Goal: Task Accomplishment & Management: Complete application form

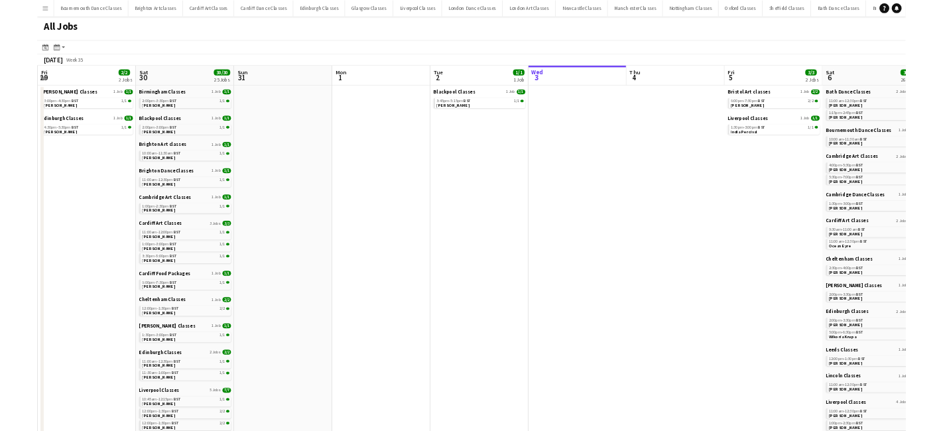
scroll to position [0, 316]
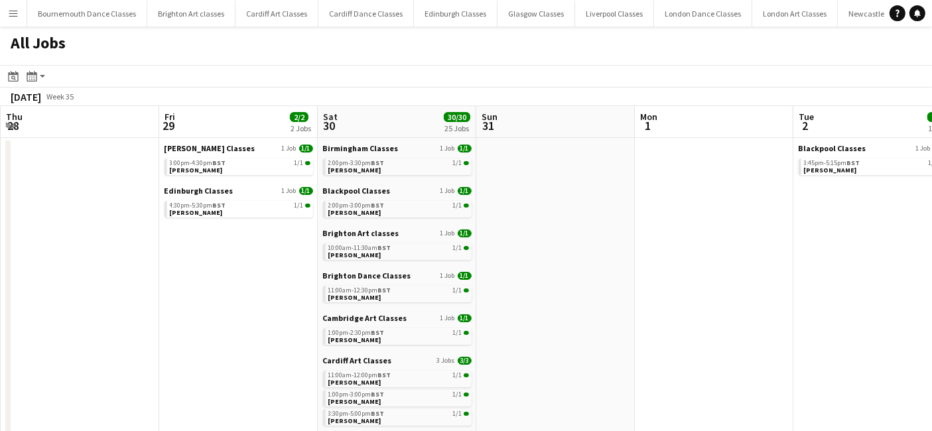
click at [13, 16] on app-icon "Menu" at bounding box center [13, 13] width 11 height 11
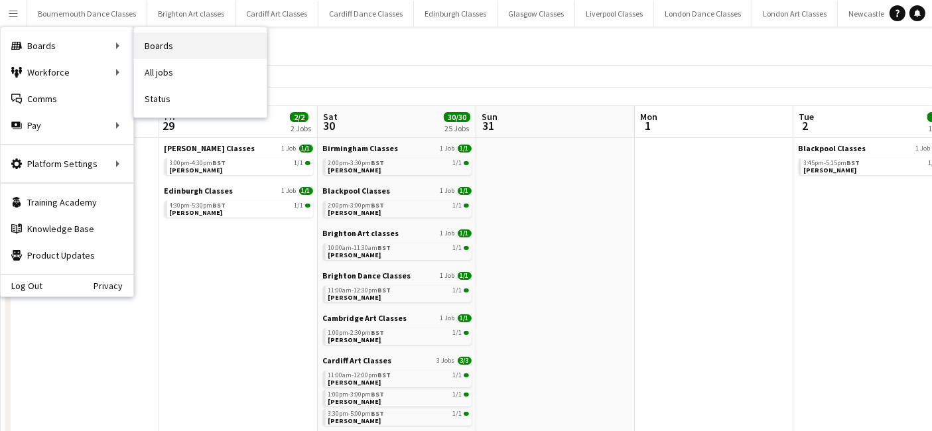
click at [191, 45] on link "Boards" at bounding box center [200, 45] width 133 height 27
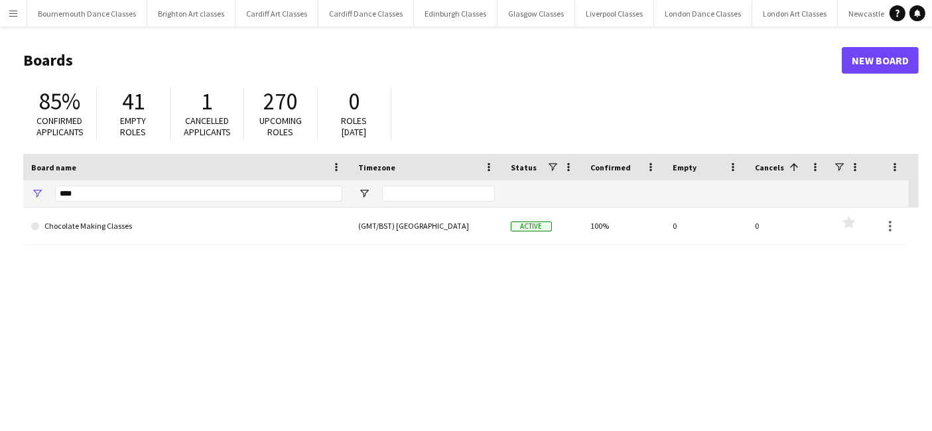
click at [118, 206] on div "****" at bounding box center [198, 193] width 287 height 27
click at [118, 193] on input "****" at bounding box center [198, 194] width 287 height 16
type input "*"
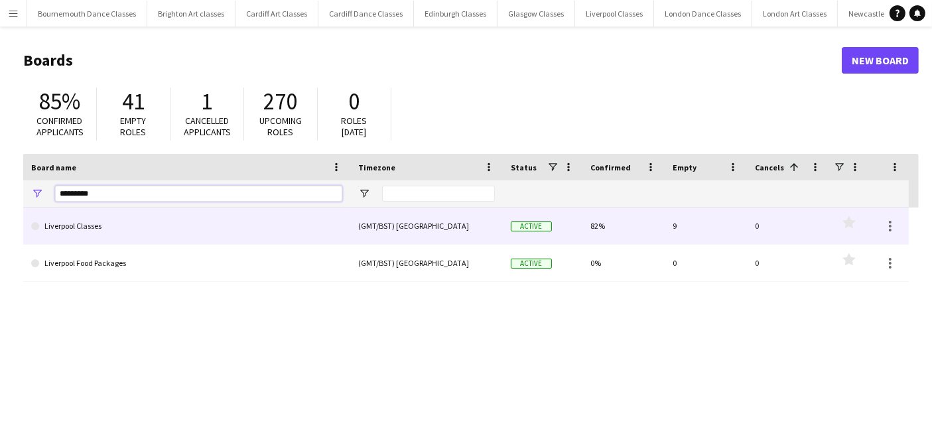
type input "*********"
click at [117, 216] on link "Liverpool Classes" at bounding box center [186, 226] width 311 height 37
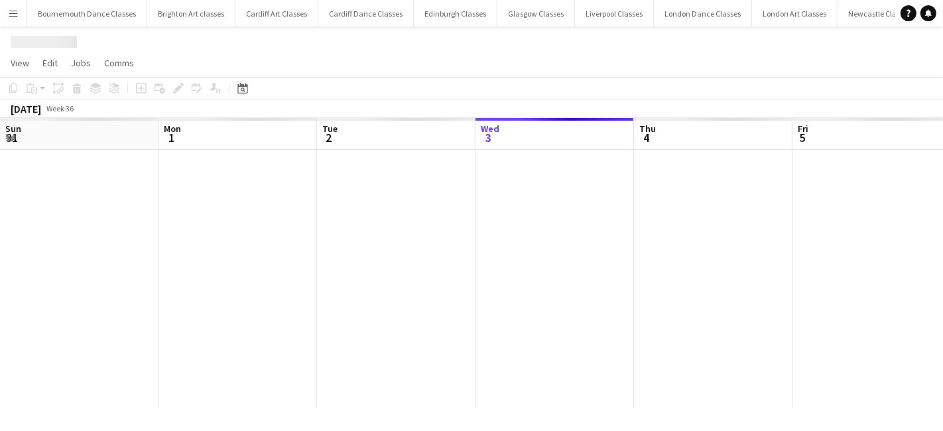
scroll to position [0, 316]
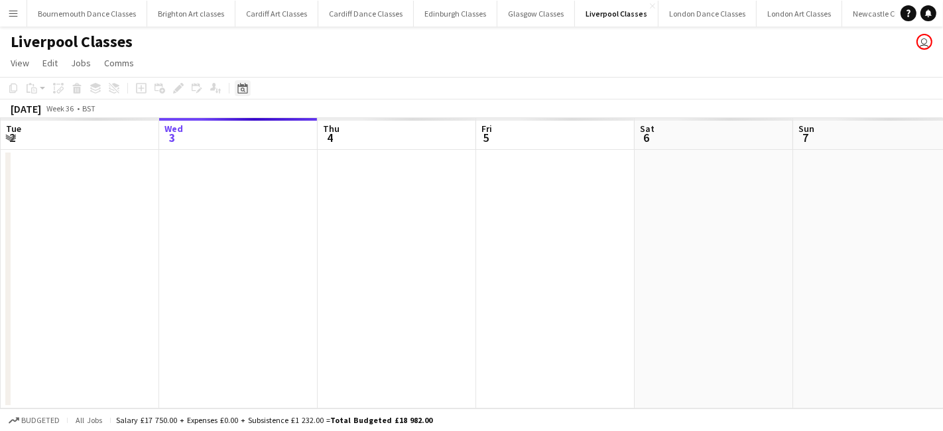
click at [250, 88] on div "Date picker" at bounding box center [243, 88] width 16 height 16
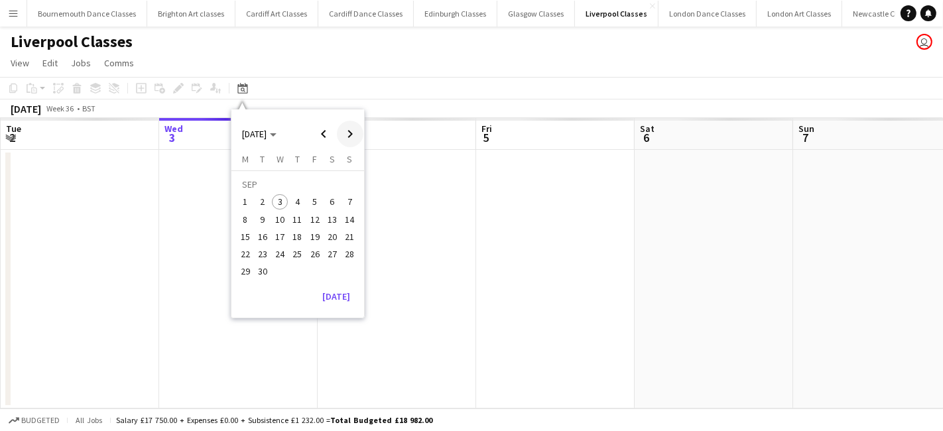
click at [341, 137] on span "Next month" at bounding box center [350, 134] width 27 height 27
click at [323, 136] on span "Previous month" at bounding box center [323, 134] width 27 height 27
click at [314, 218] on span "12" at bounding box center [315, 220] width 16 height 16
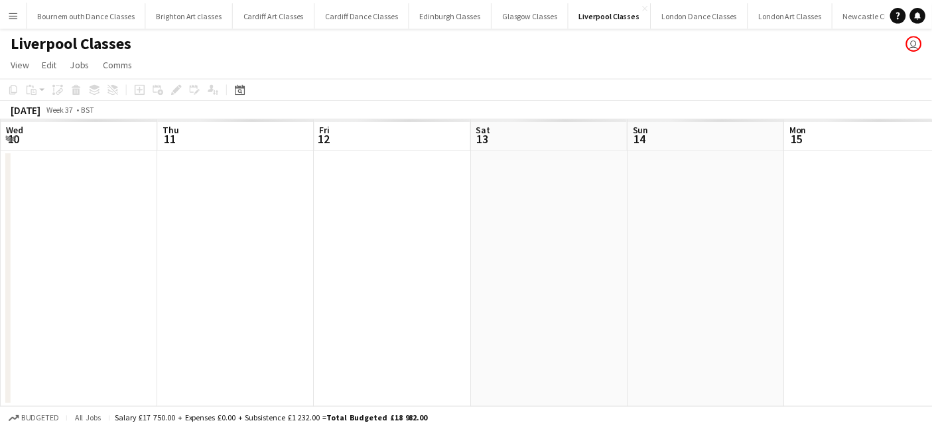
scroll to position [0, 456]
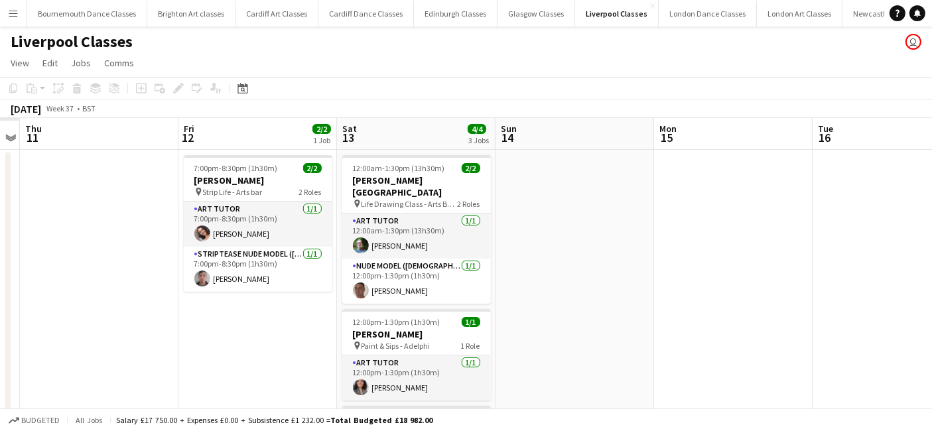
click at [222, 324] on app-date-cell "7:00pm-8:30pm (1h30m) 2/2 Laura Crossley pin Strip Life - Arts bar 2 Roles Art …" at bounding box center [257, 332] width 159 height 365
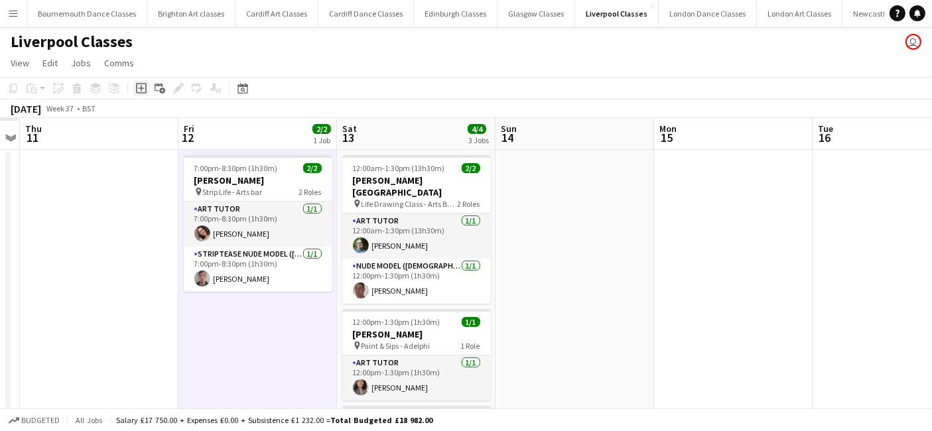
click at [144, 88] on icon "Add job" at bounding box center [141, 88] width 11 height 11
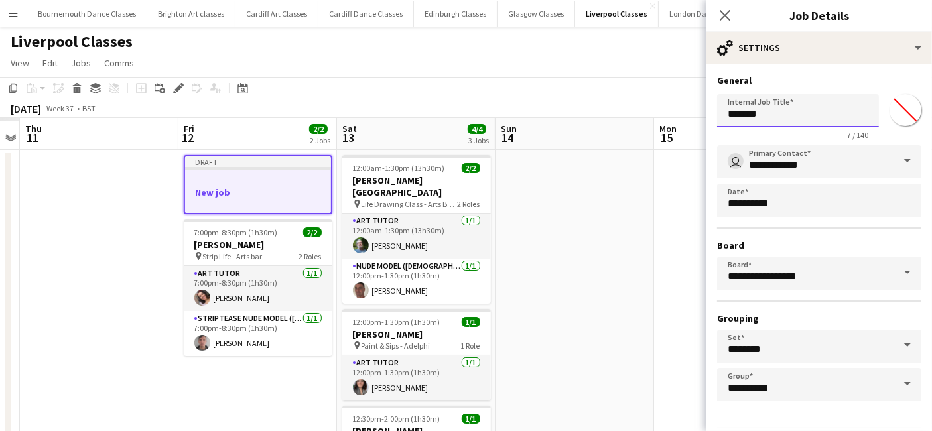
click at [775, 114] on input "*******" at bounding box center [798, 110] width 162 height 33
type input "*"
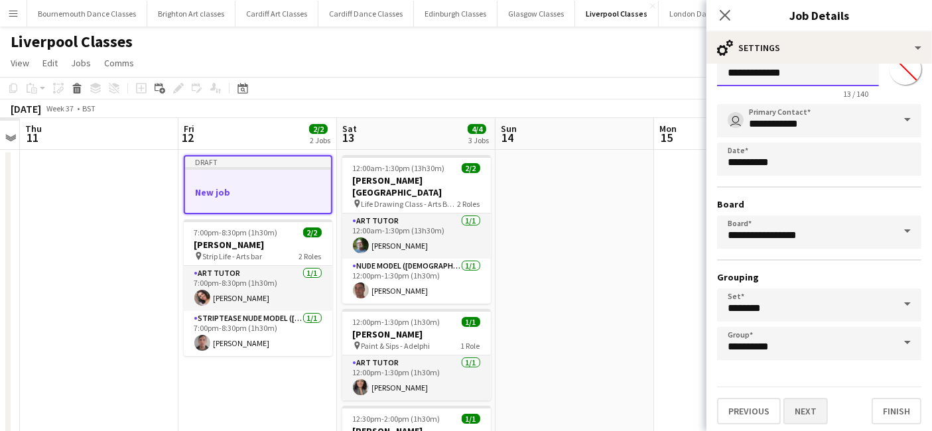
type input "**********"
click at [797, 413] on button "Next" at bounding box center [805, 411] width 44 height 27
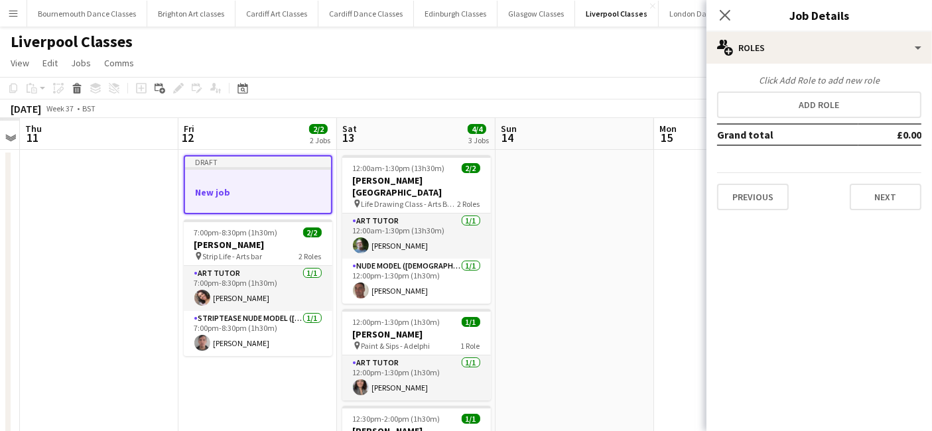
scroll to position [0, 0]
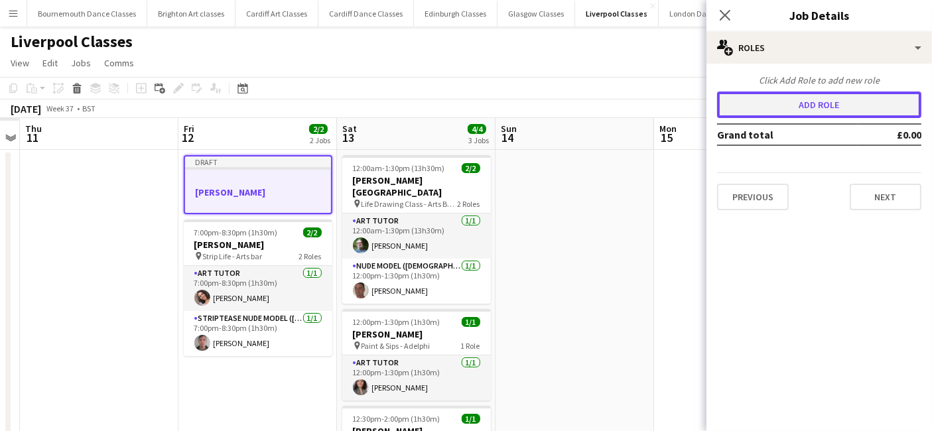
click at [800, 100] on button "Add role" at bounding box center [819, 105] width 204 height 27
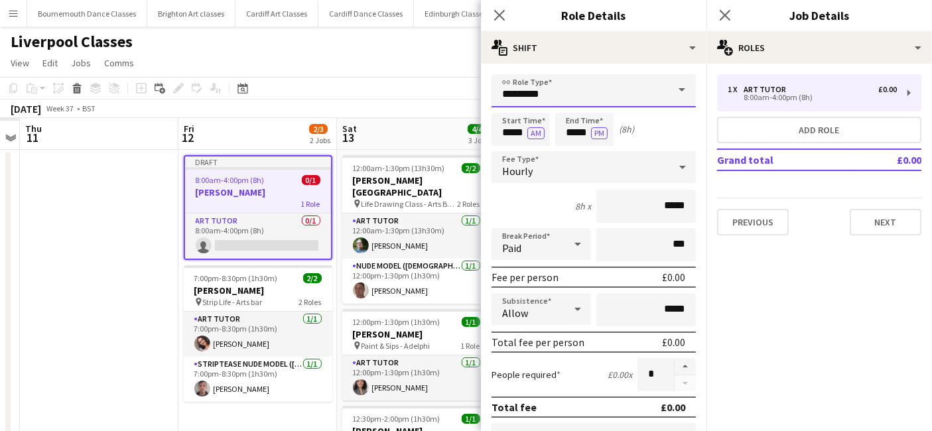
click at [572, 86] on input "*********" at bounding box center [593, 90] width 204 height 33
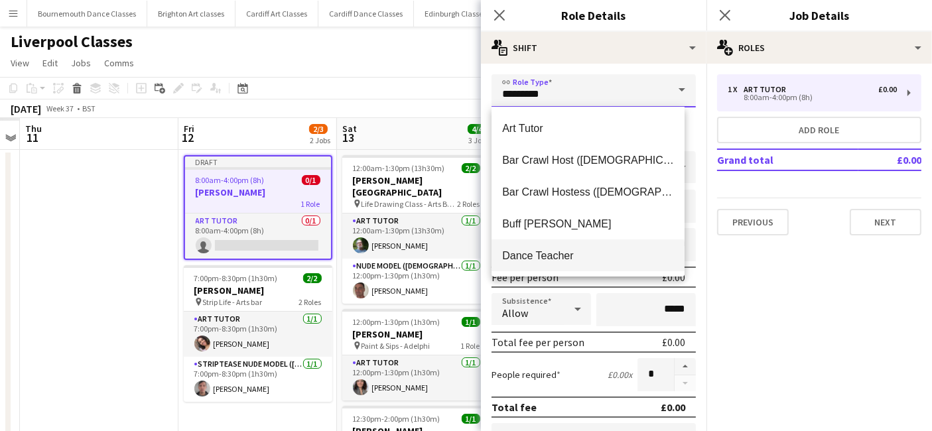
scroll to position [286, 0]
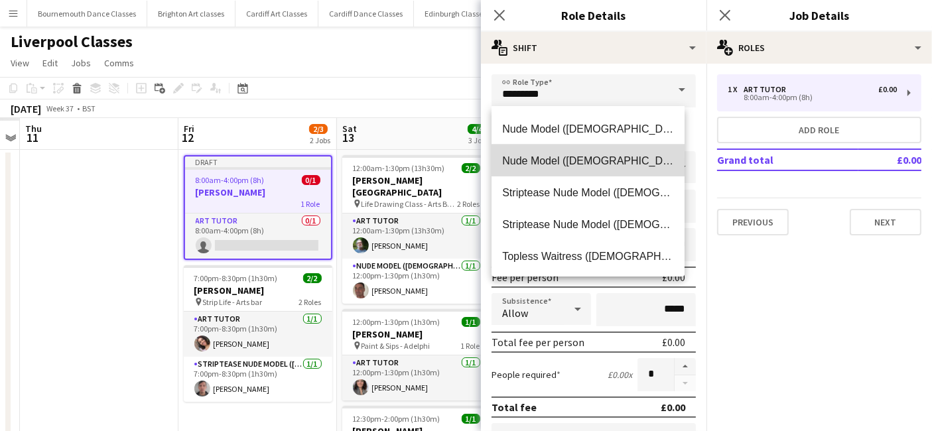
click at [591, 151] on mat-option "Nude Model (Male)" at bounding box center [587, 161] width 193 height 32
type input "**********"
type input "******"
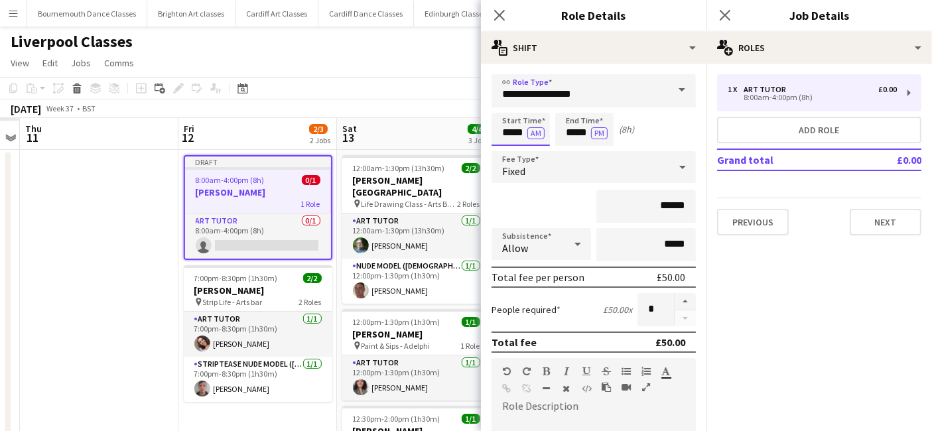
click at [506, 133] on input "*****" at bounding box center [520, 129] width 58 height 33
click at [509, 110] on div at bounding box center [507, 105] width 27 height 13
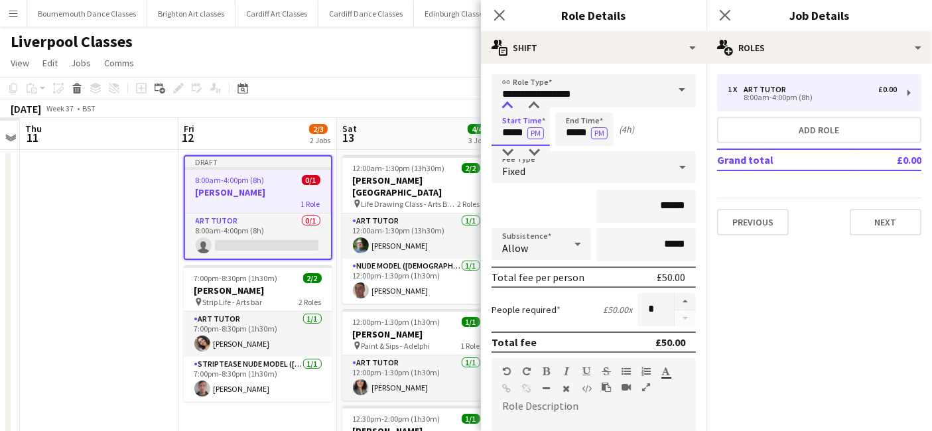
click at [509, 110] on div at bounding box center [507, 105] width 27 height 13
type input "*****"
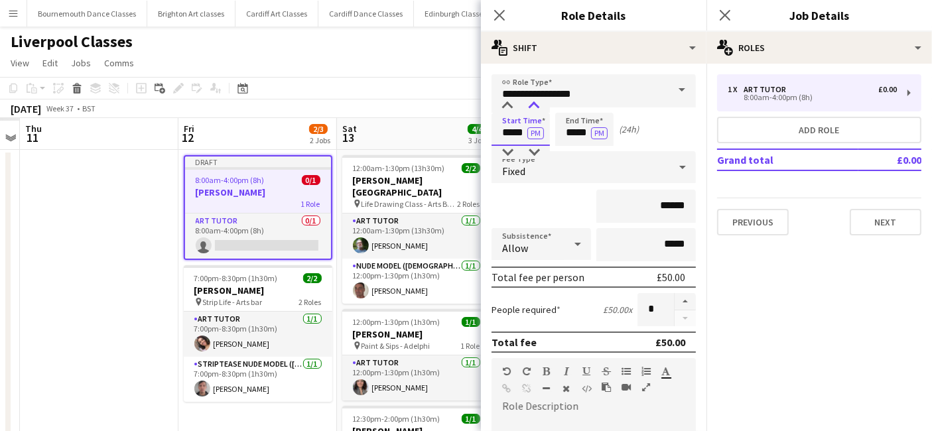
click at [532, 107] on div at bounding box center [534, 105] width 27 height 13
click at [572, 124] on input "*****" at bounding box center [584, 129] width 58 height 33
click at [572, 109] on div at bounding box center [571, 105] width 27 height 13
click at [598, 147] on div at bounding box center [597, 152] width 27 height 13
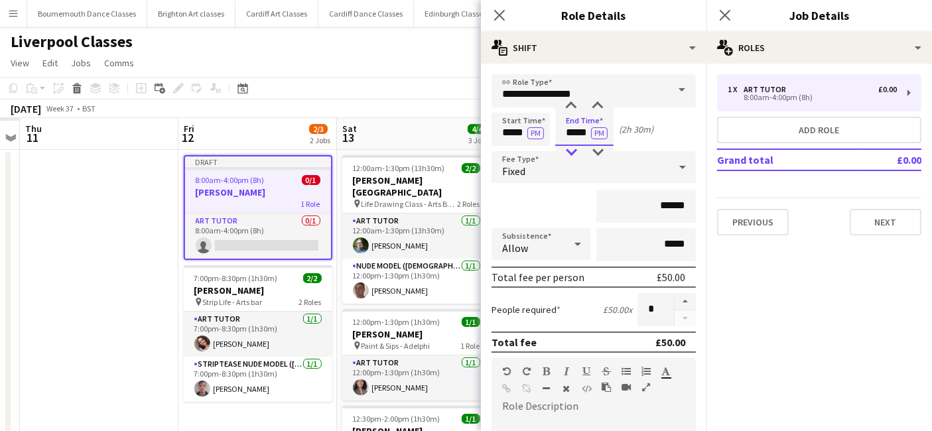
type input "*****"
click at [563, 154] on div at bounding box center [571, 152] width 27 height 13
click at [572, 174] on div "Fixed" at bounding box center [580, 167] width 178 height 32
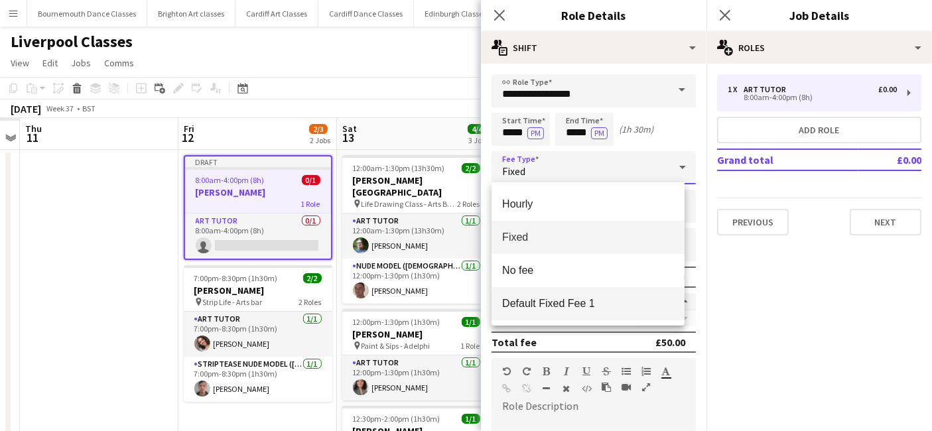
click at [564, 300] on span "Default Fixed Fee 1" at bounding box center [588, 303] width 172 height 13
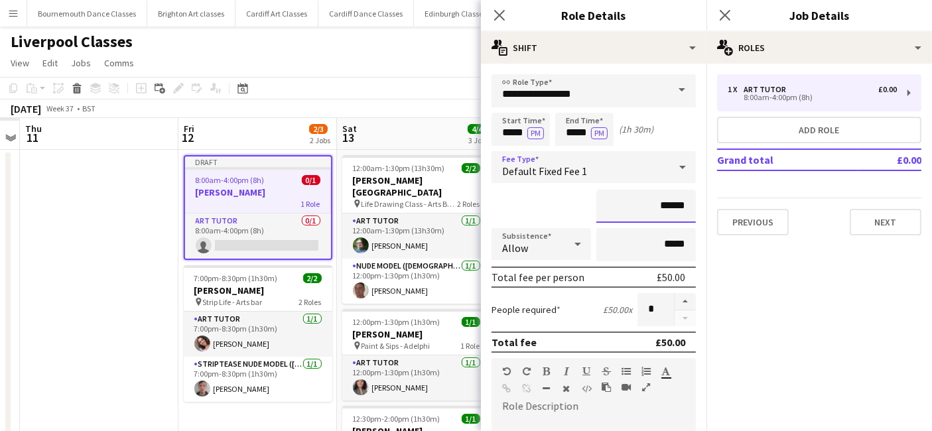
click at [657, 202] on input "******" at bounding box center [645, 206] width 99 height 33
type input "**"
type input "******"
click at [673, 255] on input "*****" at bounding box center [645, 244] width 99 height 33
type input "**"
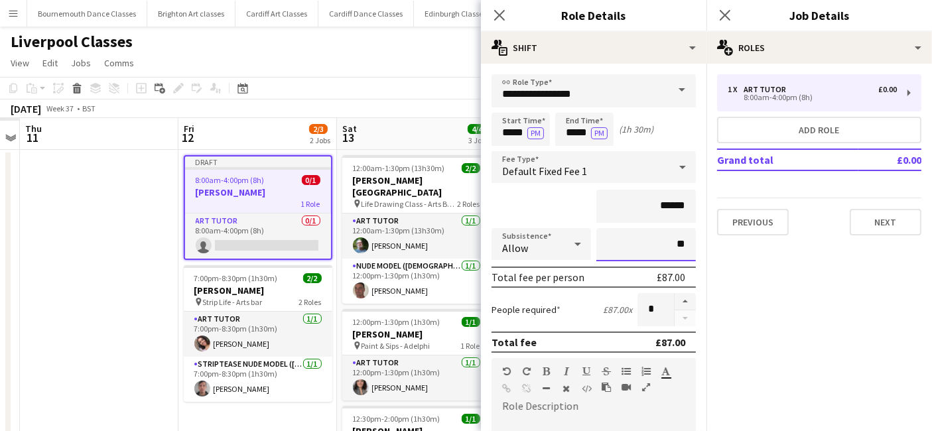
type input "*****"
paste div
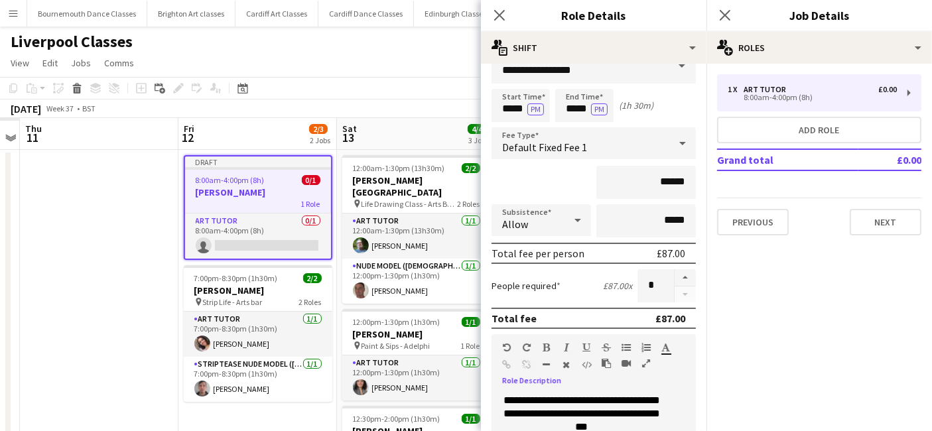
scroll to position [292, 0]
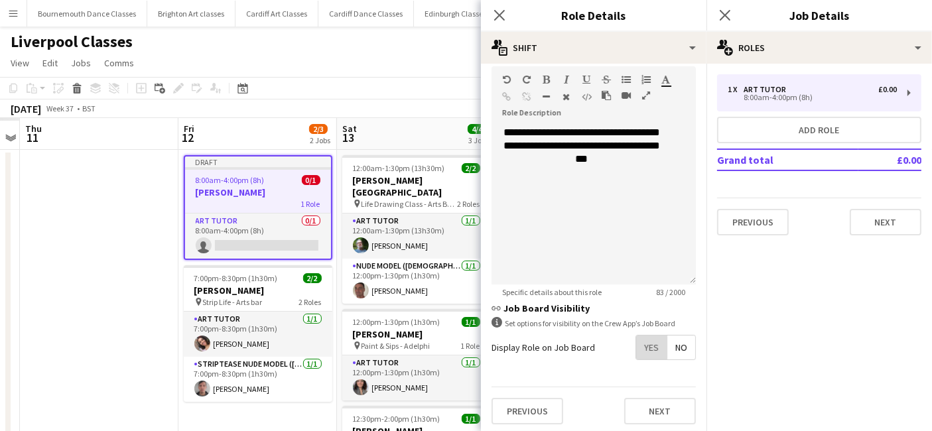
click at [636, 346] on span "Yes" at bounding box center [651, 348] width 31 height 24
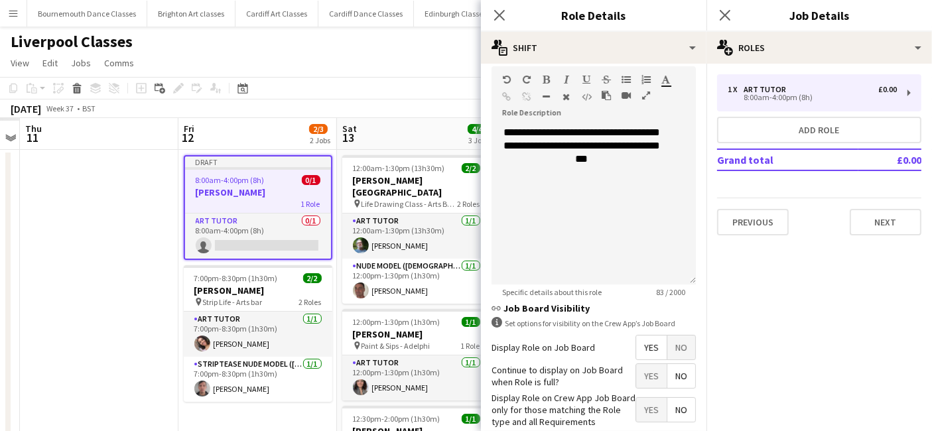
click at [673, 368] on span "No" at bounding box center [681, 376] width 28 height 24
click at [643, 405] on span "Yes" at bounding box center [651, 410] width 31 height 24
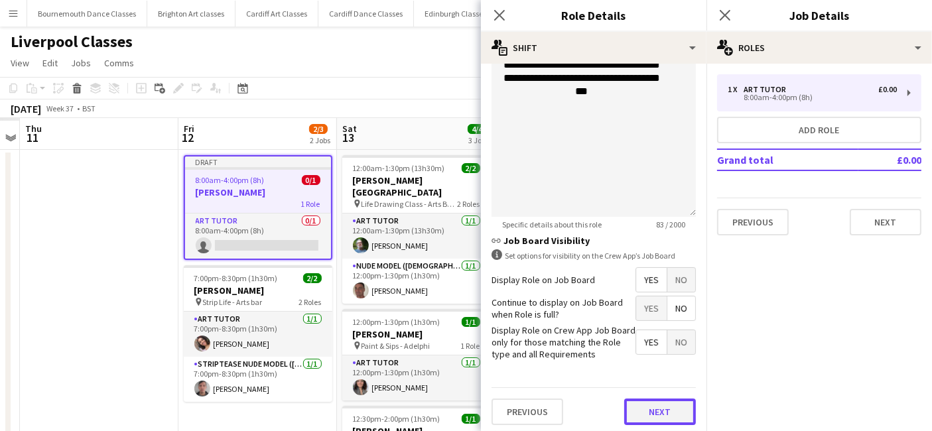
click at [635, 414] on button "Next" at bounding box center [660, 412] width 72 height 27
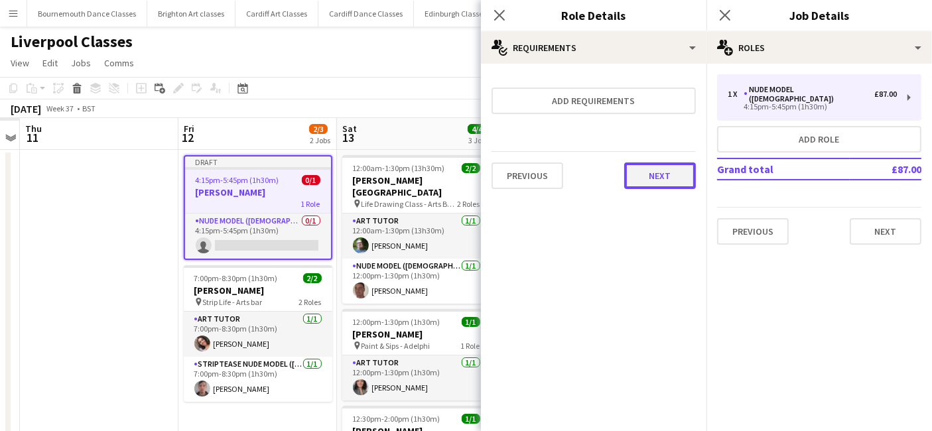
click at [667, 180] on button "Next" at bounding box center [660, 175] width 72 height 27
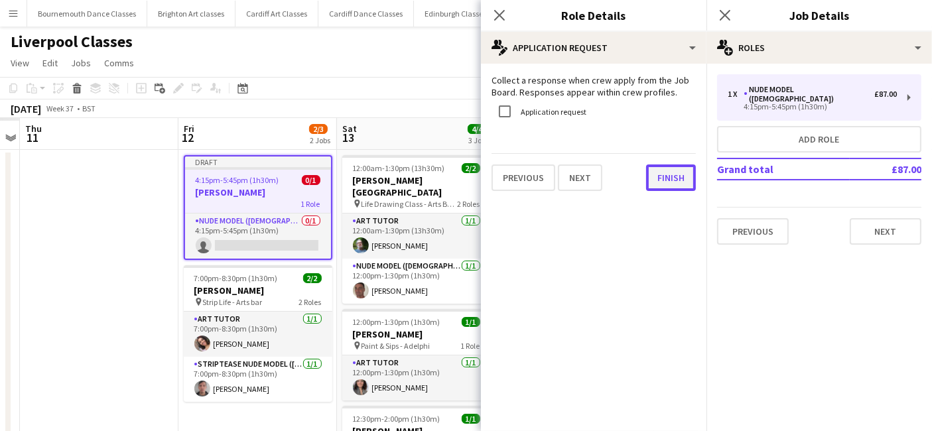
click at [655, 184] on button "Finish" at bounding box center [671, 177] width 50 height 27
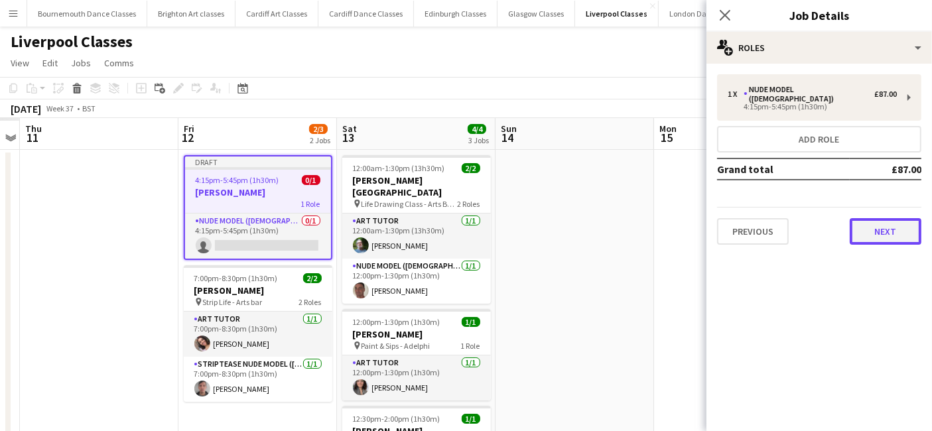
click at [883, 225] on button "Next" at bounding box center [886, 231] width 72 height 27
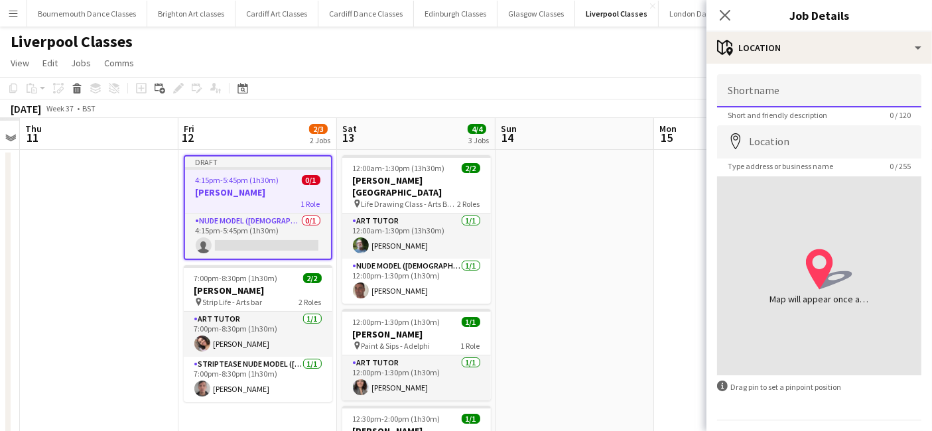
click at [796, 90] on input "Shortname" at bounding box center [819, 90] width 204 height 33
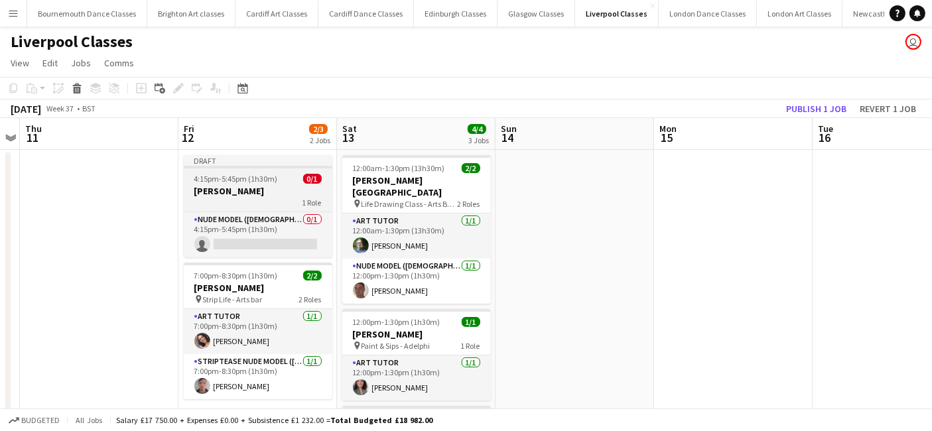
click at [259, 178] on span "4:15pm-5:45pm (1h30m)" at bounding box center [236, 179] width 84 height 10
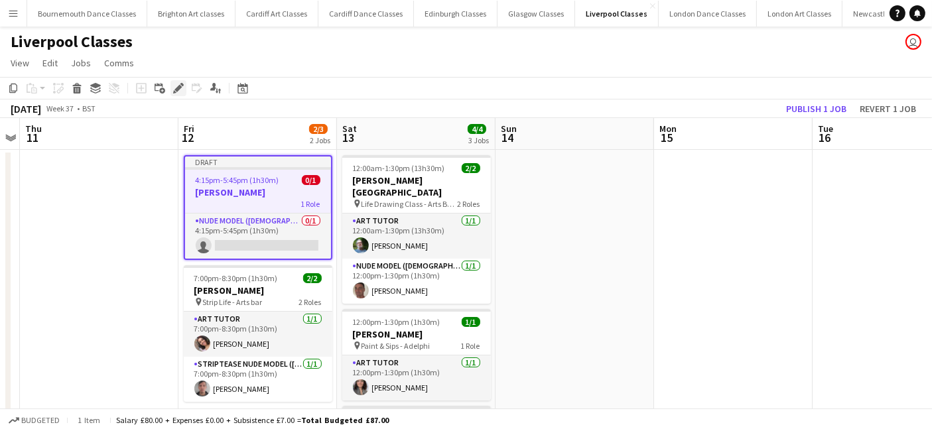
click at [175, 92] on icon at bounding box center [174, 91] width 3 height 3
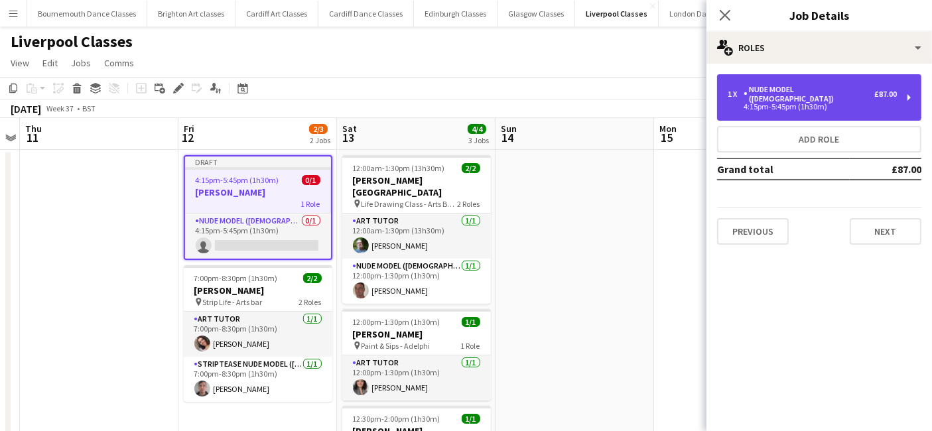
click at [829, 88] on div "1 x Nude Model (Male) £87.00" at bounding box center [812, 94] width 169 height 19
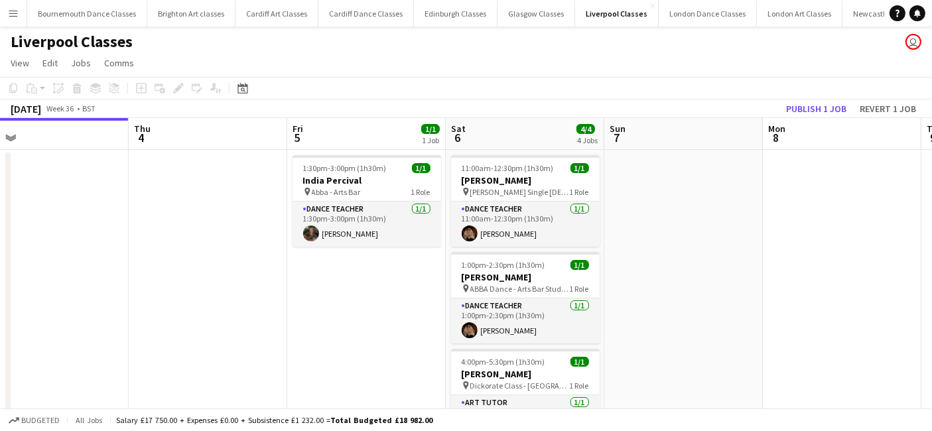
drag, startPoint x: 539, startPoint y: 320, endPoint x: 32, endPoint y: 336, distance: 506.3
click at [32, 336] on app-calendar-viewport "Sun 31 Mon 1 Tue 2 Wed 3 Thu 4 Fri 5 1/1 1 Job Sat 6 4/4 4 Jobs Sun 7 Mon 8 Tue…" at bounding box center [466, 343] width 932 height 450
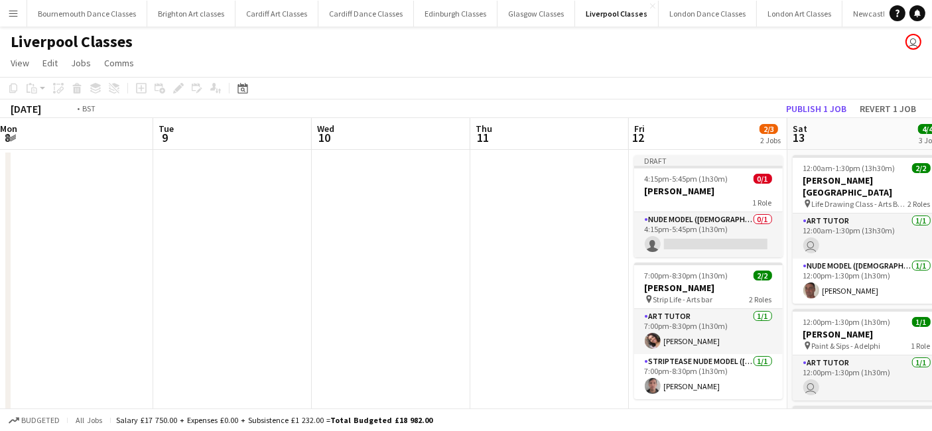
drag, startPoint x: 753, startPoint y: 320, endPoint x: 133, endPoint y: 338, distance: 620.4
click at [133, 338] on app-calendar-viewport "Fri 5 1/1 1 Job Sat 6 4/4 4 Jobs Sun 7 Mon 8 Tue 9 Wed 10 Thu 11 Fri 12 2/3 2 J…" at bounding box center [466, 343] width 932 height 450
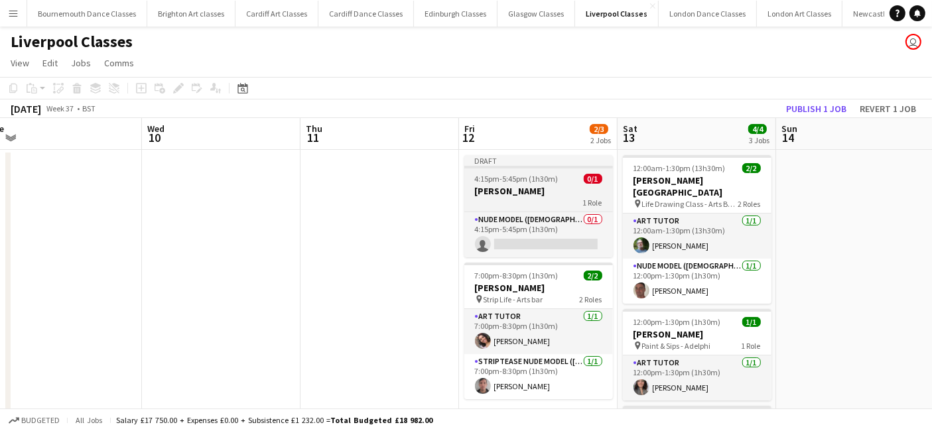
click at [538, 184] on app-job-card "Draft 4:15pm-5:45pm (1h30m) 0/1 Fiona Hayden 1 Role Nude Model (Male) 0/1 4:15p…" at bounding box center [538, 206] width 149 height 102
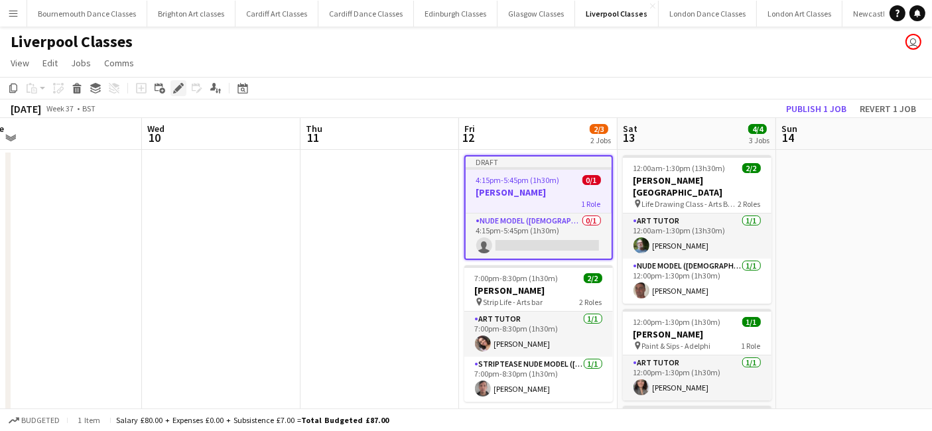
click at [174, 82] on div "Edit" at bounding box center [178, 88] width 16 height 16
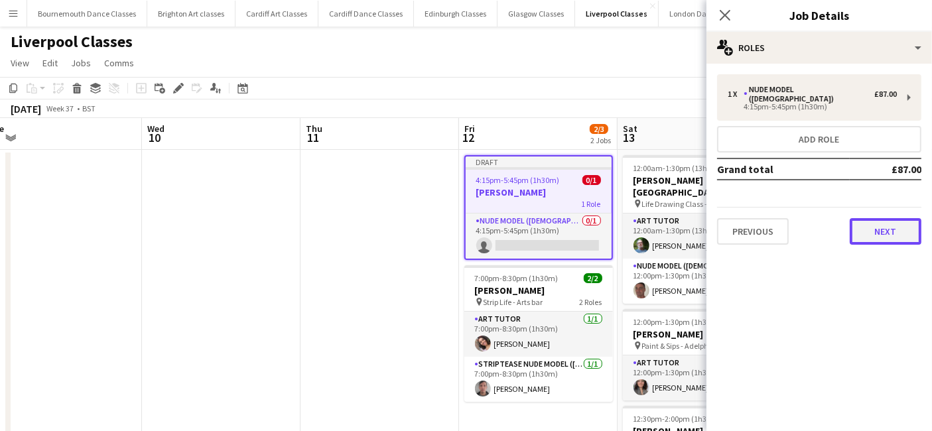
click at [905, 218] on button "Next" at bounding box center [886, 231] width 72 height 27
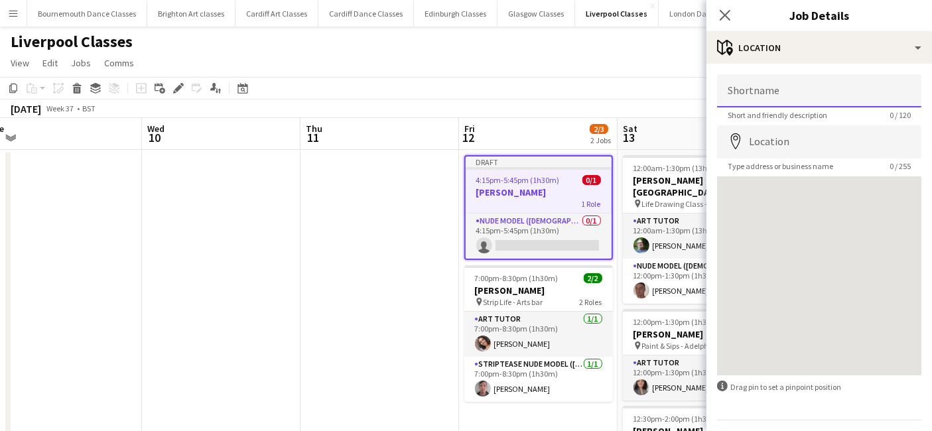
click at [842, 86] on input "Shortname" at bounding box center [819, 90] width 204 height 33
type input "**********"
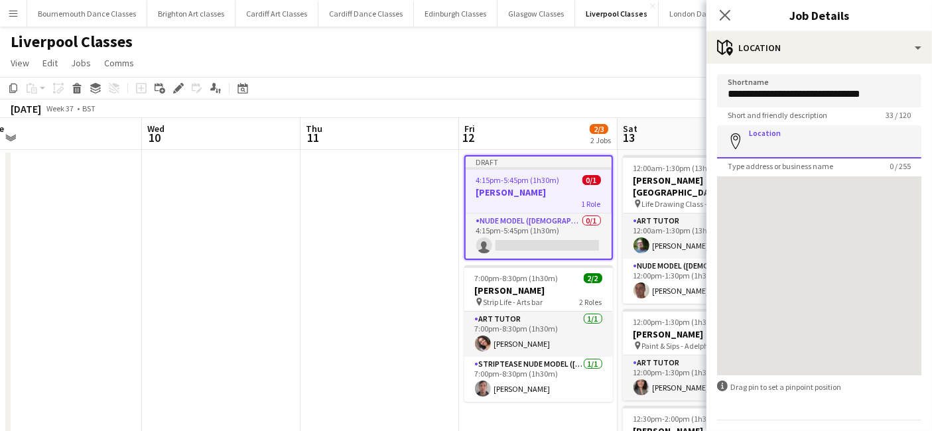
click at [797, 144] on input "Location" at bounding box center [819, 141] width 204 height 33
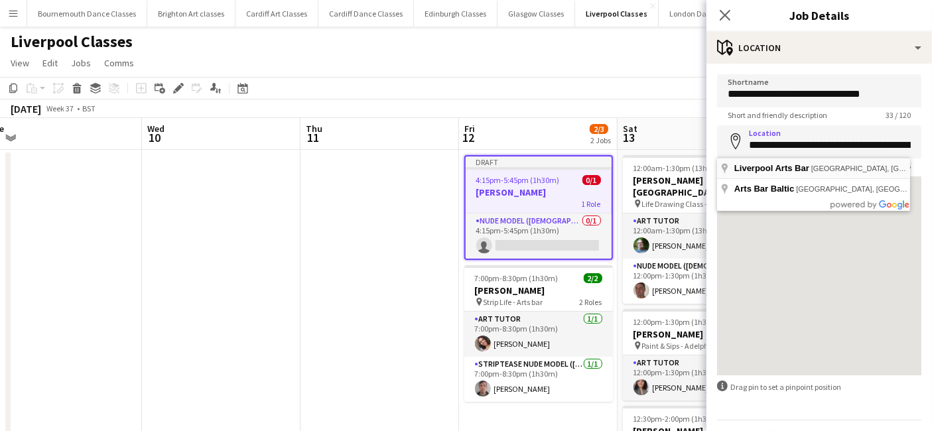
type input "**********"
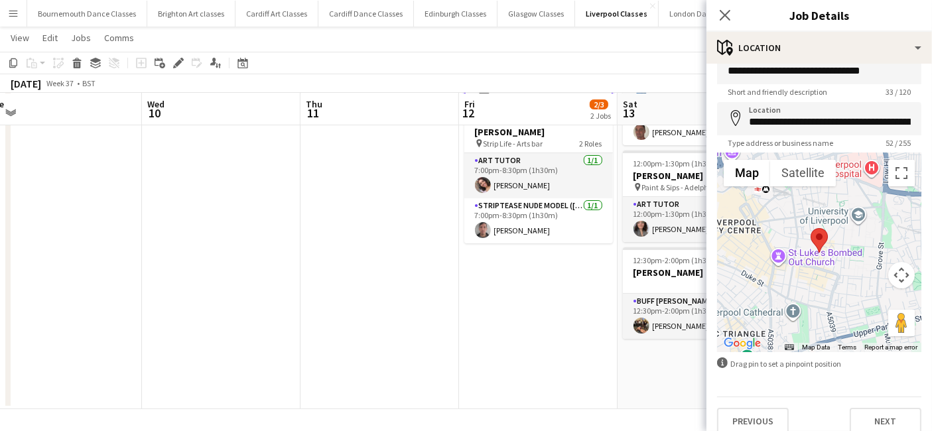
scroll to position [35, 0]
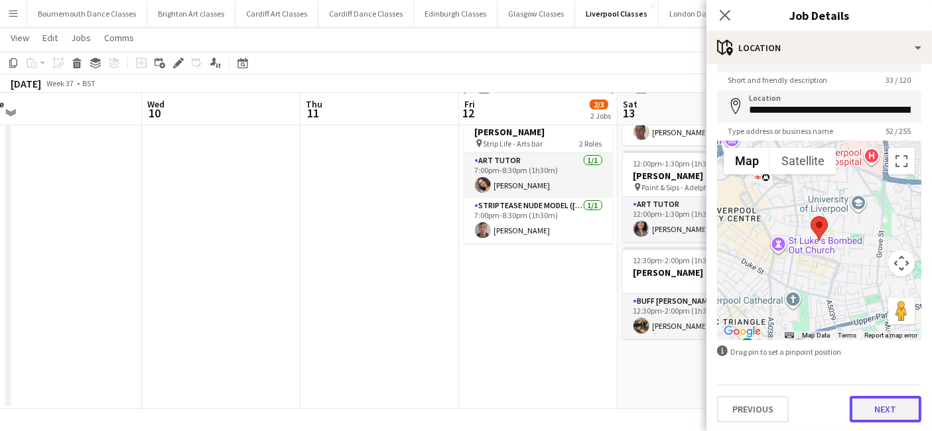
click at [877, 406] on button "Next" at bounding box center [886, 409] width 72 height 27
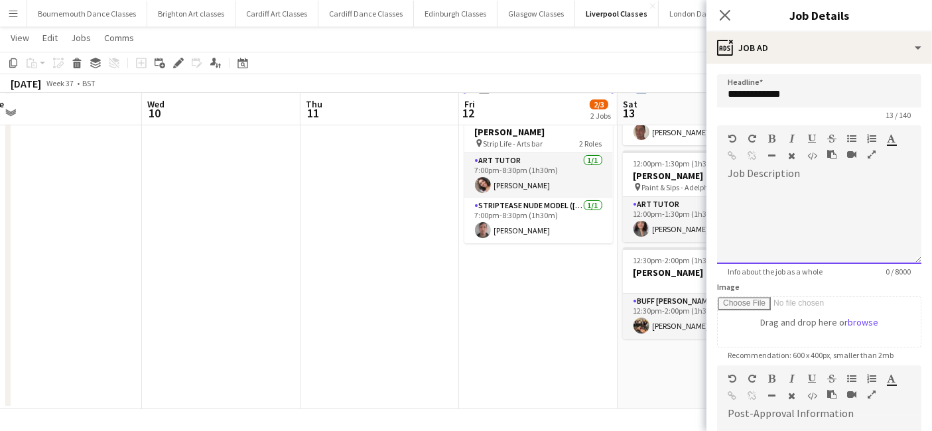
click at [795, 193] on div at bounding box center [819, 224] width 204 height 80
click at [756, 179] on div at bounding box center [819, 219] width 204 height 89
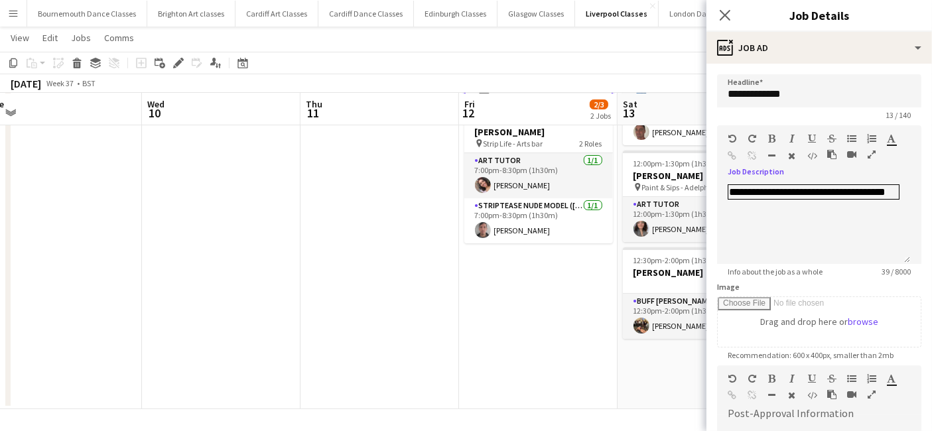
click at [677, 358] on app-date-cell "12:00am-1:30pm (13h30m) 2/2 Jade Wiltshire pin Life Drawing Class - Arts Bar St…" at bounding box center [696, 200] width 159 height 418
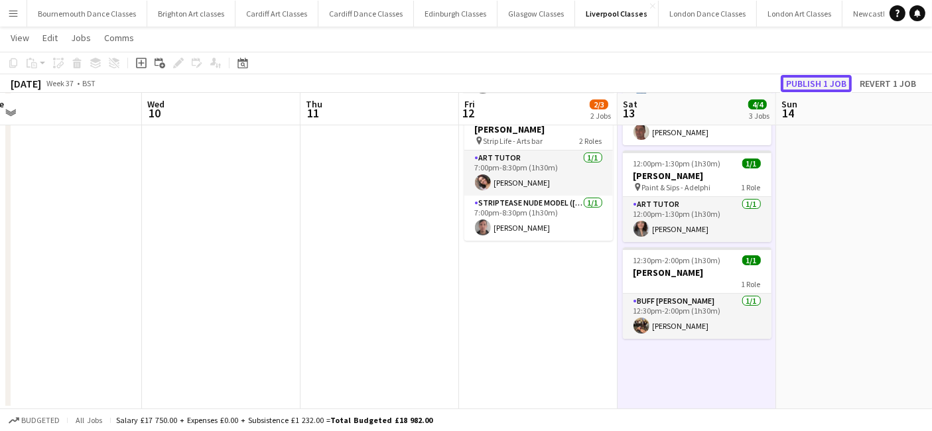
click at [822, 78] on button "Publish 1 job" at bounding box center [816, 83] width 71 height 17
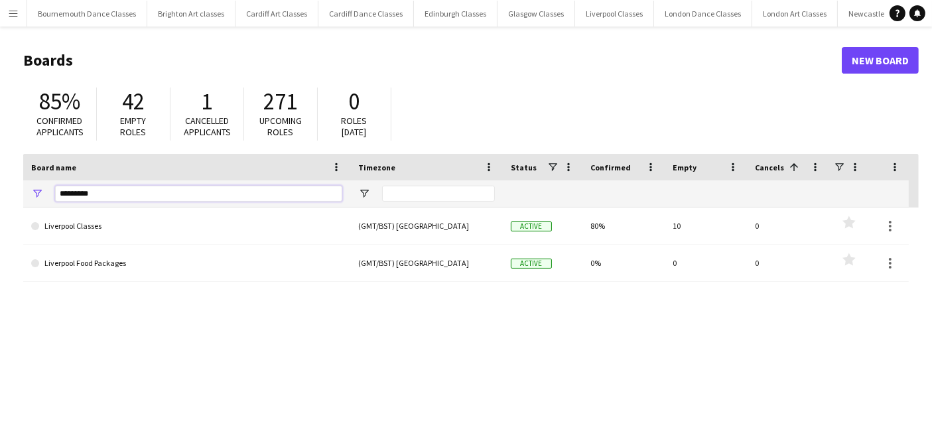
click at [130, 191] on input "*********" at bounding box center [198, 194] width 287 height 16
type input "*"
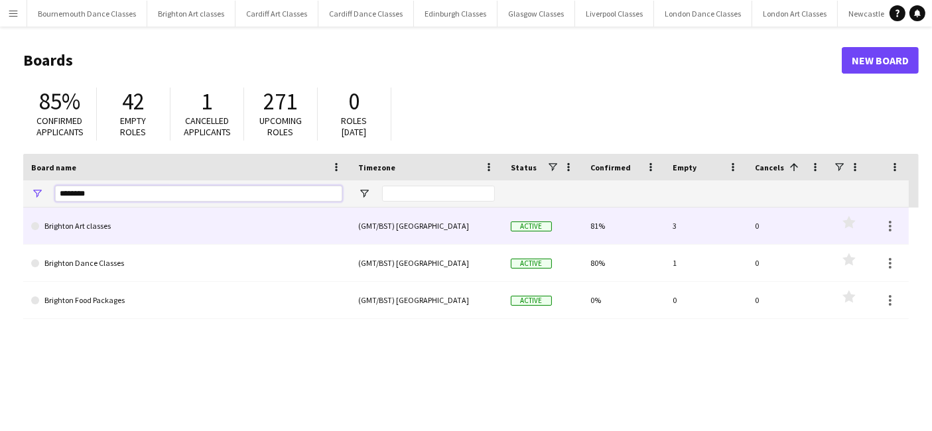
type input "********"
click at [115, 228] on link "Brighton Art classes" at bounding box center [186, 226] width 311 height 37
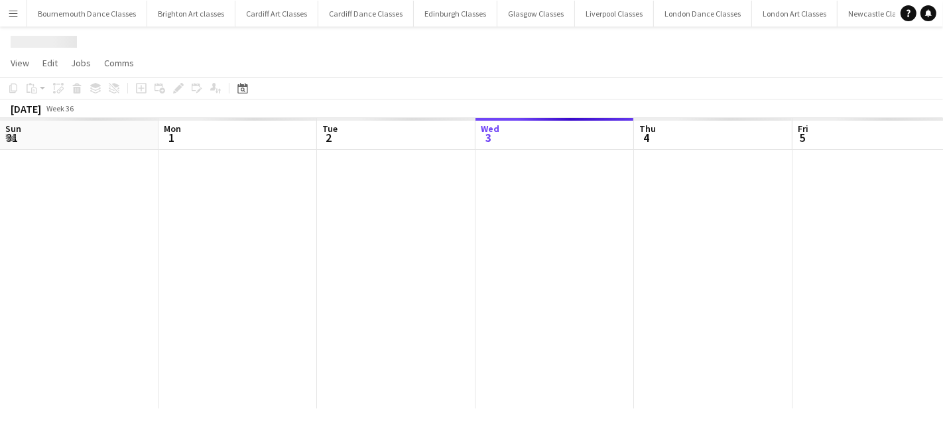
scroll to position [0, 316]
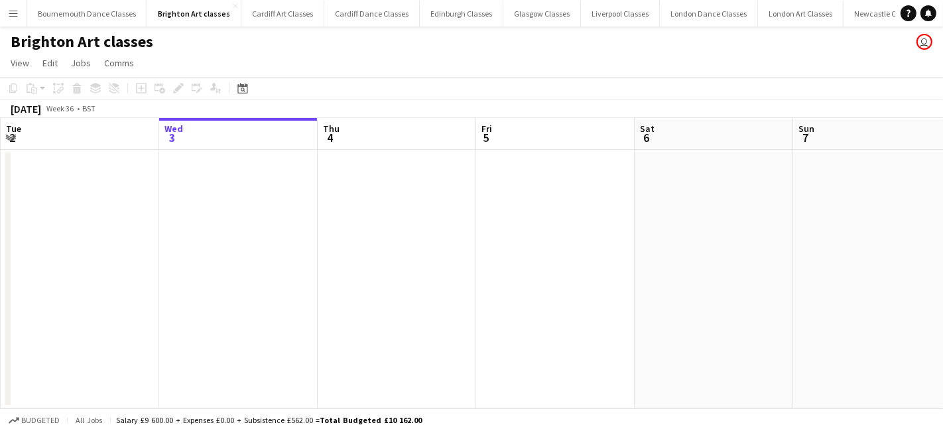
click at [239, 97] on app-toolbar "Copy Paste Paste Ctrl+V Paste with crew Ctrl+Shift+V Paste linked Job [GEOGRAPH…" at bounding box center [471, 88] width 943 height 23
click at [243, 91] on icon at bounding box center [243, 90] width 5 height 5
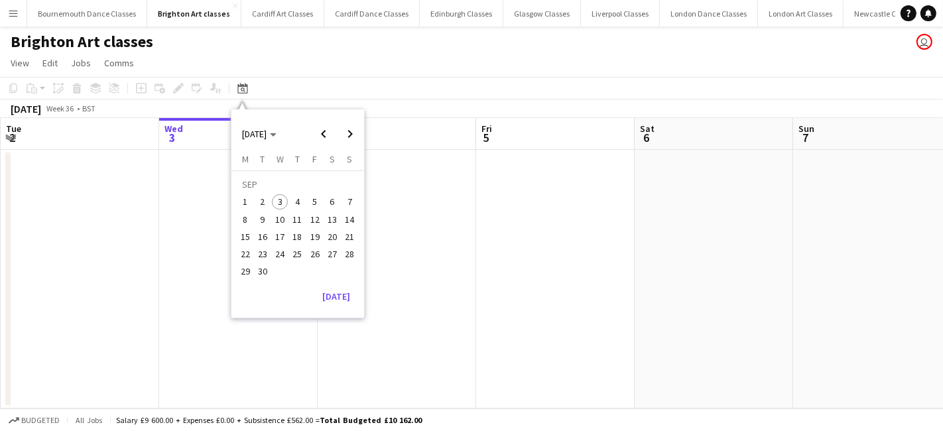
click at [337, 220] on span "13" at bounding box center [332, 220] width 16 height 16
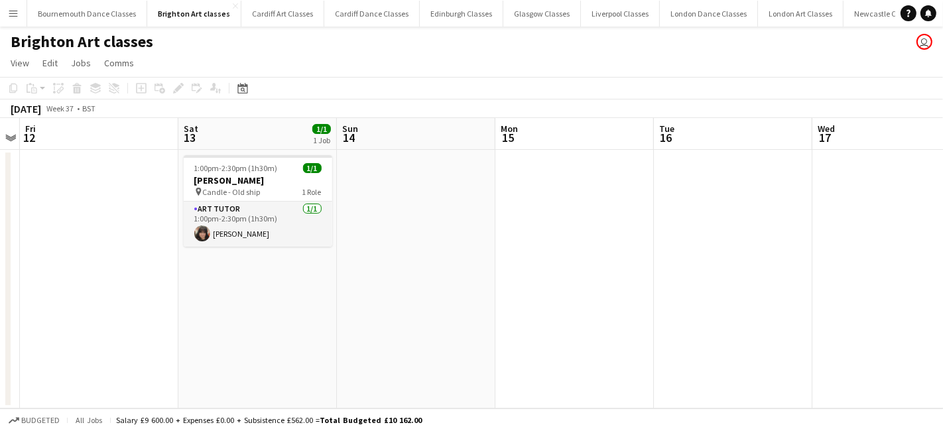
click at [224, 290] on app-date-cell "1:00pm-2:30pm (1h30m) 1/1 [PERSON_NAME] pin Candle - Old ship 1 Role Art Tutor …" at bounding box center [257, 279] width 159 height 259
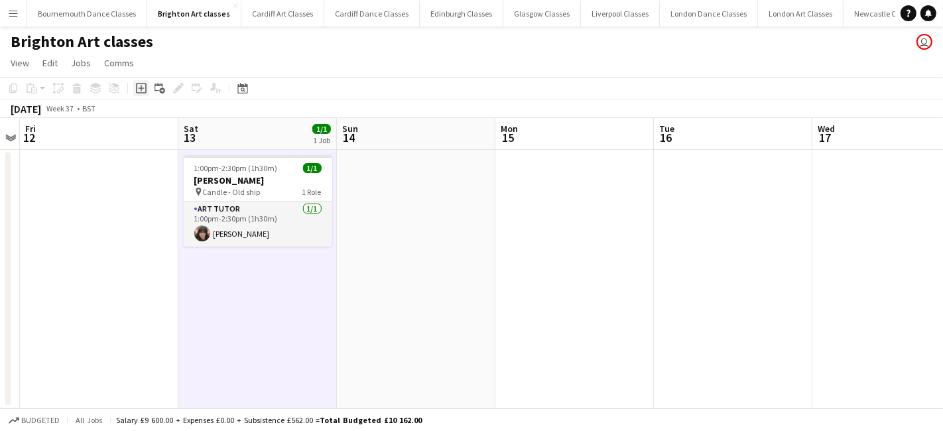
click at [137, 88] on icon "Add job" at bounding box center [141, 88] width 11 height 11
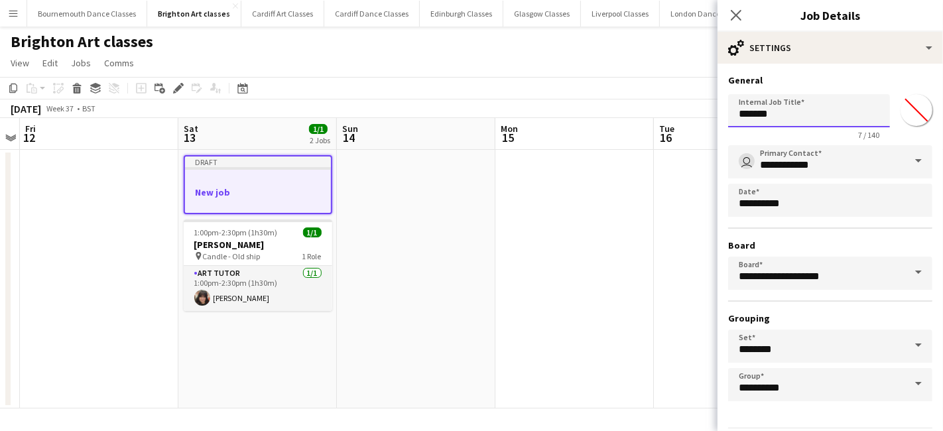
click at [800, 113] on input "*******" at bounding box center [809, 110] width 162 height 33
type input "*"
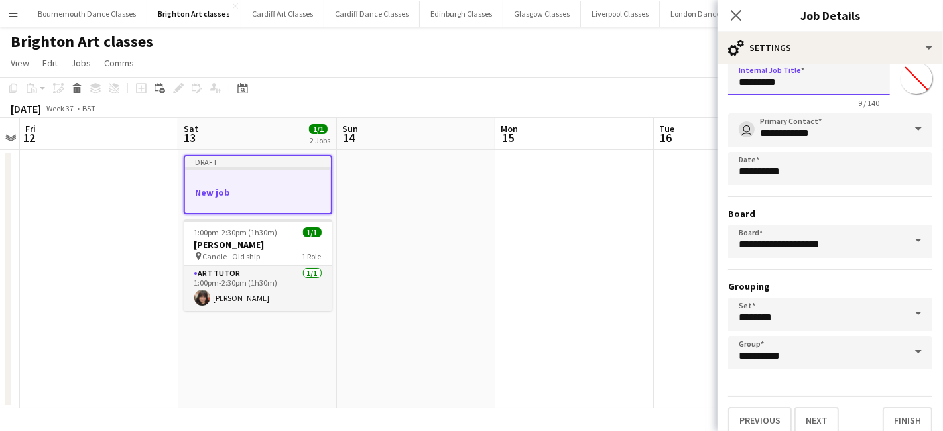
scroll to position [41, 0]
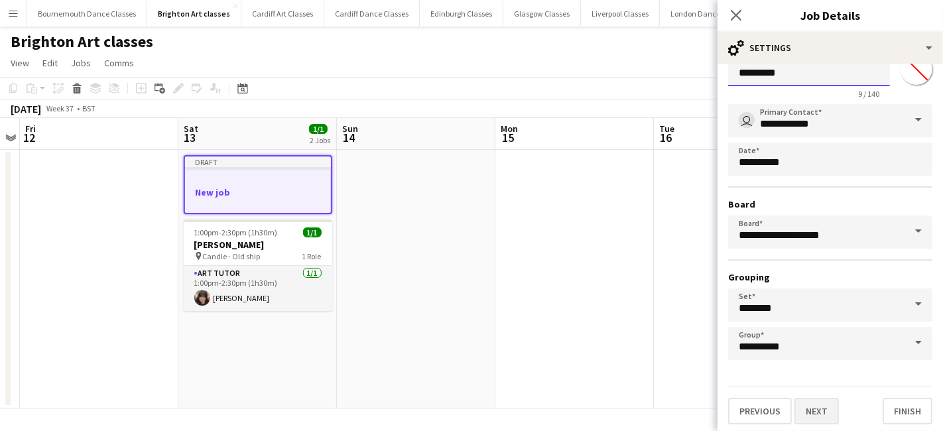
type input "*********"
click at [826, 415] on button "Next" at bounding box center [817, 411] width 44 height 27
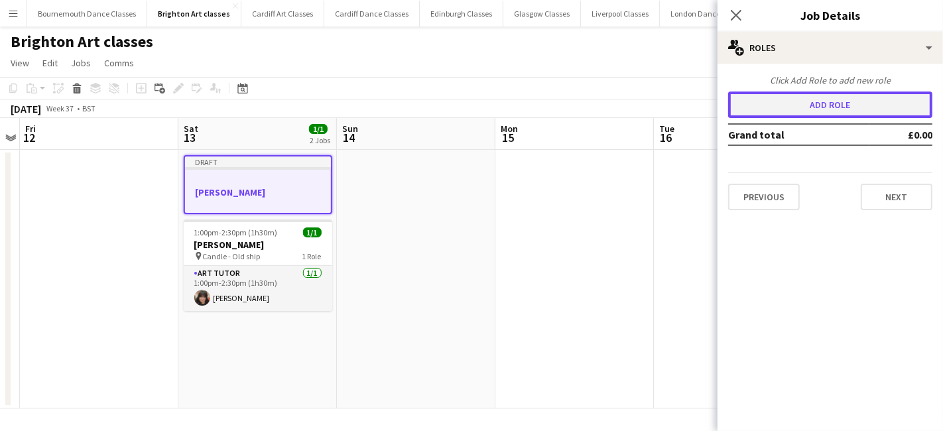
click at [816, 107] on button "Add role" at bounding box center [830, 105] width 204 height 27
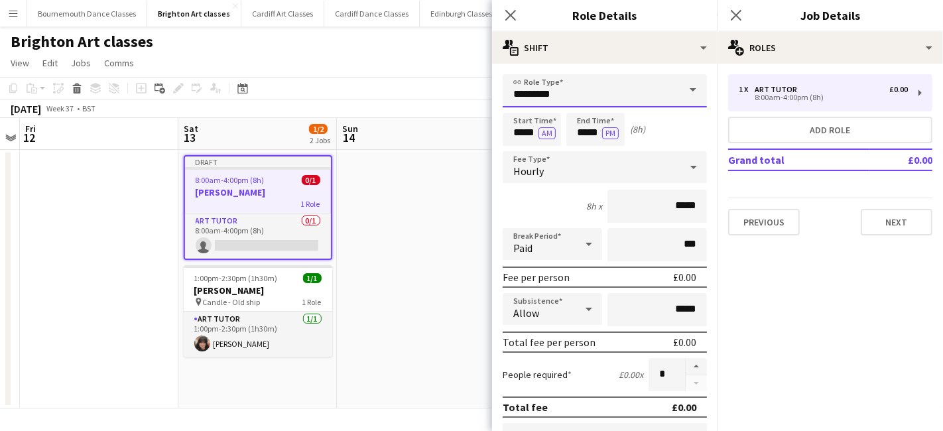
click at [605, 98] on input "*********" at bounding box center [605, 90] width 204 height 33
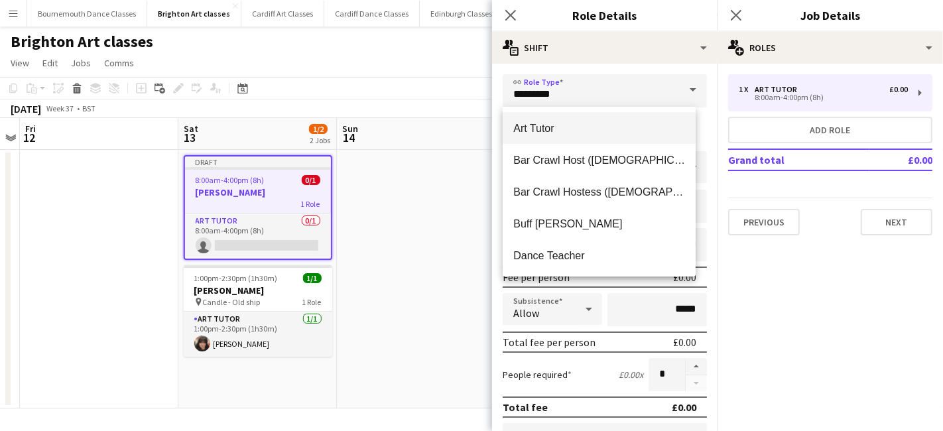
click at [582, 127] on span "Art Tutor" at bounding box center [599, 128] width 172 height 13
type input "******"
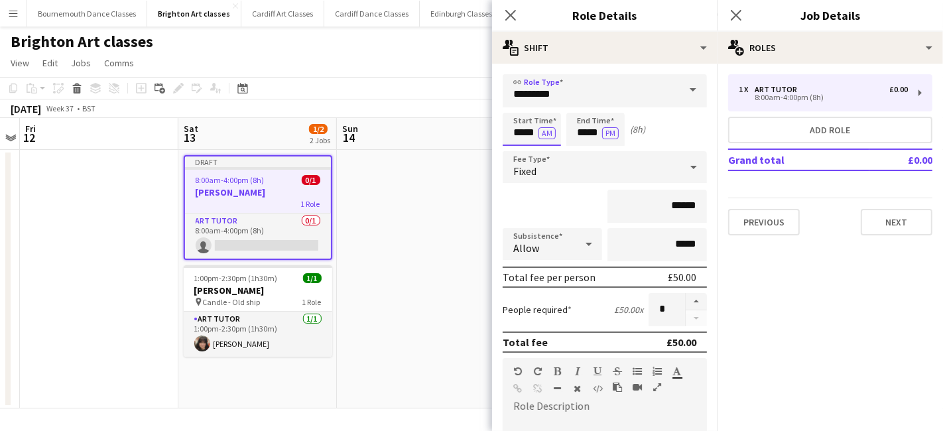
click at [525, 129] on input "*****" at bounding box center [532, 129] width 58 height 33
click at [527, 105] on div at bounding box center [518, 105] width 27 height 13
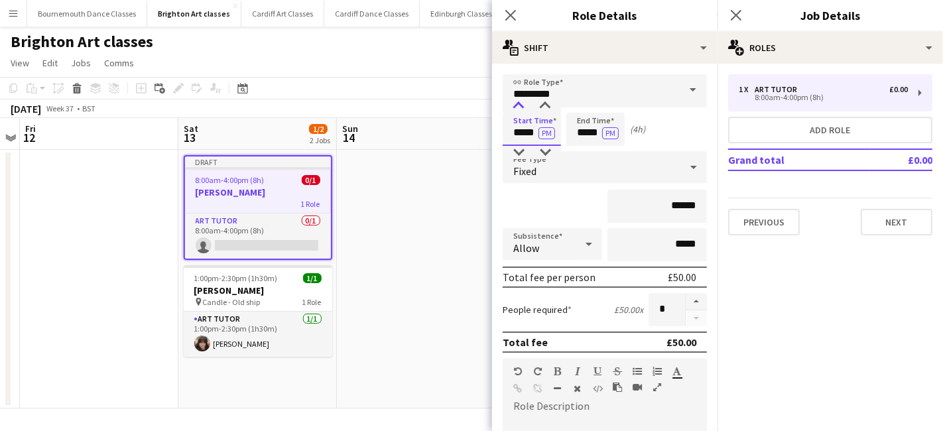
click at [527, 105] on div at bounding box center [518, 105] width 27 height 13
click at [550, 107] on div at bounding box center [545, 105] width 27 height 13
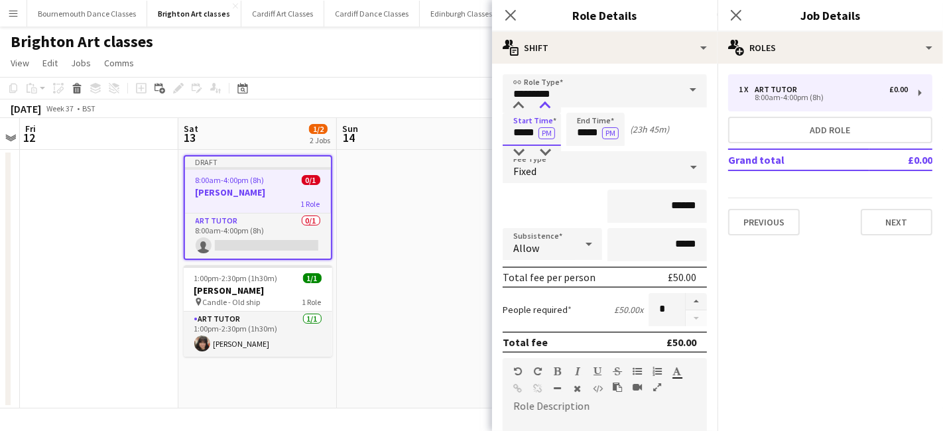
click at [550, 107] on div at bounding box center [545, 105] width 27 height 13
type input "*****"
click at [550, 107] on div at bounding box center [545, 105] width 27 height 13
click at [594, 139] on input "*****" at bounding box center [595, 129] width 58 height 33
click at [588, 110] on div at bounding box center [582, 105] width 27 height 13
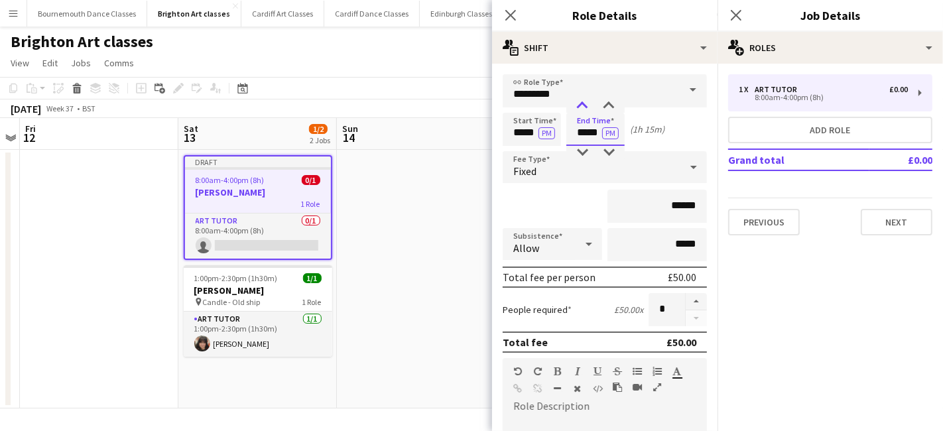
click at [588, 110] on div at bounding box center [582, 105] width 27 height 13
type input "*****"
click at [602, 105] on div at bounding box center [609, 105] width 27 height 13
click at [586, 164] on div "Fixed" at bounding box center [592, 167] width 178 height 32
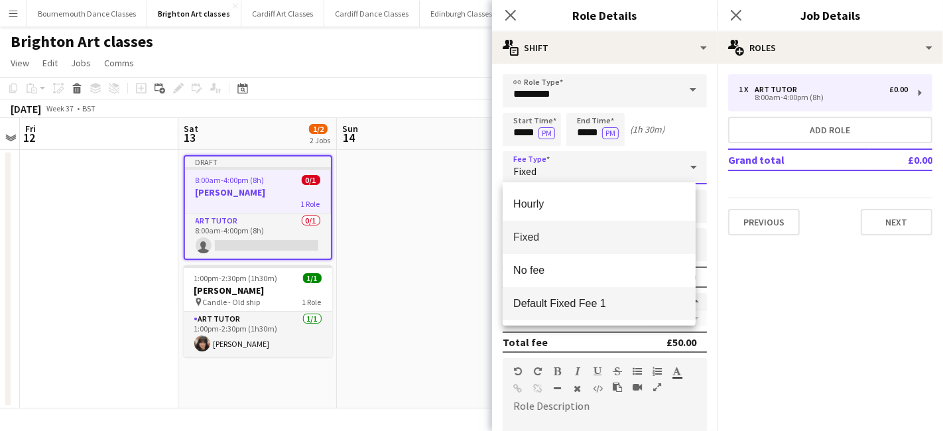
click at [574, 297] on span "Default Fixed Fee 1" at bounding box center [599, 303] width 172 height 13
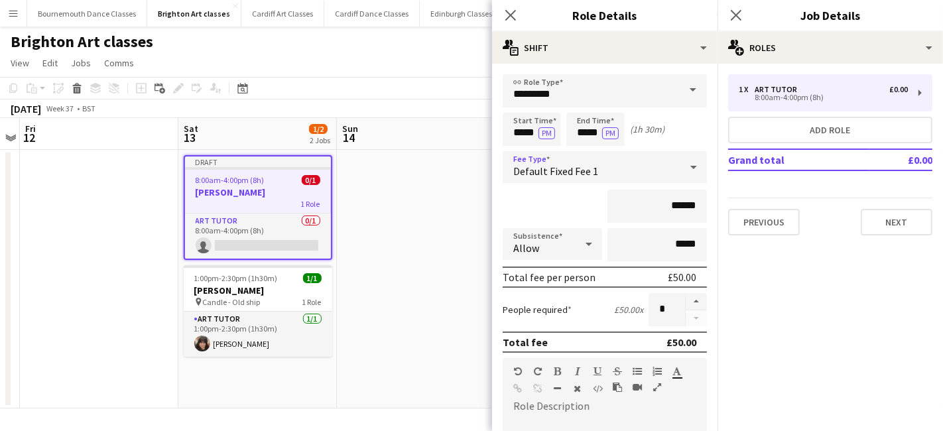
click at [581, 241] on icon at bounding box center [589, 244] width 16 height 27
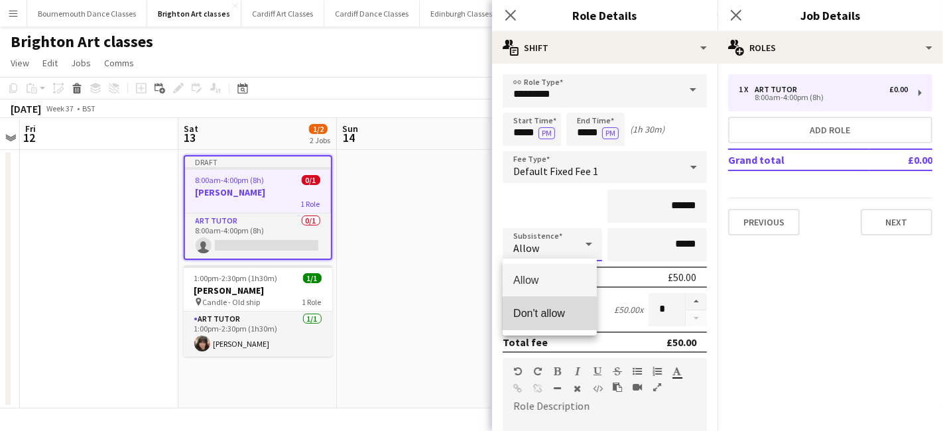
click at [571, 320] on mat-option "Don't allow" at bounding box center [550, 313] width 94 height 33
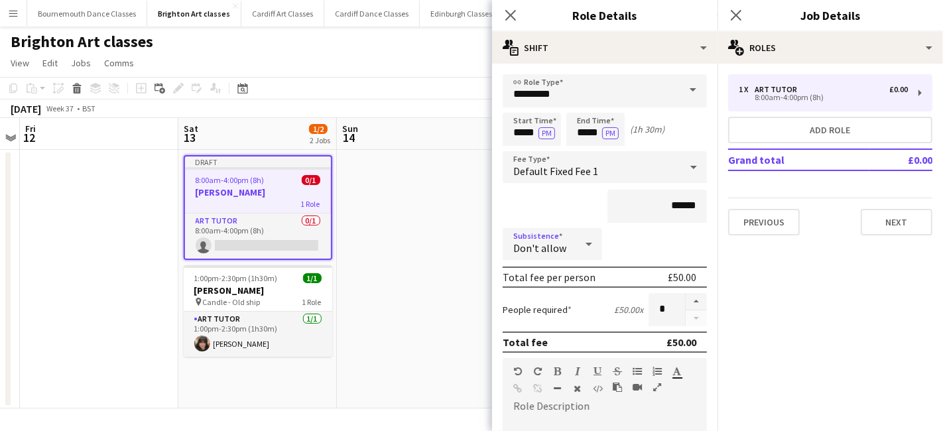
scroll to position [270, 0]
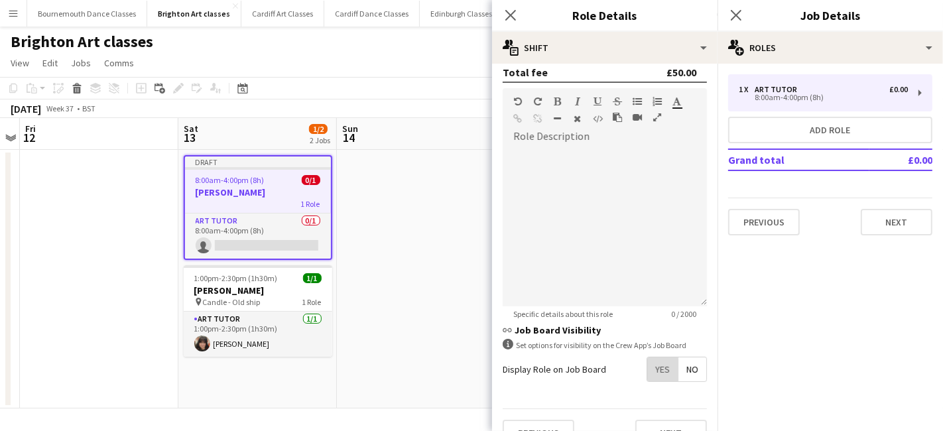
click at [650, 374] on span "Yes" at bounding box center [662, 369] width 31 height 24
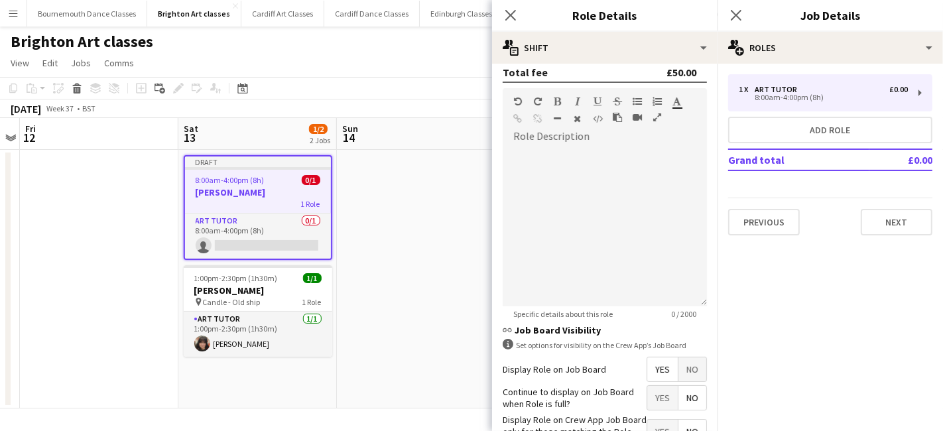
click at [678, 391] on span "No" at bounding box center [692, 398] width 28 height 24
click at [654, 422] on span "Yes" at bounding box center [662, 432] width 31 height 24
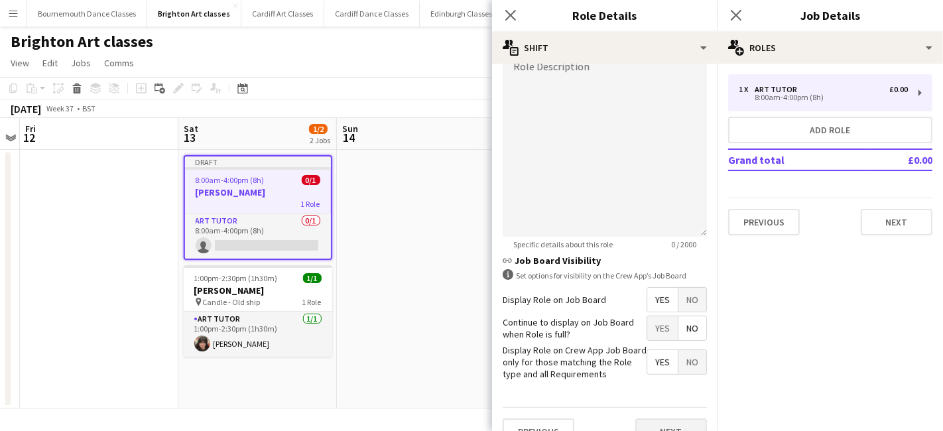
scroll to position [359, 0]
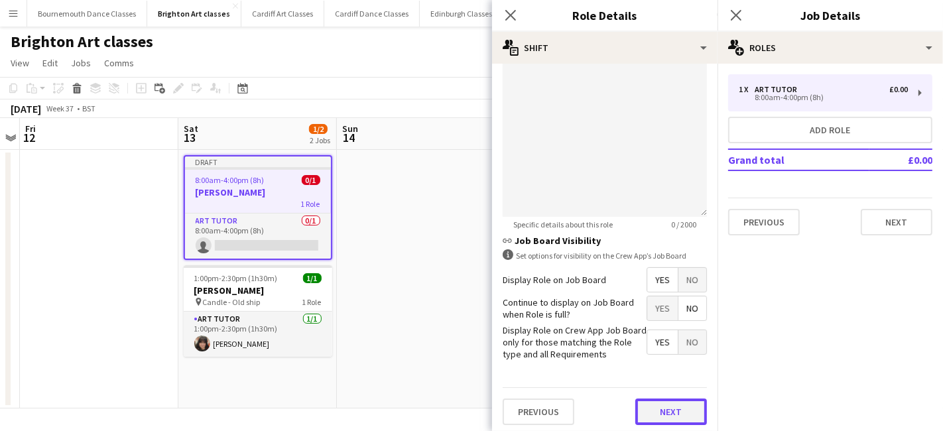
click at [680, 405] on button "Next" at bounding box center [671, 412] width 72 height 27
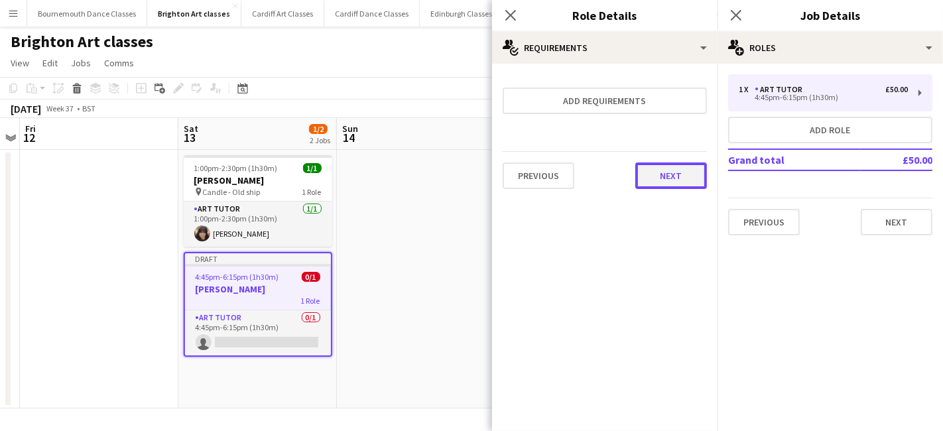
click at [682, 181] on button "Next" at bounding box center [671, 175] width 72 height 27
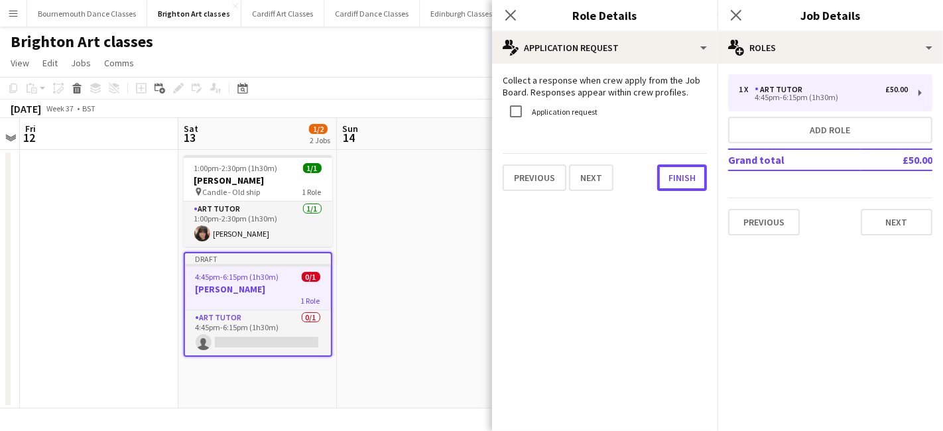
click at [682, 181] on button "Finish" at bounding box center [682, 177] width 50 height 27
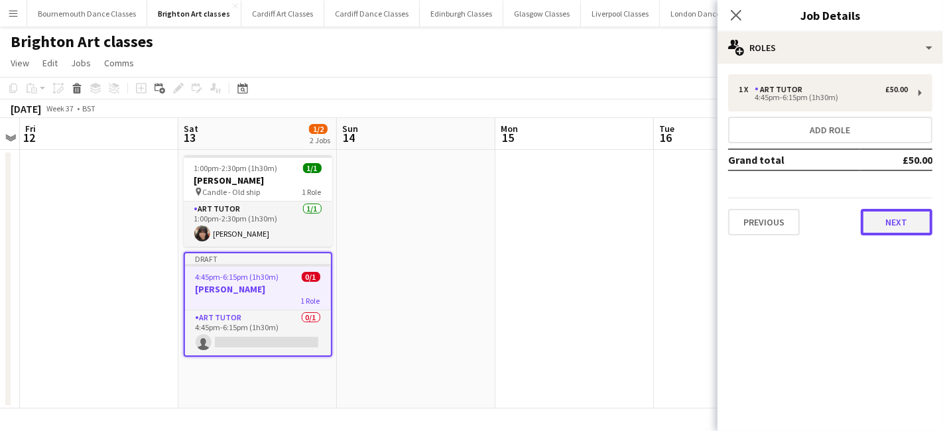
click at [869, 209] on button "Next" at bounding box center [897, 222] width 72 height 27
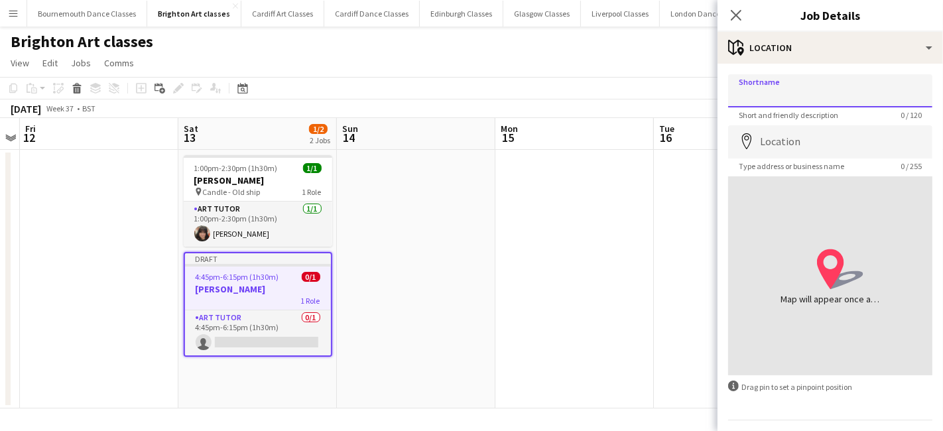
click at [812, 96] on input "Shortname" at bounding box center [830, 90] width 204 height 33
type input "**********"
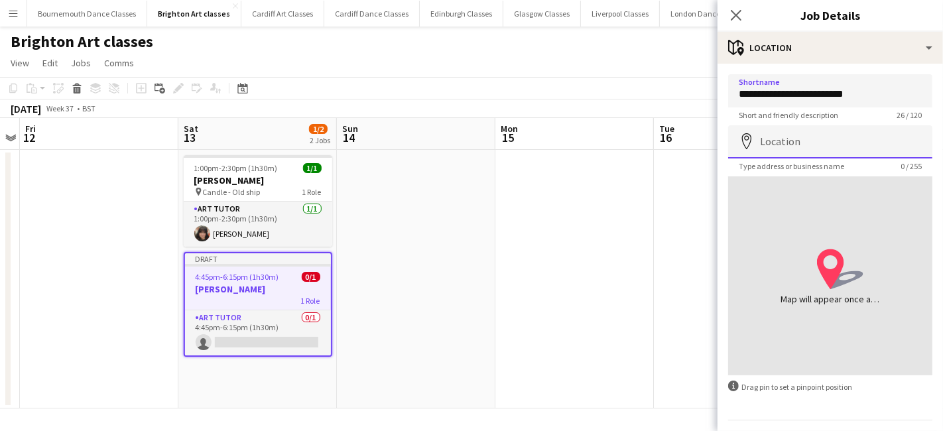
click at [800, 142] on input "Location" at bounding box center [830, 141] width 204 height 33
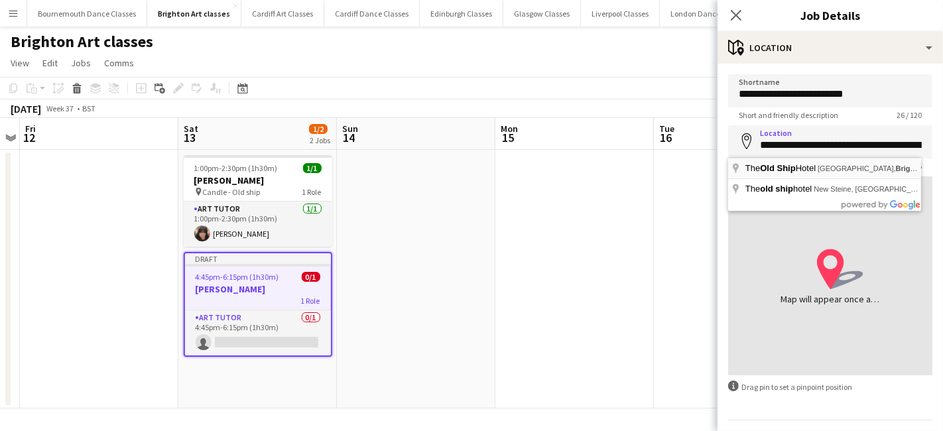
type input "**********"
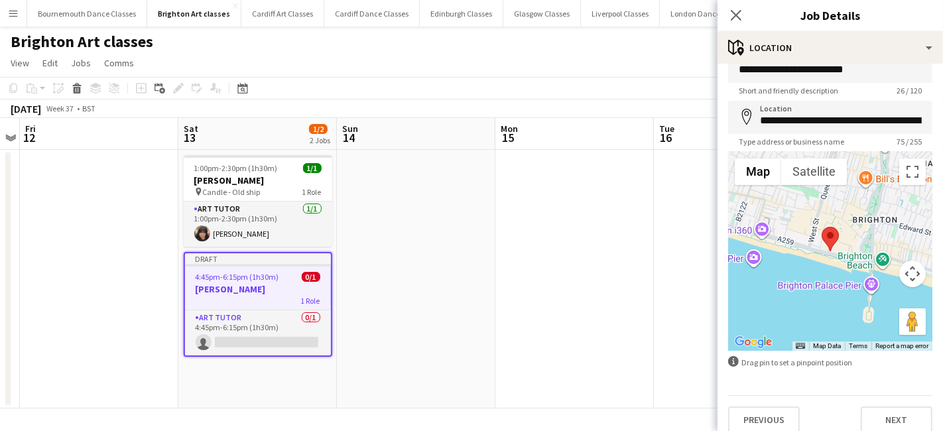
scroll to position [35, 0]
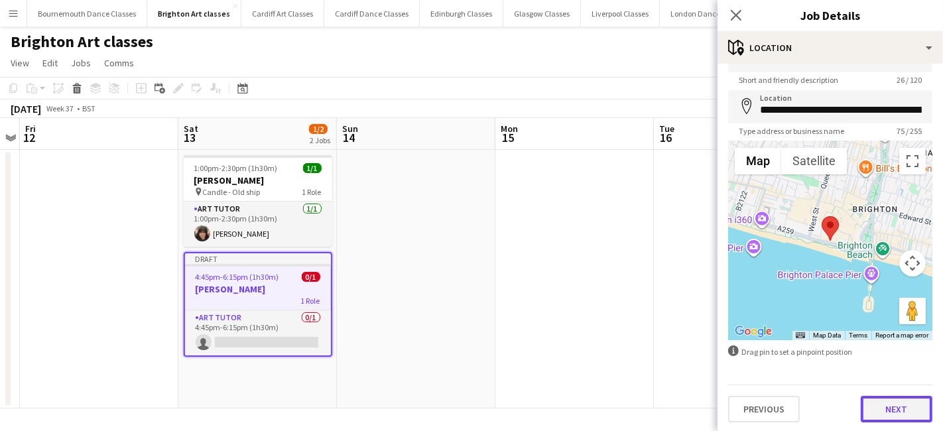
click at [892, 401] on button "Next" at bounding box center [897, 409] width 72 height 27
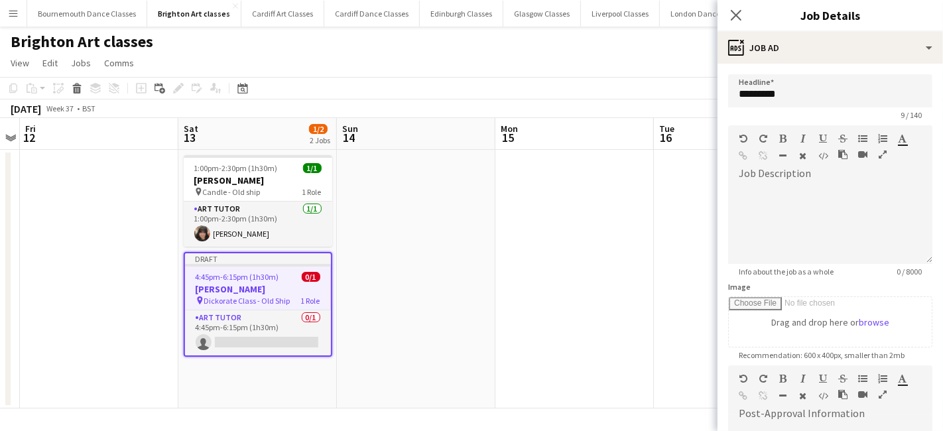
scroll to position [0, 0]
click at [780, 204] on div at bounding box center [830, 224] width 204 height 80
click at [780, 181] on div at bounding box center [830, 219] width 204 height 89
paste div
click at [667, 222] on app-date-cell at bounding box center [733, 279] width 159 height 259
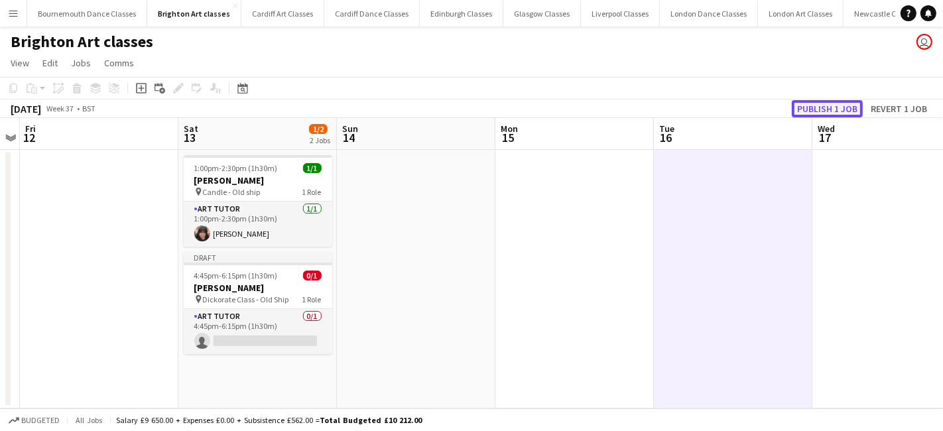
click at [826, 105] on button "Publish 1 job" at bounding box center [827, 108] width 71 height 17
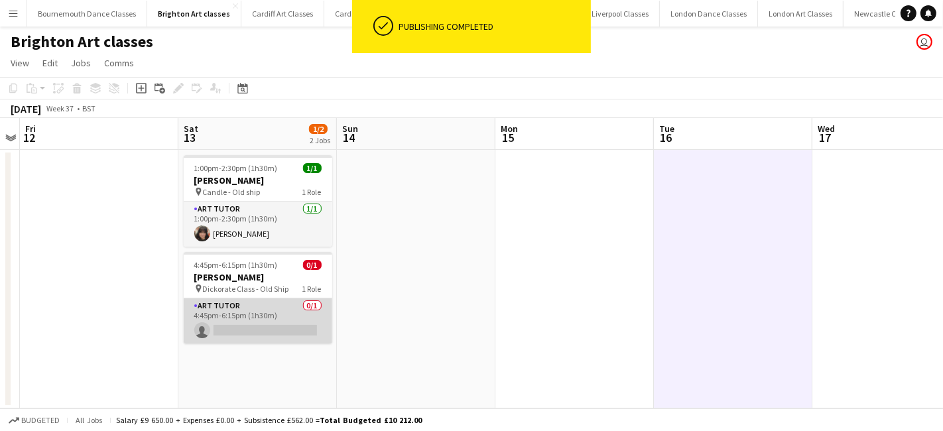
click at [257, 328] on app-card-role "Art Tutor 0/1 4:45pm-6:15pm (1h30m) single-neutral-actions" at bounding box center [258, 320] width 149 height 45
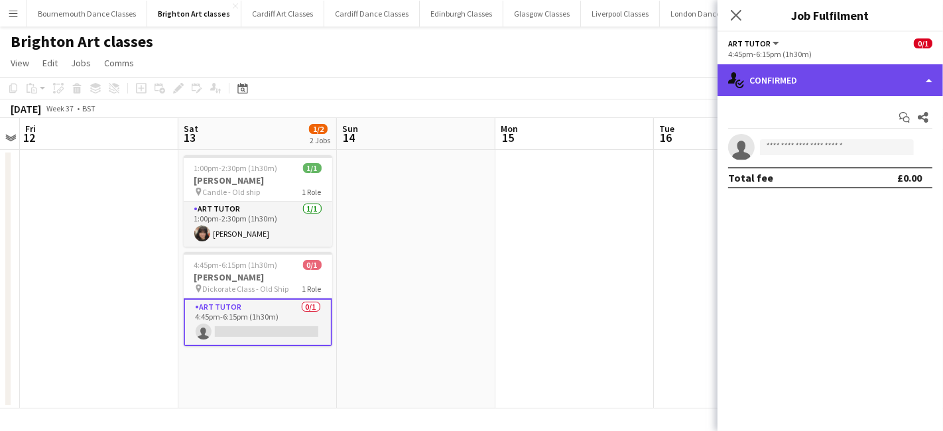
click at [837, 70] on div "single-neutral-actions-check-2 Confirmed" at bounding box center [830, 80] width 225 height 32
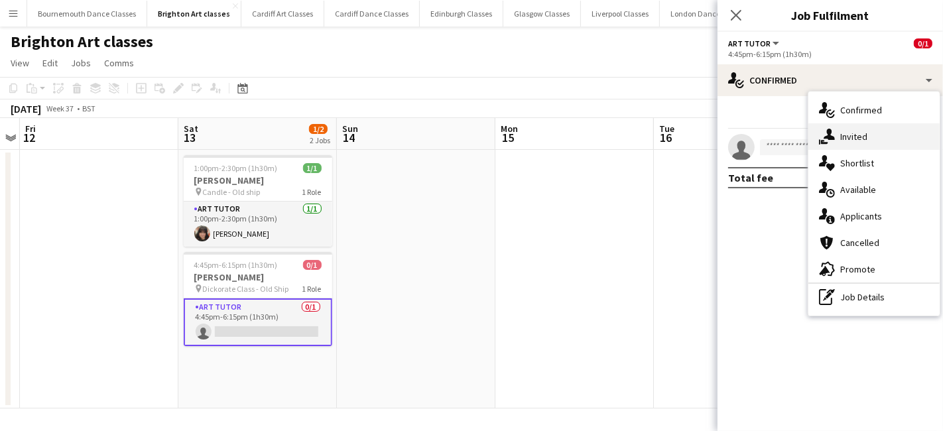
click at [866, 135] on span "Invited" at bounding box center [853, 137] width 27 height 12
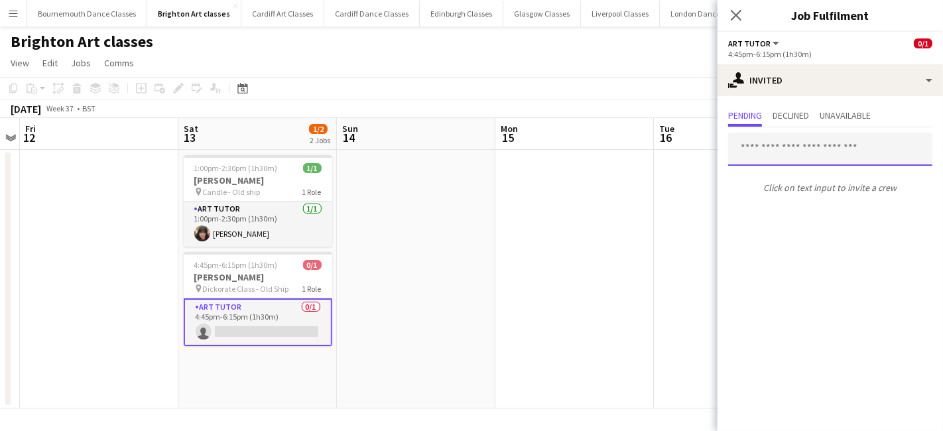
click at [816, 155] on input "text" at bounding box center [830, 149] width 204 height 33
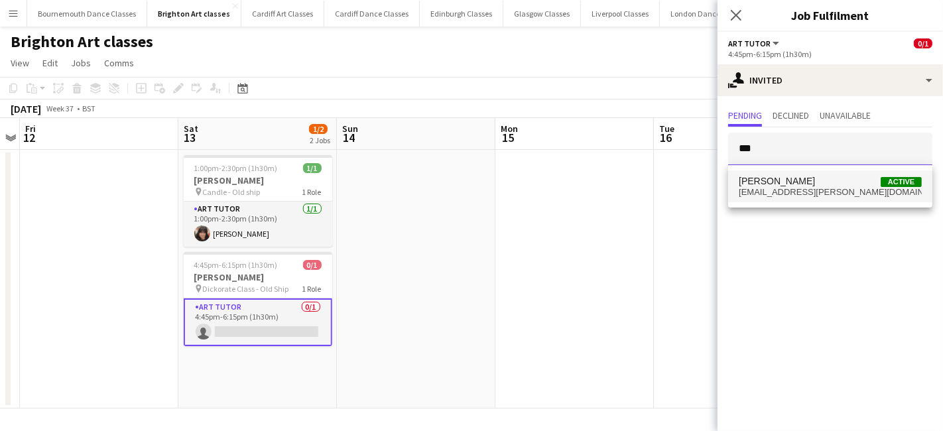
type input "***"
click at [811, 174] on mat-option "Sascha Cooper Active sascha.cooper@outlook.com" at bounding box center [830, 186] width 204 height 32
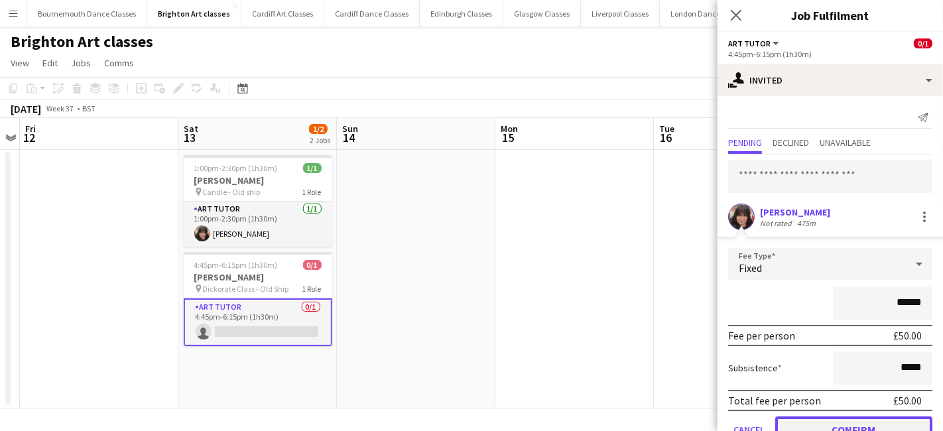
click at [842, 423] on button "Confirm" at bounding box center [853, 429] width 157 height 27
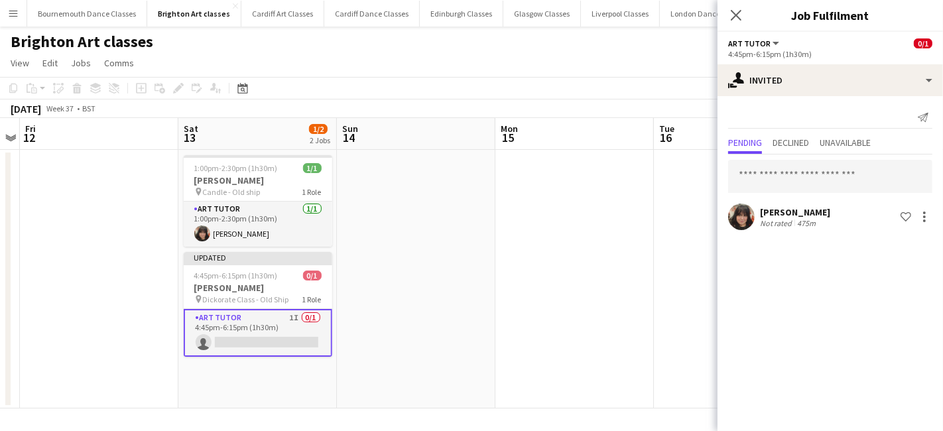
click at [566, 347] on app-date-cell at bounding box center [574, 279] width 159 height 259
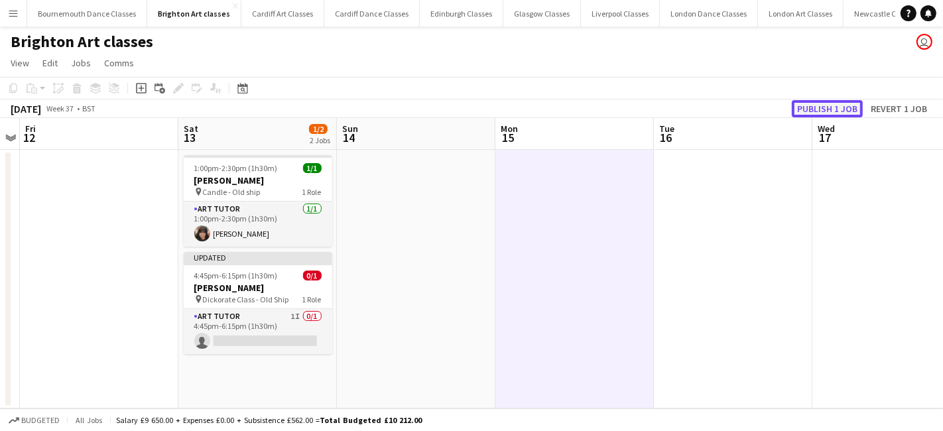
click at [854, 105] on button "Publish 1 job" at bounding box center [827, 108] width 71 height 17
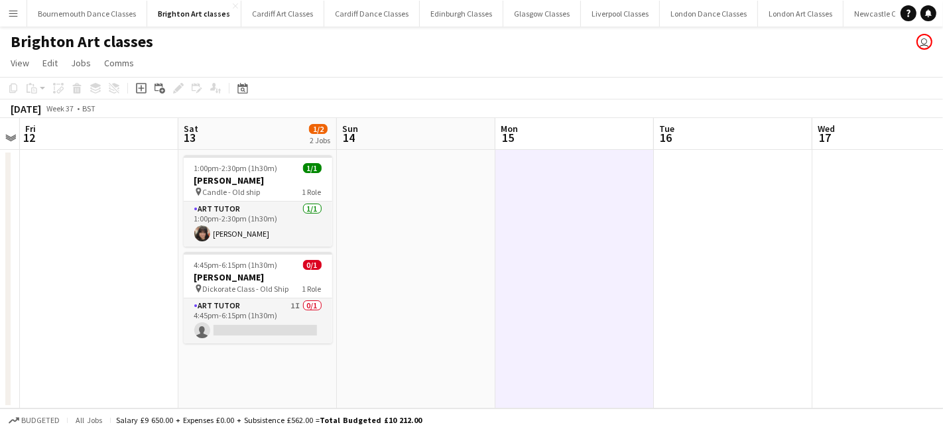
click at [11, 19] on button "Menu" at bounding box center [13, 13] width 27 height 27
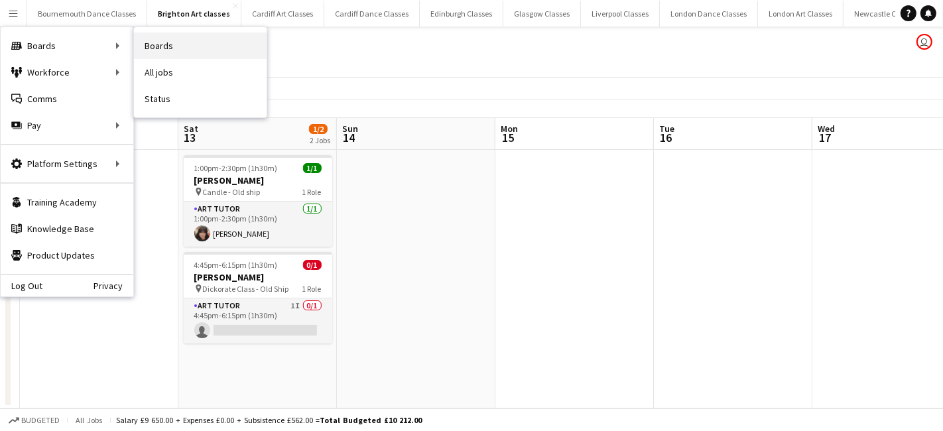
click at [174, 43] on link "Boards" at bounding box center [200, 45] width 133 height 27
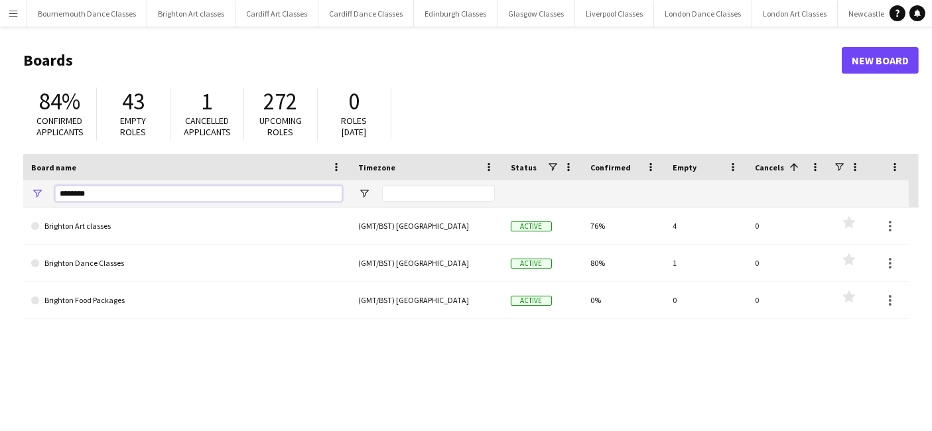
click at [106, 197] on input "********" at bounding box center [198, 194] width 287 height 16
type input "*"
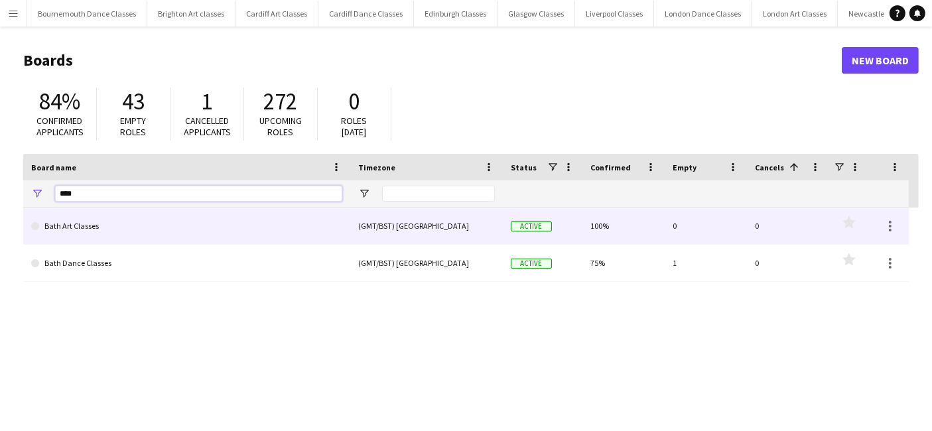
type input "****"
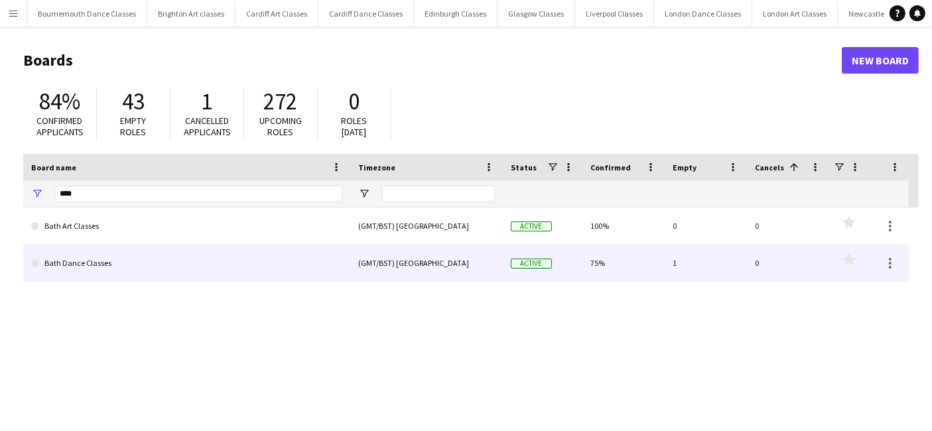
click at [94, 251] on link "Bath Dance Classes" at bounding box center [186, 263] width 311 height 37
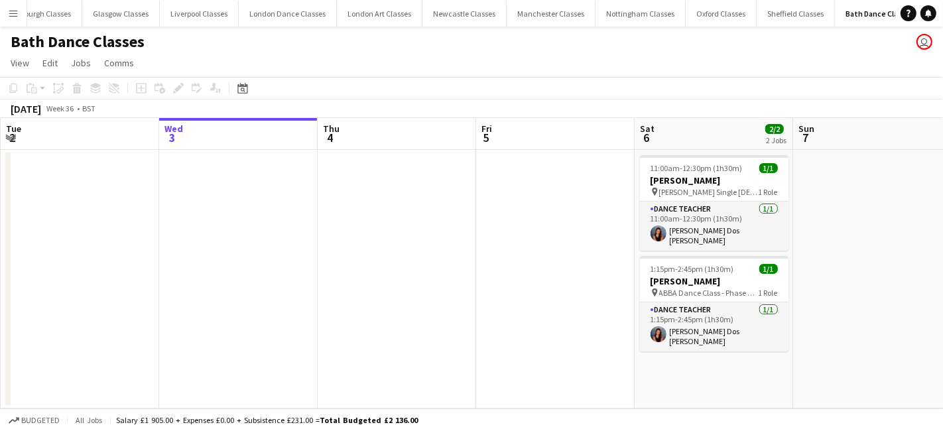
scroll to position [0, 417]
click at [235, 90] on div "Date picker" at bounding box center [243, 88] width 16 height 16
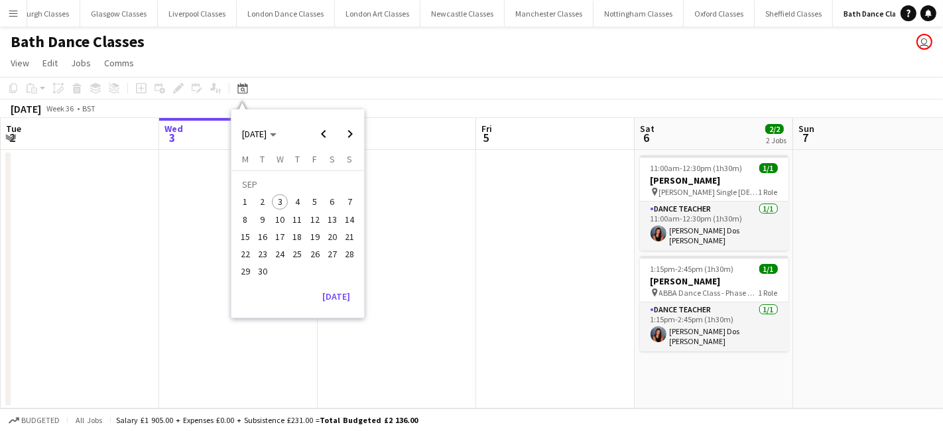
click at [330, 213] on span "13" at bounding box center [332, 220] width 16 height 16
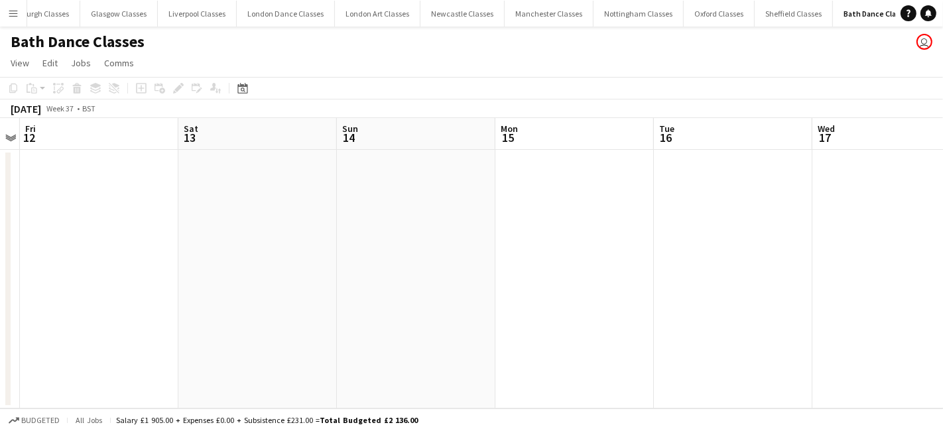
click at [269, 212] on app-date-cell at bounding box center [257, 279] width 159 height 259
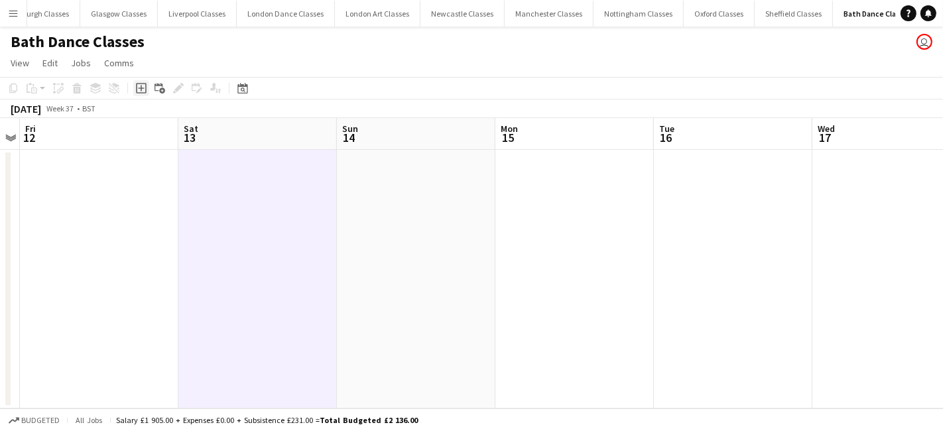
click at [138, 84] on icon "Add job" at bounding box center [141, 88] width 11 height 11
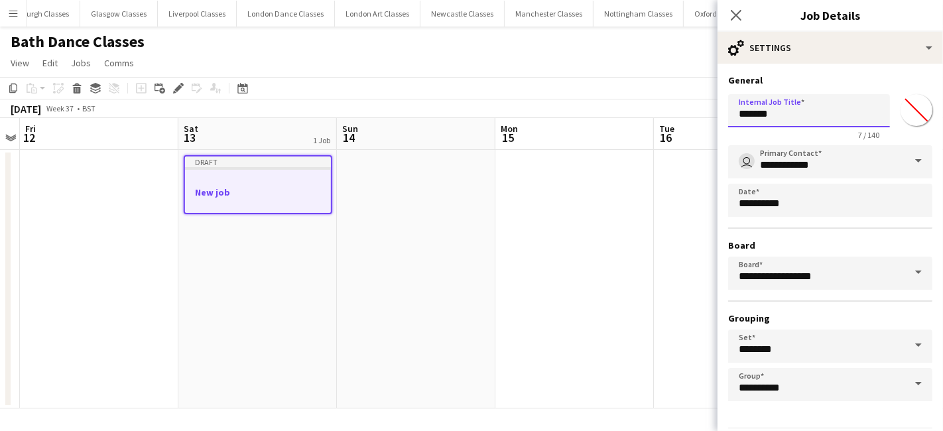
drag, startPoint x: 795, startPoint y: 117, endPoint x: 658, endPoint y: 133, distance: 138.3
click at [681, 126] on body "Menu Boards Boards Boards All jobs Status Workforce Workforce My Workforce Recr…" at bounding box center [471, 215] width 943 height 431
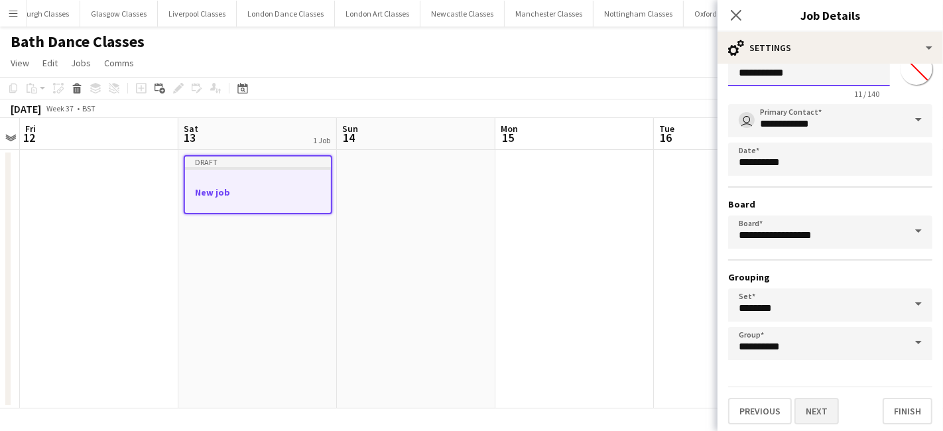
type input "**********"
click at [831, 403] on button "Next" at bounding box center [817, 411] width 44 height 27
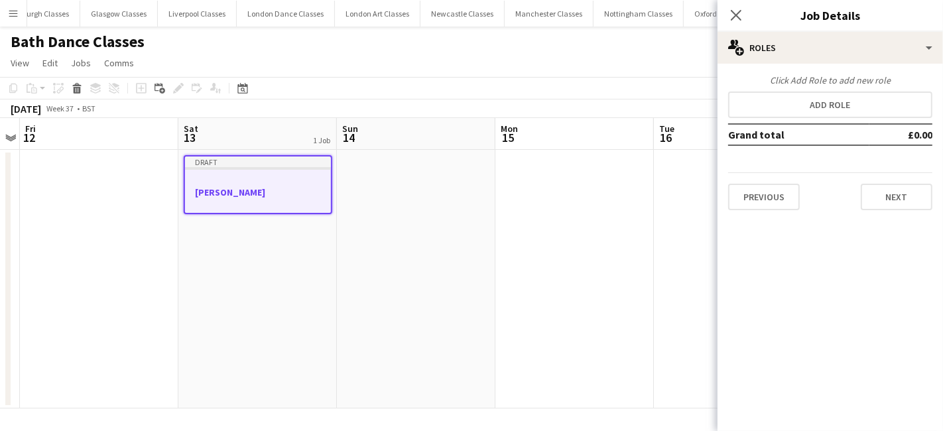
scroll to position [0, 0]
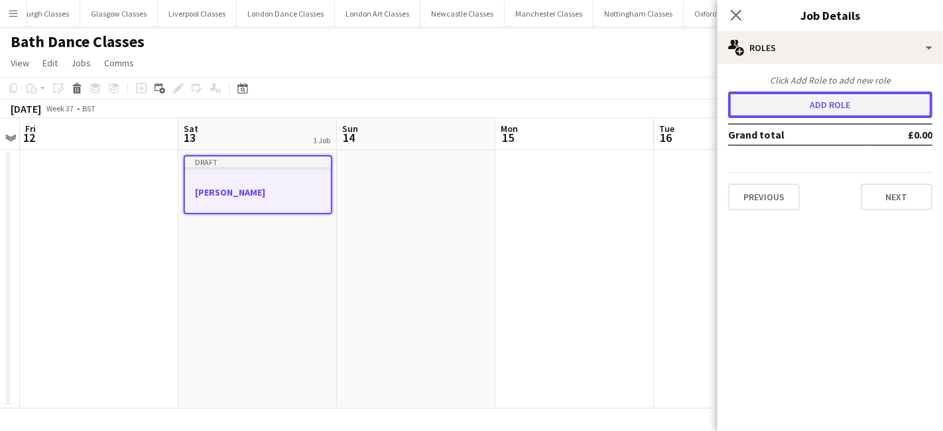
click at [830, 115] on button "Add role" at bounding box center [830, 105] width 204 height 27
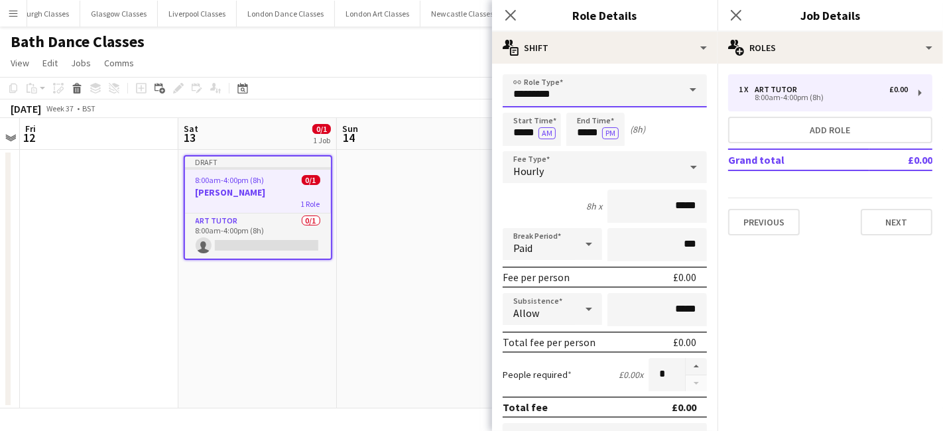
click at [590, 92] on input "*********" at bounding box center [605, 90] width 204 height 33
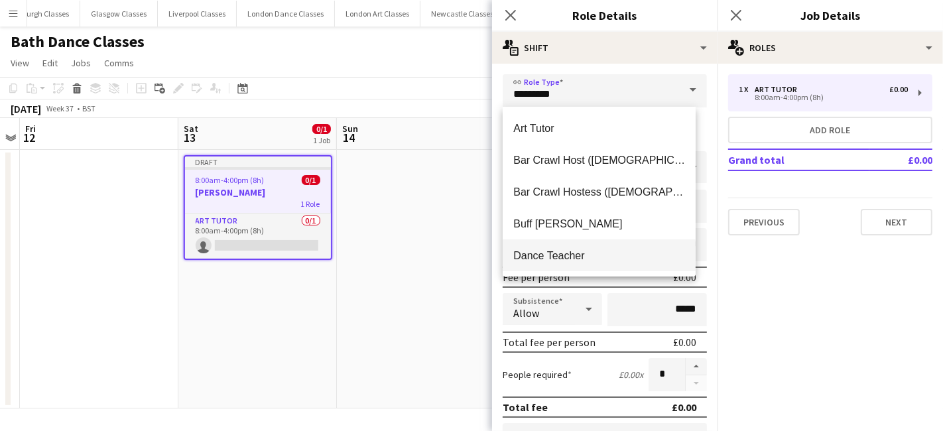
click at [590, 255] on span "Dance Teacher" at bounding box center [599, 255] width 172 height 13
type input "**********"
type input "******"
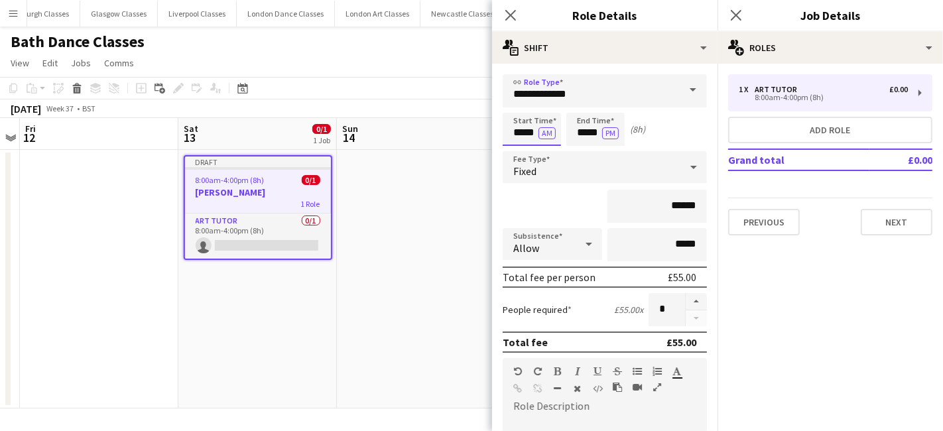
click at [531, 129] on input "*****" at bounding box center [532, 129] width 58 height 33
click at [518, 105] on div at bounding box center [518, 105] width 27 height 13
type input "*****"
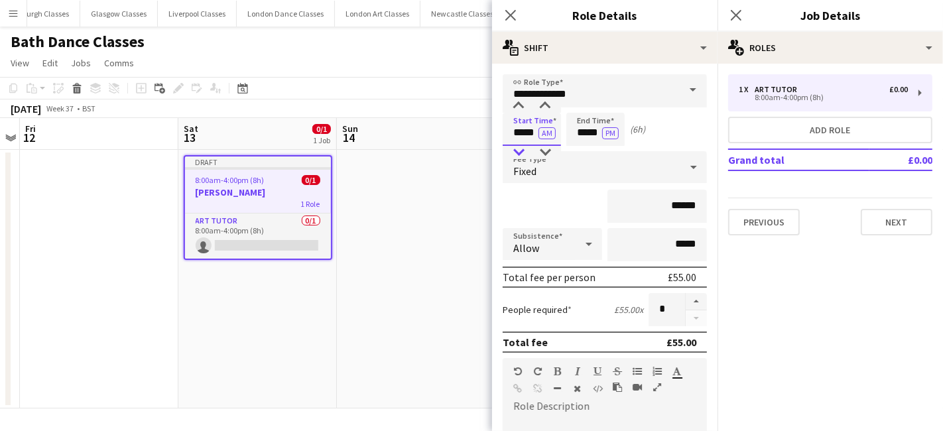
click at [525, 146] on div at bounding box center [518, 152] width 27 height 13
click at [585, 131] on input "*****" at bounding box center [595, 129] width 58 height 33
click at [582, 154] on div at bounding box center [582, 152] width 27 height 13
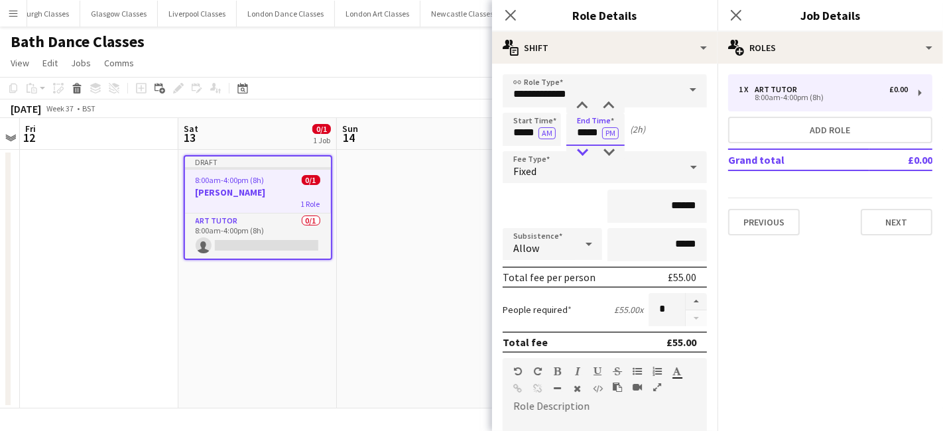
click at [582, 154] on div at bounding box center [582, 152] width 27 height 13
click at [608, 102] on div at bounding box center [609, 105] width 27 height 13
type input "*****"
click at [608, 102] on div at bounding box center [609, 105] width 27 height 13
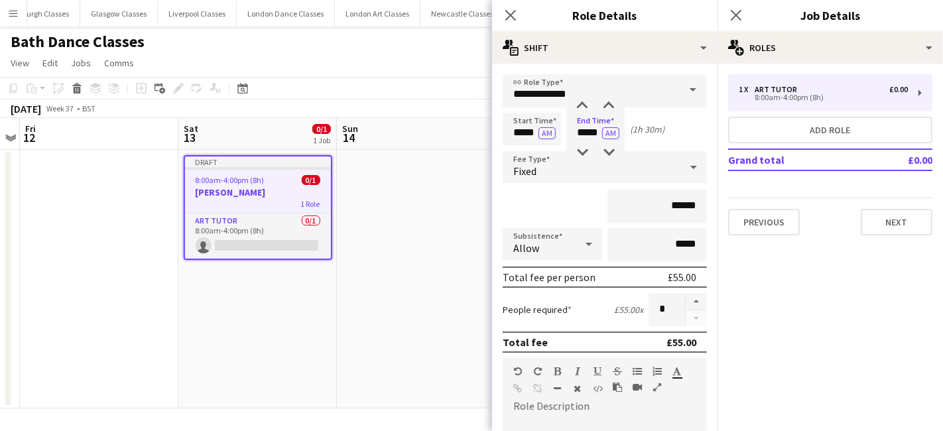
click at [589, 168] on div "Fixed" at bounding box center [592, 167] width 178 height 32
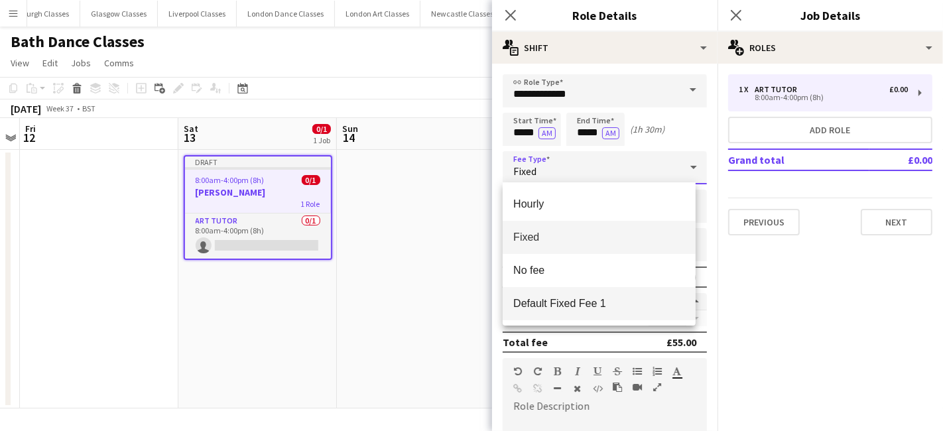
click at [584, 302] on span "Default Fixed Fee 1" at bounding box center [599, 303] width 172 height 13
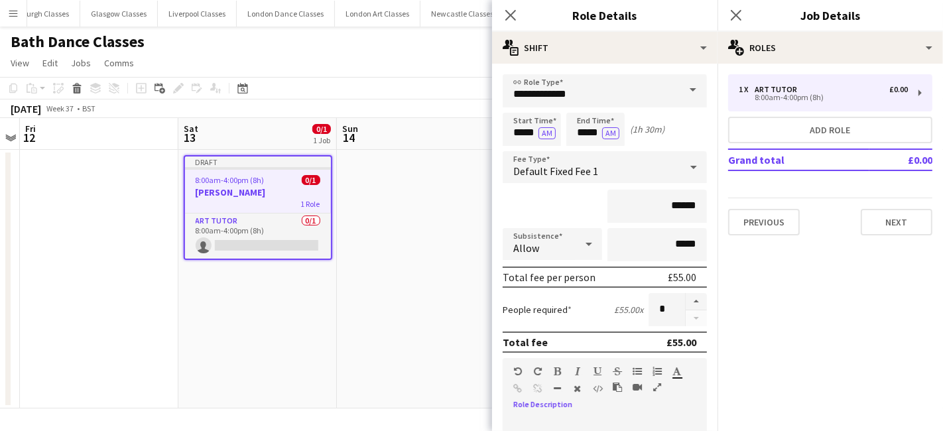
paste div
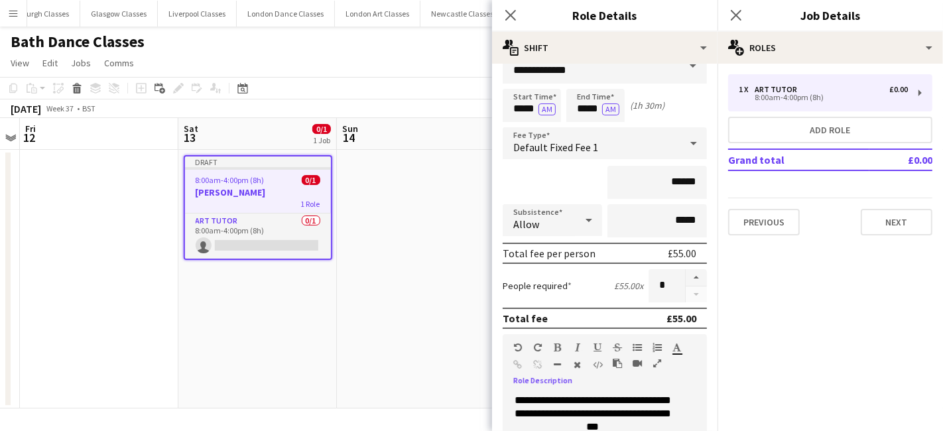
scroll to position [292, 0]
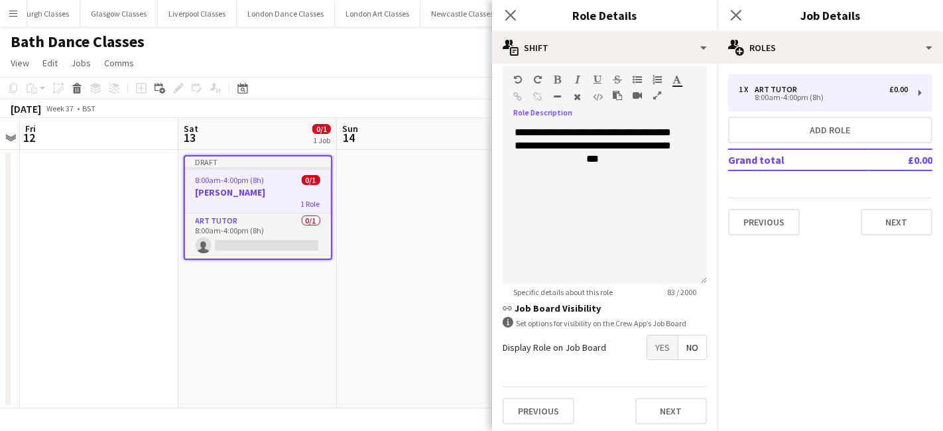
click at [652, 342] on span "Yes" at bounding box center [662, 348] width 31 height 24
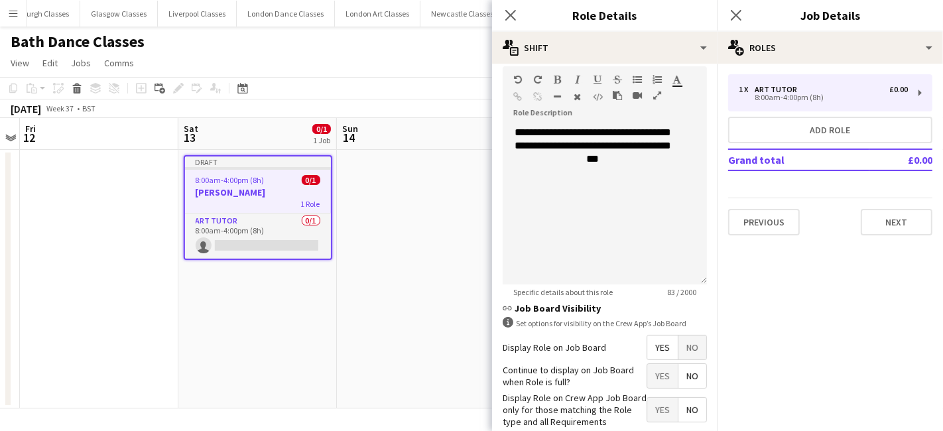
click at [688, 379] on span "No" at bounding box center [692, 376] width 28 height 24
drag, startPoint x: 647, startPoint y: 404, endPoint x: 520, endPoint y: 426, distance: 128.6
click at [647, 405] on span "Yes" at bounding box center [662, 410] width 31 height 24
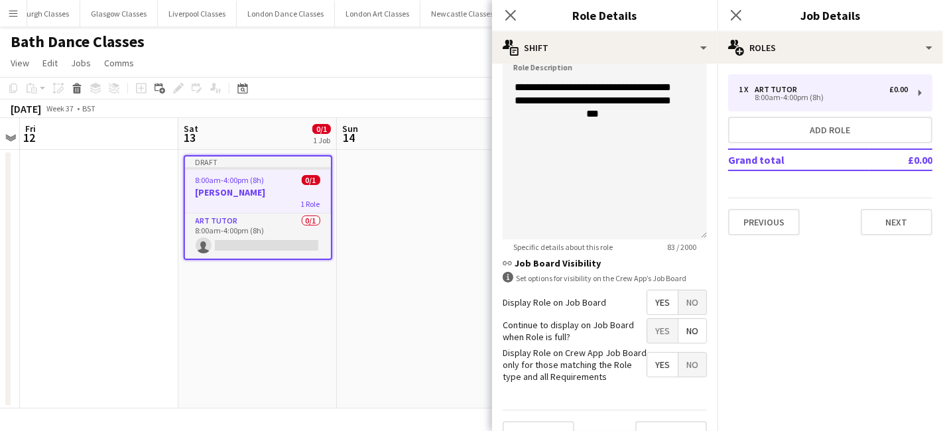
scroll to position [359, 0]
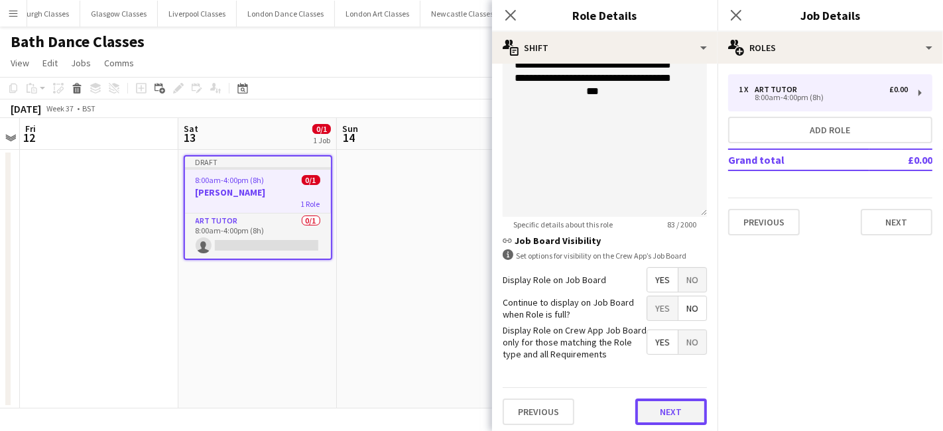
click at [683, 403] on button "Next" at bounding box center [671, 412] width 72 height 27
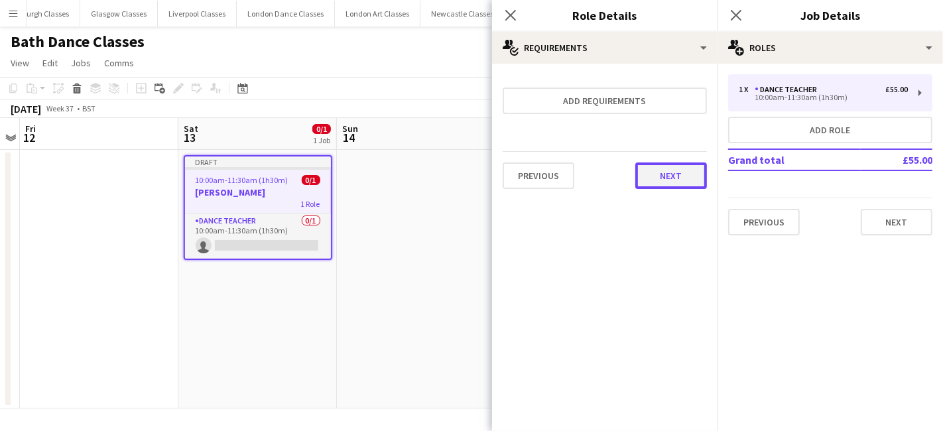
click at [668, 168] on button "Next" at bounding box center [671, 175] width 72 height 27
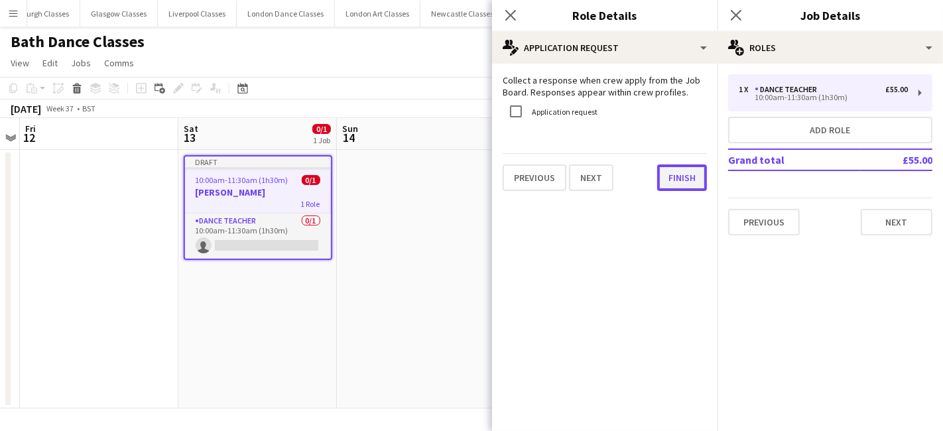
click at [676, 184] on button "Finish" at bounding box center [682, 177] width 50 height 27
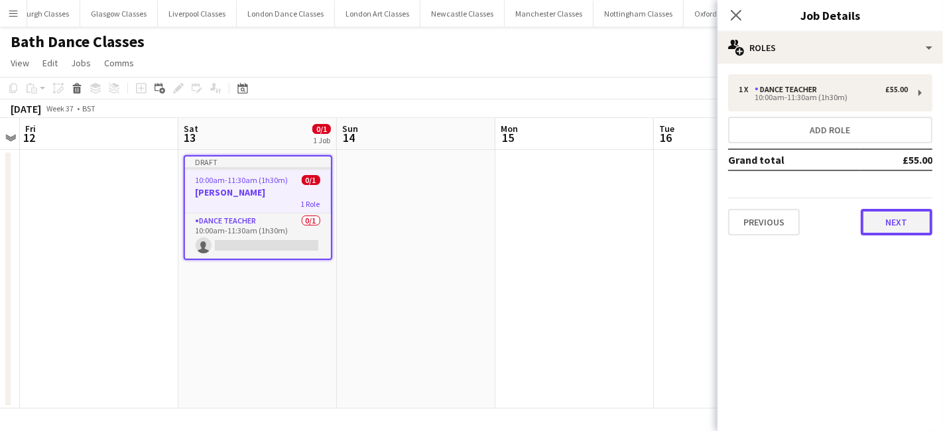
click at [887, 226] on button "Next" at bounding box center [897, 222] width 72 height 27
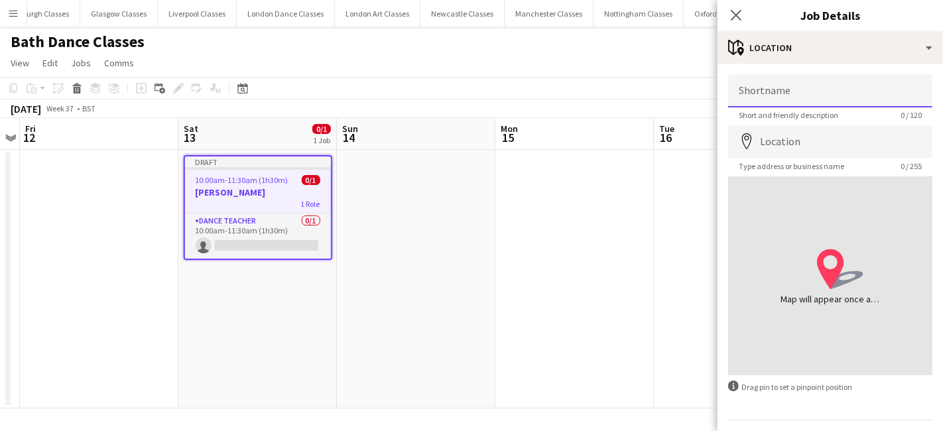
click at [824, 101] on input "Shortname" at bounding box center [830, 90] width 204 height 33
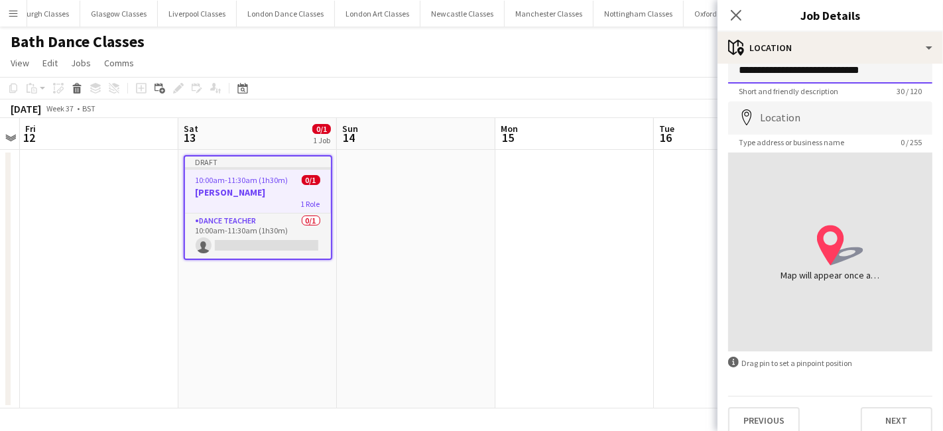
scroll to position [35, 0]
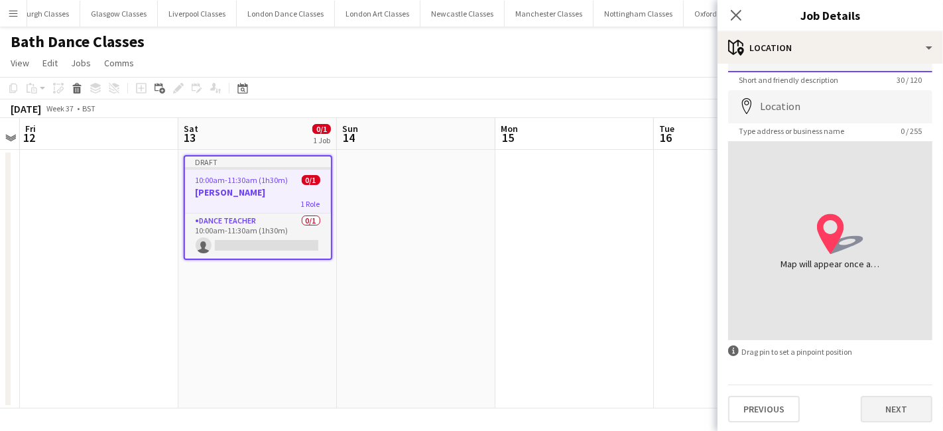
type input "**********"
click at [877, 410] on button "Next" at bounding box center [897, 409] width 72 height 27
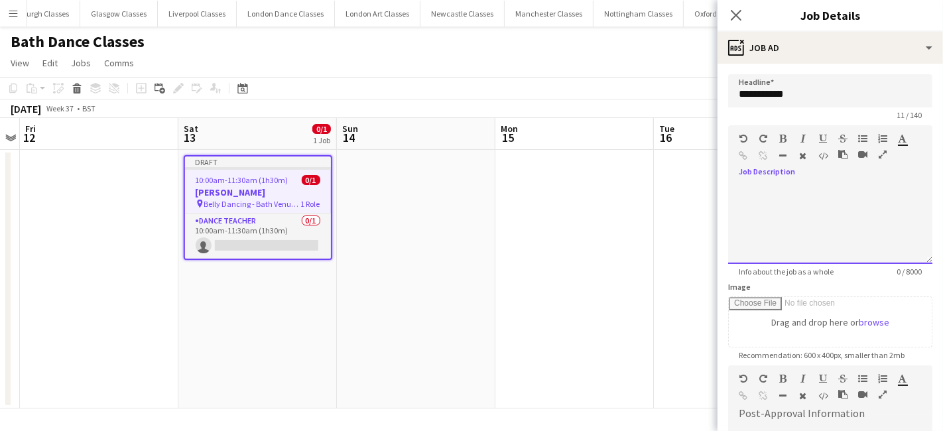
click at [773, 169] on div "default Heading 1 Heading 2 Heading 3 Heading 4 Heading 5 Heading 6 Heading 7 P…" at bounding box center [830, 150] width 204 height 50
click at [790, 176] on div at bounding box center [830, 219] width 204 height 89
paste div
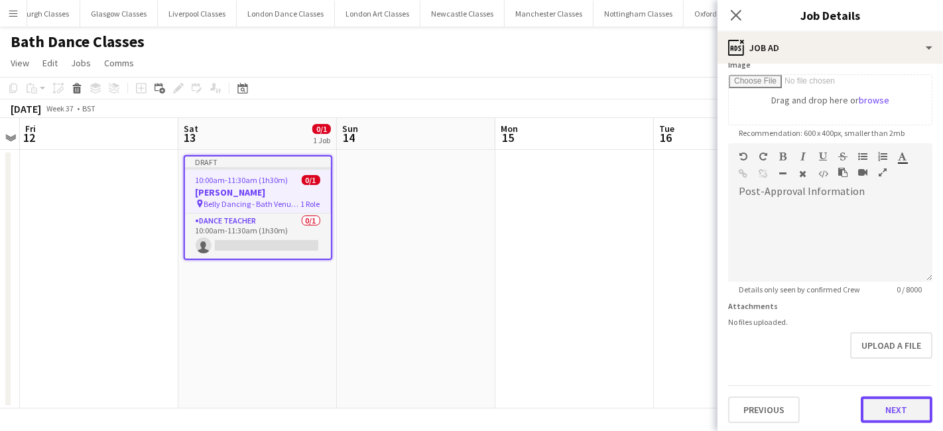
click at [865, 401] on button "Next" at bounding box center [897, 410] width 72 height 27
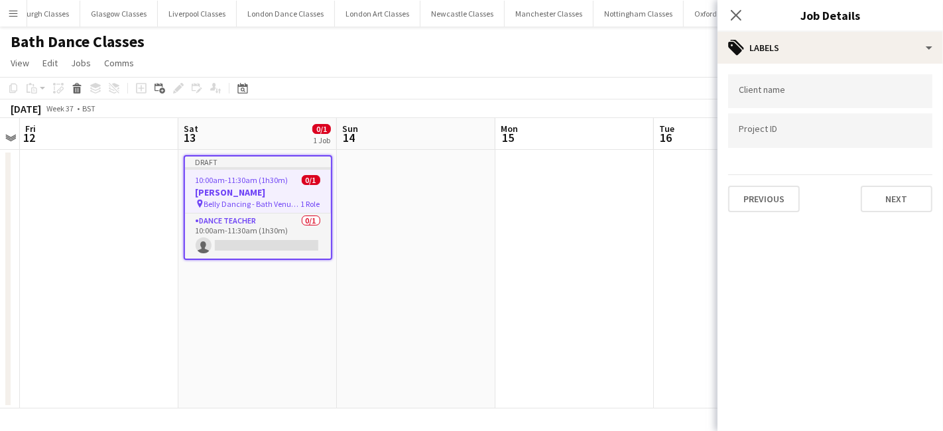
scroll to position [0, 0]
click at [915, 188] on button "Next" at bounding box center [897, 199] width 72 height 27
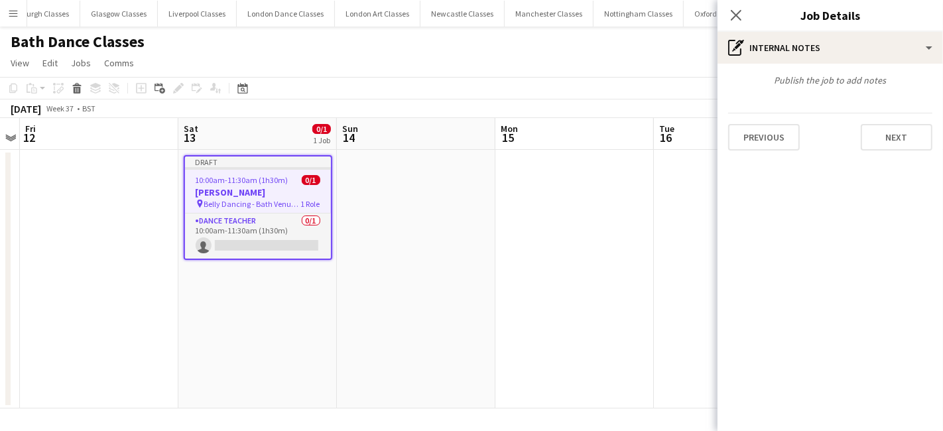
click at [585, 223] on app-date-cell at bounding box center [574, 279] width 159 height 259
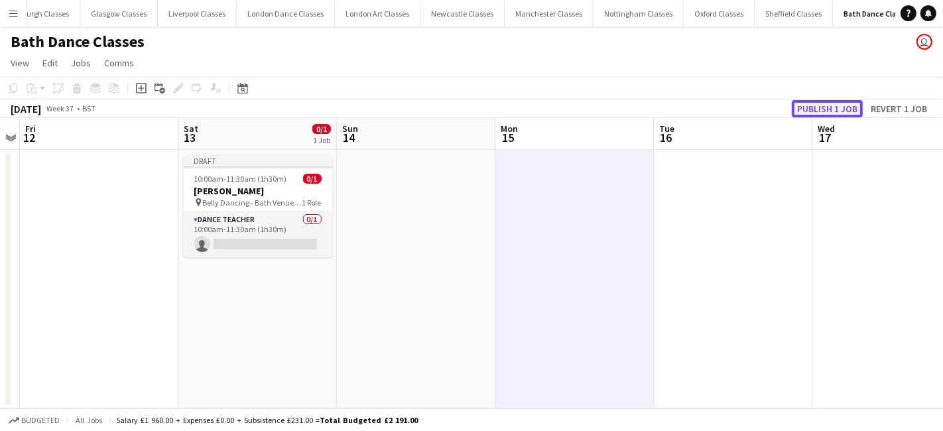
drag, startPoint x: 836, startPoint y: 107, endPoint x: 592, endPoint y: 133, distance: 245.4
click at [834, 107] on button "Publish 1 job" at bounding box center [827, 108] width 71 height 17
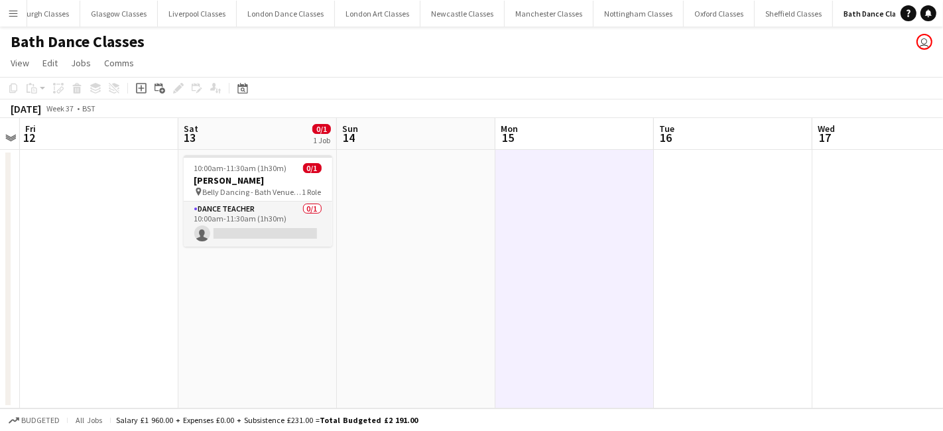
click at [1, 15] on button "Menu" at bounding box center [13, 13] width 27 height 27
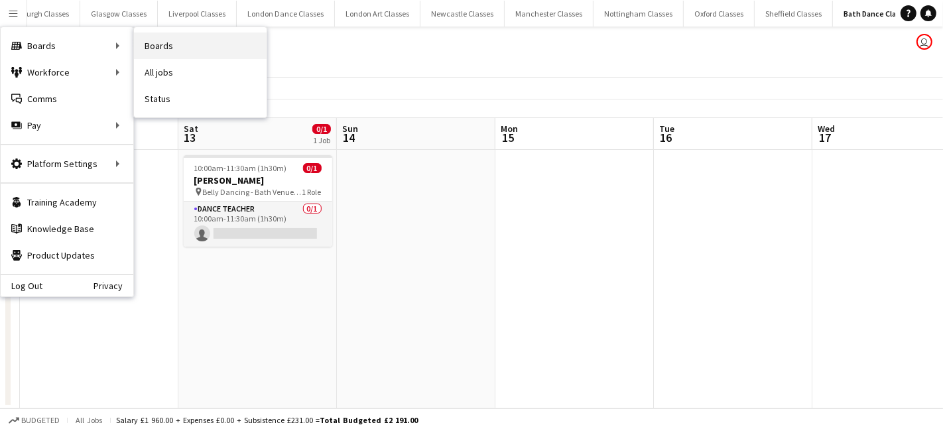
click at [189, 44] on link "Boards" at bounding box center [200, 45] width 133 height 27
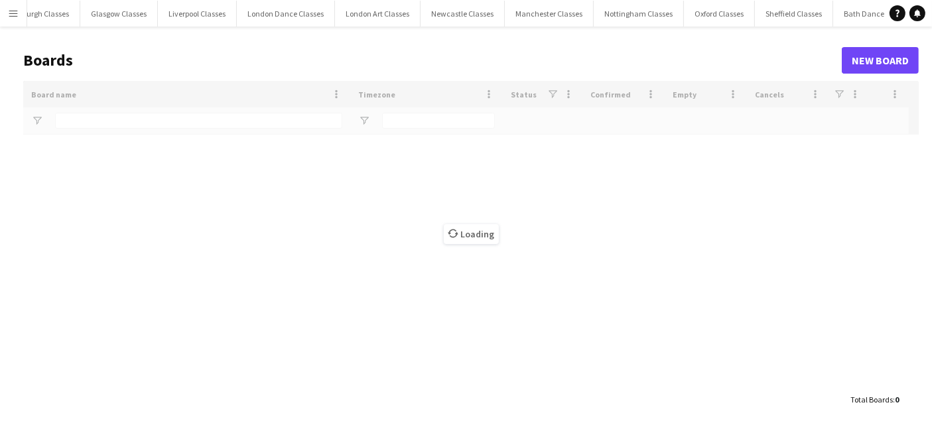
type input "****"
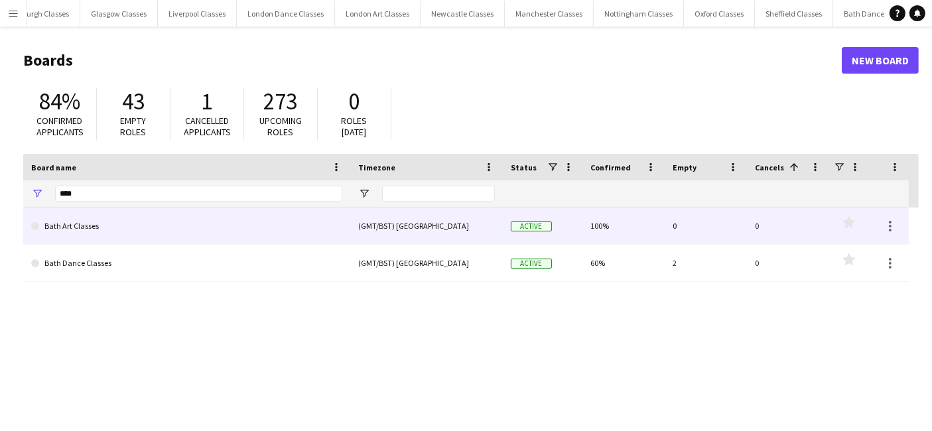
click at [97, 216] on link "Bath Art Classes" at bounding box center [186, 226] width 311 height 37
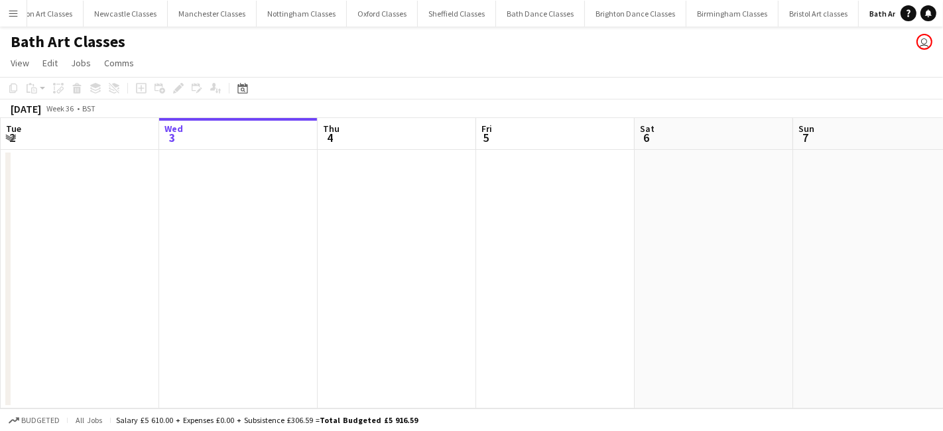
scroll to position [0, 759]
click at [243, 90] on icon at bounding box center [243, 90] width 5 height 5
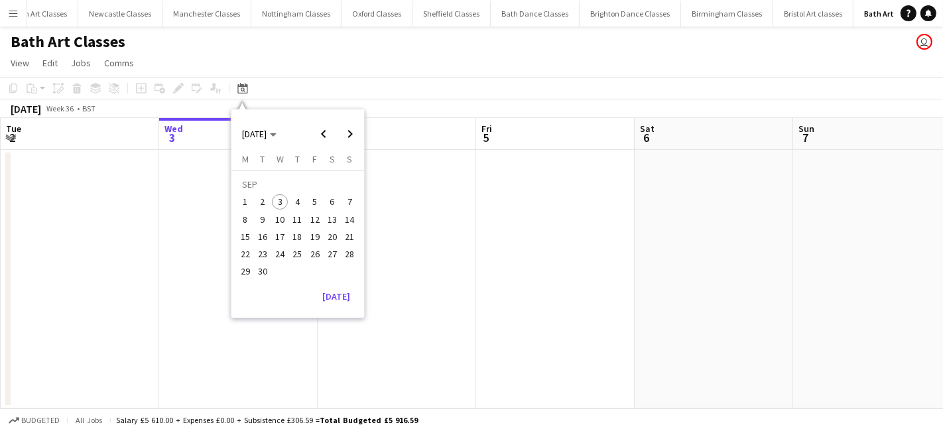
click at [330, 222] on span "13" at bounding box center [332, 220] width 16 height 16
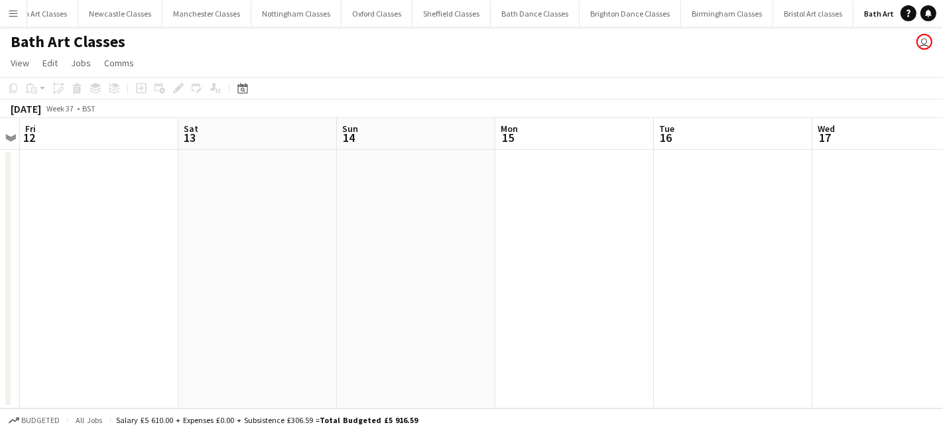
click at [225, 226] on app-date-cell at bounding box center [257, 279] width 159 height 259
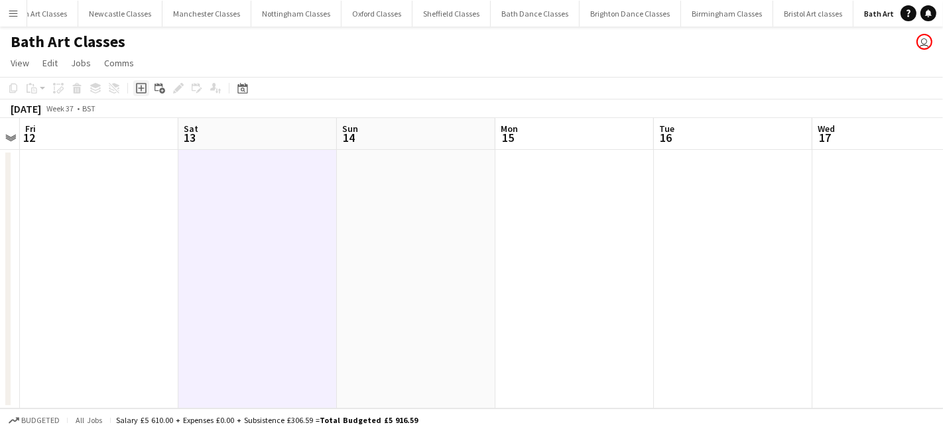
click at [144, 89] on icon "Add job" at bounding box center [141, 88] width 11 height 11
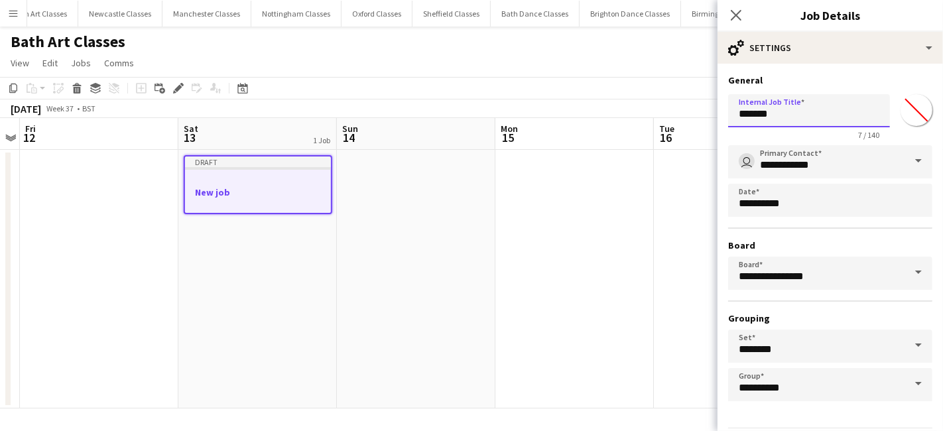
drag, startPoint x: 777, startPoint y: 114, endPoint x: 731, endPoint y: 113, distance: 45.8
click at [731, 113] on input "*******" at bounding box center [809, 110] width 162 height 33
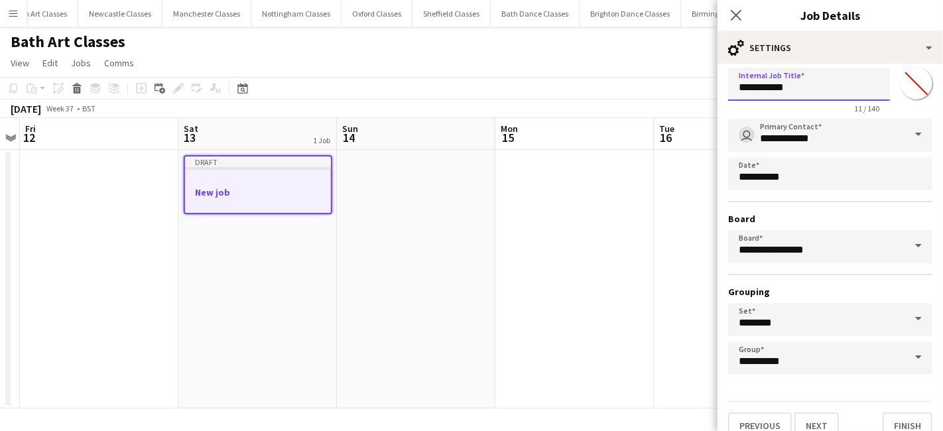
scroll to position [41, 0]
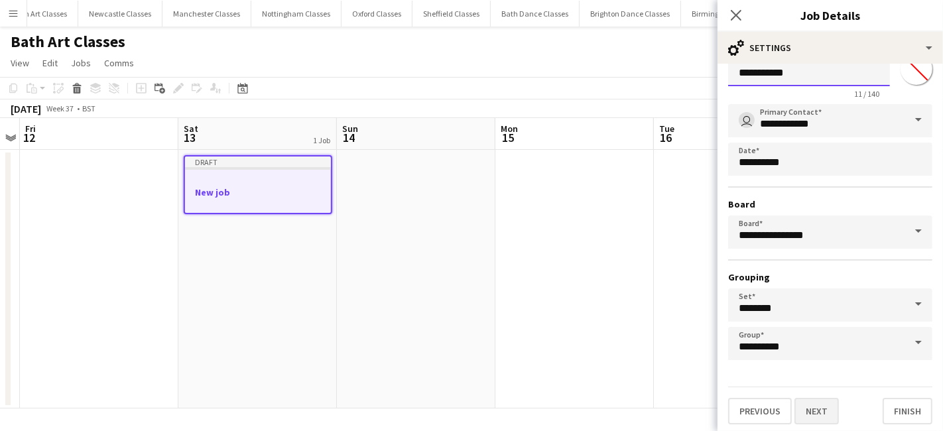
type input "**********"
click at [818, 415] on button "Next" at bounding box center [817, 411] width 44 height 27
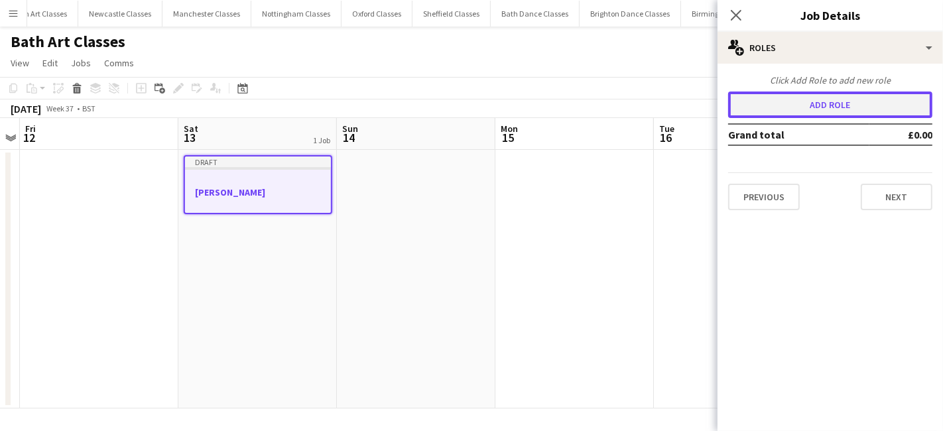
click at [826, 107] on button "Add role" at bounding box center [830, 105] width 204 height 27
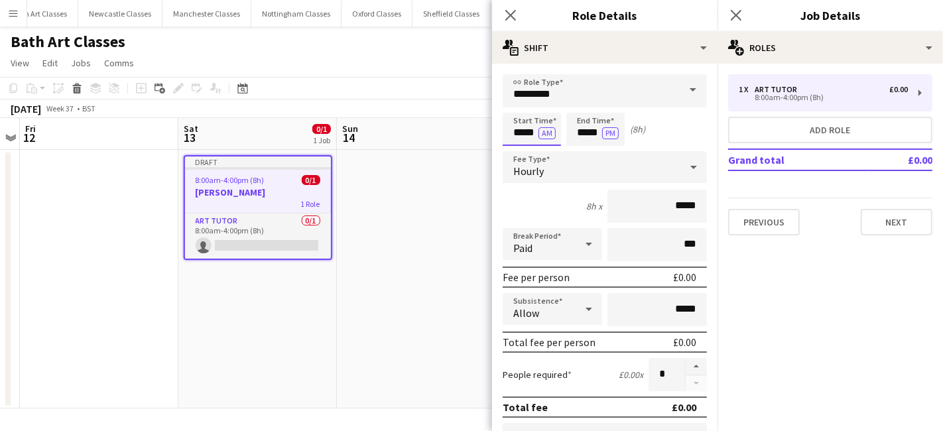
click at [536, 127] on input "*****" at bounding box center [532, 129] width 58 height 33
click at [524, 111] on div at bounding box center [518, 105] width 27 height 13
type input "*****"
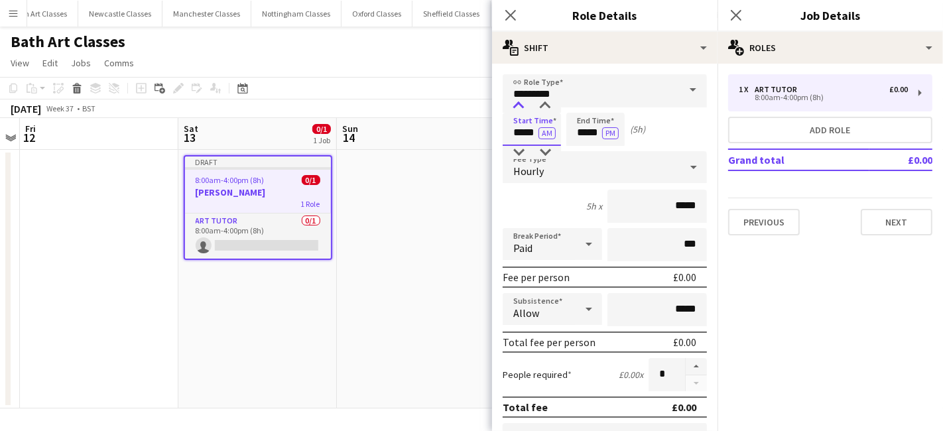
click at [524, 111] on div at bounding box center [518, 105] width 27 height 13
click at [574, 124] on input "*****" at bounding box center [595, 129] width 58 height 33
click at [586, 151] on div at bounding box center [582, 152] width 27 height 13
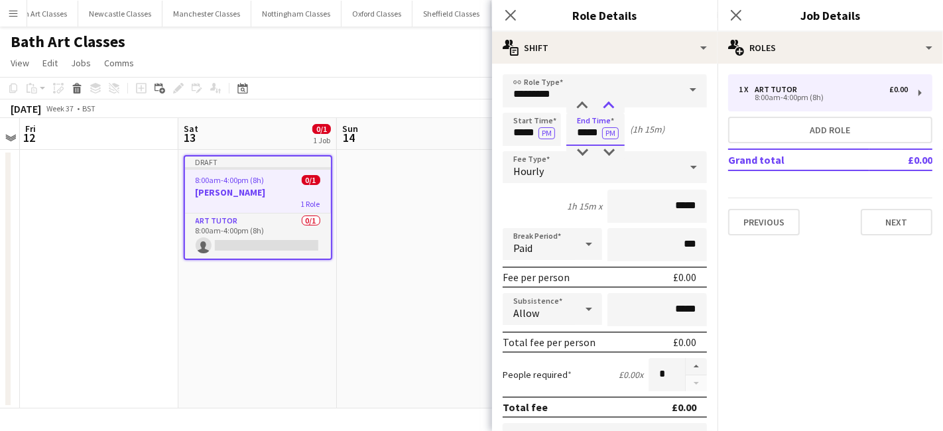
click at [611, 103] on div at bounding box center [609, 105] width 27 height 13
type input "*****"
click at [611, 103] on div at bounding box center [609, 105] width 27 height 13
click at [588, 172] on div "Hourly" at bounding box center [592, 167] width 178 height 32
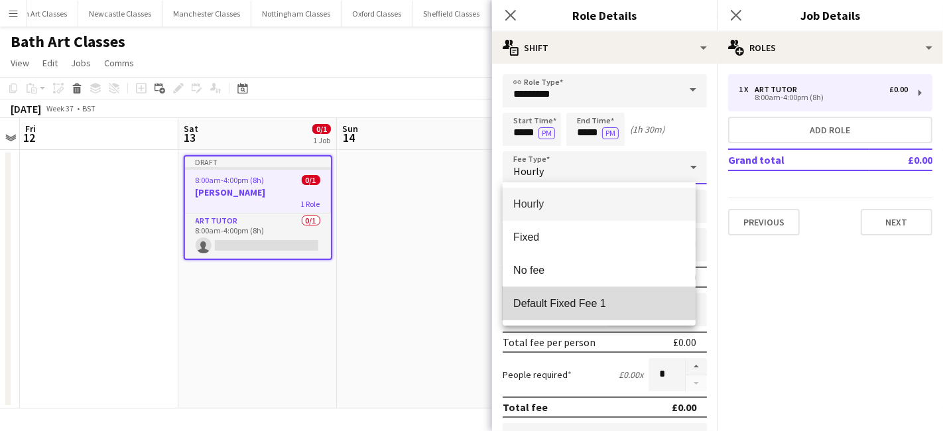
click at [588, 298] on span "Default Fixed Fee 1" at bounding box center [599, 303] width 172 height 13
type input "******"
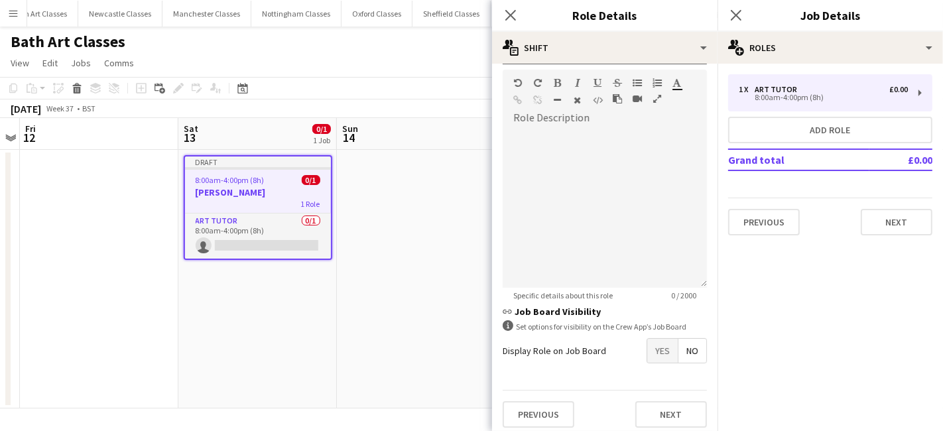
scroll to position [292, 0]
click at [657, 336] on span "Yes" at bounding box center [662, 348] width 31 height 24
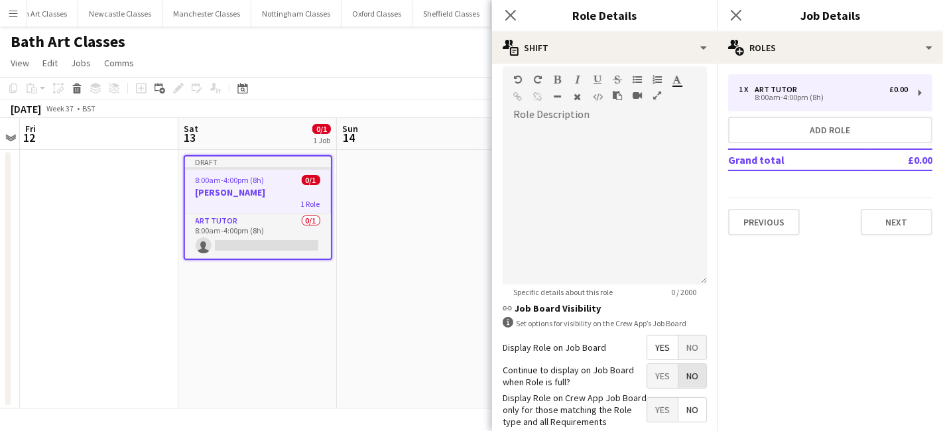
click at [683, 385] on span "No" at bounding box center [692, 376] width 28 height 24
click at [648, 409] on span "Yes" at bounding box center [662, 410] width 31 height 24
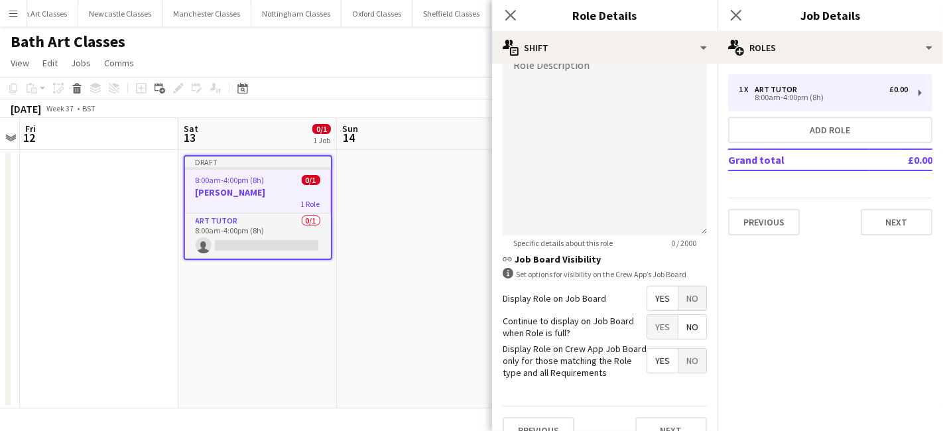
scroll to position [359, 0]
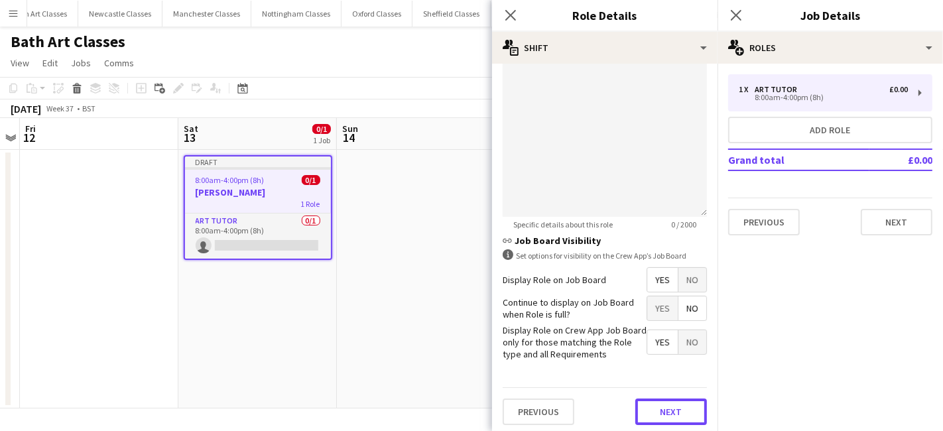
drag, startPoint x: 664, startPoint y: 401, endPoint x: 667, endPoint y: 389, distance: 11.8
click at [665, 401] on button "Next" at bounding box center [671, 412] width 72 height 27
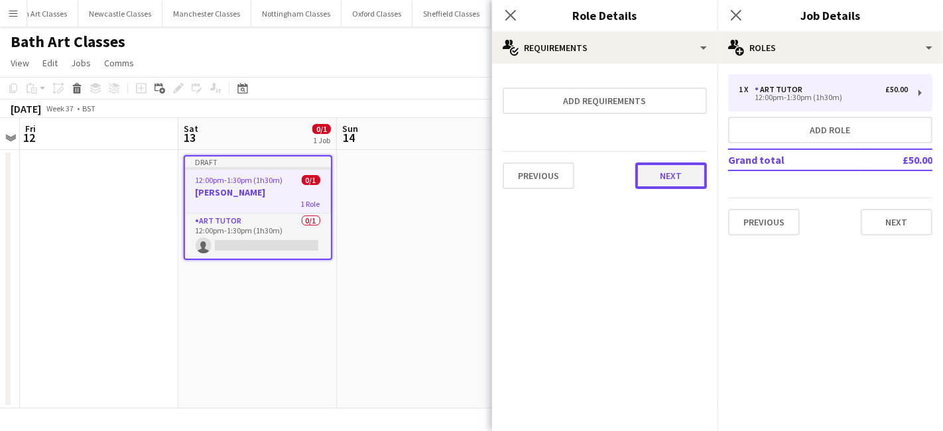
click at [679, 175] on button "Next" at bounding box center [671, 175] width 72 height 27
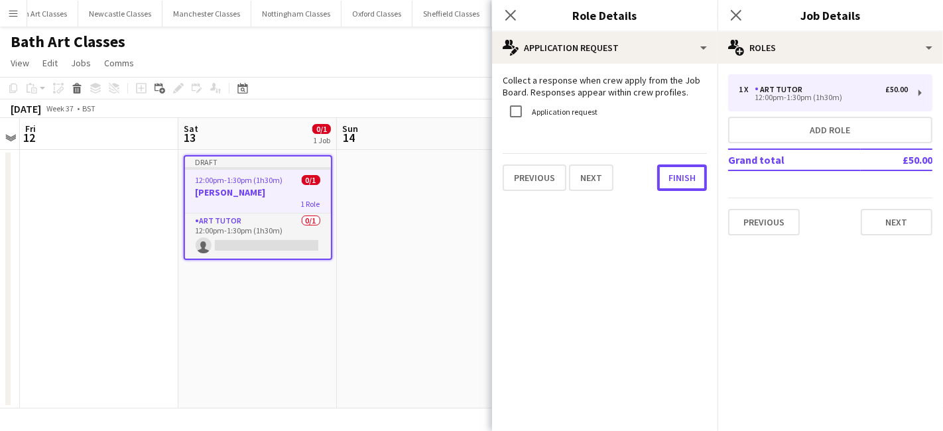
click at [678, 176] on button "Finish" at bounding box center [682, 177] width 50 height 27
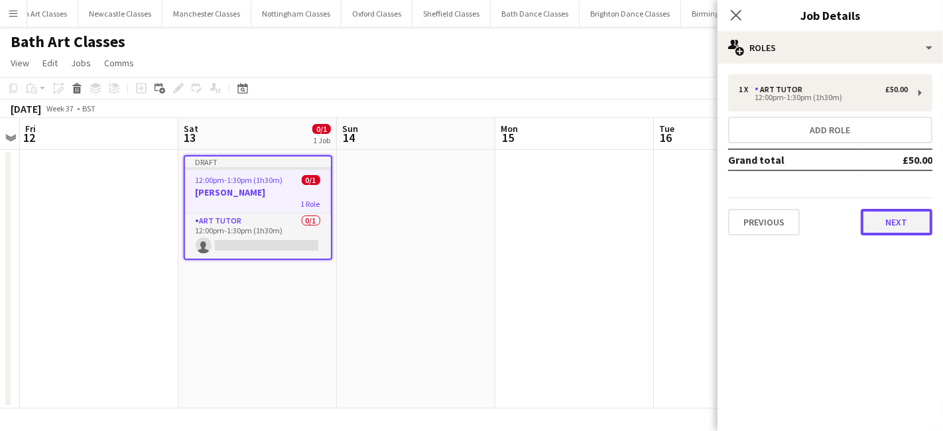
click at [880, 220] on button "Next" at bounding box center [897, 222] width 72 height 27
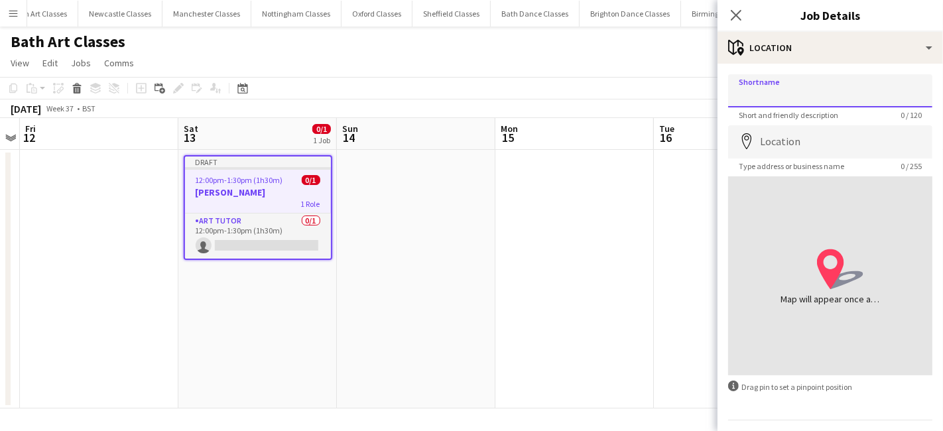
click at [832, 96] on input "Shortname" at bounding box center [830, 90] width 204 height 33
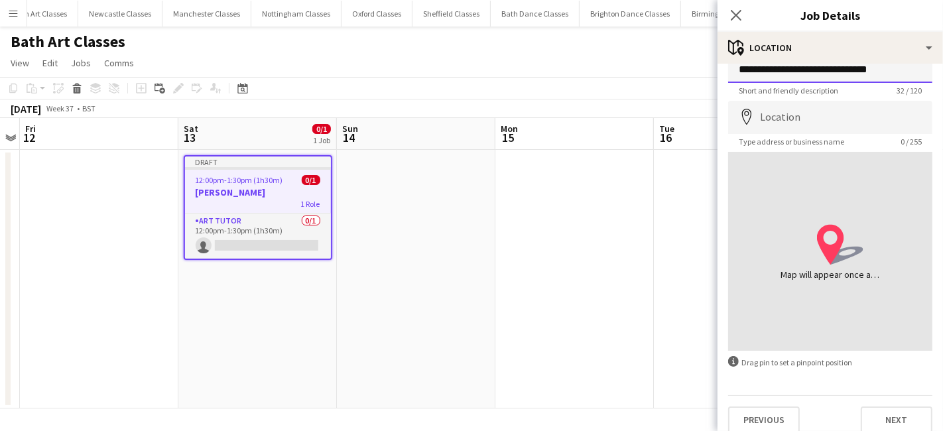
scroll to position [35, 0]
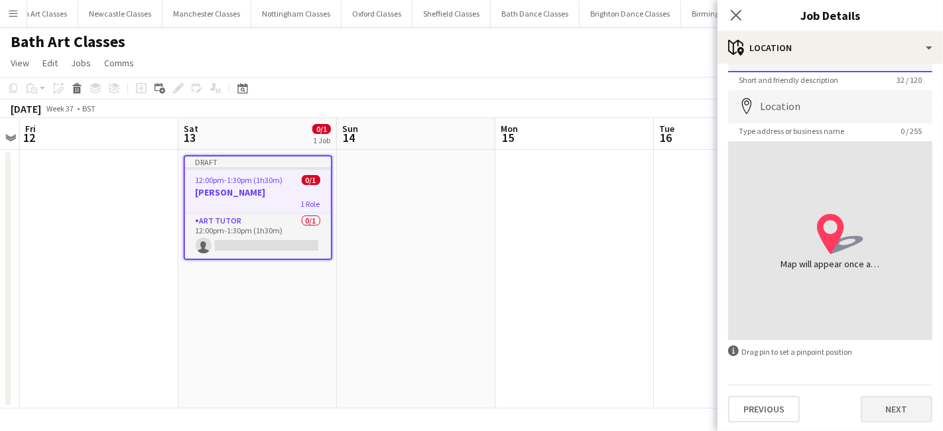
type input "**********"
click at [872, 401] on button "Next" at bounding box center [897, 409] width 72 height 27
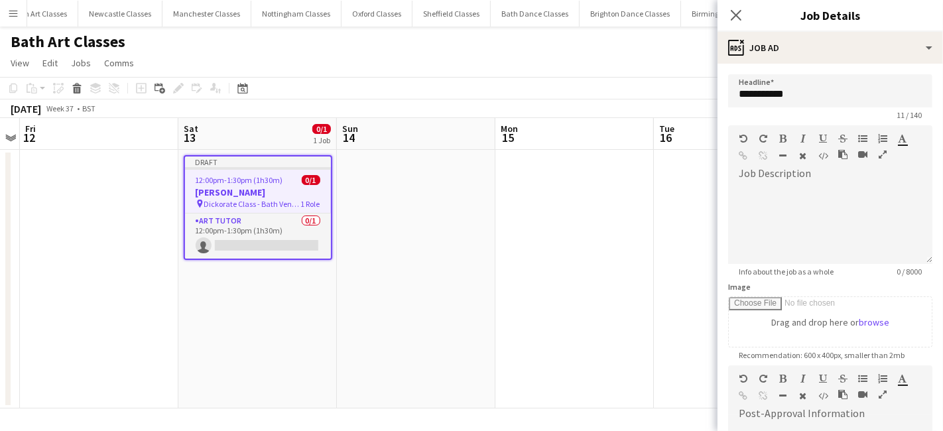
scroll to position [0, 0]
click at [753, 194] on div at bounding box center [830, 224] width 204 height 80
paste div
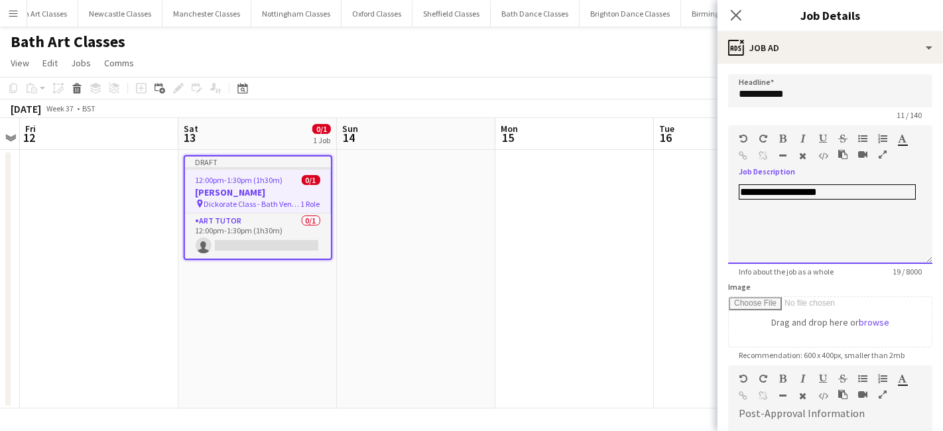
scroll to position [222, 0]
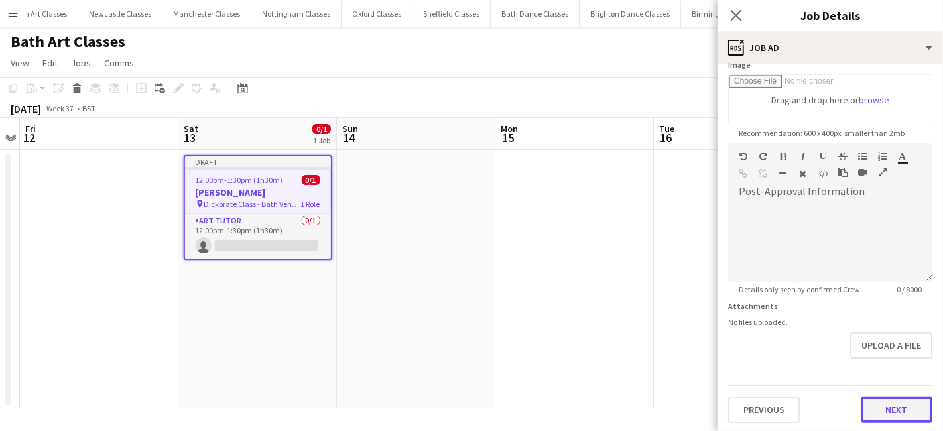
click at [901, 405] on button "Next" at bounding box center [897, 410] width 72 height 27
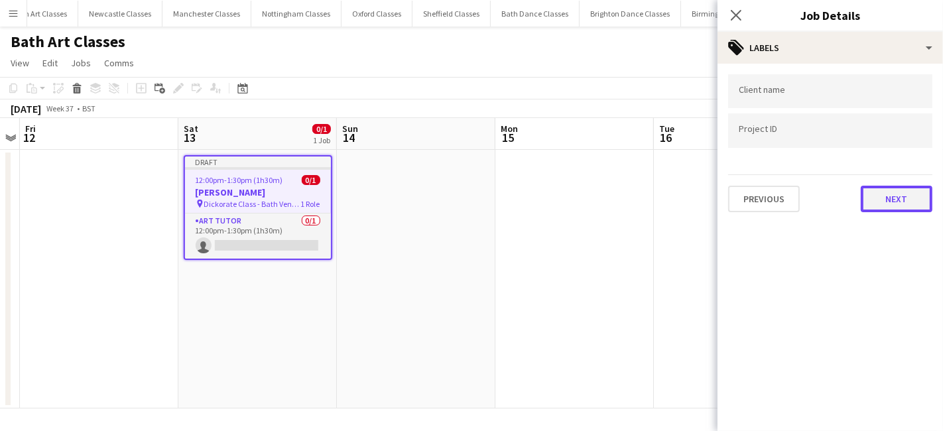
click at [899, 202] on button "Next" at bounding box center [897, 199] width 72 height 27
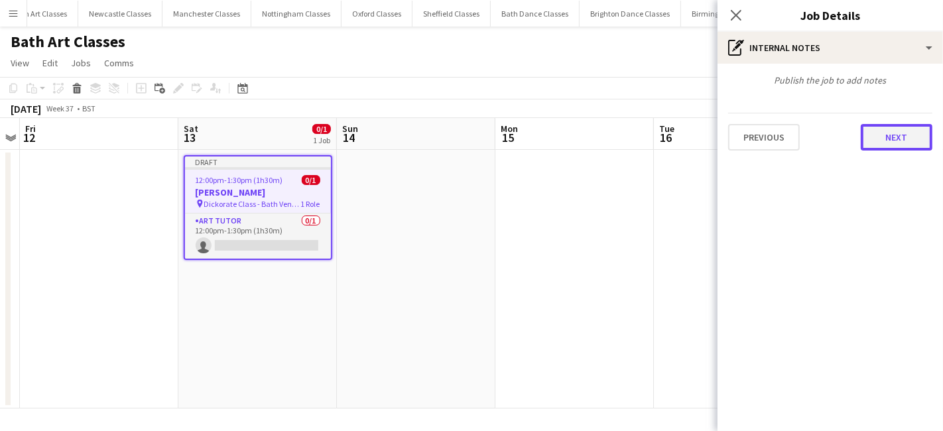
click at [913, 131] on button "Next" at bounding box center [897, 137] width 72 height 27
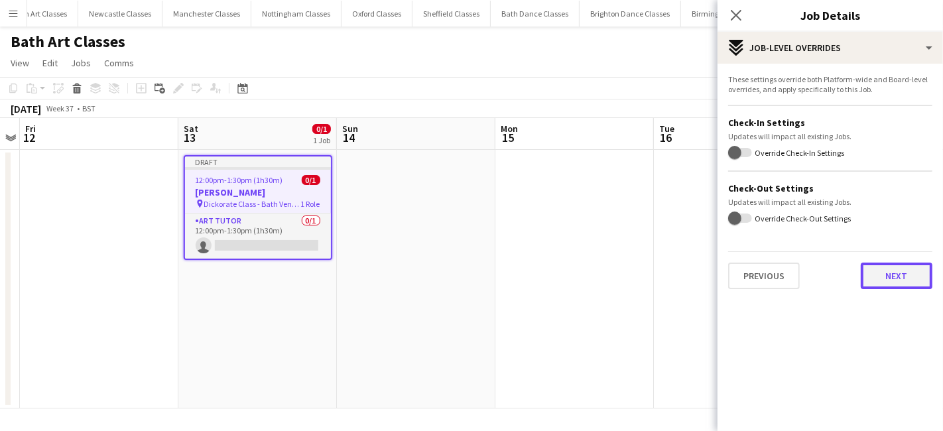
click at [890, 279] on button "Next" at bounding box center [897, 276] width 72 height 27
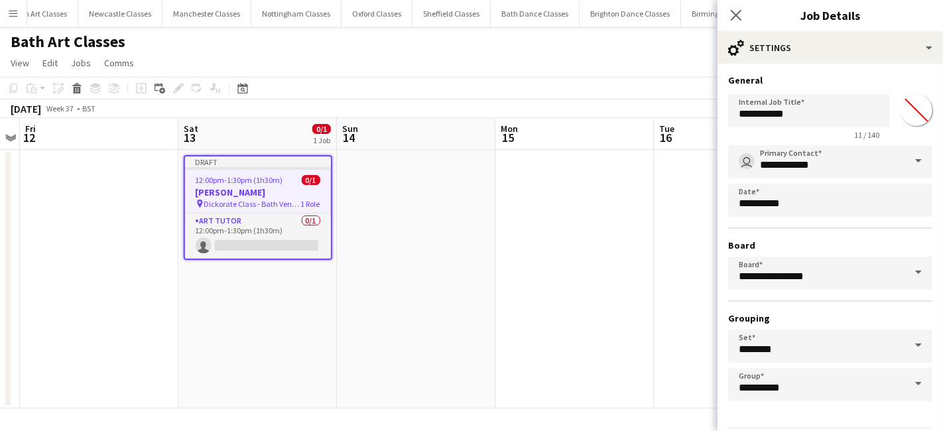
click at [584, 290] on app-date-cell at bounding box center [574, 279] width 159 height 259
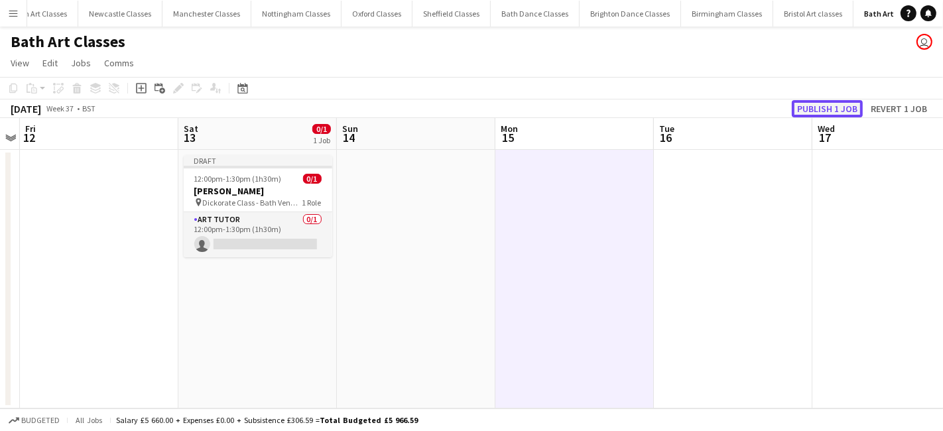
drag, startPoint x: 828, startPoint y: 113, endPoint x: 783, endPoint y: 112, distance: 45.1
click at [828, 112] on button "Publish 1 job" at bounding box center [827, 108] width 71 height 17
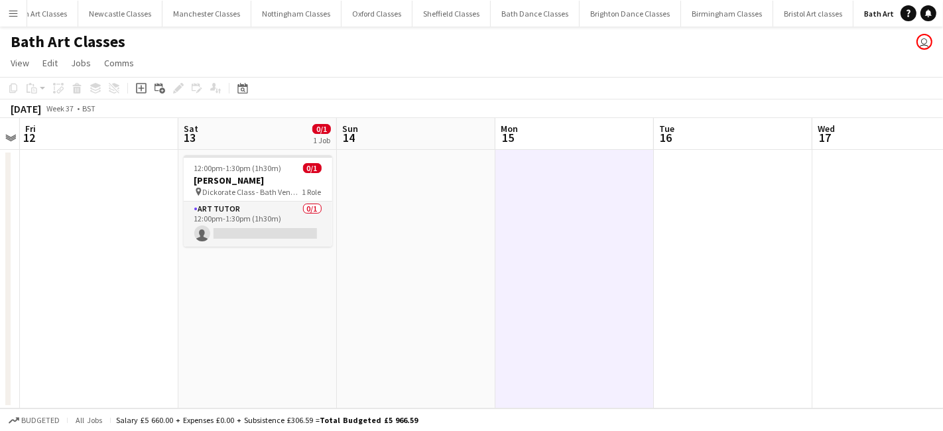
click at [21, 18] on button "Menu" at bounding box center [13, 13] width 27 height 27
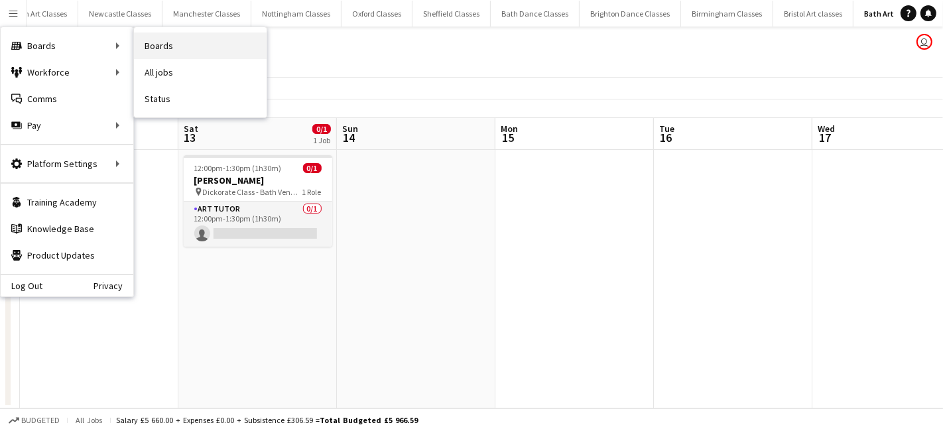
click at [187, 52] on link "Boards" at bounding box center [200, 45] width 133 height 27
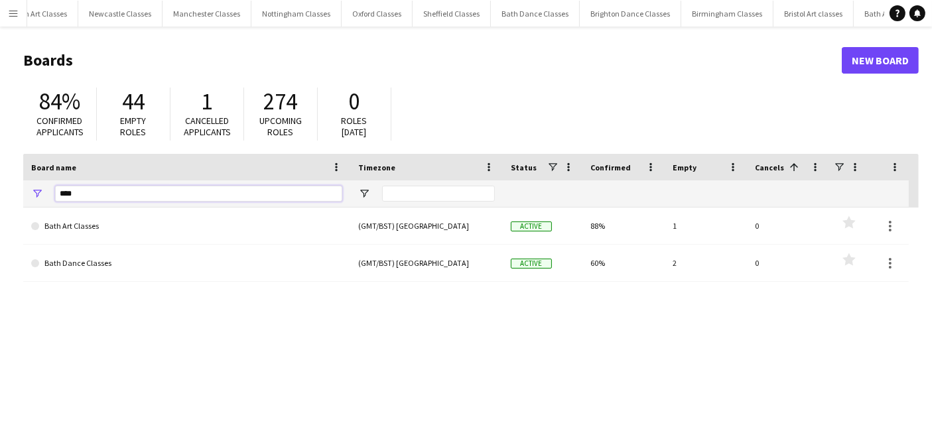
click at [162, 198] on input "****" at bounding box center [198, 194] width 287 height 16
type input "*"
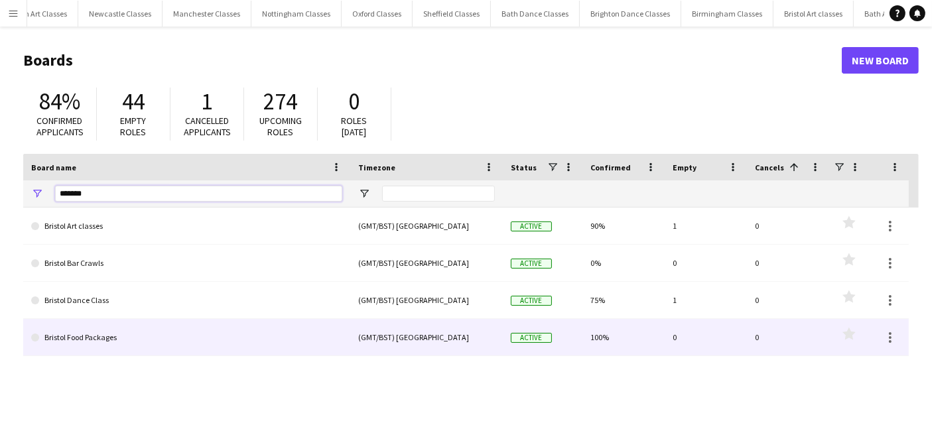
type input "*******"
click at [89, 332] on link "Bristol Food Packages" at bounding box center [186, 337] width 311 height 37
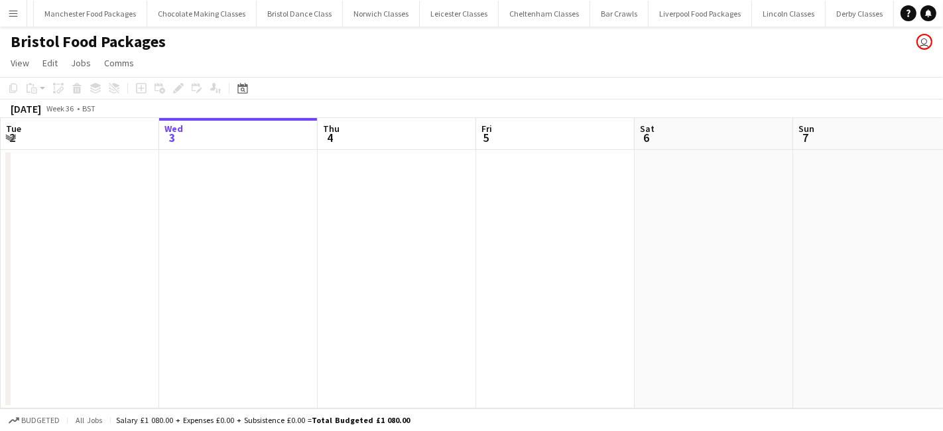
scroll to position [0, 2461]
click at [242, 92] on icon "Date picker" at bounding box center [242, 88] width 11 height 11
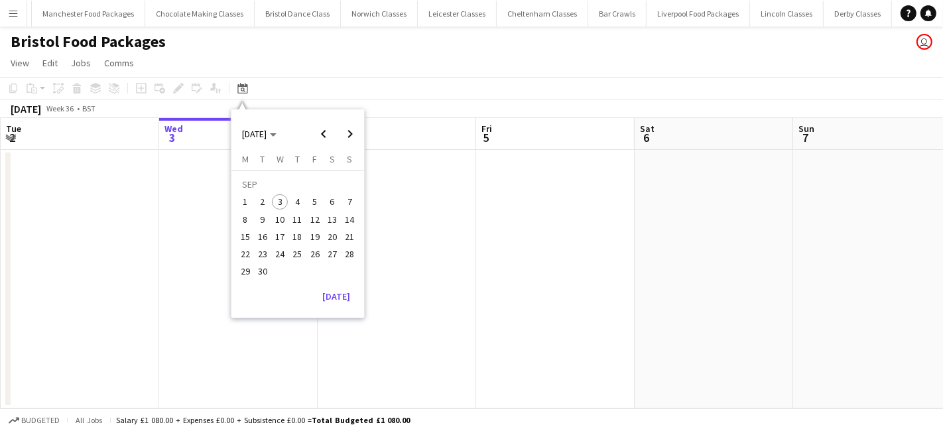
click at [328, 226] on button "13" at bounding box center [332, 219] width 17 height 17
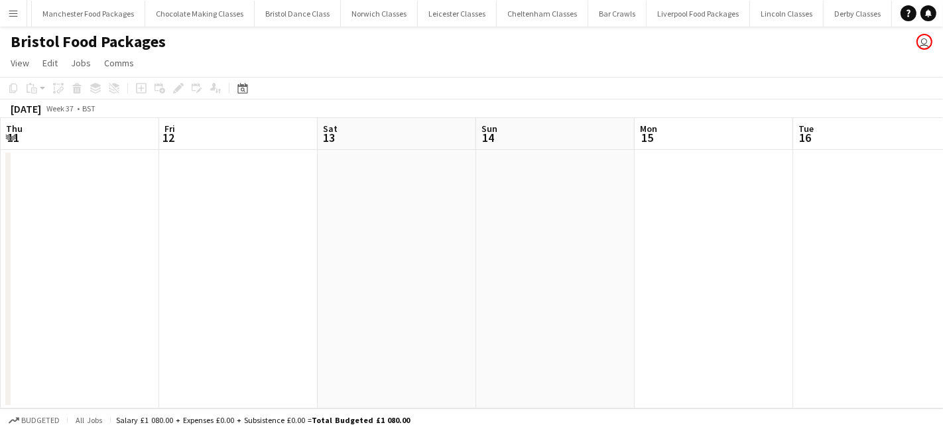
scroll to position [0, 456]
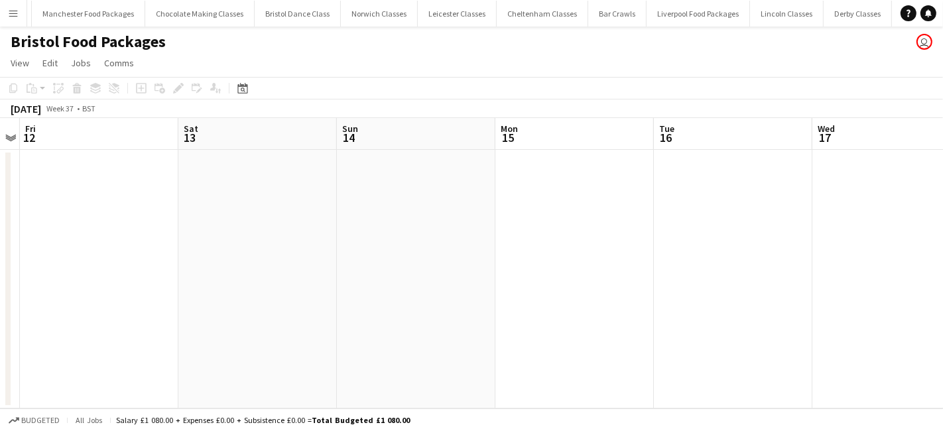
click at [246, 220] on app-date-cell at bounding box center [257, 279] width 159 height 259
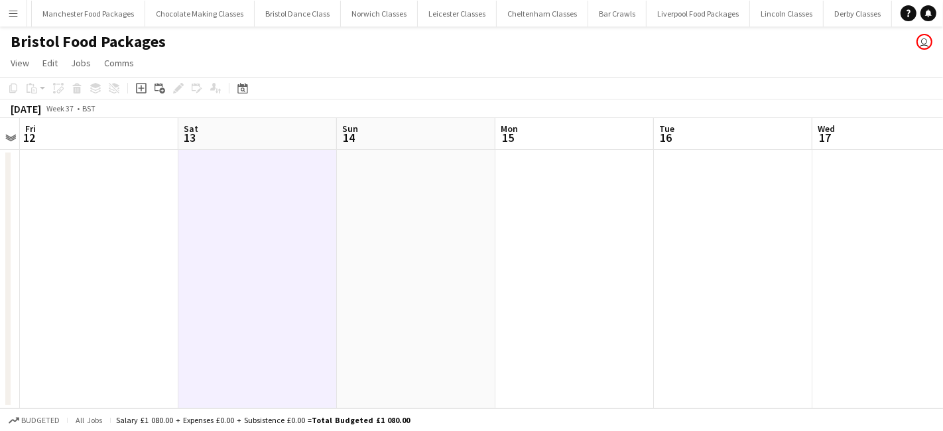
click at [145, 84] on icon at bounding box center [141, 88] width 11 height 11
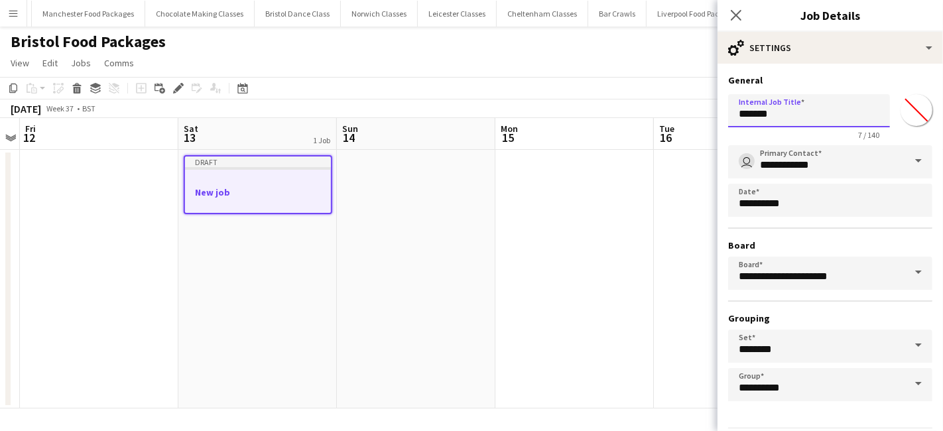
click at [797, 114] on input "*******" at bounding box center [809, 110] width 162 height 33
type input "*"
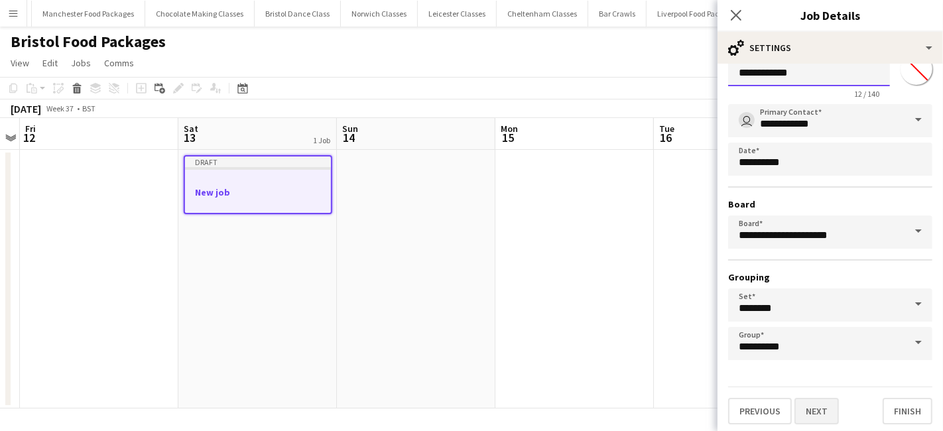
type input "**********"
click at [818, 411] on button "Next" at bounding box center [817, 411] width 44 height 27
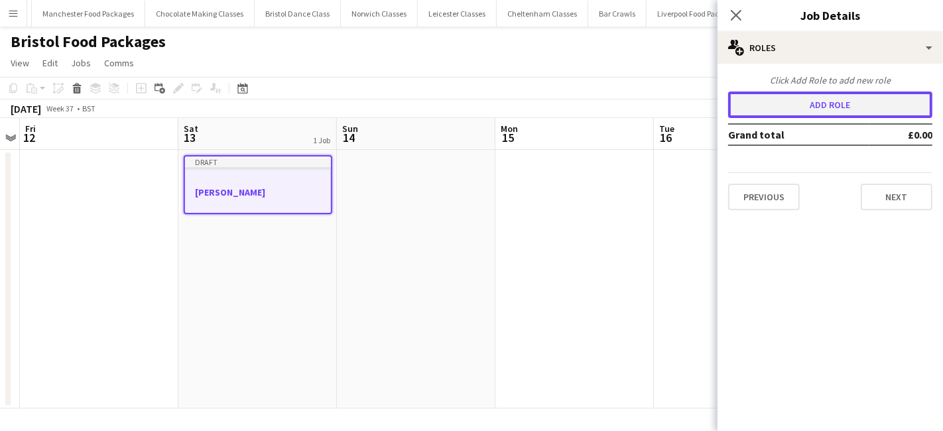
click at [804, 99] on button "Add role" at bounding box center [830, 105] width 204 height 27
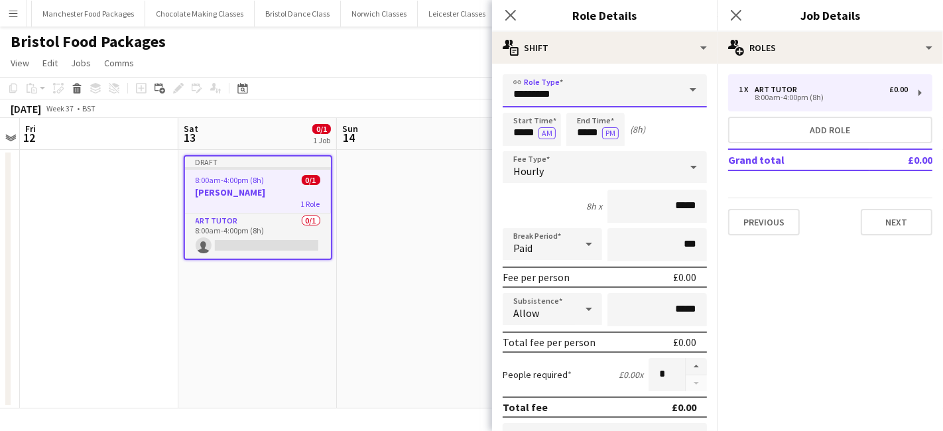
click at [566, 88] on input "*********" at bounding box center [605, 90] width 204 height 33
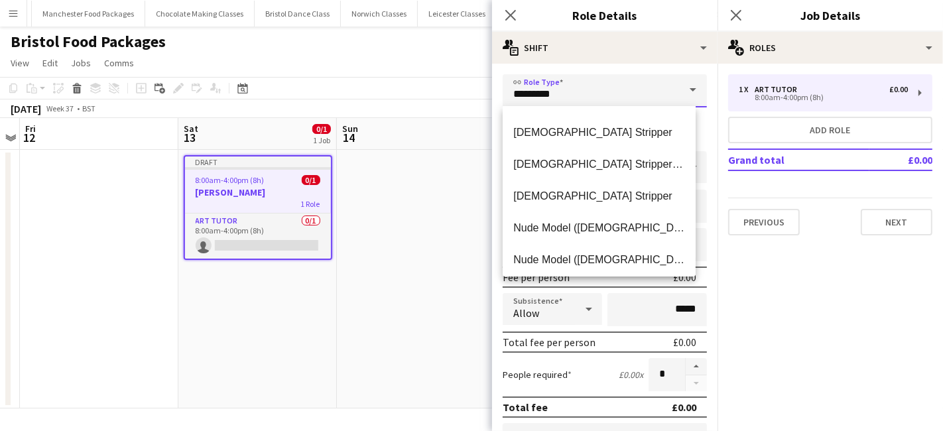
scroll to position [186, 0]
click at [606, 137] on span "[DEMOGRAPHIC_DATA] Stripper" at bounding box center [599, 133] width 172 height 13
type input "**********"
type input "******"
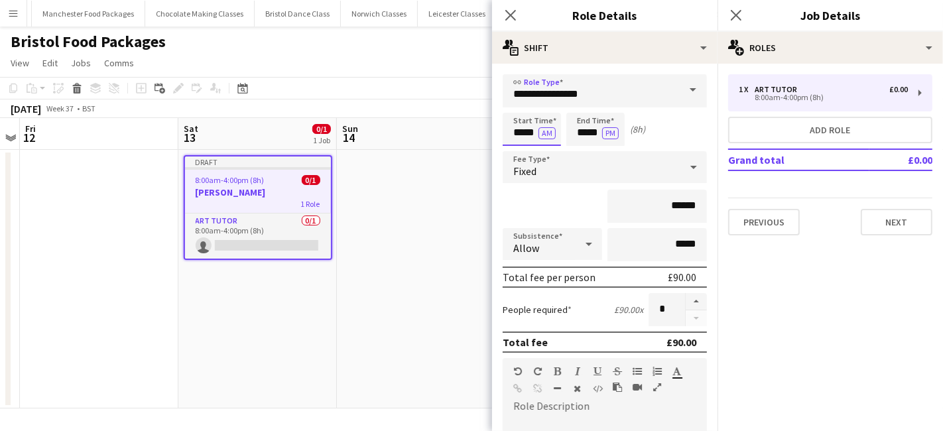
click at [525, 133] on input "*****" at bounding box center [532, 129] width 58 height 33
click at [520, 101] on div at bounding box center [518, 105] width 27 height 13
click at [521, 101] on div at bounding box center [518, 105] width 27 height 13
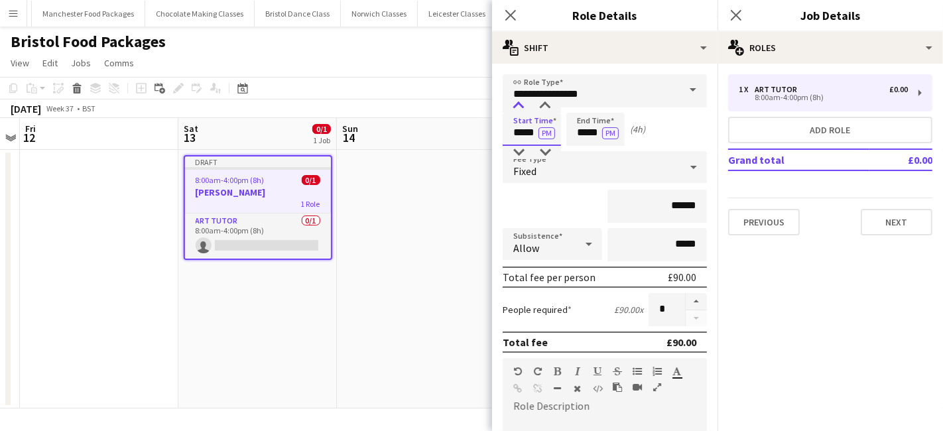
click at [521, 101] on div at bounding box center [518, 105] width 27 height 13
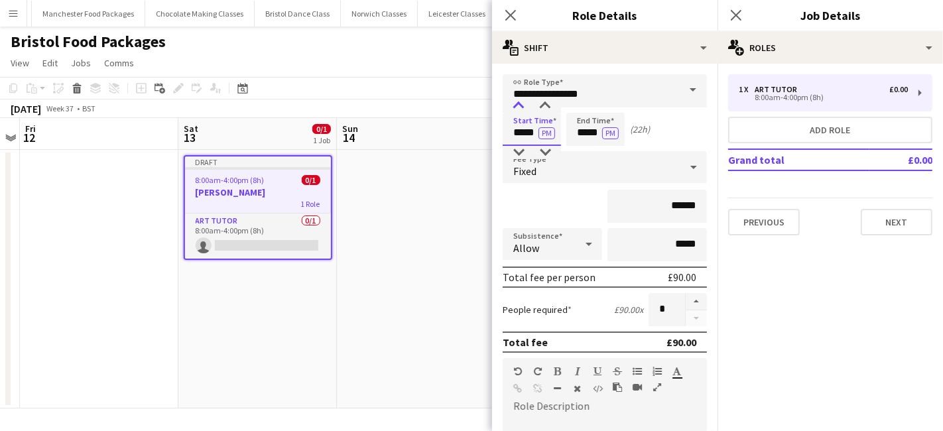
click at [521, 101] on div at bounding box center [518, 105] width 27 height 13
click at [518, 155] on div at bounding box center [518, 152] width 27 height 13
click at [549, 102] on div at bounding box center [545, 105] width 27 height 13
type input "*****"
click at [549, 102] on div at bounding box center [545, 105] width 27 height 13
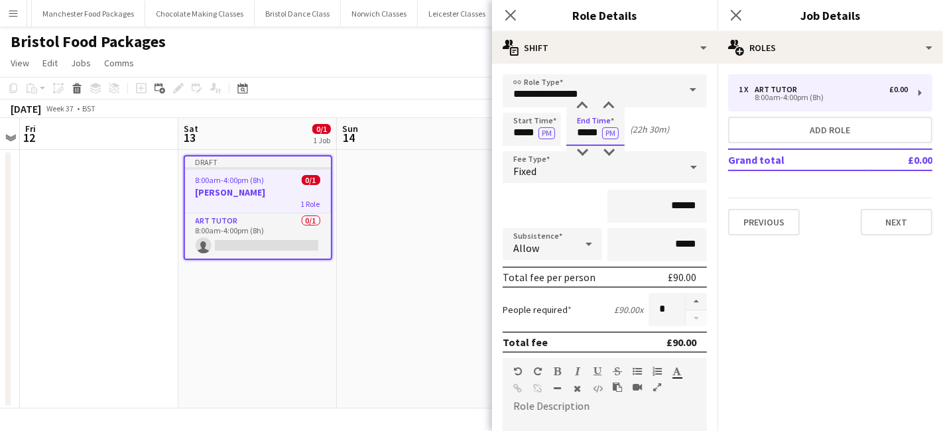
click at [590, 135] on input "*****" at bounding box center [595, 129] width 58 height 33
click at [586, 106] on div at bounding box center [582, 105] width 27 height 13
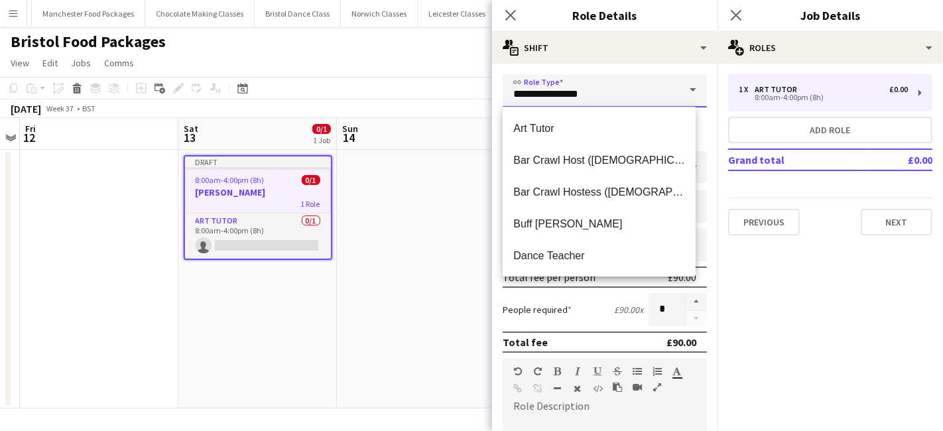
click at [608, 96] on input "**********" at bounding box center [605, 90] width 204 height 33
click at [701, 90] on form "**********" at bounding box center [604, 400] width 225 height 653
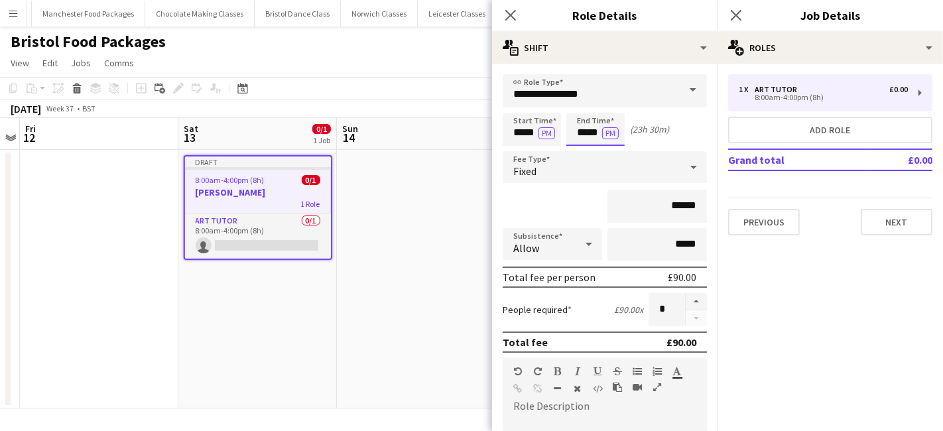
click at [598, 125] on input "*****" at bounding box center [595, 129] width 58 height 33
click at [603, 106] on div at bounding box center [609, 105] width 27 height 13
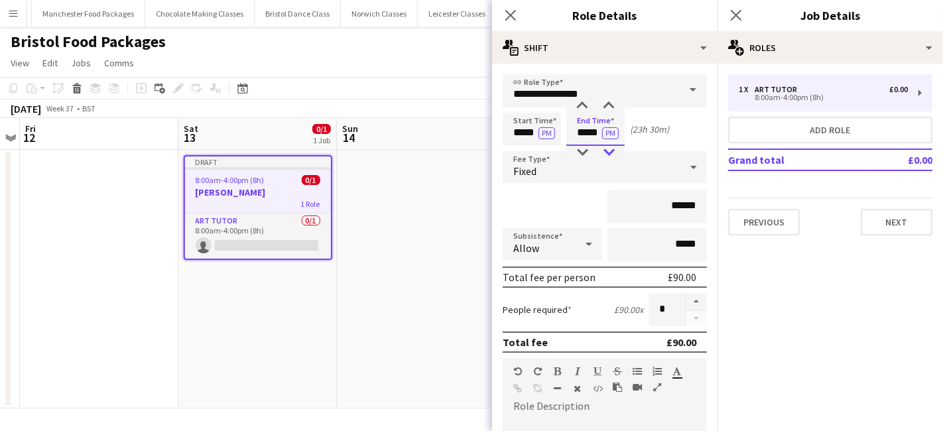
type input "*****"
click at [606, 151] on div at bounding box center [609, 152] width 27 height 13
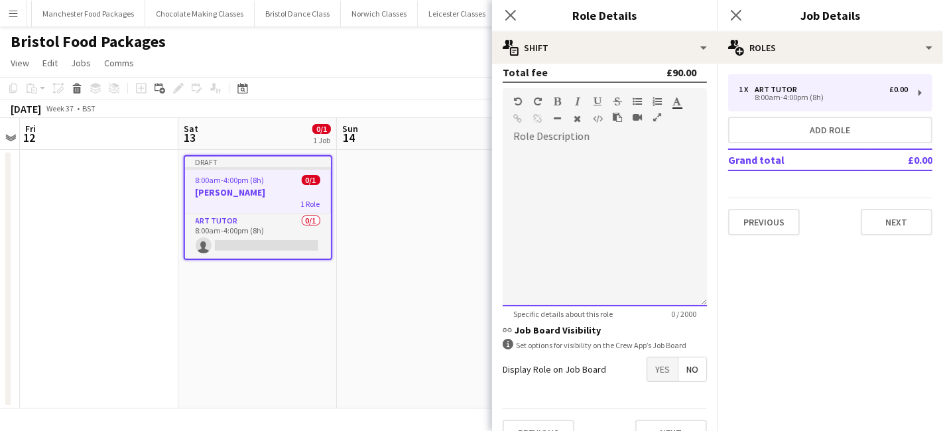
click at [541, 141] on div at bounding box center [605, 222] width 204 height 168
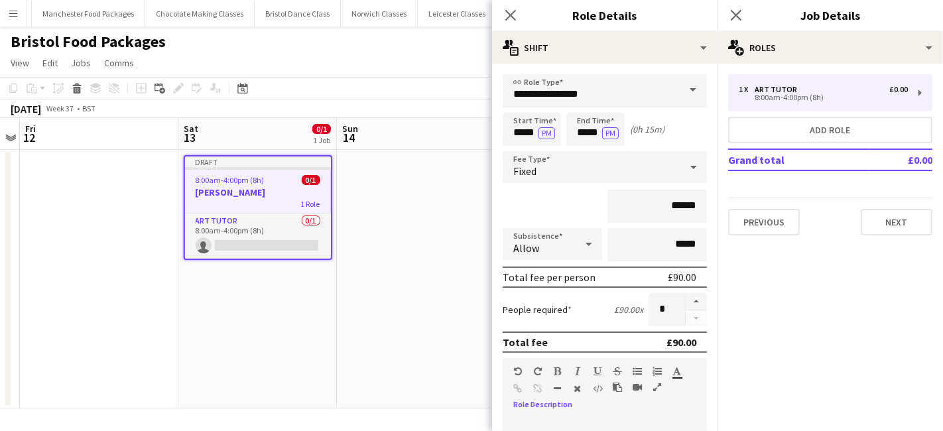
scroll to position [292, 0]
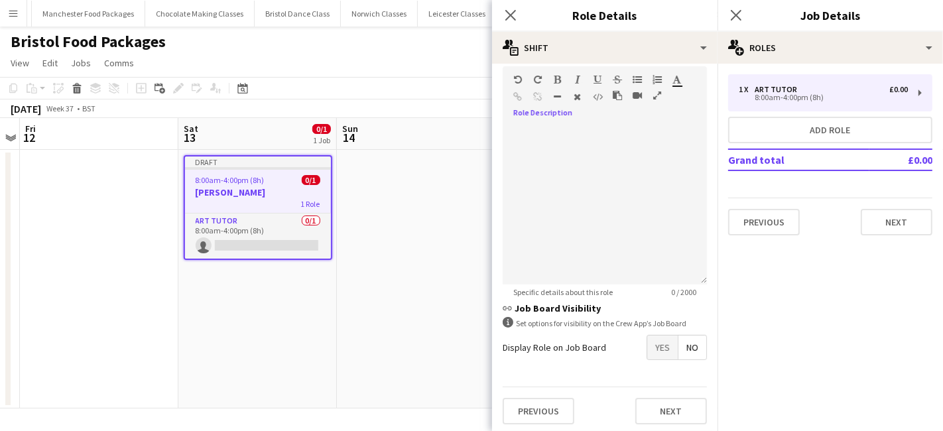
drag, startPoint x: 650, startPoint y: 338, endPoint x: 653, endPoint y: 359, distance: 20.7
click at [650, 342] on span "Yes" at bounding box center [662, 348] width 31 height 24
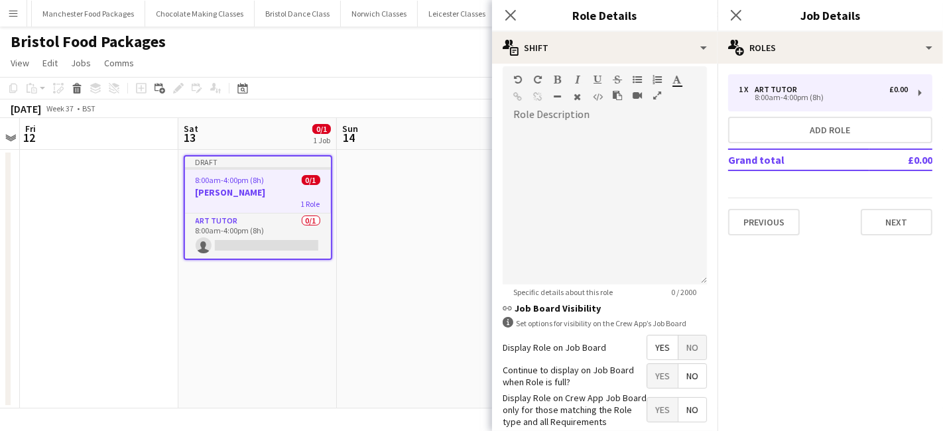
click at [682, 368] on span "No" at bounding box center [692, 376] width 28 height 24
click at [659, 407] on span "Yes" at bounding box center [662, 410] width 31 height 24
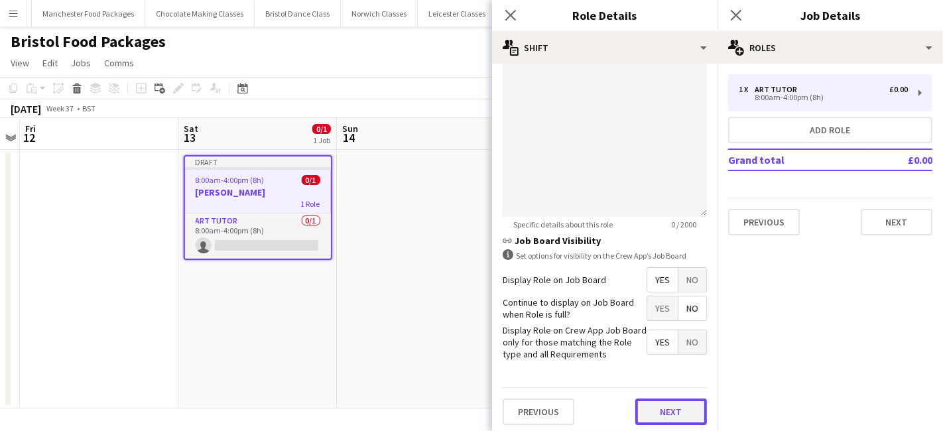
click at [674, 403] on button "Next" at bounding box center [671, 412] width 72 height 27
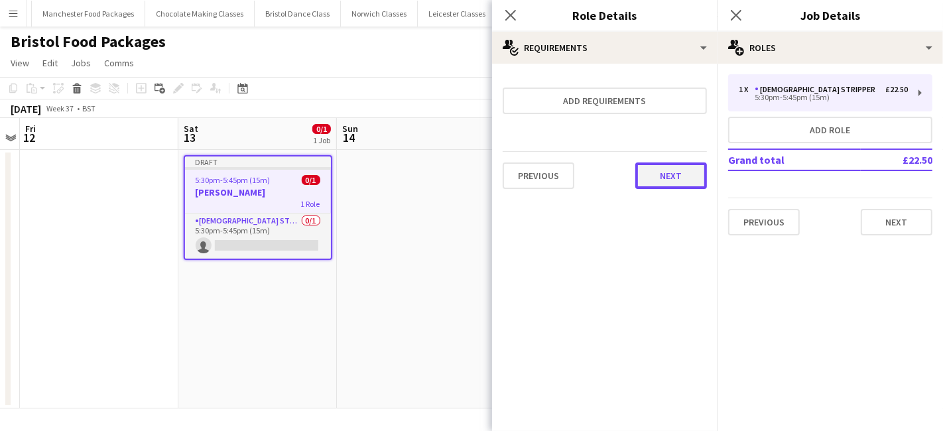
click at [656, 166] on button "Next" at bounding box center [671, 175] width 72 height 27
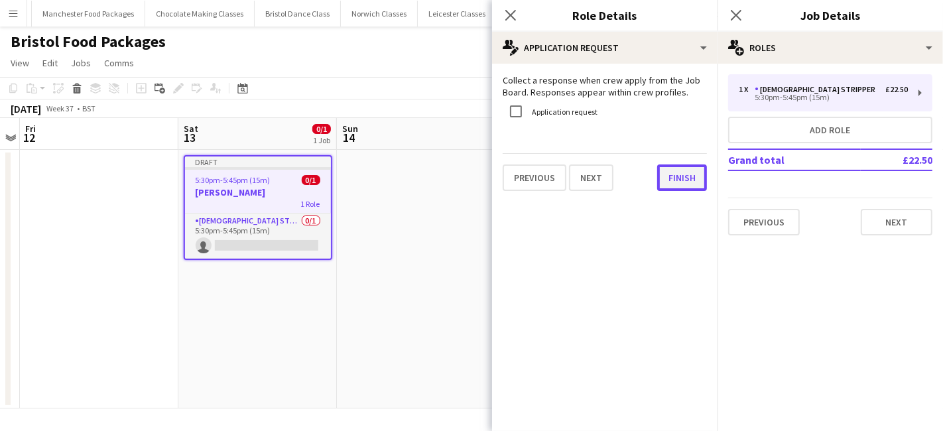
click at [695, 186] on button "Finish" at bounding box center [682, 177] width 50 height 27
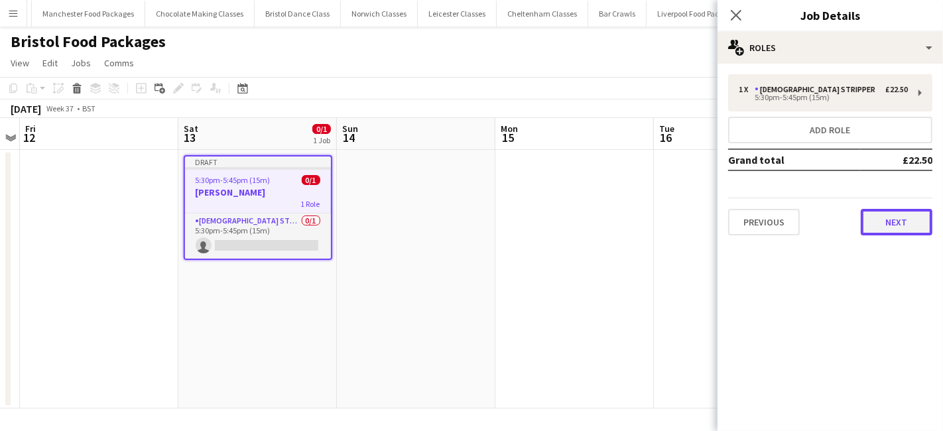
click at [909, 209] on button "Next" at bounding box center [897, 222] width 72 height 27
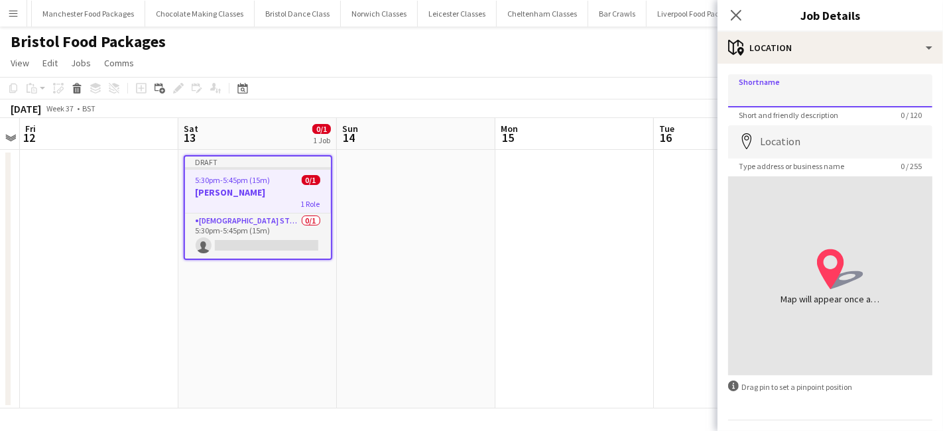
click at [781, 101] on input "Shortname" at bounding box center [830, 90] width 204 height 33
click at [824, 158] on app-form-group "Location map-marker Type address or business name 0 / 255" at bounding box center [830, 148] width 204 height 46
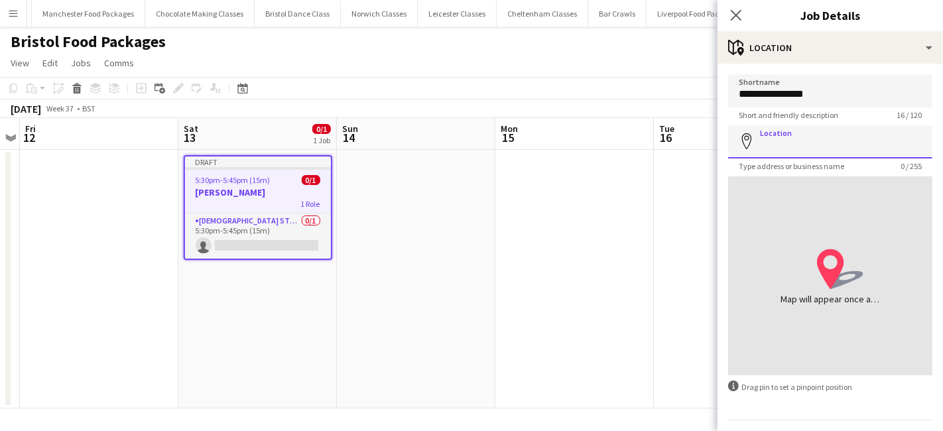
click at [834, 148] on input "Location" at bounding box center [830, 141] width 204 height 33
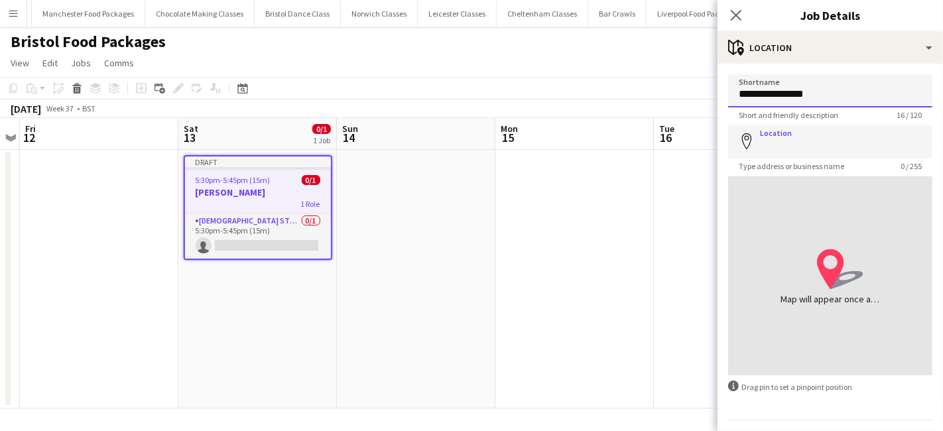
click at [842, 101] on input "**********" at bounding box center [830, 90] width 204 height 33
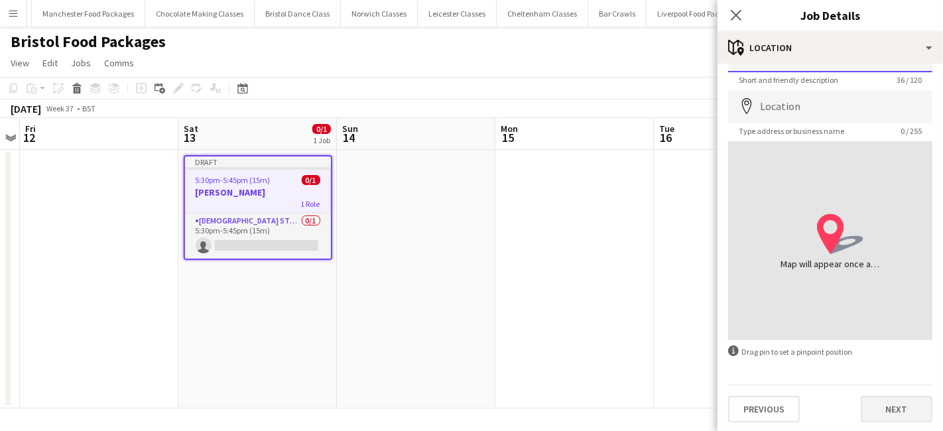
type input "**********"
click at [905, 410] on button "Next" at bounding box center [897, 409] width 72 height 27
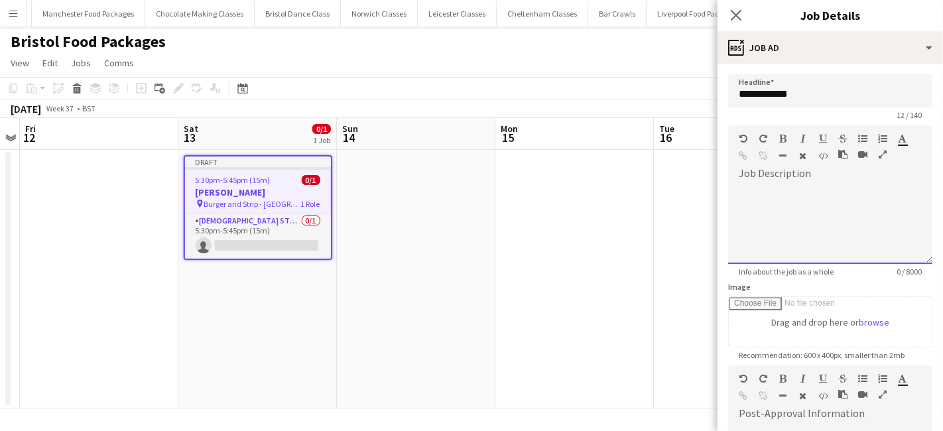
click at [826, 192] on div at bounding box center [830, 224] width 204 height 80
click at [798, 177] on div at bounding box center [830, 219] width 204 height 89
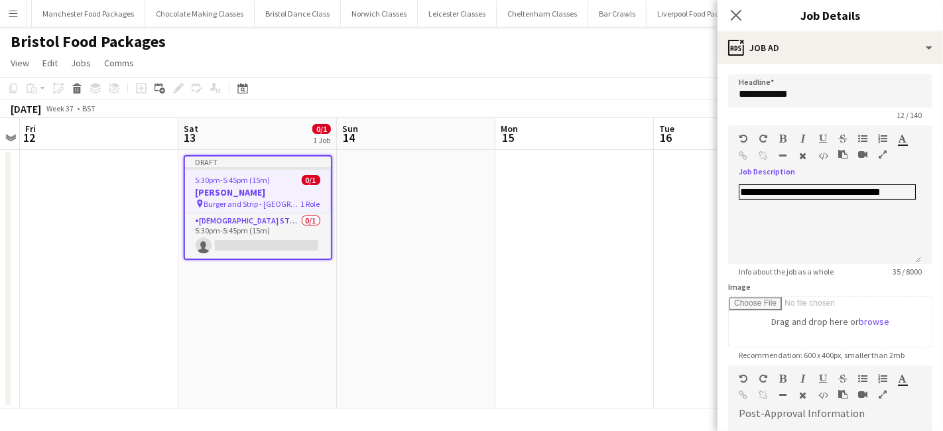
click at [637, 249] on app-date-cell at bounding box center [574, 279] width 159 height 259
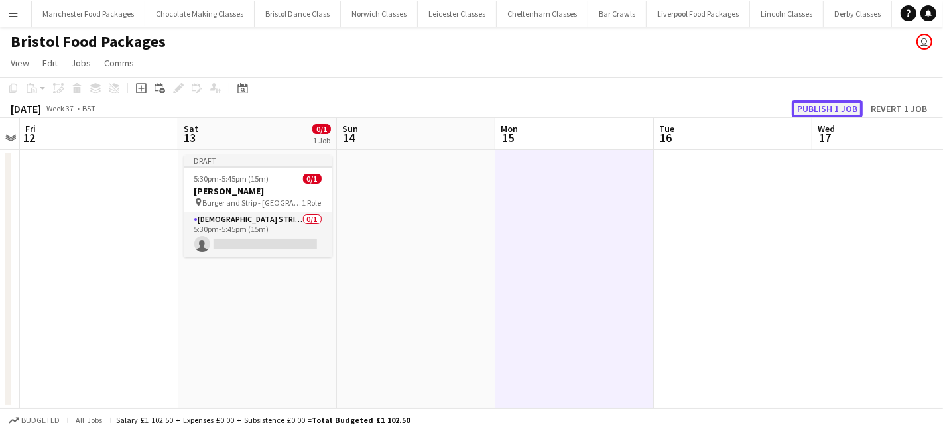
click at [863, 111] on button "Publish 1 job" at bounding box center [827, 108] width 71 height 17
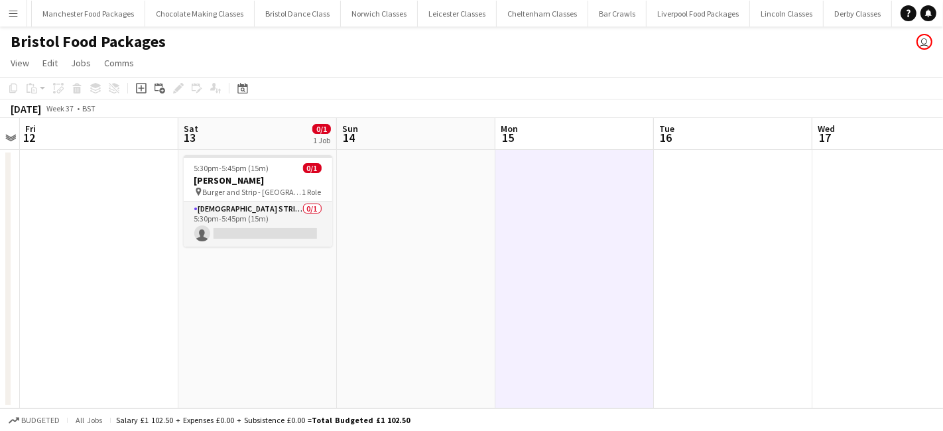
click at [617, 348] on app-date-cell at bounding box center [574, 279] width 159 height 259
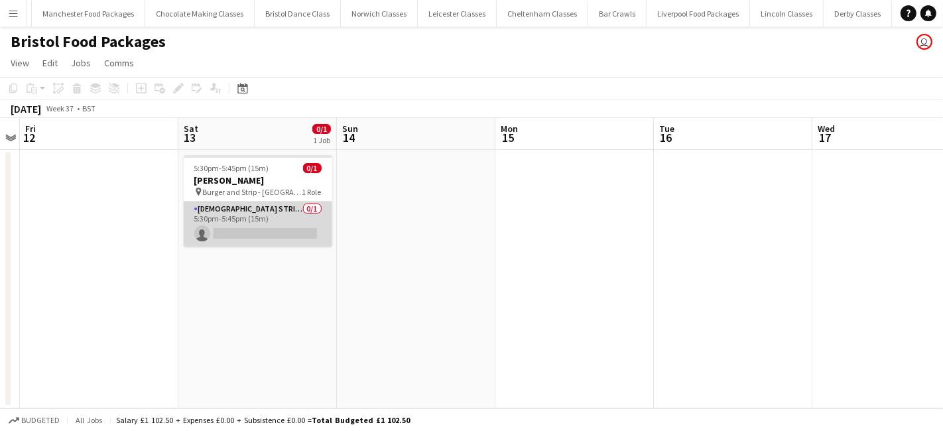
click at [247, 213] on app-card-role "Female Stripper 0/1 5:30pm-5:45pm (15m) single-neutral-actions" at bounding box center [258, 224] width 149 height 45
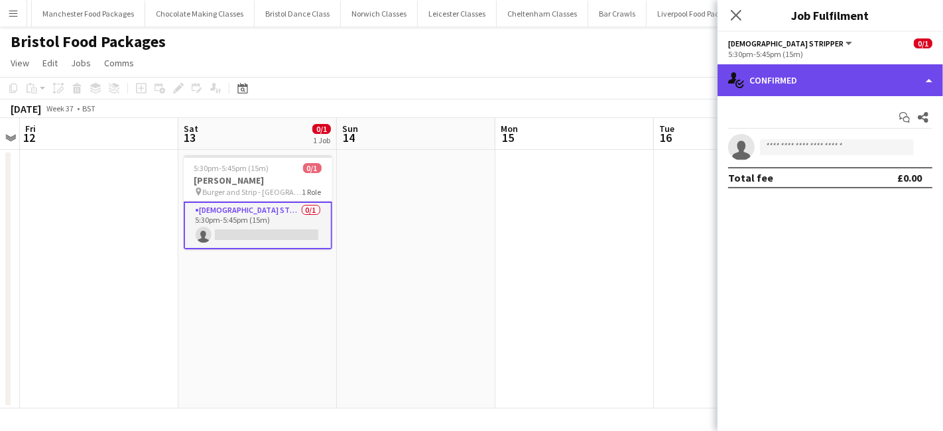
click at [854, 71] on div "single-neutral-actions-check-2 Confirmed" at bounding box center [830, 80] width 225 height 32
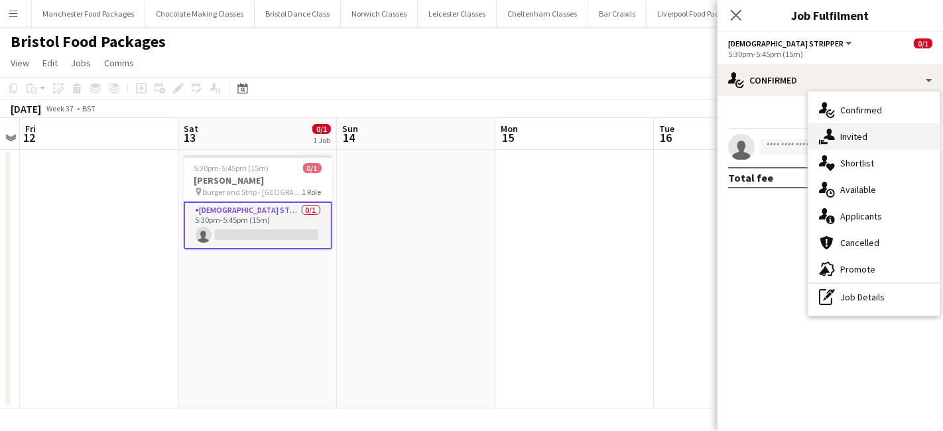
click at [886, 144] on div "single-neutral-actions-share-1 Invited" at bounding box center [873, 136] width 131 height 27
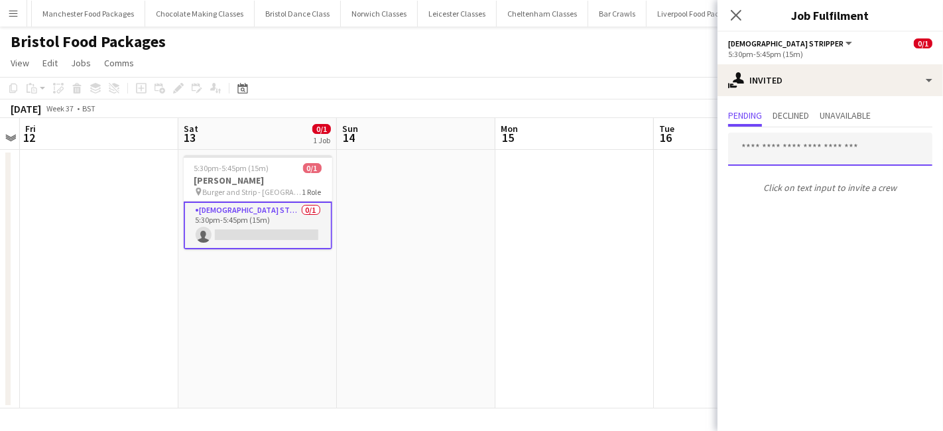
click at [886, 144] on input "text" at bounding box center [830, 149] width 204 height 33
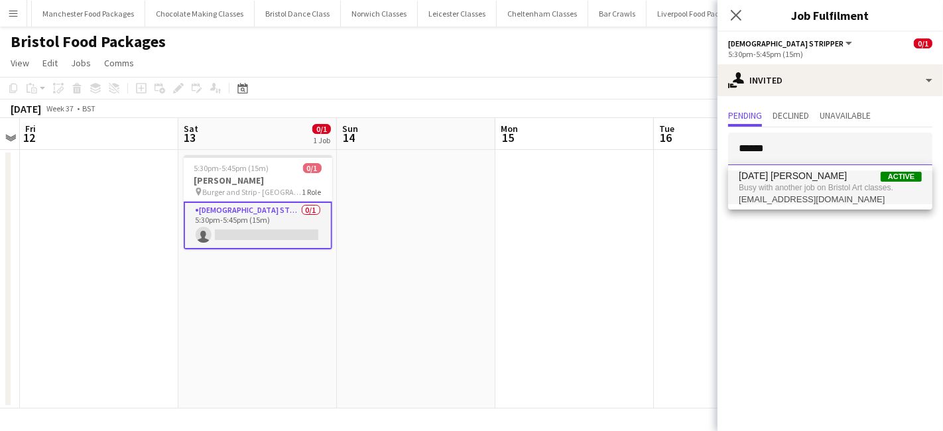
type input "******"
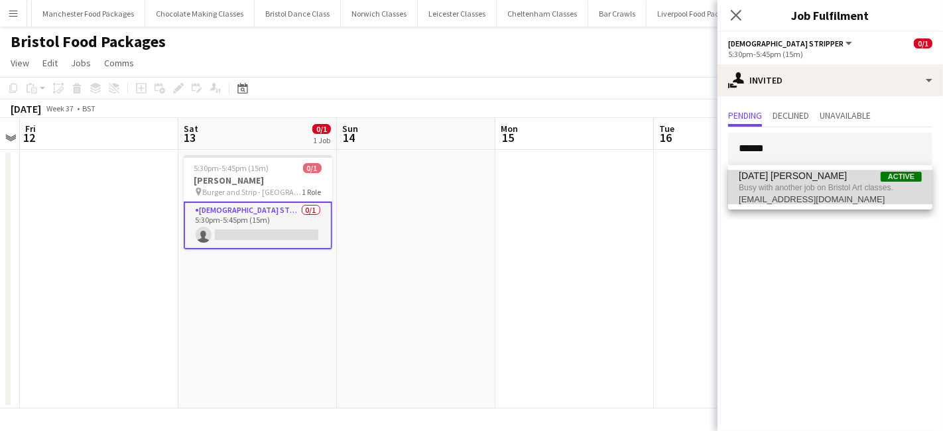
click at [793, 184] on span "Busy with another job on Bristol Art classes." at bounding box center [830, 188] width 183 height 12
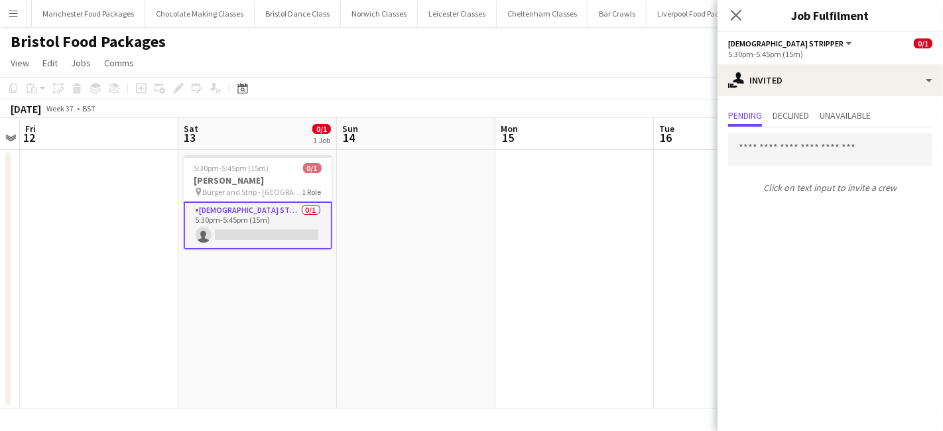
click at [16, 9] on app-icon "Menu" at bounding box center [13, 13] width 11 height 11
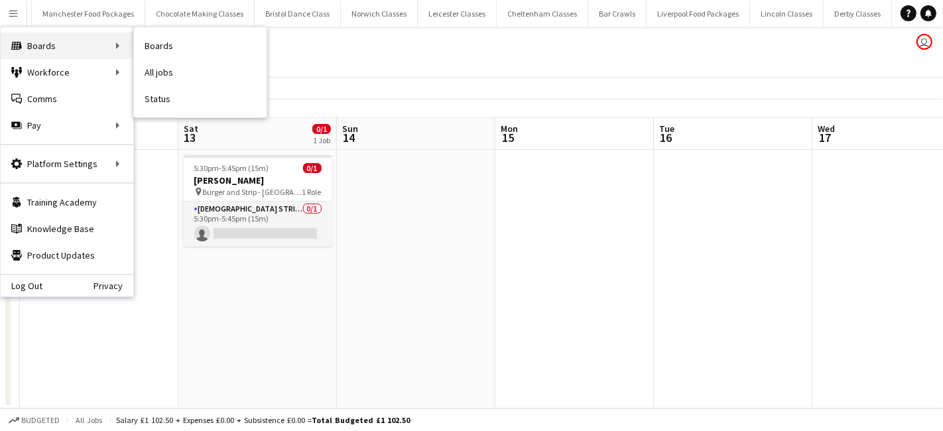
click at [122, 55] on div "Boards Boards" at bounding box center [67, 45] width 133 height 27
click at [202, 45] on link "Boards" at bounding box center [200, 45] width 133 height 27
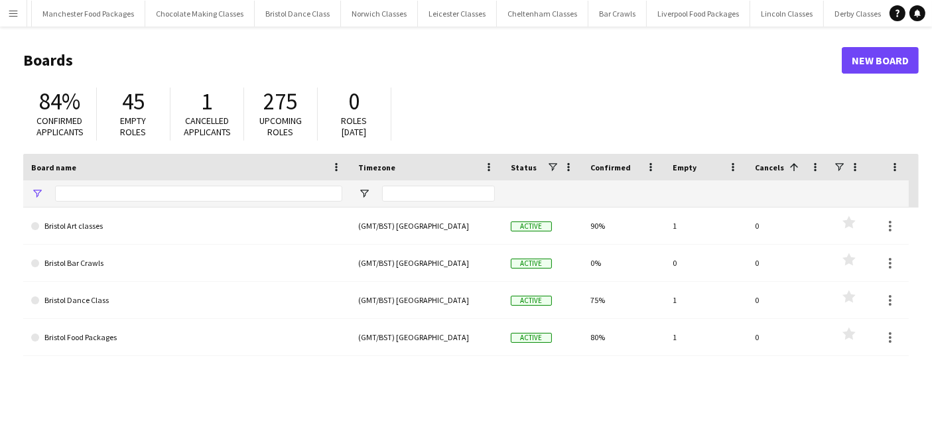
type input "*******"
click at [14, 15] on app-icon "Menu" at bounding box center [13, 13] width 11 height 11
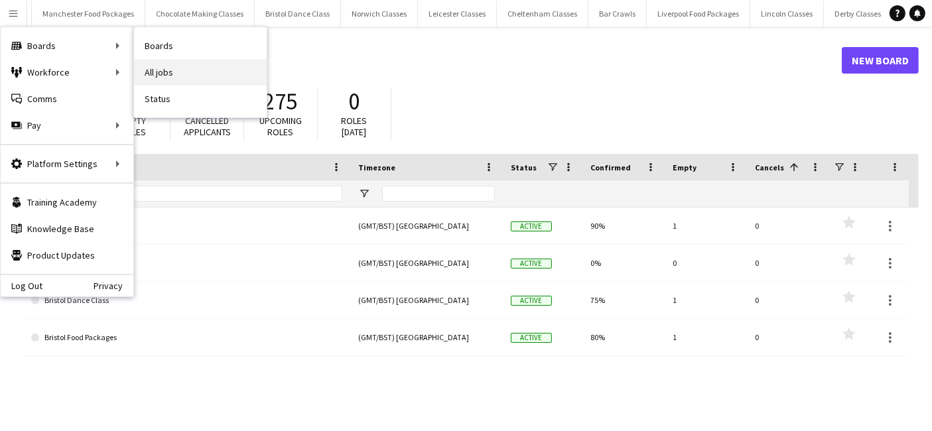
click at [189, 77] on link "All jobs" at bounding box center [200, 72] width 133 height 27
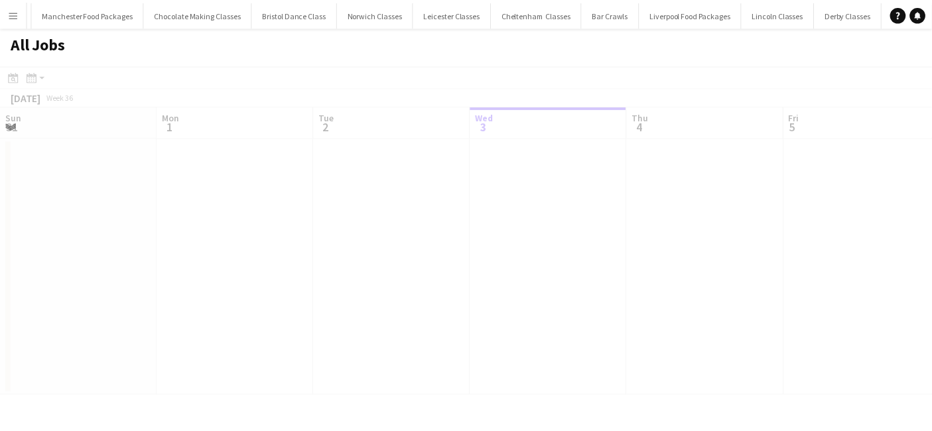
scroll to position [0, 316]
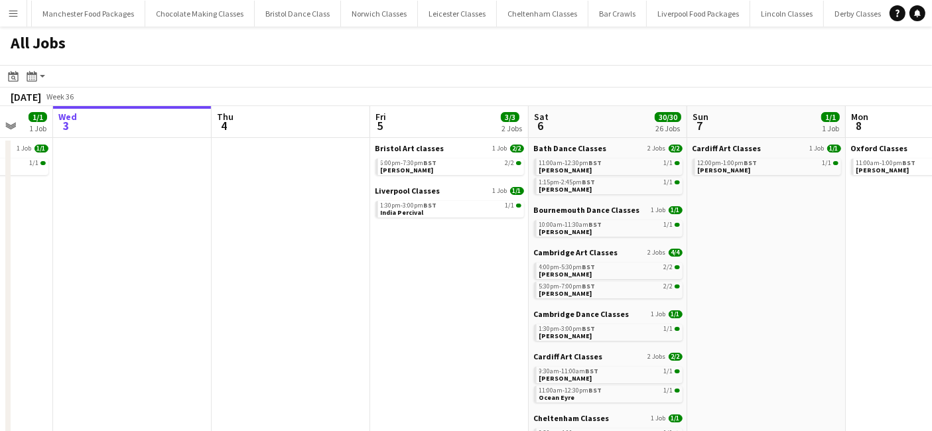
drag, startPoint x: 551, startPoint y: 288, endPoint x: 62, endPoint y: 300, distance: 488.9
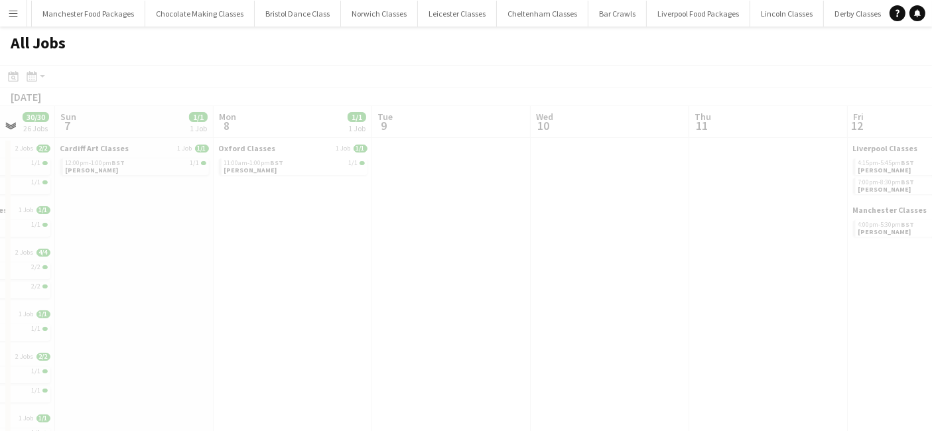
drag, startPoint x: 568, startPoint y: 254, endPoint x: 43, endPoint y: 289, distance: 526.4
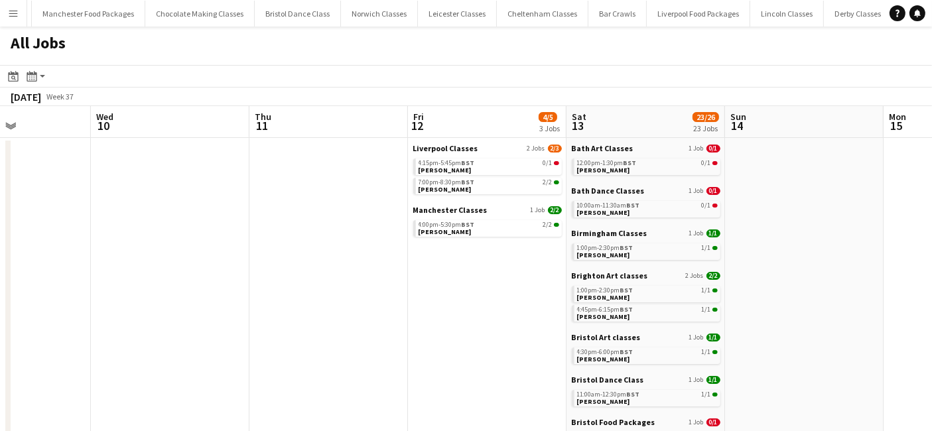
scroll to position [0, 385]
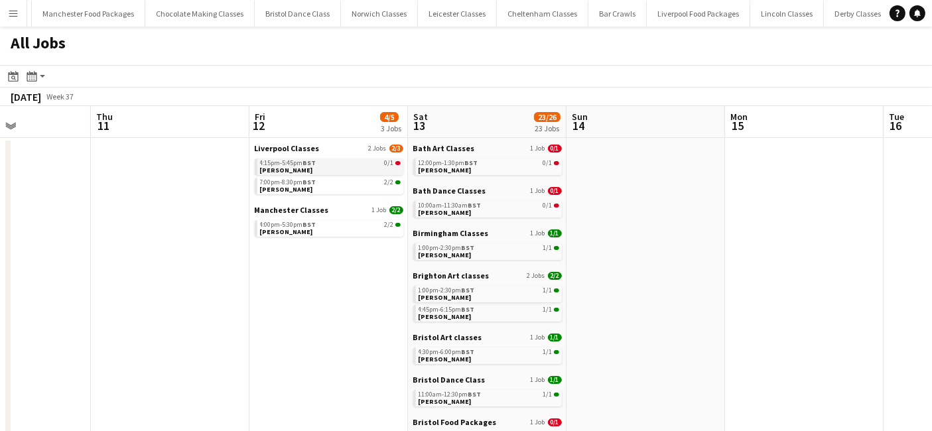
click at [330, 168] on link "4:15pm-5:45pm BST 0/1 Fiona Hayden" at bounding box center [330, 166] width 141 height 15
click at [517, 171] on link "12:00pm-1:30pm BST 0/1 Shel Hazell" at bounding box center [488, 166] width 141 height 15
click at [487, 208] on div "10:00am-11:30am BST 0/1" at bounding box center [488, 205] width 141 height 7
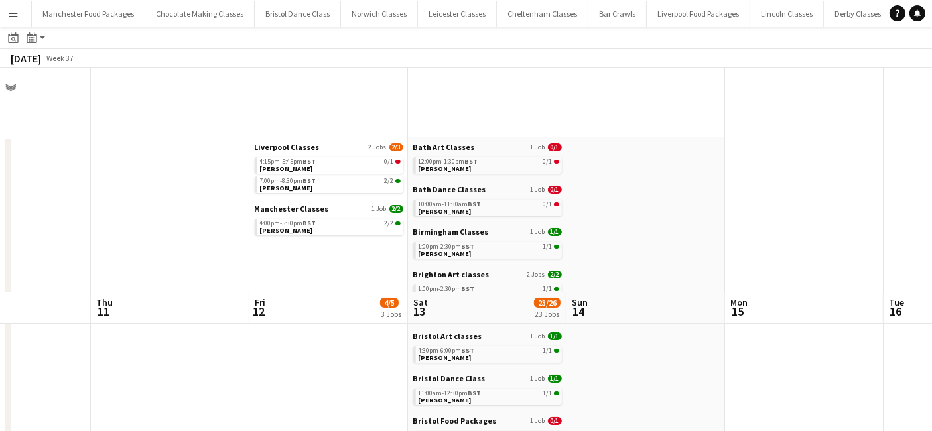
scroll to position [270, 0]
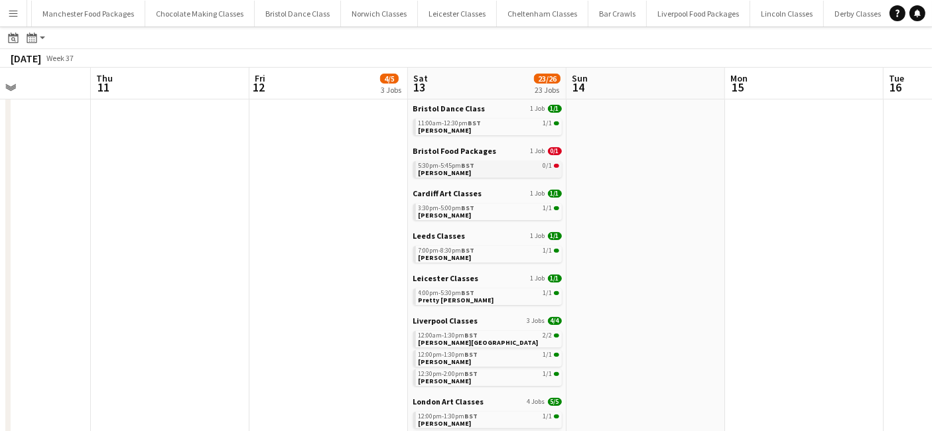
click at [483, 168] on link "5:30pm-5:45pm BST 0/1 Nigel Casey" at bounding box center [488, 168] width 141 height 15
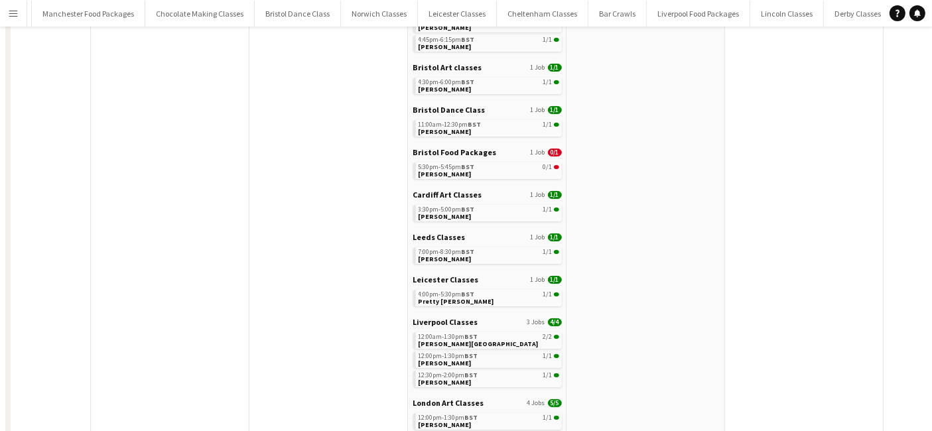
scroll to position [0, 0]
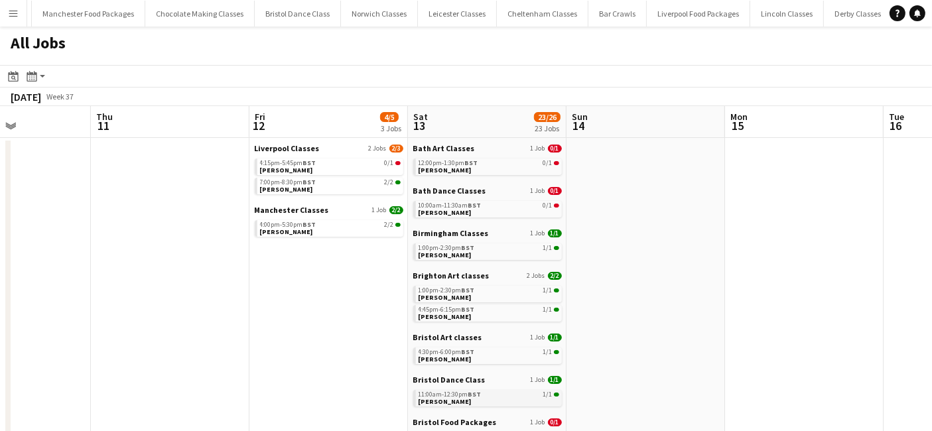
click at [485, 395] on div "11:00am-12:30pm BST 1/1" at bounding box center [488, 394] width 141 height 7
click at [485, 212] on link "10:00am-11:30am BST 0/1 Shel Hazell" at bounding box center [488, 208] width 141 height 15
click at [492, 355] on link "4:30pm-6:00pm BST 1/1 Louise Blundell" at bounding box center [488, 355] width 141 height 15
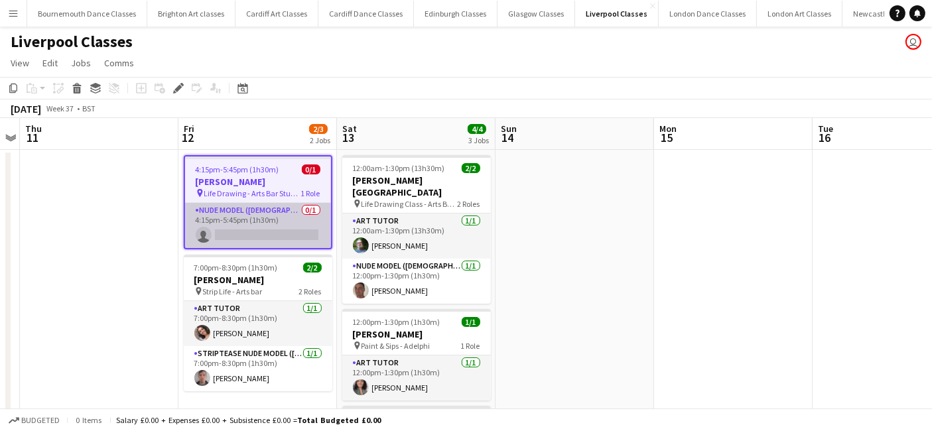
click at [271, 229] on app-card-role "Nude Model (Male) 0/1 4:15pm-5:45pm (1h30m) single-neutral-actions" at bounding box center [258, 225] width 146 height 45
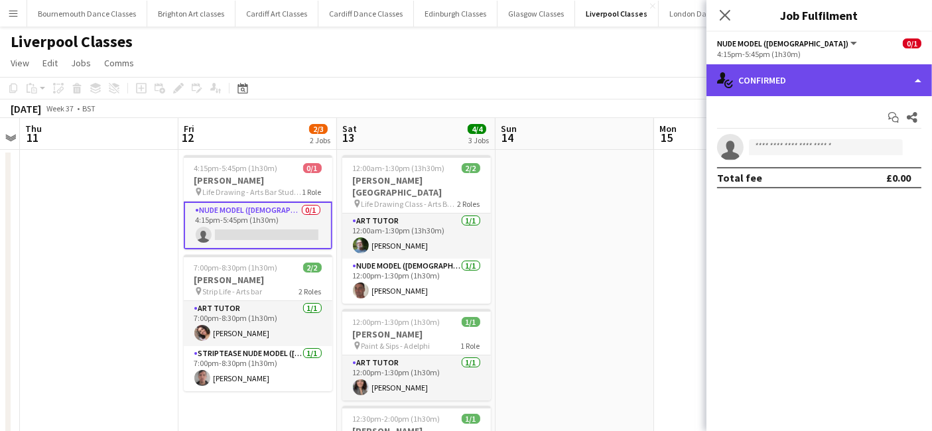
click at [793, 78] on div "single-neutral-actions-check-2 Confirmed" at bounding box center [818, 80] width 225 height 32
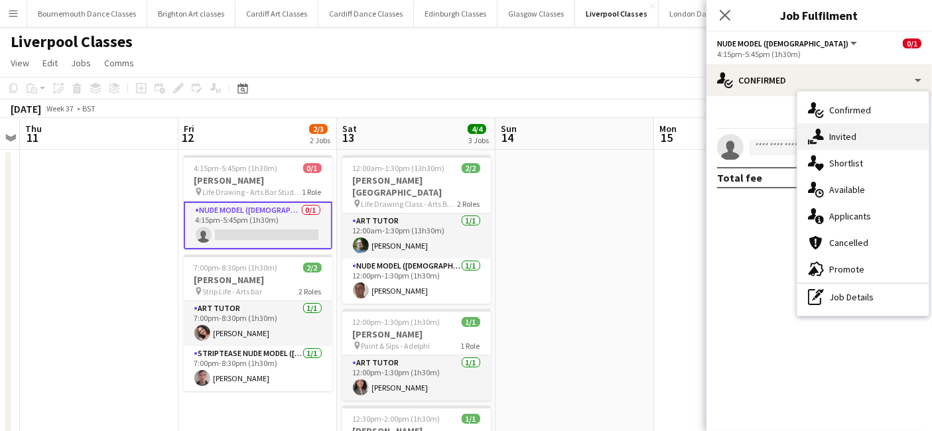
click at [867, 133] on div "single-neutral-actions-share-1 Invited" at bounding box center [862, 136] width 131 height 27
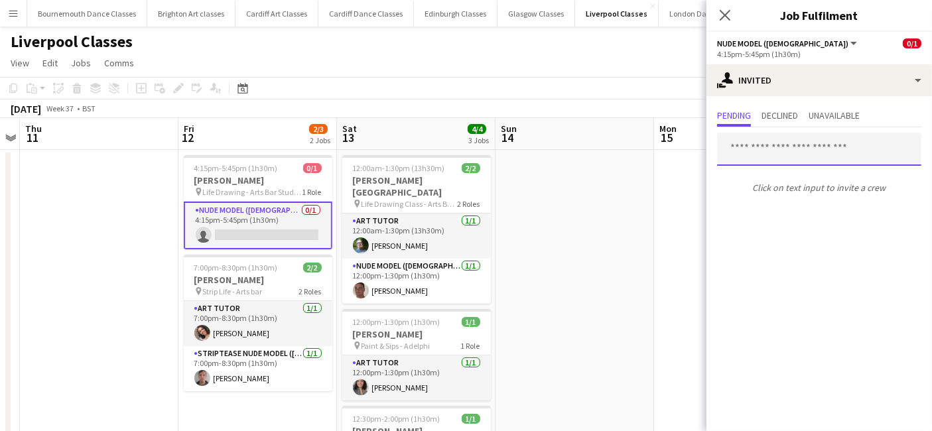
click at [848, 143] on input "text" at bounding box center [819, 149] width 204 height 33
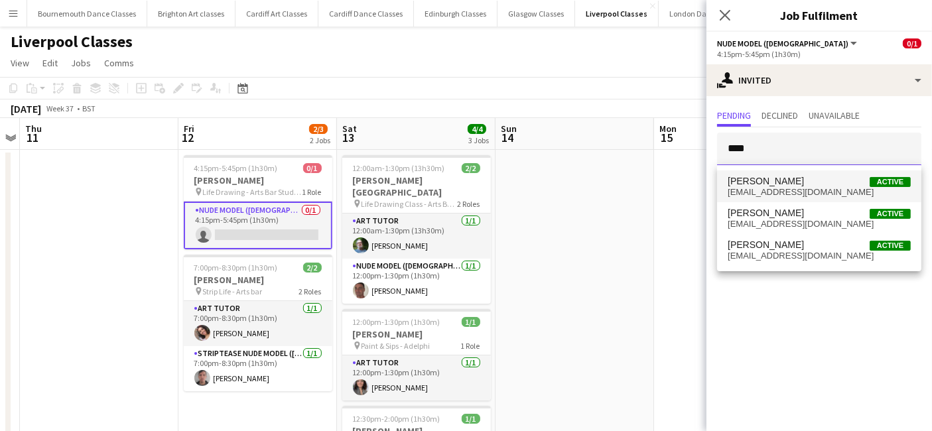
type input "****"
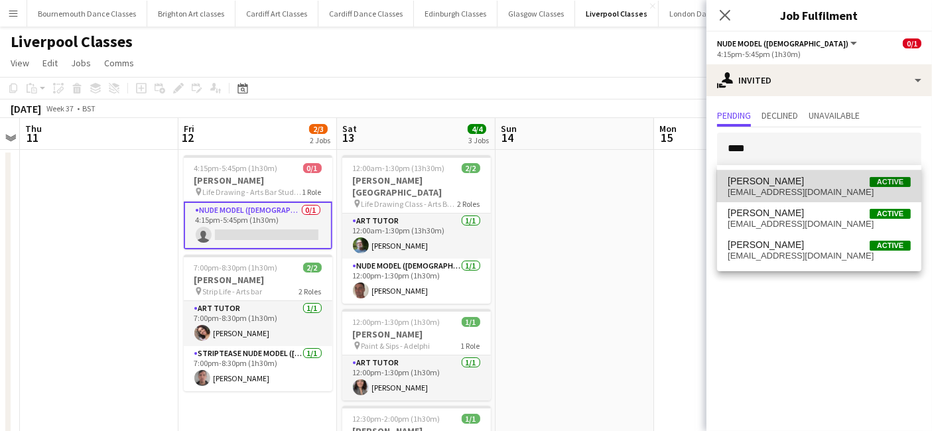
click at [792, 196] on span "banox72@gmail.com" at bounding box center [819, 192] width 183 height 11
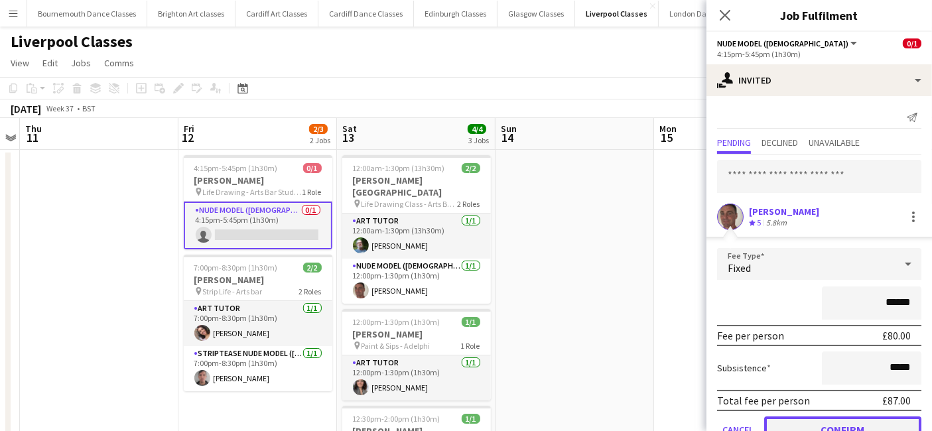
click at [873, 422] on button "Confirm" at bounding box center [842, 429] width 157 height 27
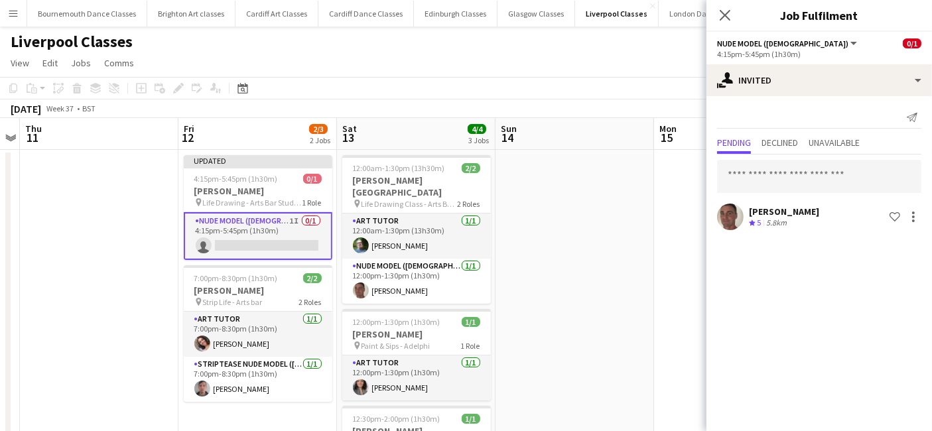
click at [590, 279] on app-date-cell at bounding box center [574, 359] width 159 height 418
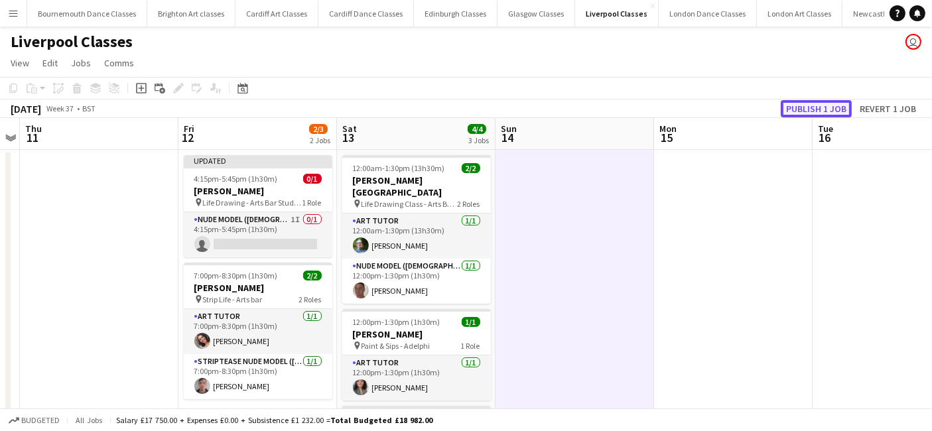
click at [809, 110] on button "Publish 1 job" at bounding box center [816, 108] width 71 height 17
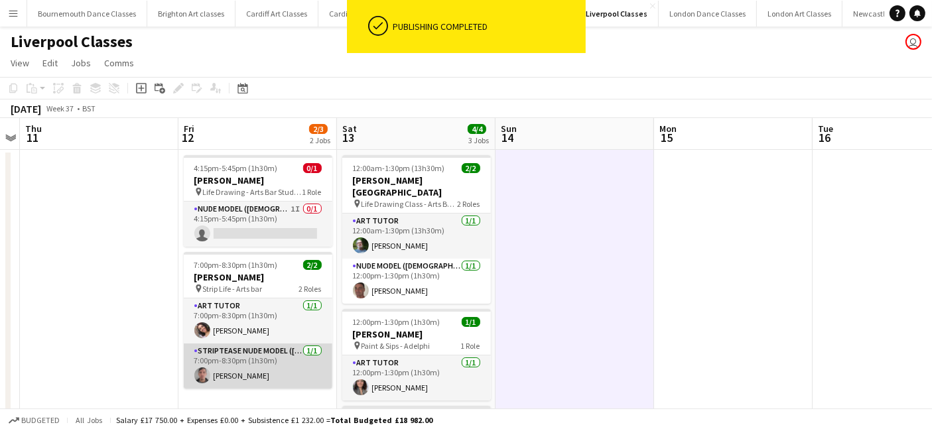
click at [247, 373] on app-card-role "Striptease Nude Model (Male) 1/1 7:00pm-8:30pm (1h30m) Peter Yarker" at bounding box center [258, 366] width 149 height 45
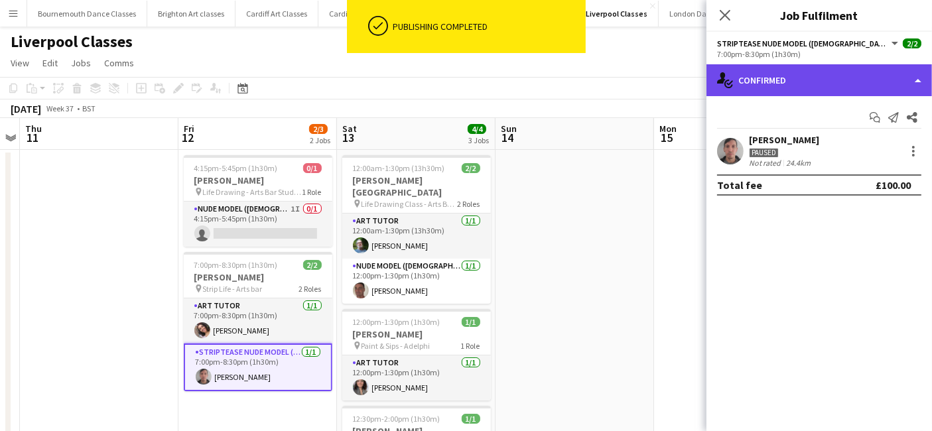
click at [924, 86] on div "single-neutral-actions-check-2 Confirmed" at bounding box center [818, 80] width 225 height 32
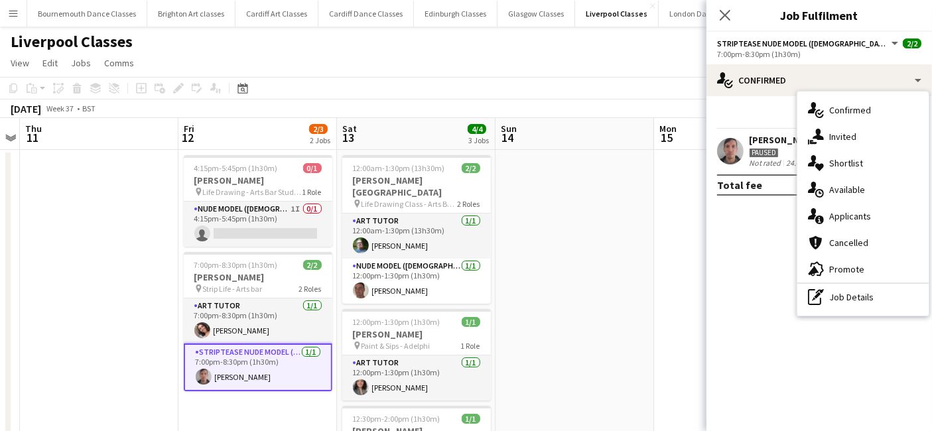
click at [301, 376] on app-card-role "Striptease Nude Model (Male) 1/1 7:00pm-8:30pm (1h30m) Peter Yarker" at bounding box center [258, 368] width 149 height 48
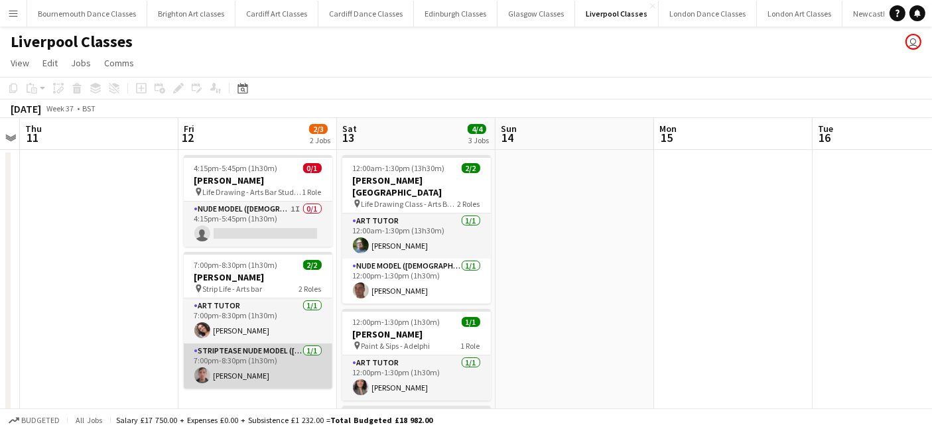
click at [270, 373] on app-card-role "Striptease Nude Model (Male) 1/1 7:00pm-8:30pm (1h30m) Peter Yarker" at bounding box center [258, 366] width 149 height 45
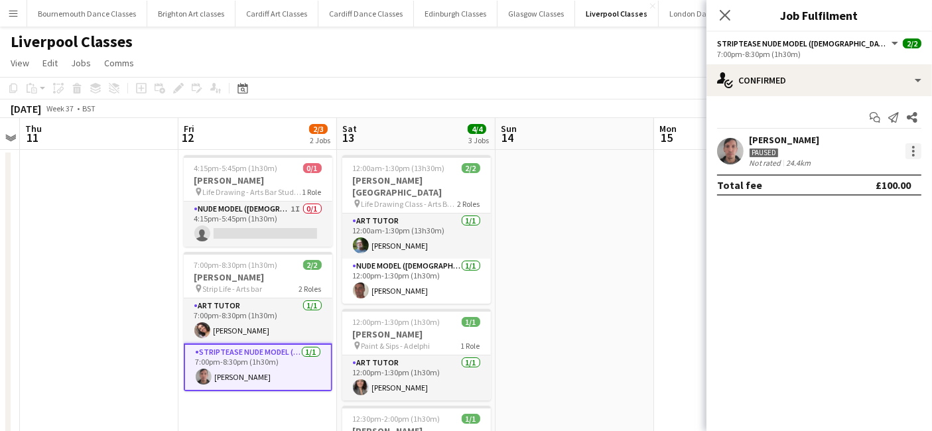
click at [911, 158] on div at bounding box center [913, 151] width 16 height 16
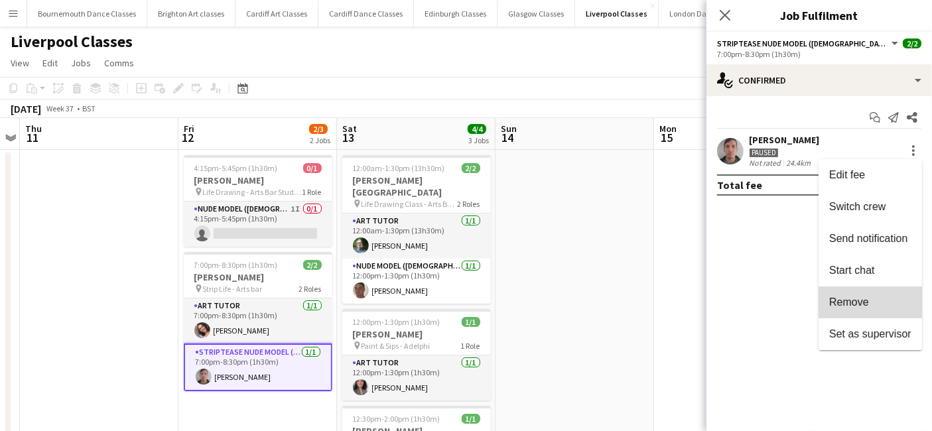
click at [869, 294] on button "Remove" at bounding box center [869, 303] width 103 height 32
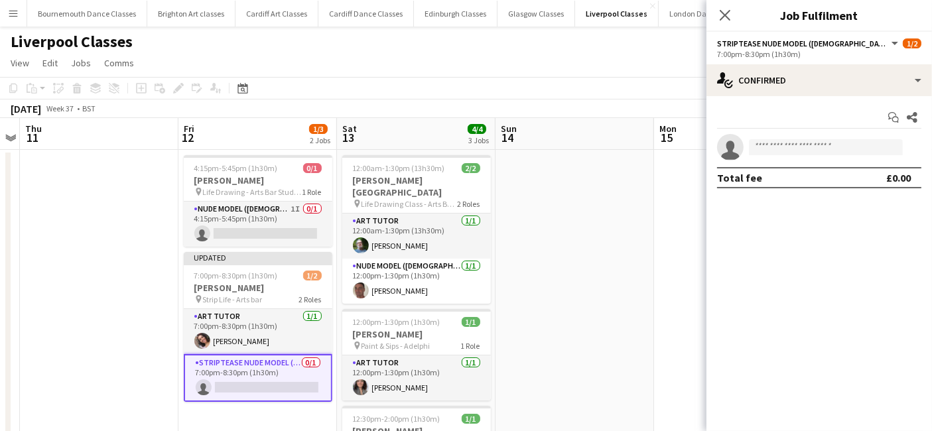
click at [582, 305] on app-date-cell at bounding box center [574, 359] width 159 height 418
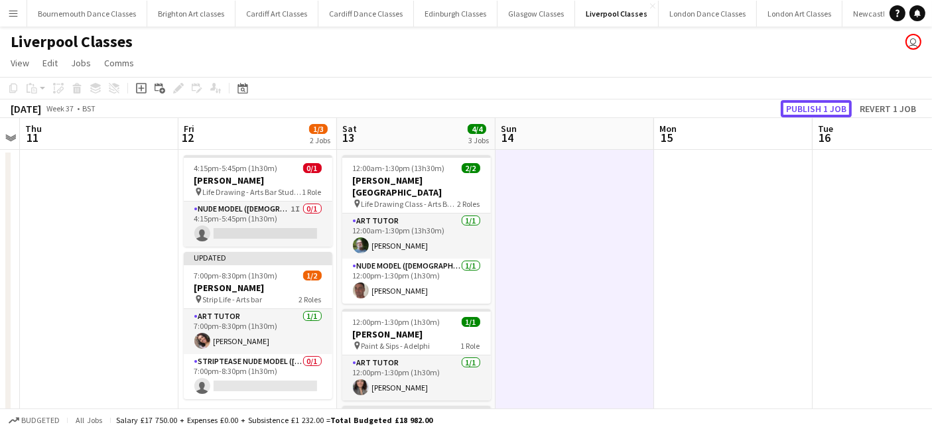
click at [805, 100] on button "Publish 1 job" at bounding box center [816, 108] width 71 height 17
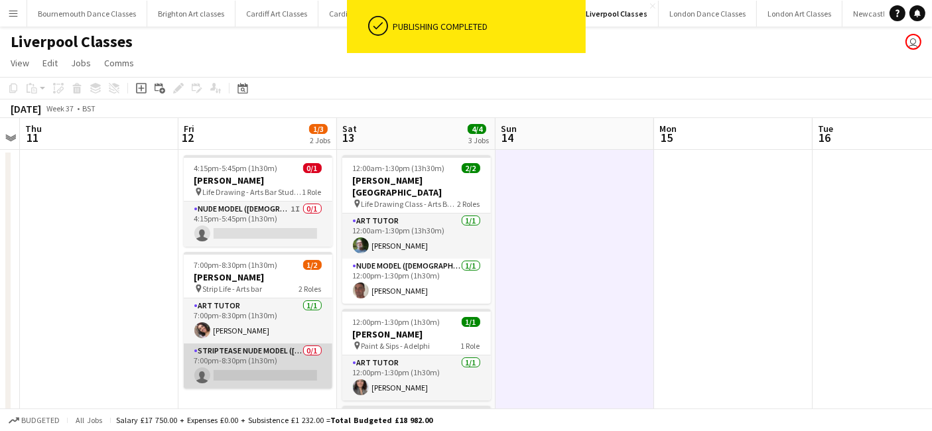
click at [290, 369] on app-card-role "Striptease Nude Model (Male) 0/1 7:00pm-8:30pm (1h30m) single-neutral-actions" at bounding box center [258, 366] width 149 height 45
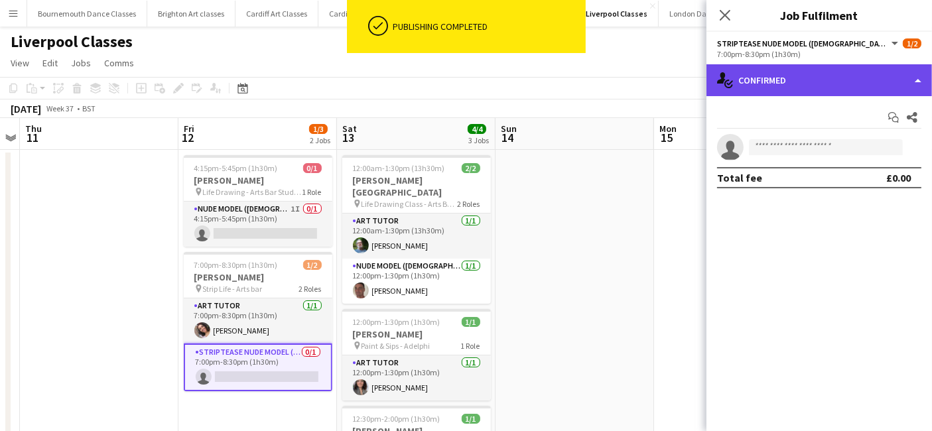
click at [810, 90] on div "single-neutral-actions-check-2 Confirmed" at bounding box center [818, 80] width 225 height 32
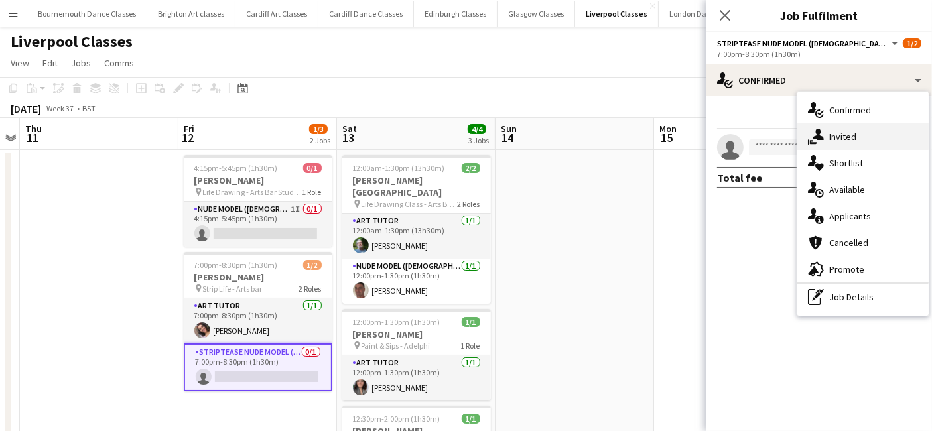
click at [854, 132] on span "Invited" at bounding box center [842, 137] width 27 height 12
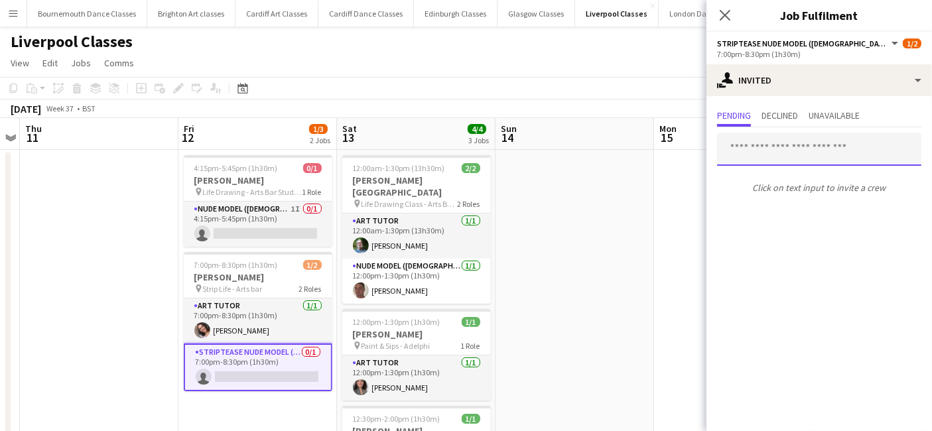
click at [797, 155] on input "text" at bounding box center [819, 149] width 204 height 33
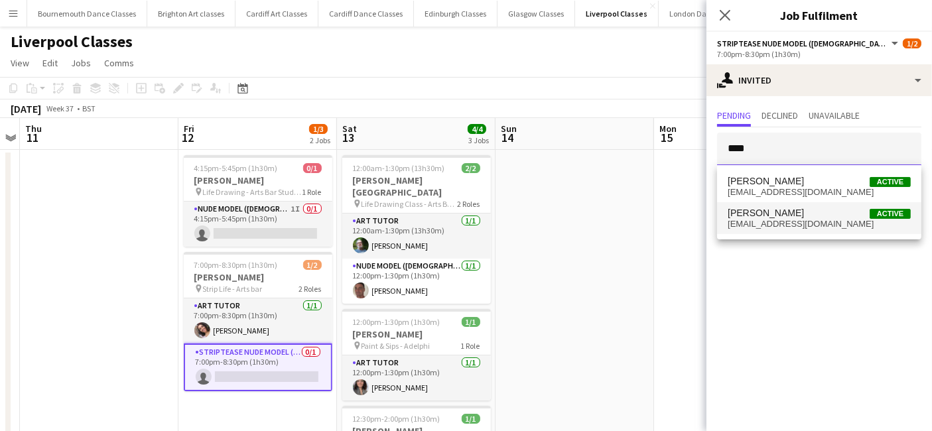
type input "****"
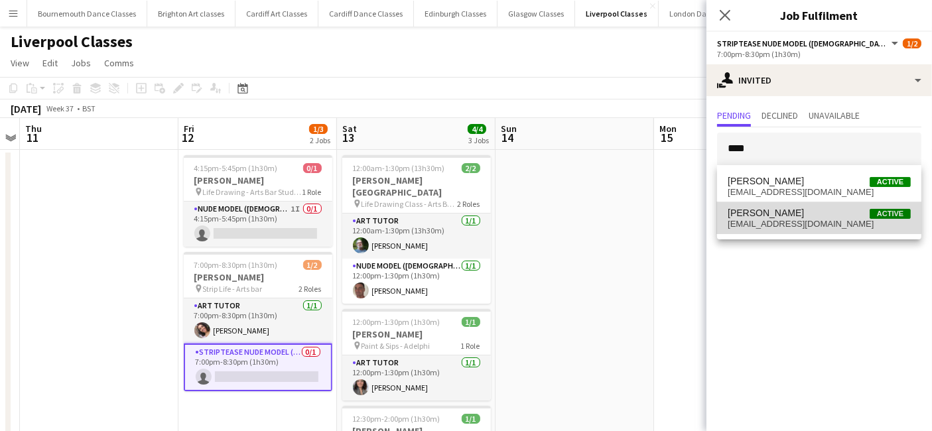
click at [784, 218] on span "Antoni Sumner" at bounding box center [766, 213] width 76 height 11
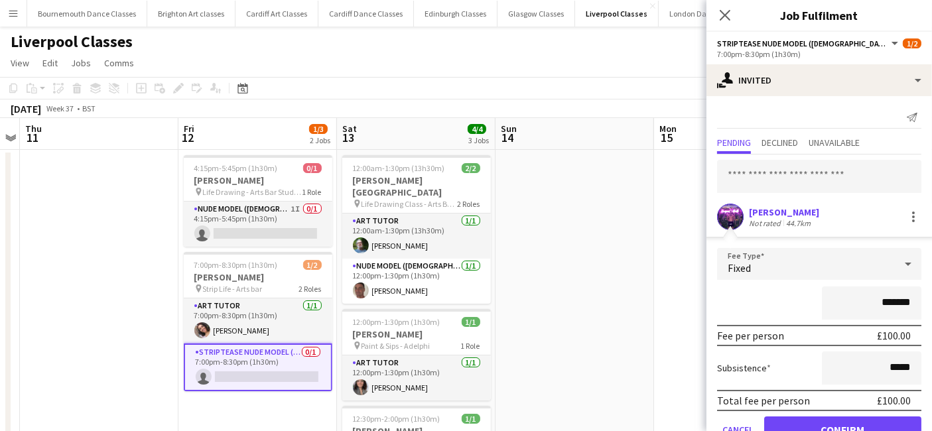
scroll to position [34, 0]
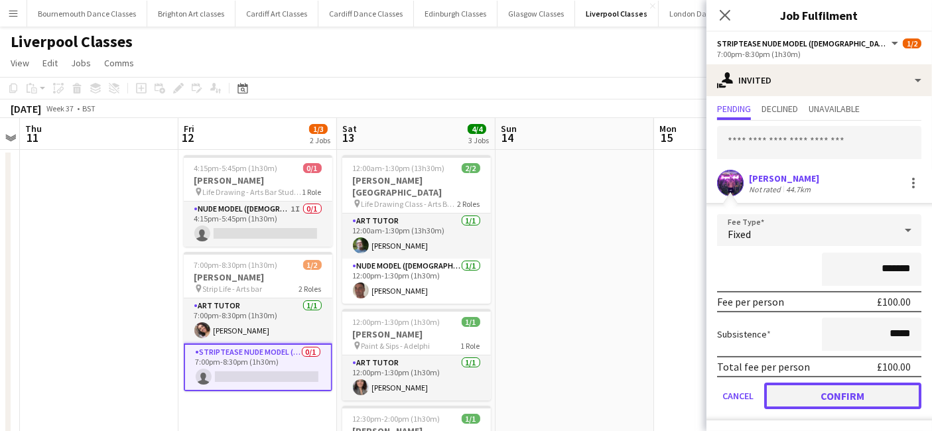
click at [867, 393] on button "Confirm" at bounding box center [842, 396] width 157 height 27
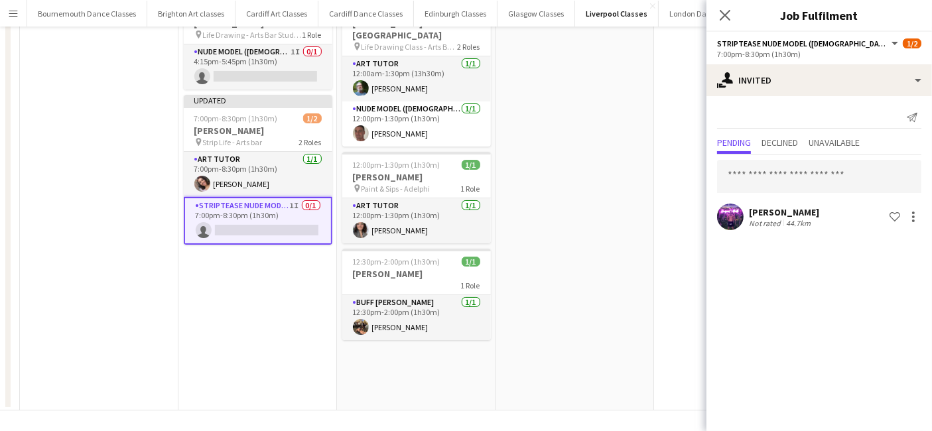
scroll to position [0, 0]
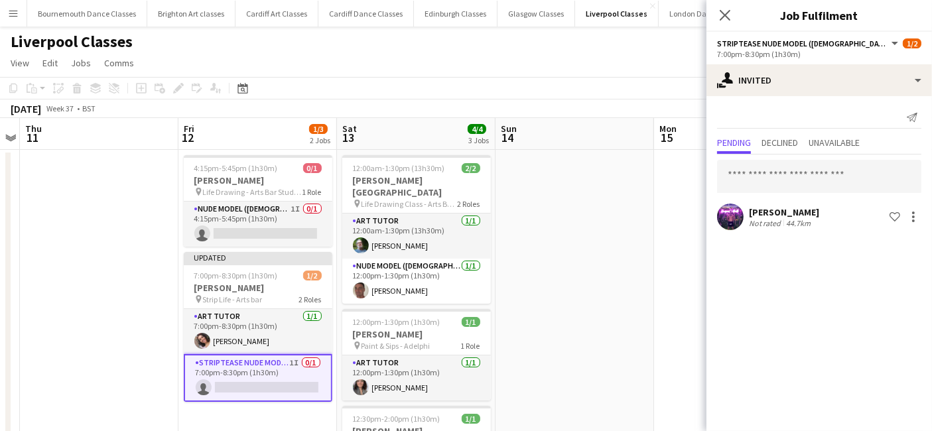
click at [661, 310] on app-date-cell at bounding box center [733, 359] width 159 height 418
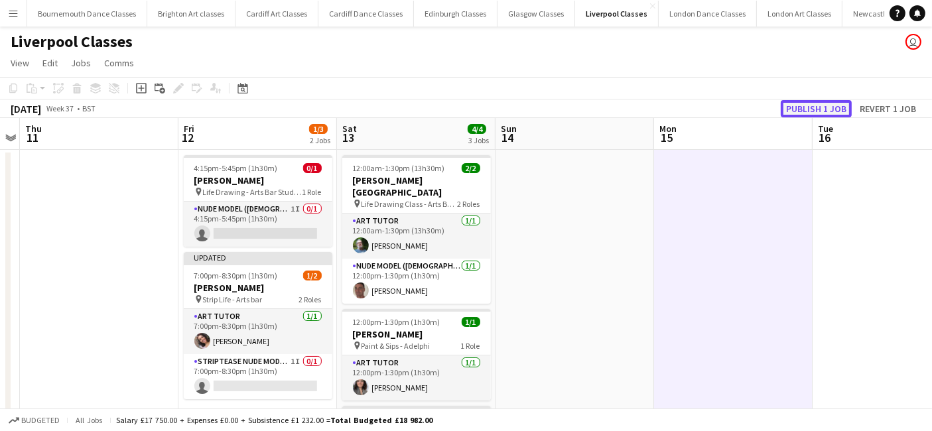
click at [822, 113] on button "Publish 1 job" at bounding box center [816, 108] width 71 height 17
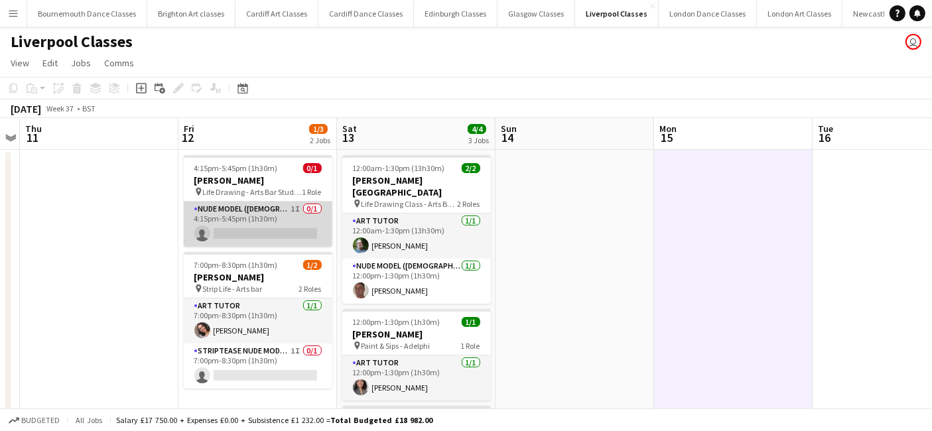
click at [273, 233] on app-card-role "Nude Model (Male) 1I 0/1 4:15pm-5:45pm (1h30m) single-neutral-actions" at bounding box center [258, 224] width 149 height 45
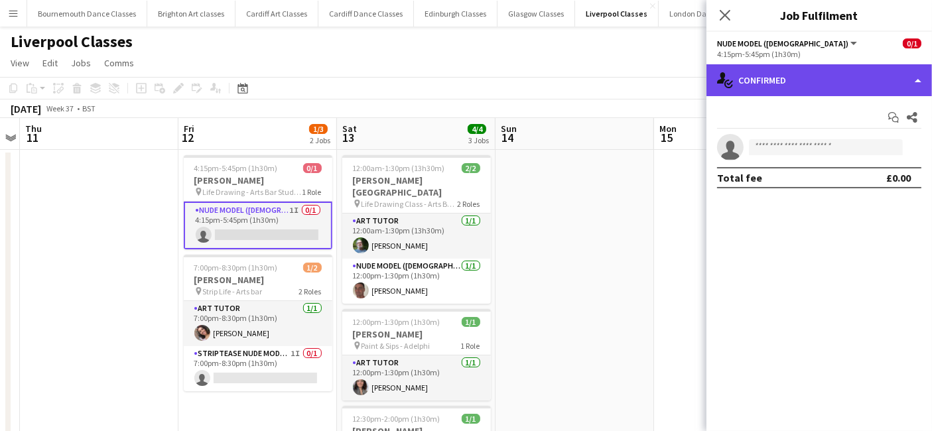
click at [868, 84] on div "single-neutral-actions-check-2 Confirmed" at bounding box center [818, 80] width 225 height 32
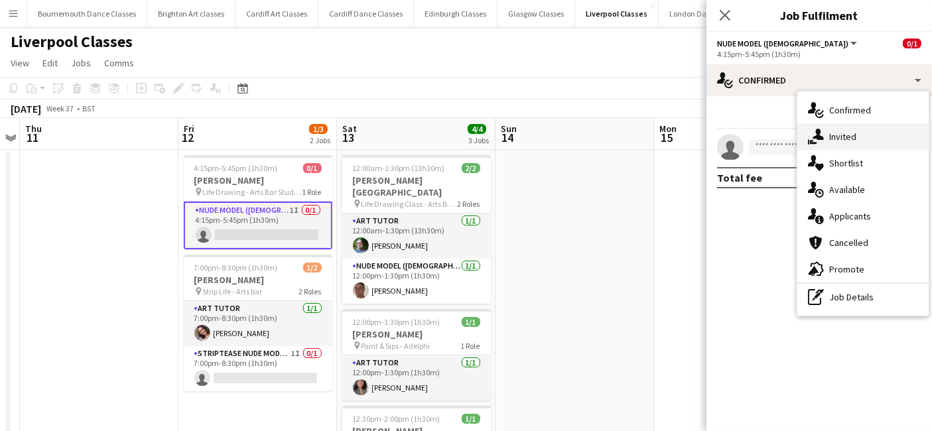
click at [881, 127] on div "single-neutral-actions-share-1 Invited" at bounding box center [862, 136] width 131 height 27
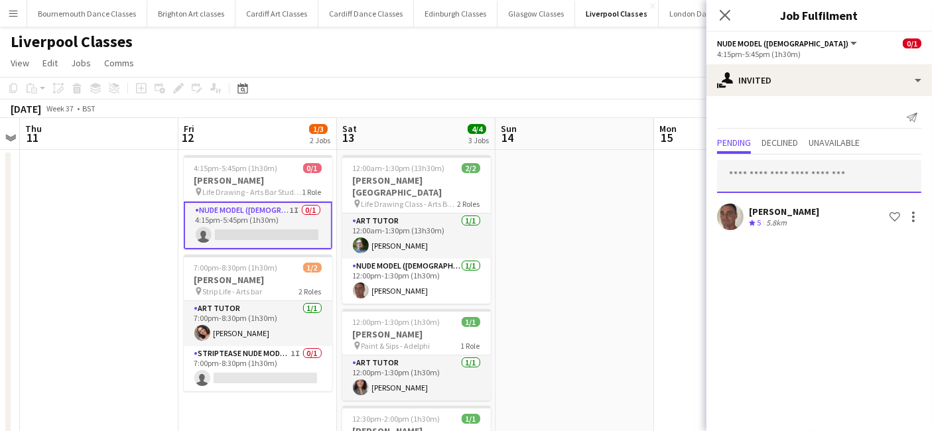
click at [793, 175] on input "text" at bounding box center [819, 176] width 204 height 33
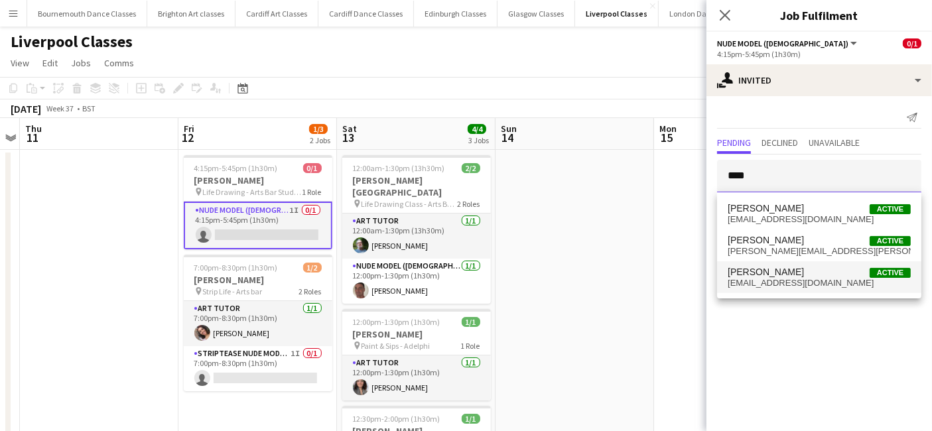
type input "****"
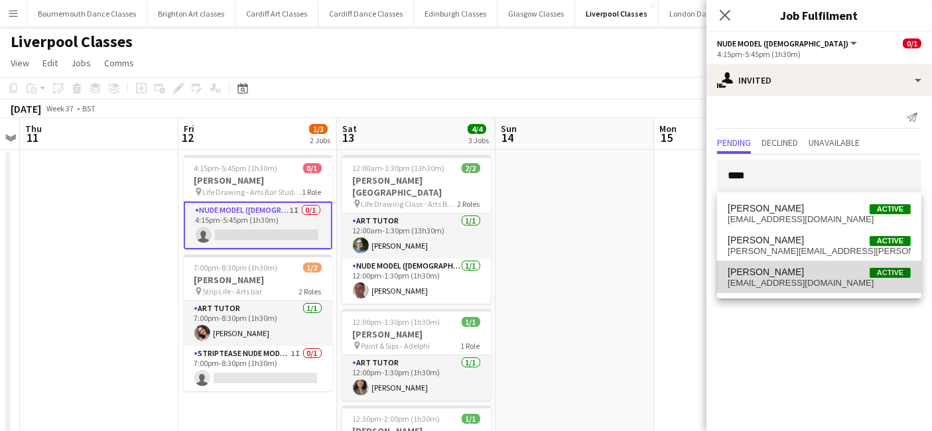
click at [768, 274] on span "Barry Simms" at bounding box center [766, 272] width 76 height 11
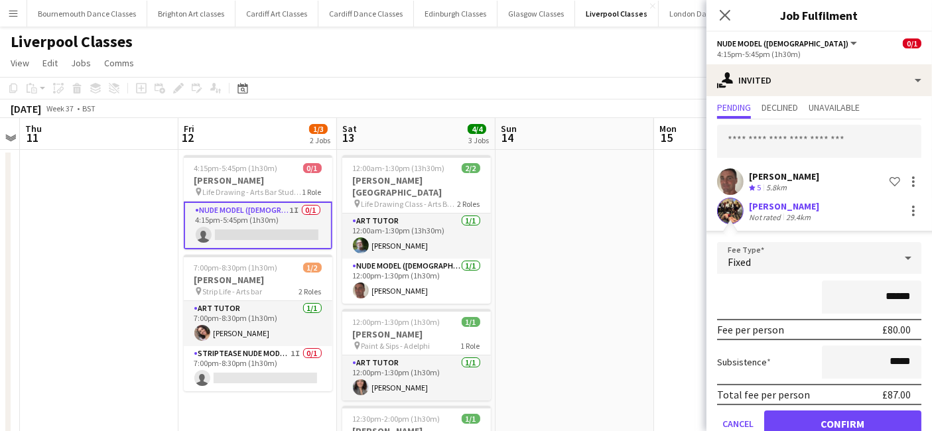
scroll to position [62, 0]
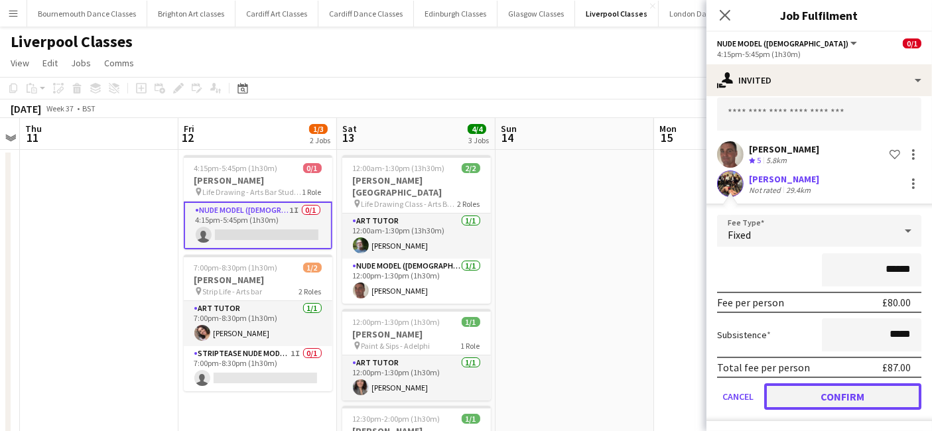
click at [881, 388] on button "Confirm" at bounding box center [842, 396] width 157 height 27
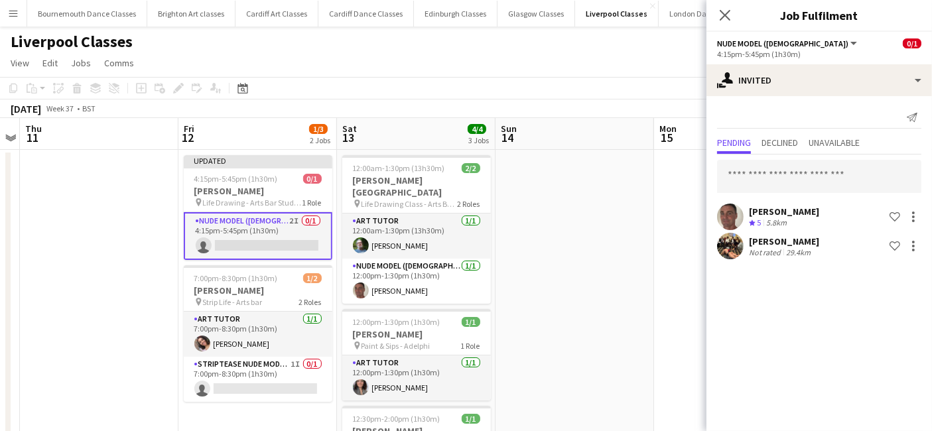
scroll to position [0, 0]
click at [606, 353] on app-date-cell at bounding box center [574, 359] width 159 height 418
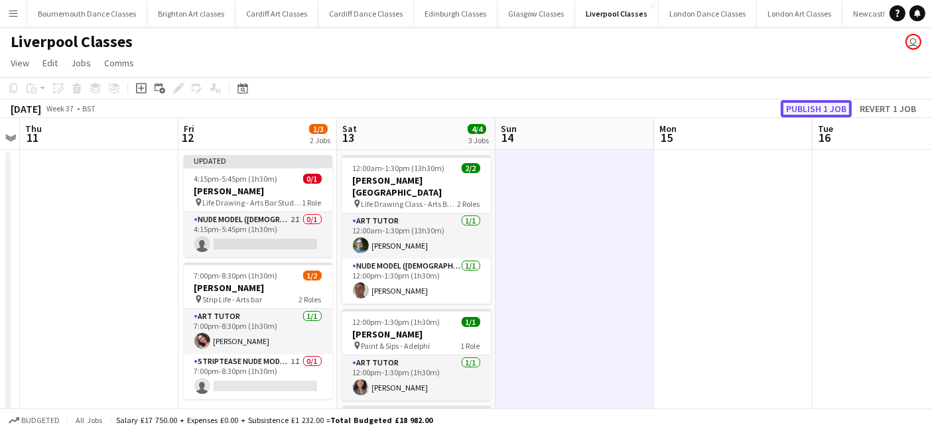
click at [834, 113] on button "Publish 1 job" at bounding box center [816, 108] width 71 height 17
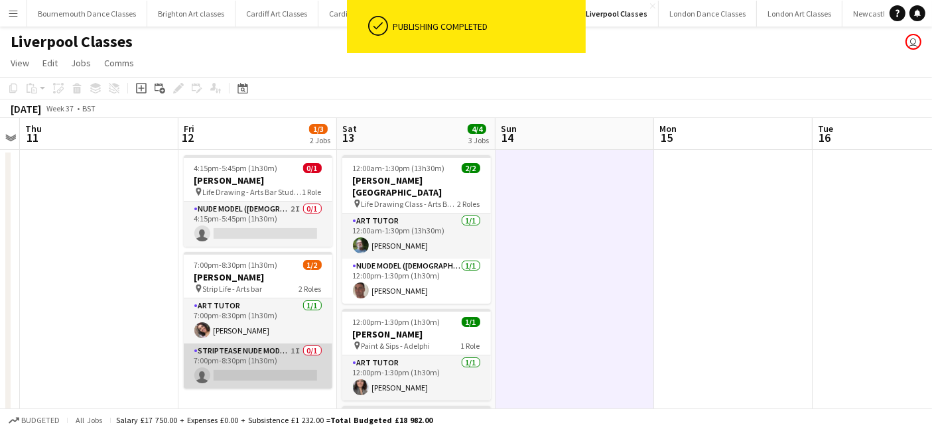
click at [280, 384] on app-card-role "Striptease Nude Model (Male) 1I 0/1 7:00pm-8:30pm (1h30m) single-neutral-actions" at bounding box center [258, 366] width 149 height 45
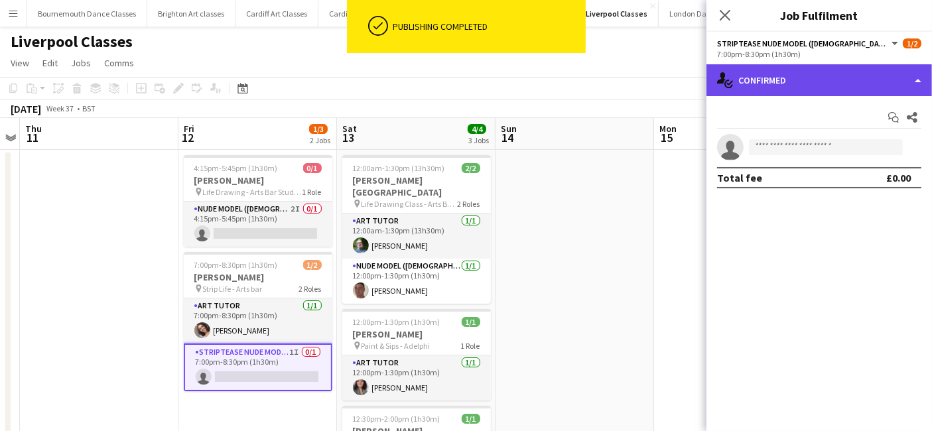
click at [806, 76] on div "single-neutral-actions-check-2 Confirmed" at bounding box center [818, 80] width 225 height 32
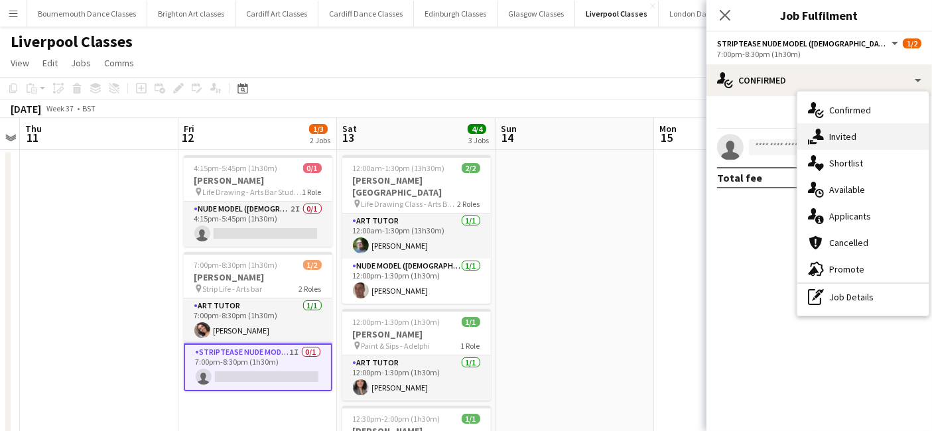
click at [871, 141] on div "single-neutral-actions-share-1 Invited" at bounding box center [862, 136] width 131 height 27
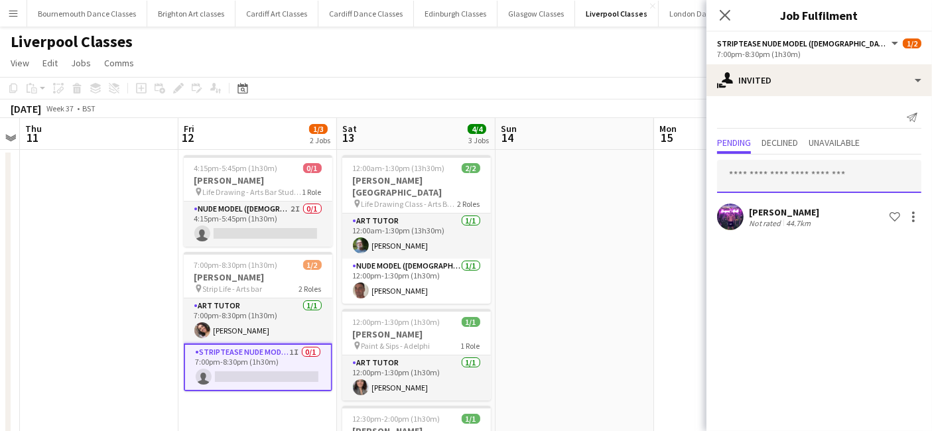
click at [815, 182] on input "text" at bounding box center [819, 176] width 204 height 33
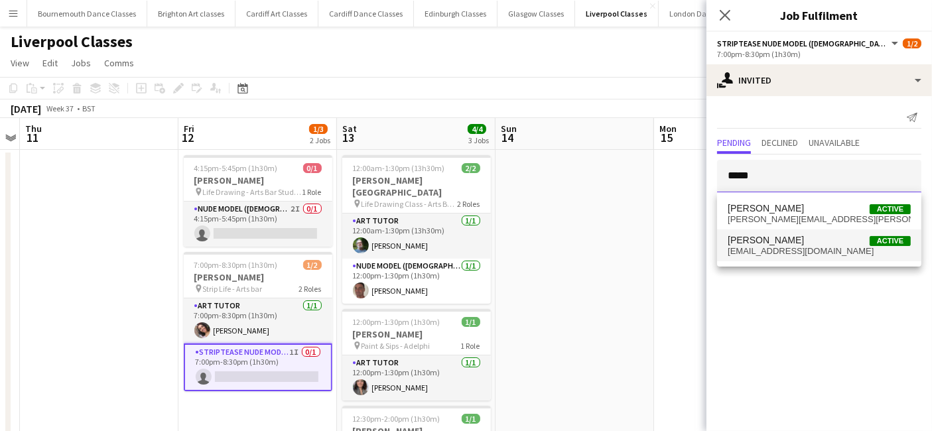
type input "*****"
click at [794, 246] on span "ukpinupboyz@hotmail.co.uk" at bounding box center [819, 251] width 183 height 11
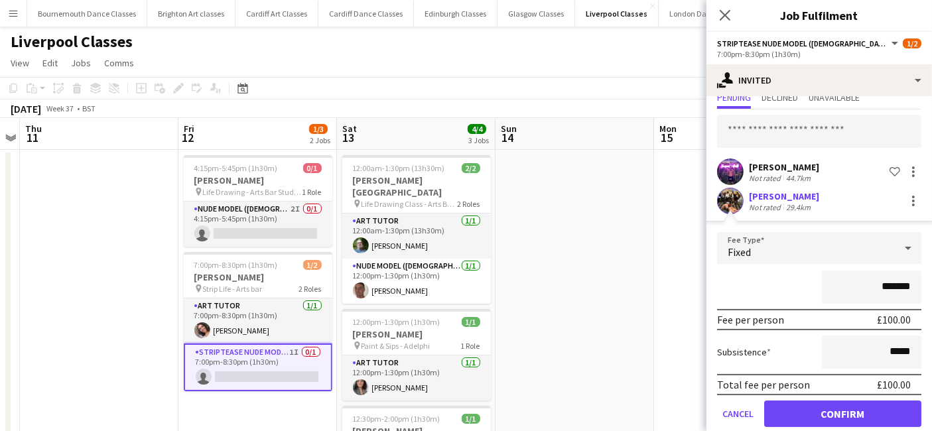
scroll to position [62, 0]
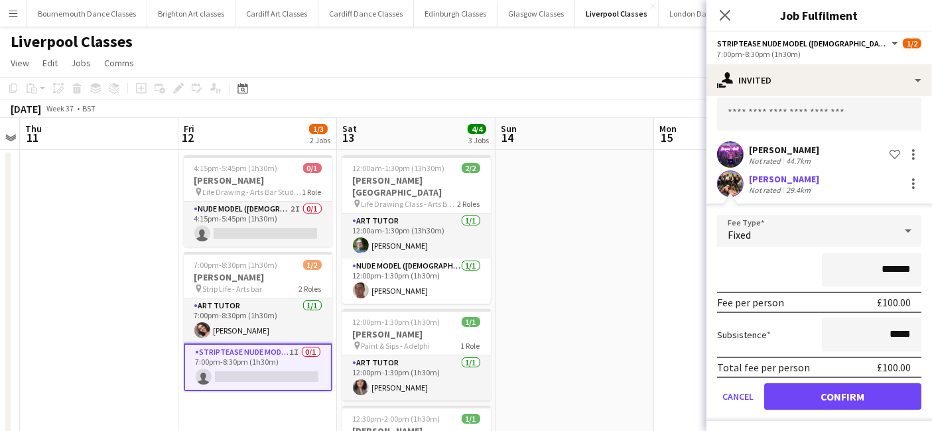
click at [875, 407] on form "Fee Type Fixed ******* Fee per person £100.00 Subsistence ***** Total fee per p…" at bounding box center [818, 318] width 225 height 206
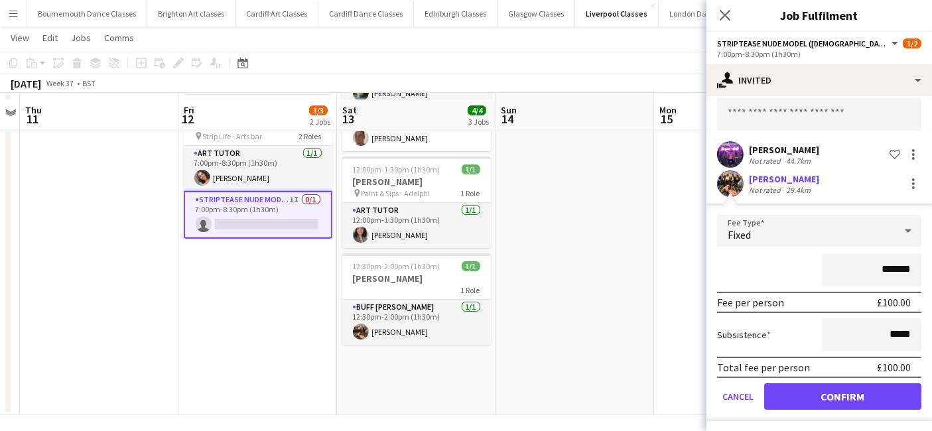
scroll to position [157, 0]
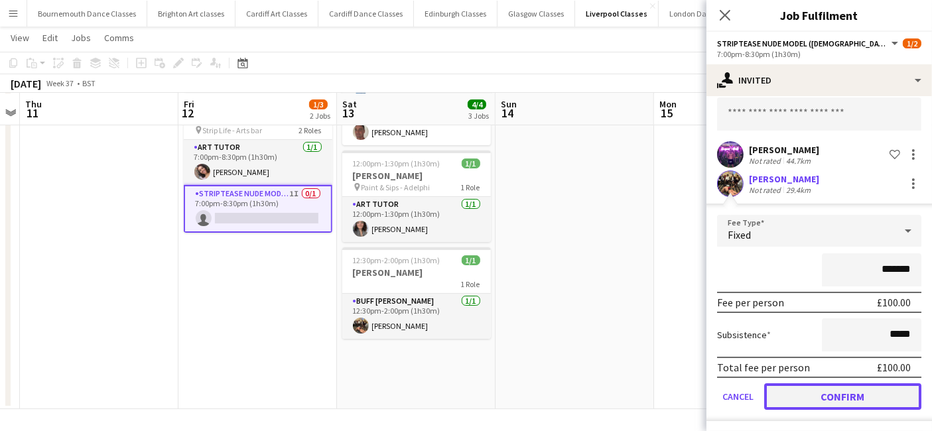
click at [856, 385] on button "Confirm" at bounding box center [842, 396] width 157 height 27
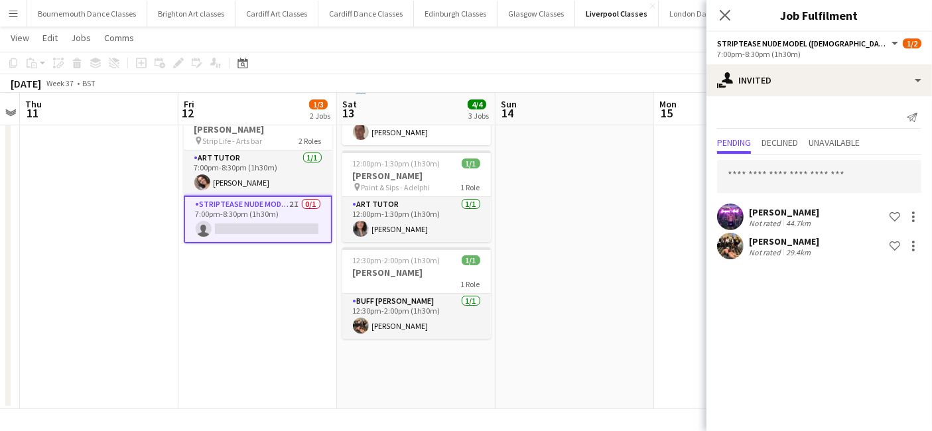
scroll to position [0, 0]
click at [585, 249] on app-date-cell at bounding box center [574, 200] width 159 height 418
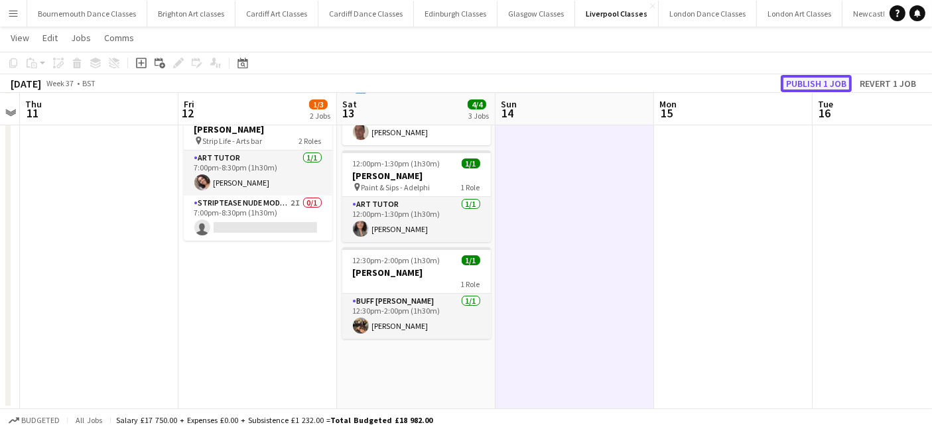
click at [825, 82] on button "Publish 1 job" at bounding box center [816, 83] width 71 height 17
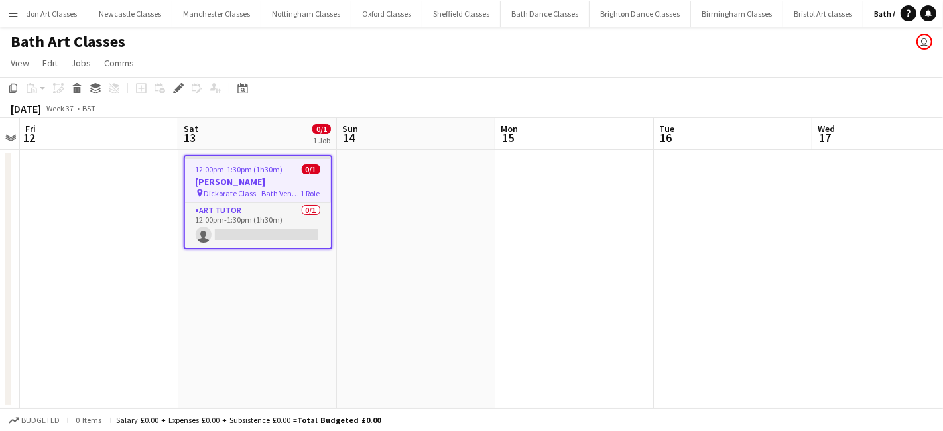
scroll to position [0, 759]
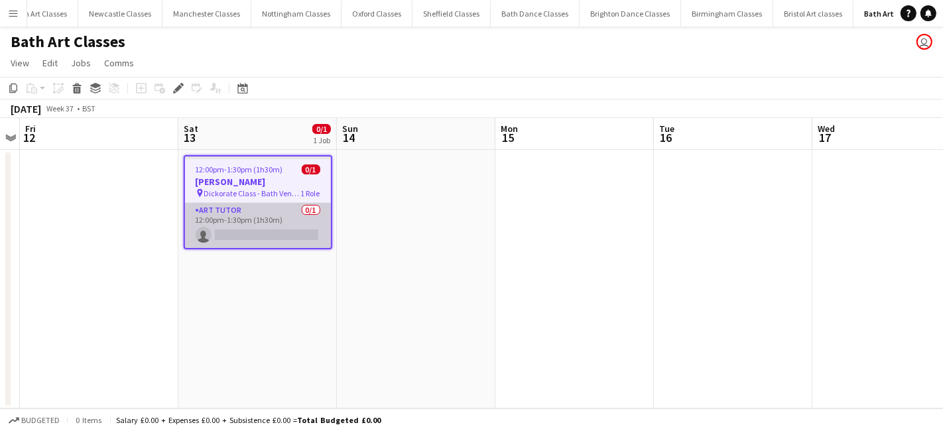
click at [257, 225] on app-card-role "Art Tutor 0/1 12:00pm-1:30pm (1h30m) single-neutral-actions" at bounding box center [258, 225] width 146 height 45
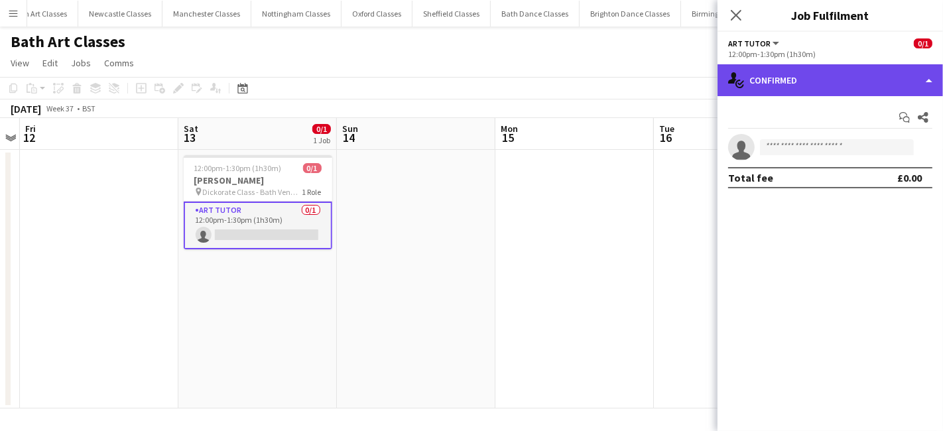
click at [826, 92] on div "single-neutral-actions-check-2 Confirmed" at bounding box center [830, 80] width 225 height 32
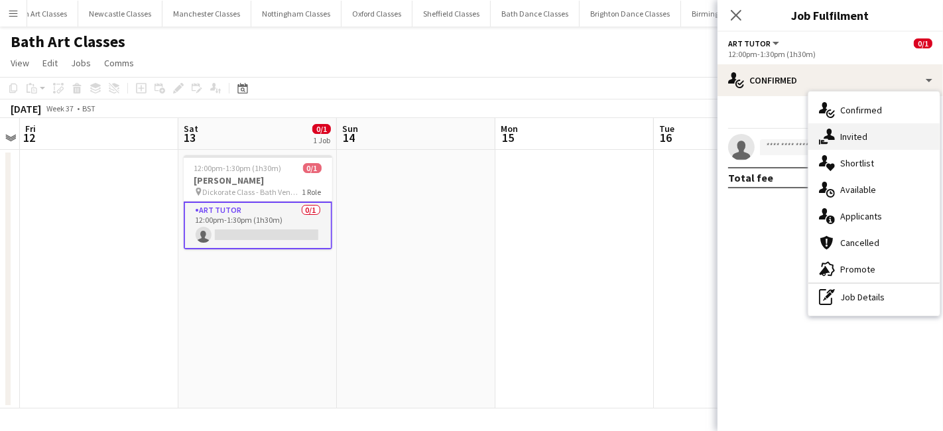
click at [873, 140] on div "single-neutral-actions-share-1 Invited" at bounding box center [873, 136] width 131 height 27
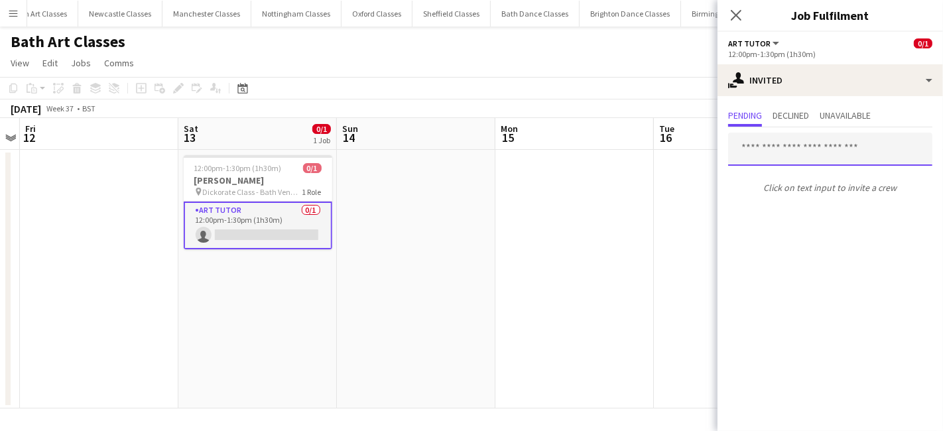
click at [785, 158] on input "text" at bounding box center [830, 149] width 204 height 33
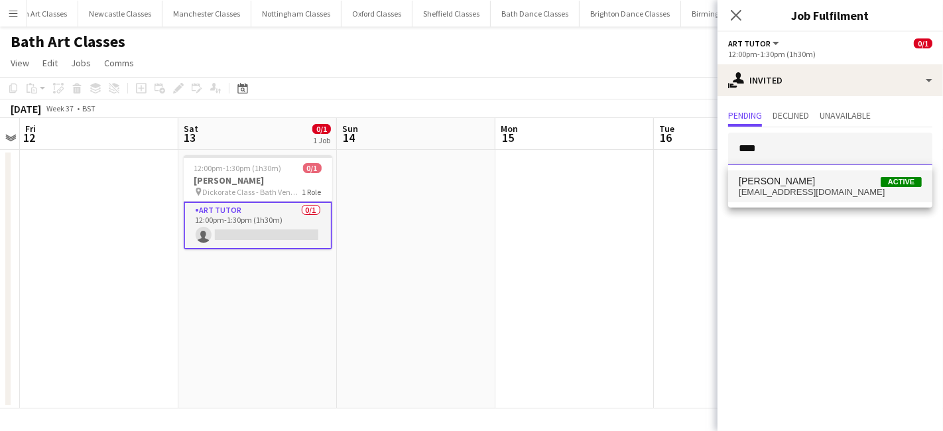
type input "****"
click at [785, 182] on span "[PERSON_NAME]" at bounding box center [777, 181] width 76 height 11
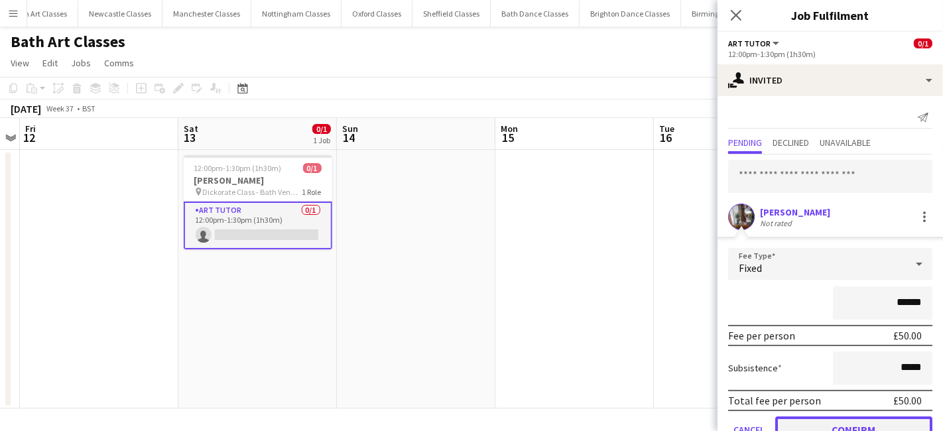
click at [879, 425] on button "Confirm" at bounding box center [853, 429] width 157 height 27
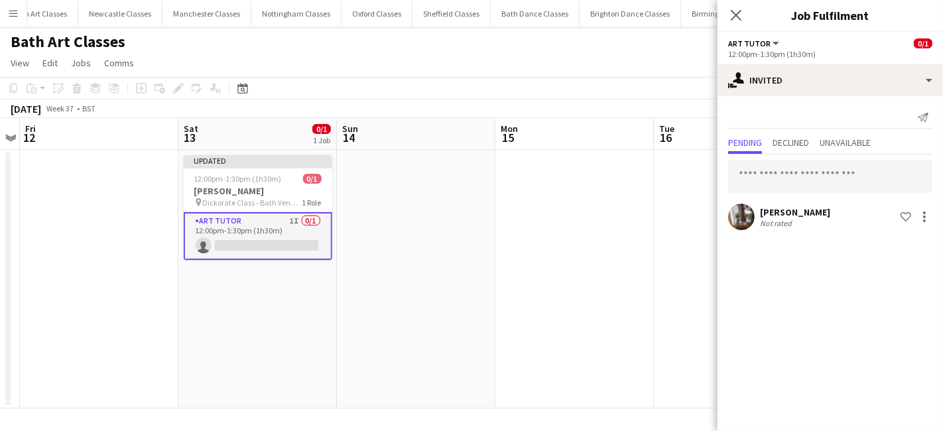
click at [531, 365] on app-date-cell at bounding box center [574, 279] width 159 height 259
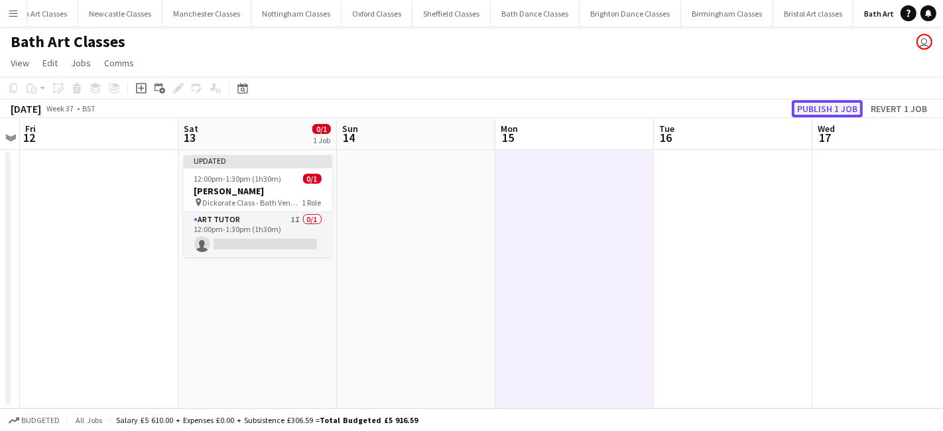
drag, startPoint x: 850, startPoint y: 103, endPoint x: 758, endPoint y: 138, distance: 98.0
click at [850, 103] on button "Publish 1 job" at bounding box center [827, 108] width 71 height 17
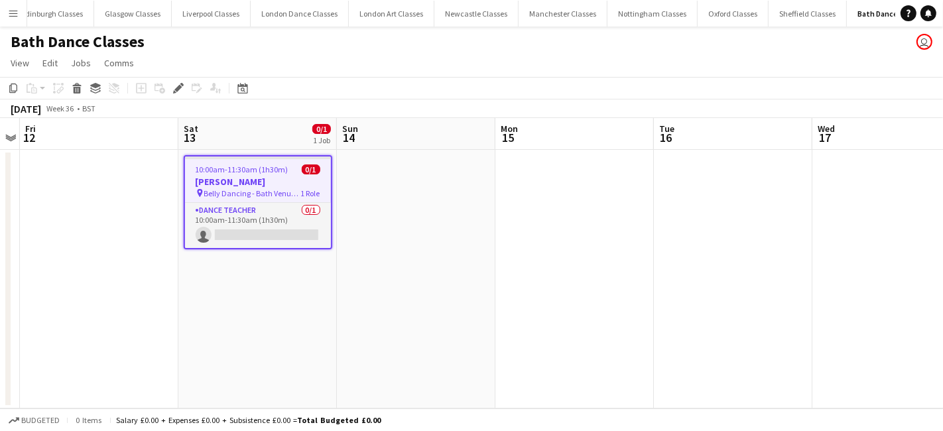
scroll to position [0, 417]
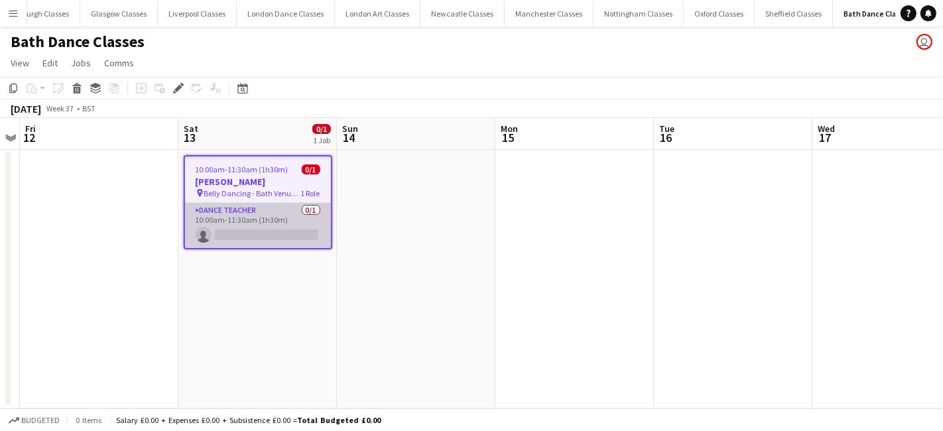
click at [272, 228] on app-card-role "Dance Teacher 0/1 10:00am-11:30am (1h30m) single-neutral-actions" at bounding box center [258, 225] width 146 height 45
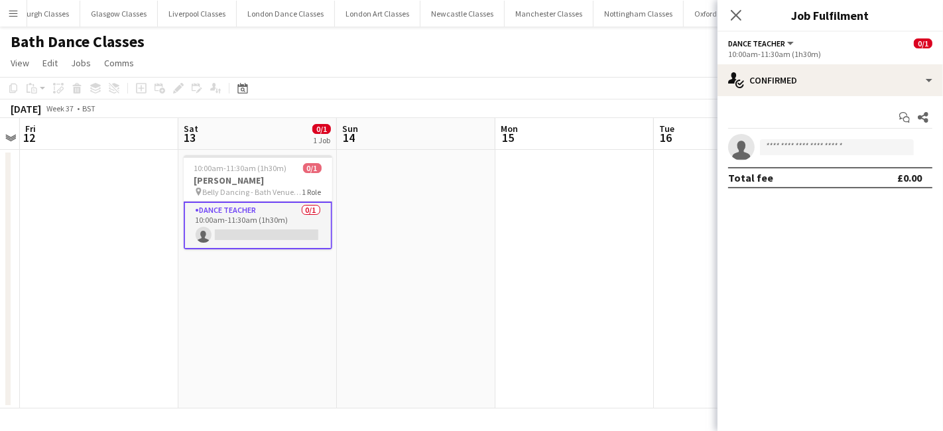
click at [865, 96] on div "Start chat Share single-neutral-actions Total fee £0.00" at bounding box center [830, 147] width 225 height 103
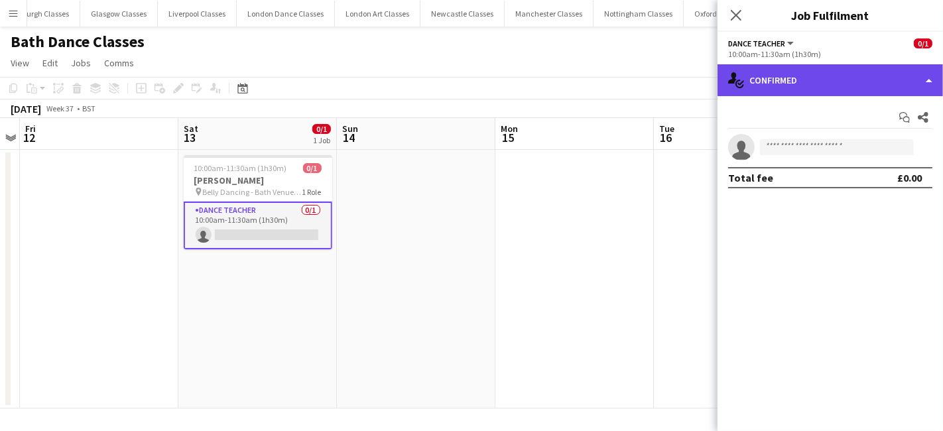
click at [867, 88] on div "single-neutral-actions-check-2 Confirmed" at bounding box center [830, 80] width 225 height 32
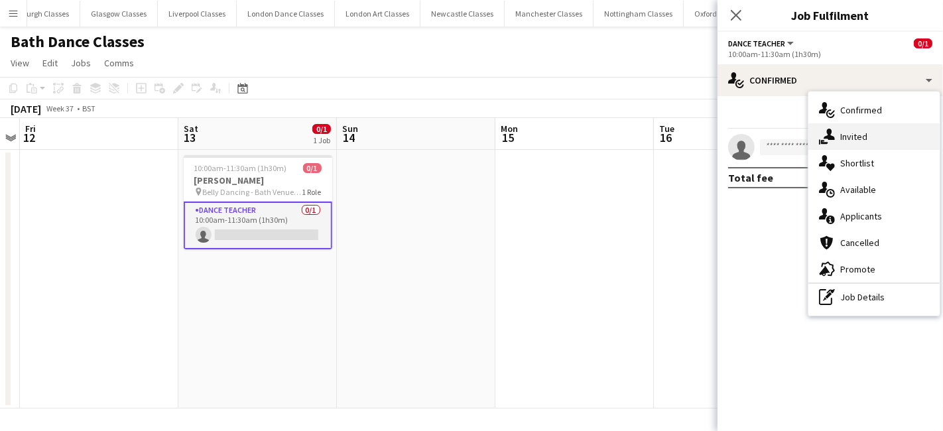
click at [881, 135] on div "single-neutral-actions-share-1 Invited" at bounding box center [873, 136] width 131 height 27
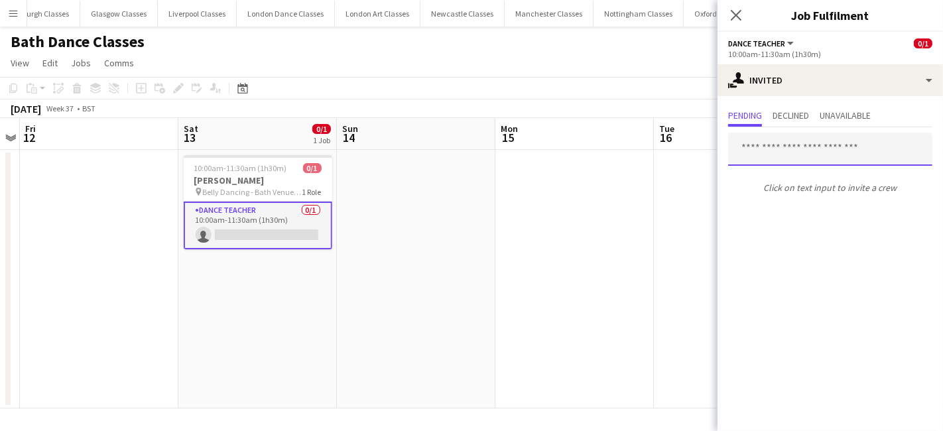
click at [805, 154] on input "text" at bounding box center [830, 149] width 204 height 33
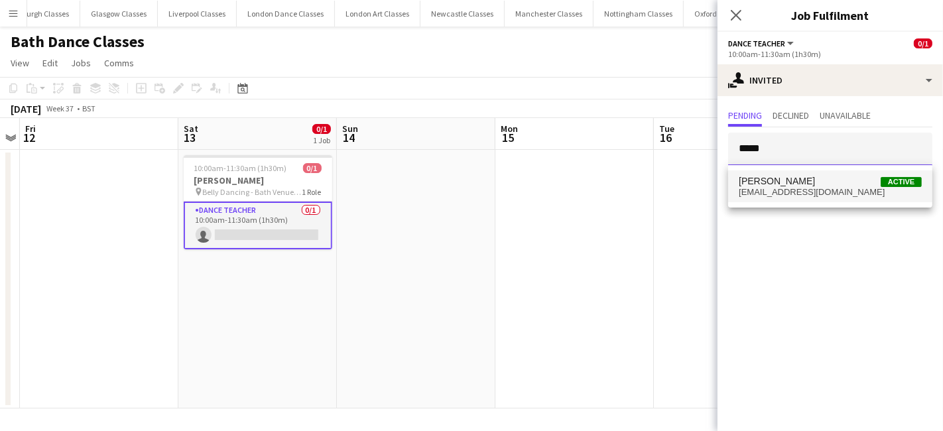
type input "*****"
click at [796, 187] on span "[EMAIL_ADDRESS][DOMAIN_NAME]" at bounding box center [830, 192] width 183 height 11
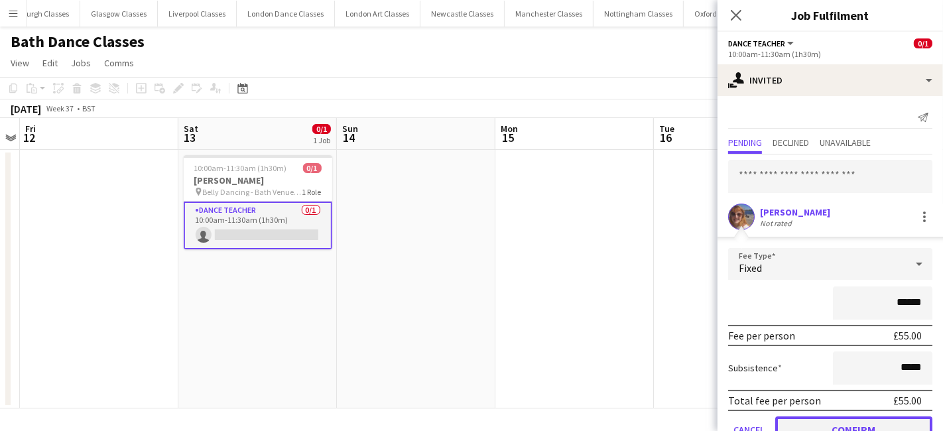
click at [871, 425] on button "Confirm" at bounding box center [853, 429] width 157 height 27
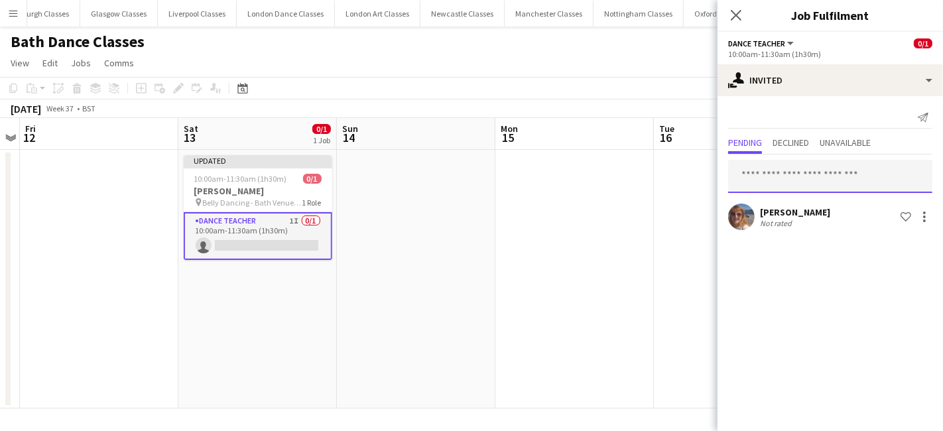
click at [781, 178] on input "text" at bounding box center [830, 176] width 204 height 33
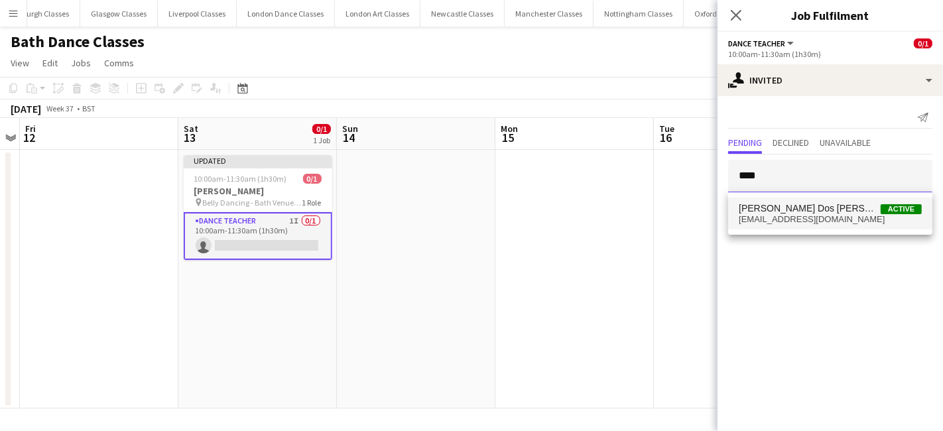
type input "****"
click at [780, 218] on span "raqueldossantos.danceartist@gmail.com" at bounding box center [830, 219] width 183 height 11
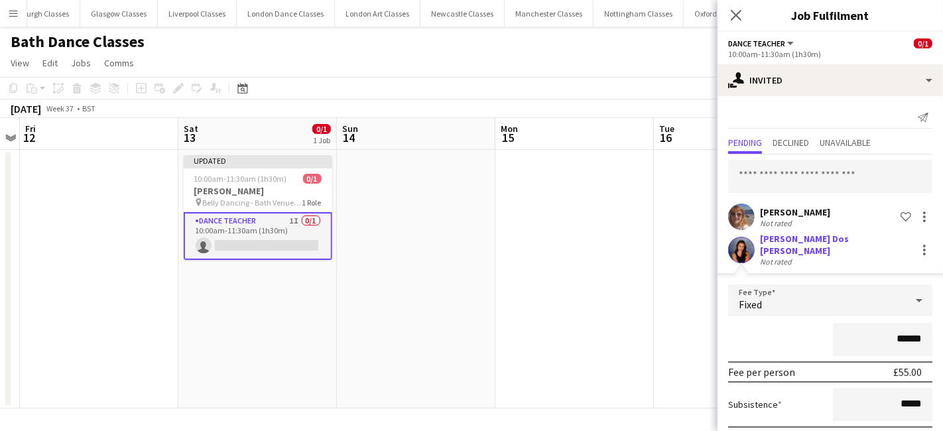
click at [557, 251] on app-date-cell at bounding box center [574, 279] width 159 height 259
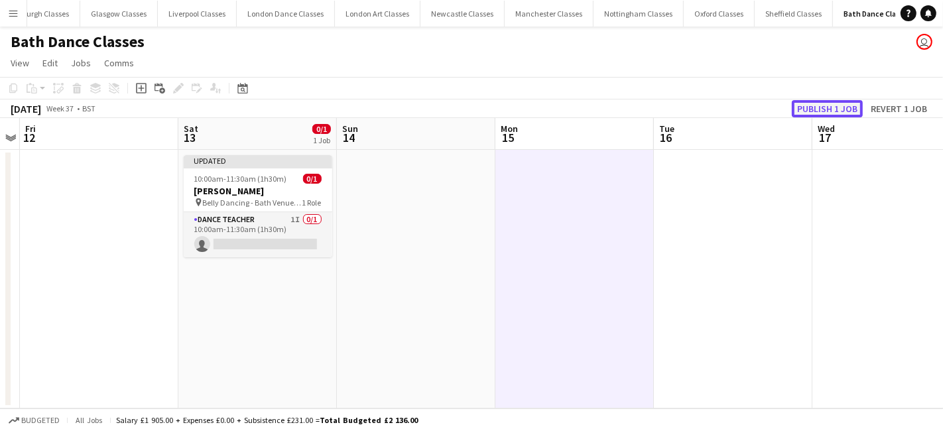
click at [844, 100] on button "Publish 1 job" at bounding box center [827, 108] width 71 height 17
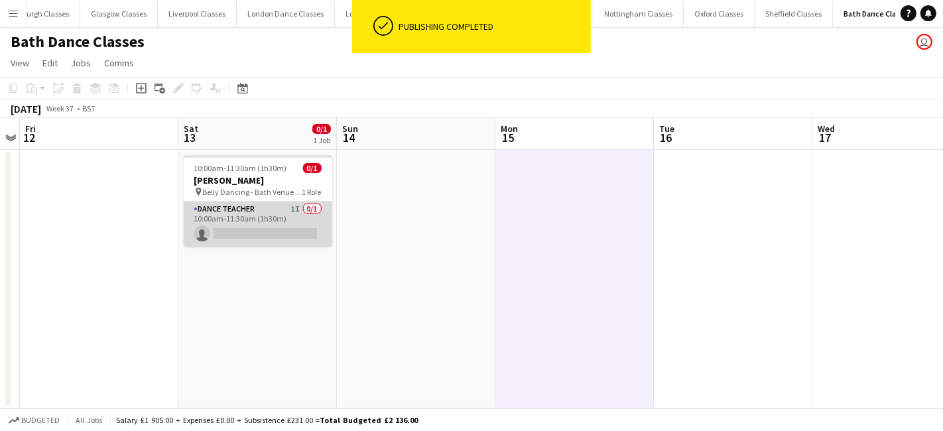
click at [249, 230] on app-card-role "Dance Teacher 1I 0/1 10:00am-11:30am (1h30m) single-neutral-actions" at bounding box center [258, 224] width 149 height 45
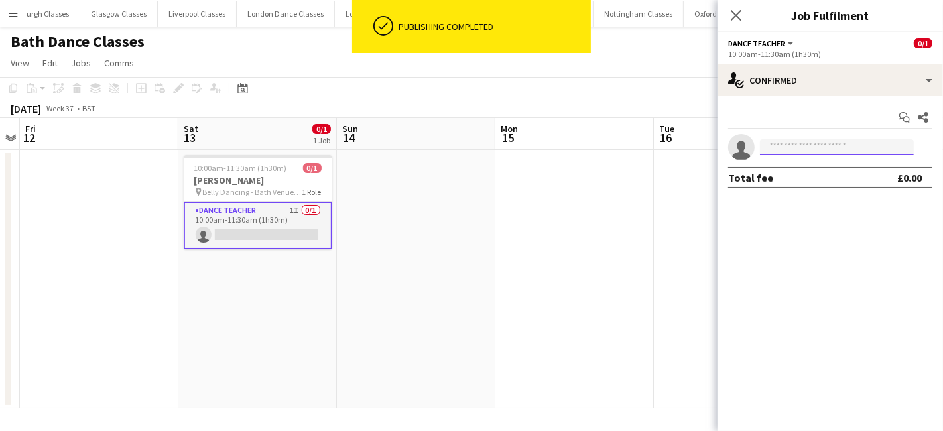
click at [808, 140] on input at bounding box center [837, 147] width 154 height 16
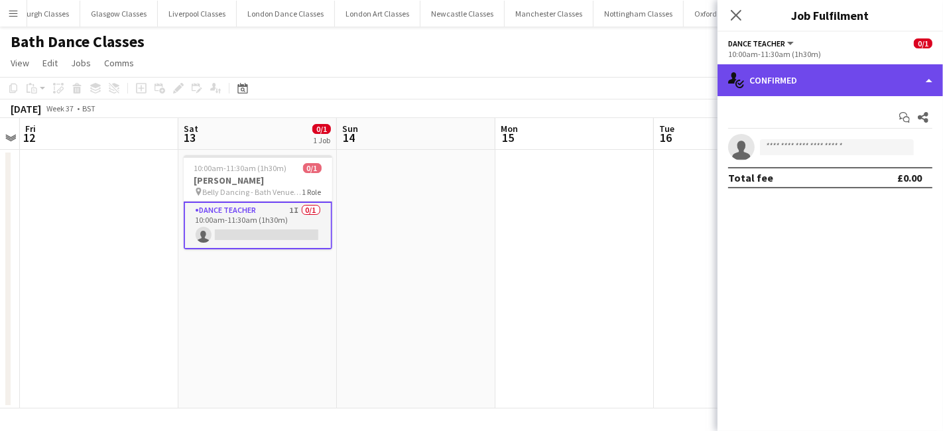
click at [829, 74] on div "single-neutral-actions-check-2 Confirmed" at bounding box center [830, 80] width 225 height 32
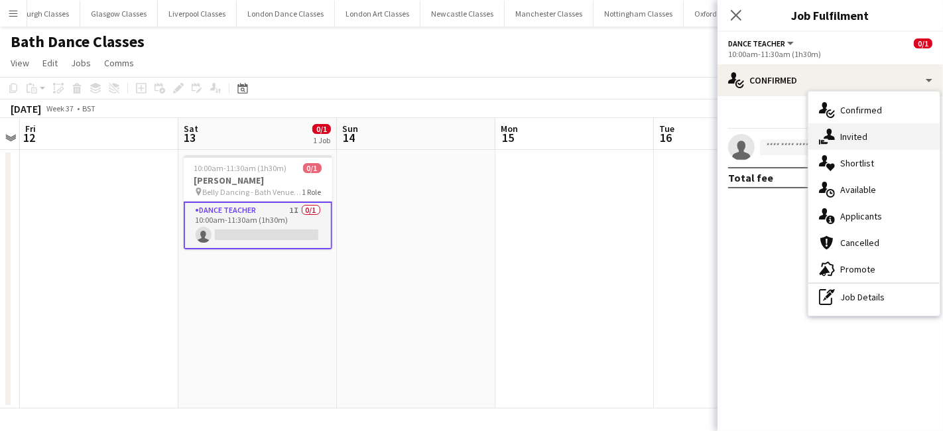
click at [868, 143] on div "single-neutral-actions-share-1 Invited" at bounding box center [873, 136] width 131 height 27
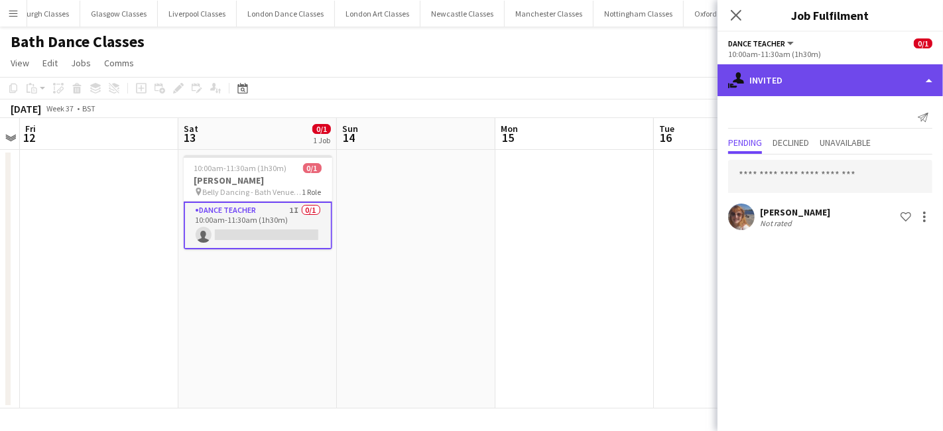
click at [840, 83] on div "single-neutral-actions-share-1 Invited" at bounding box center [830, 80] width 225 height 32
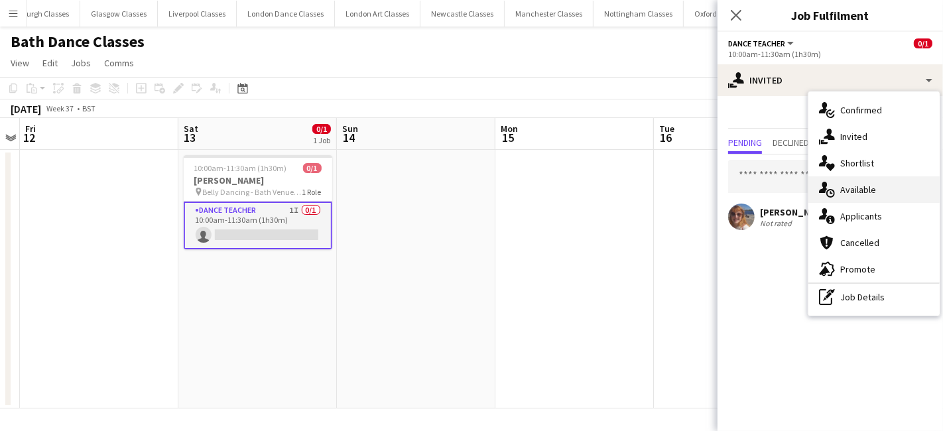
click at [883, 184] on div "single-neutral-actions-upload Available" at bounding box center [873, 189] width 131 height 27
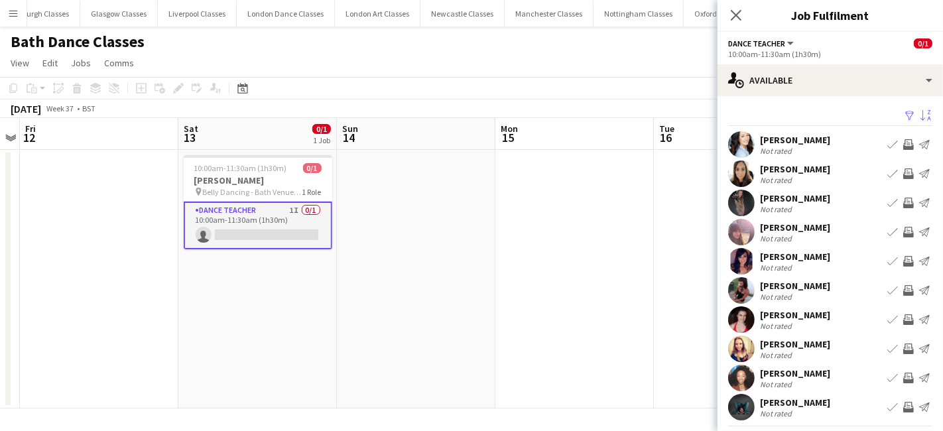
click at [921, 117] on app-icon "Sort asc" at bounding box center [926, 116] width 11 height 13
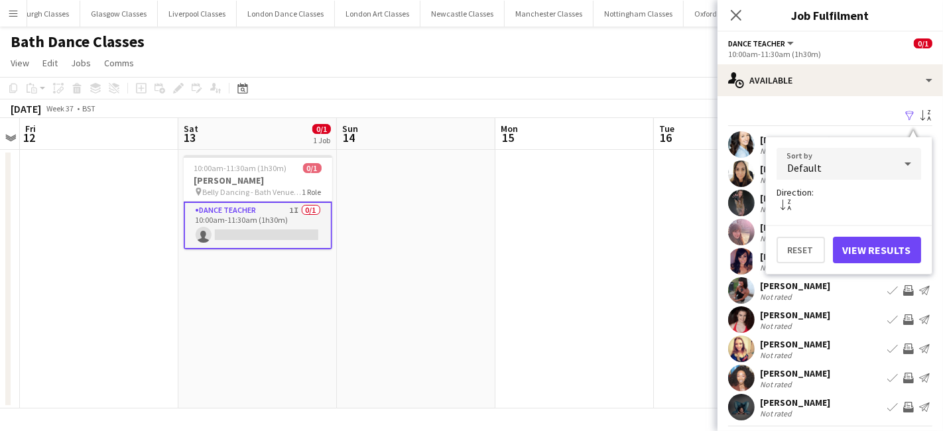
click at [826, 160] on div "Default" at bounding box center [836, 164] width 118 height 32
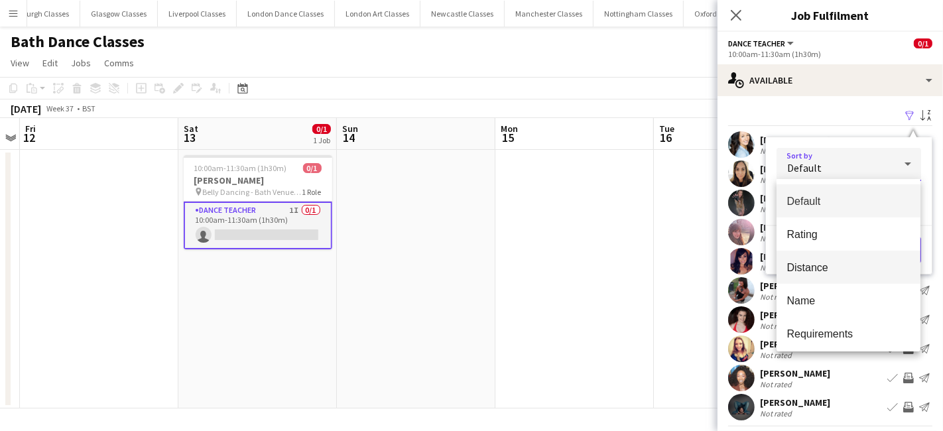
click at [814, 265] on span "Distance" at bounding box center [848, 267] width 123 height 13
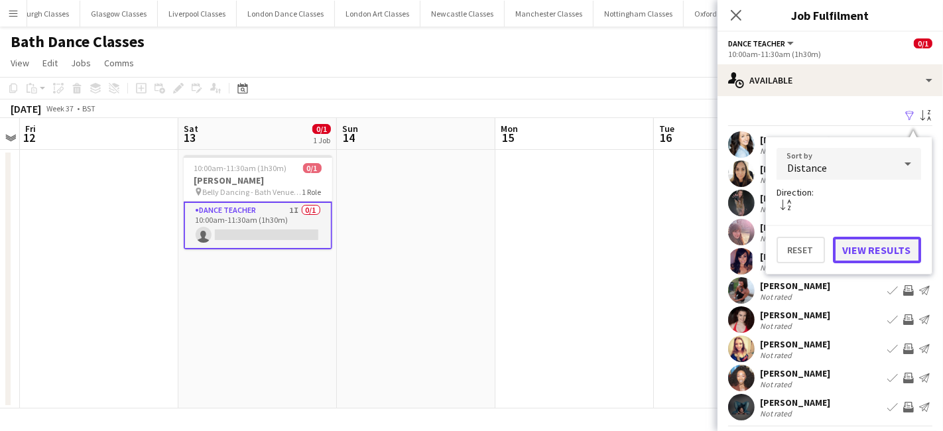
click at [881, 237] on button "View Results" at bounding box center [877, 250] width 88 height 27
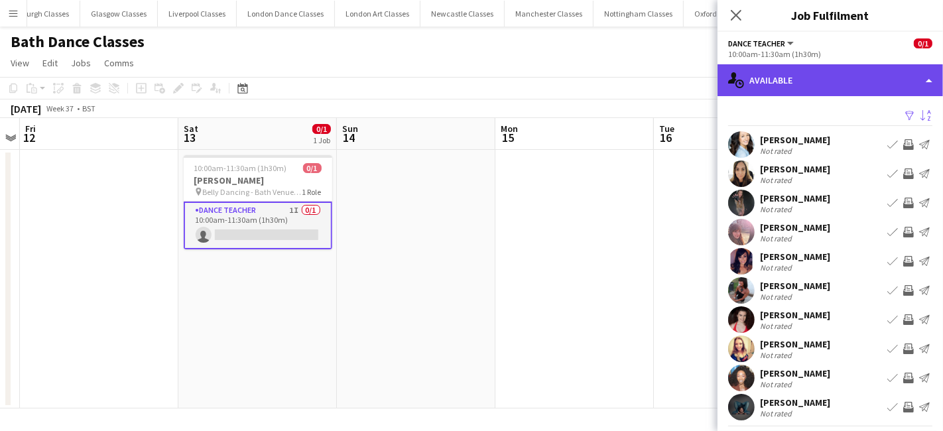
click at [828, 83] on div "single-neutral-actions-upload Available" at bounding box center [830, 80] width 225 height 32
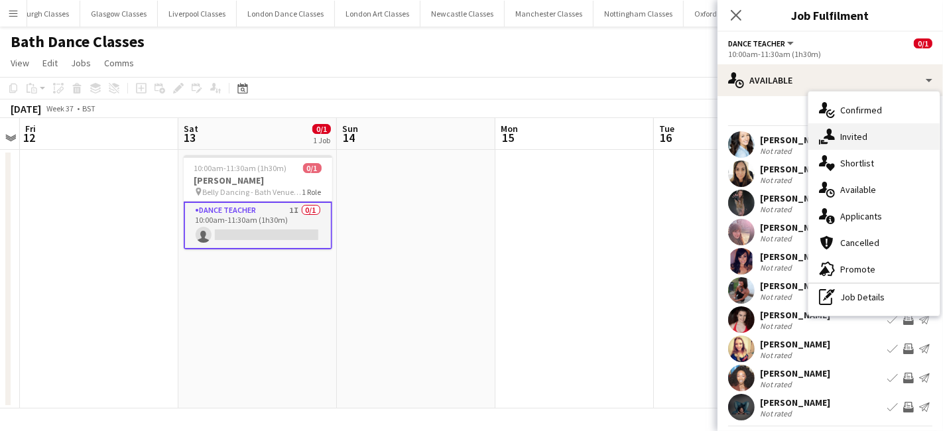
click at [862, 131] on span "Invited" at bounding box center [853, 137] width 27 height 12
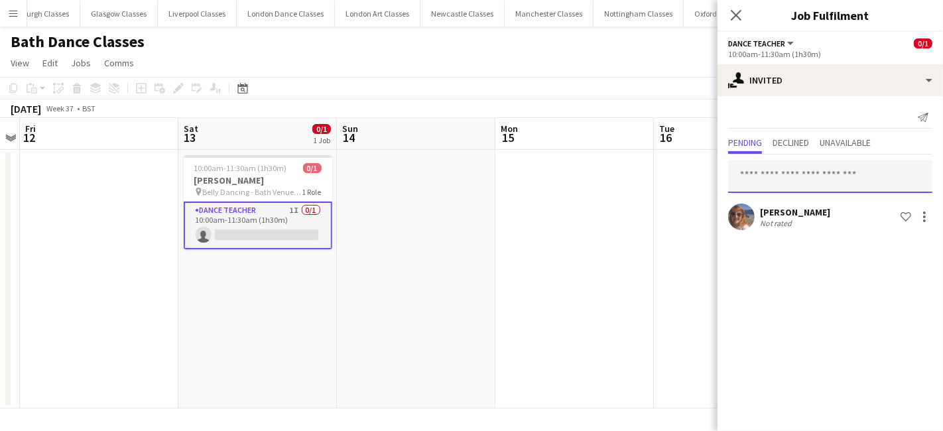
click at [787, 175] on input "text" at bounding box center [830, 176] width 204 height 33
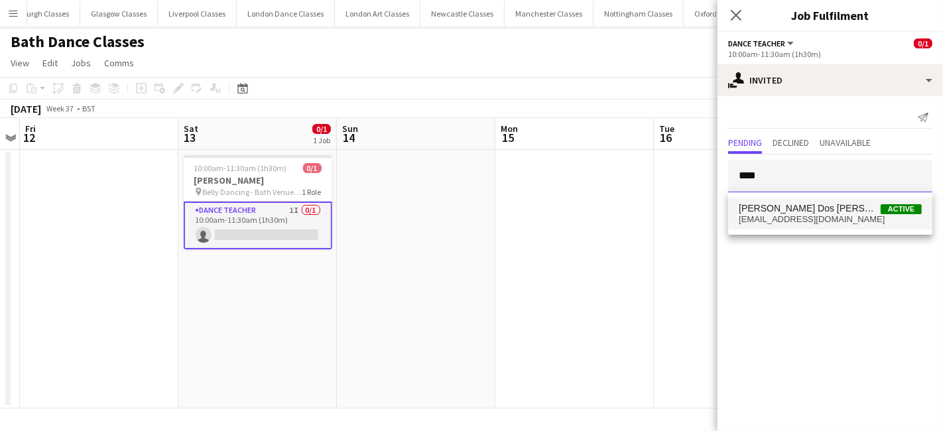
type input "****"
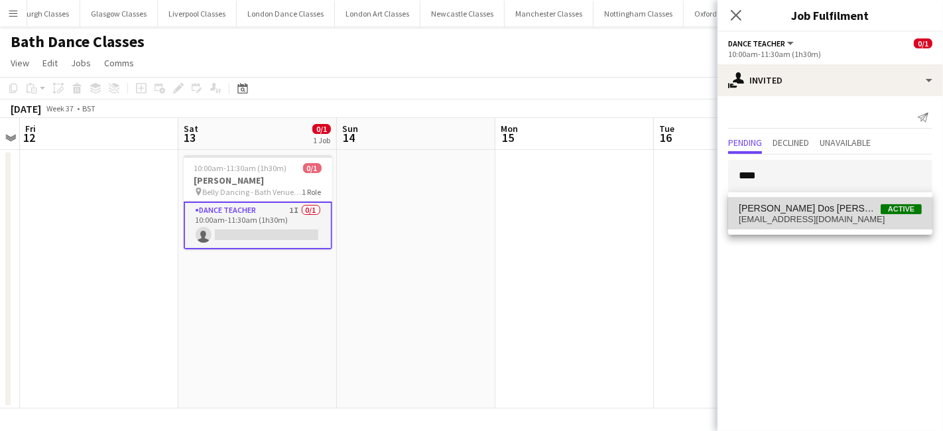
click at [786, 215] on span "raqueldossantos.danceartist@gmail.com" at bounding box center [830, 219] width 183 height 11
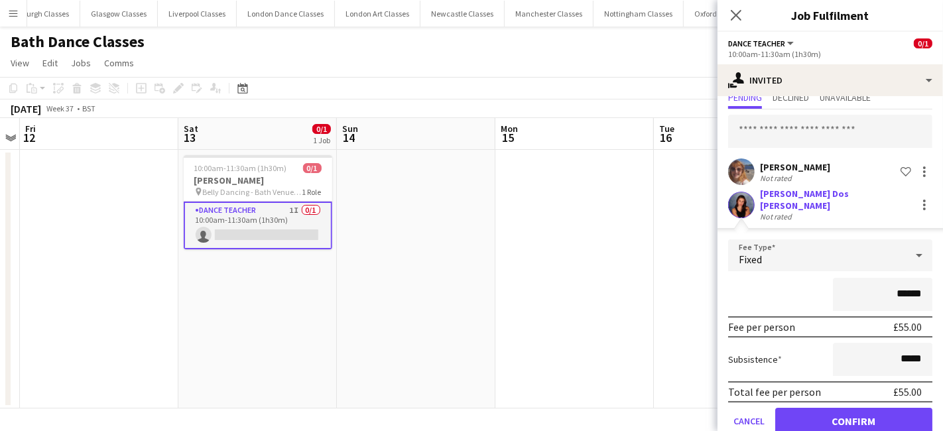
scroll to position [62, 0]
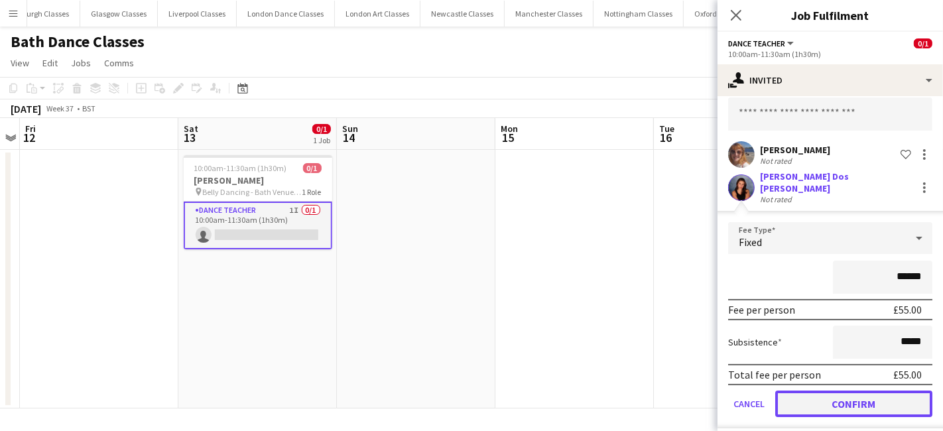
click at [884, 397] on button "Confirm" at bounding box center [853, 404] width 157 height 27
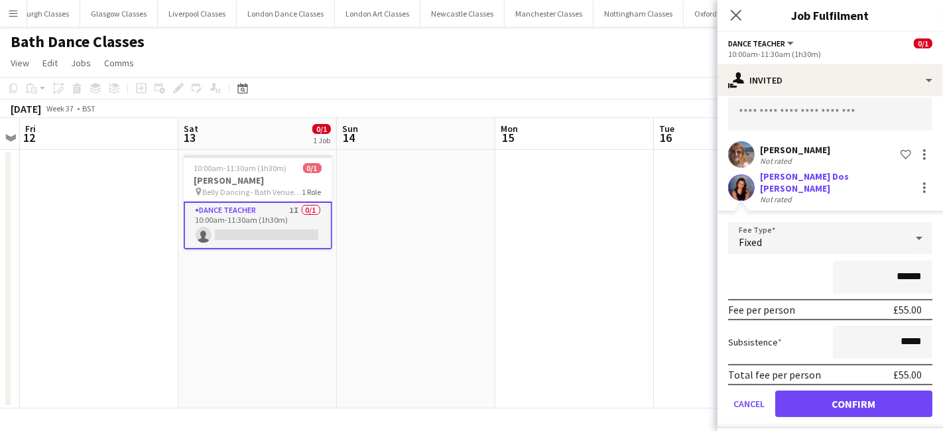
scroll to position [0, 0]
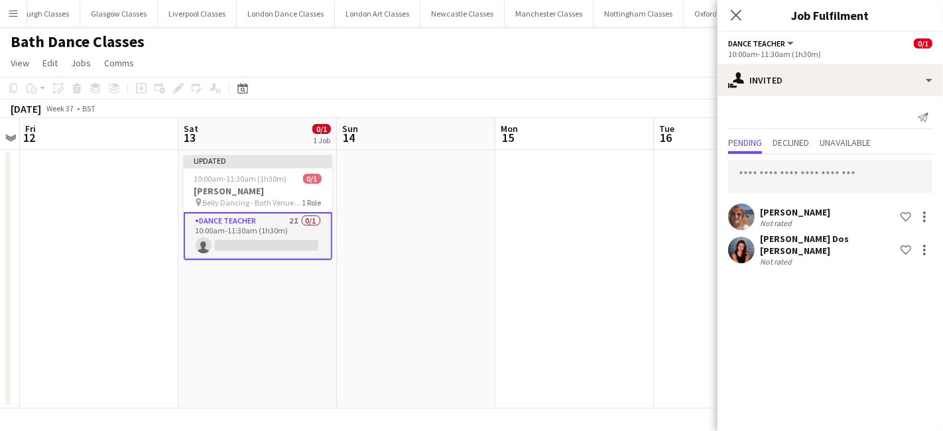
click at [557, 320] on app-date-cell at bounding box center [574, 279] width 159 height 259
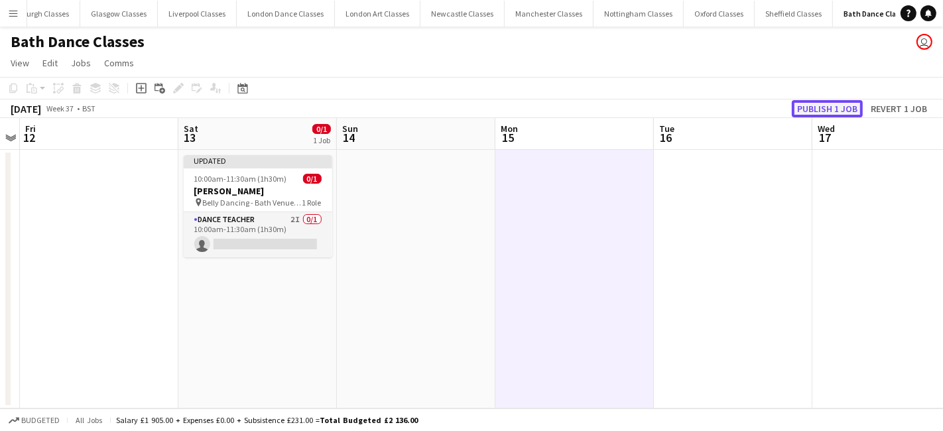
click at [827, 115] on button "Publish 1 job" at bounding box center [827, 108] width 71 height 17
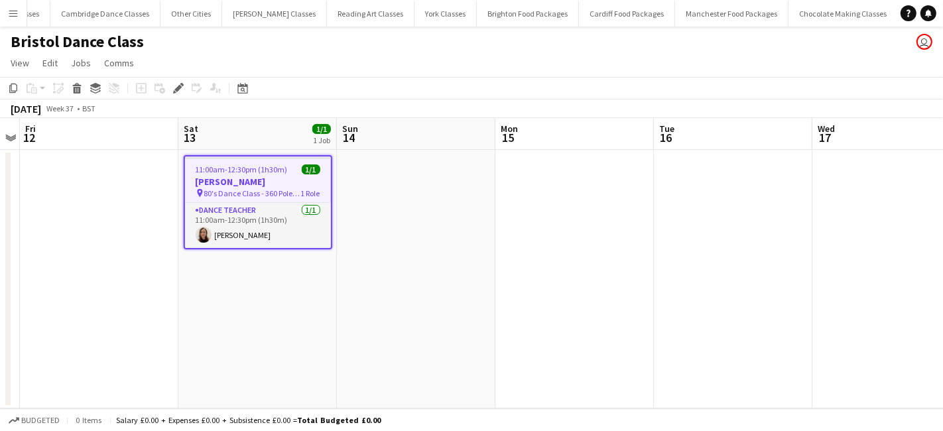
scroll to position [0, 1824]
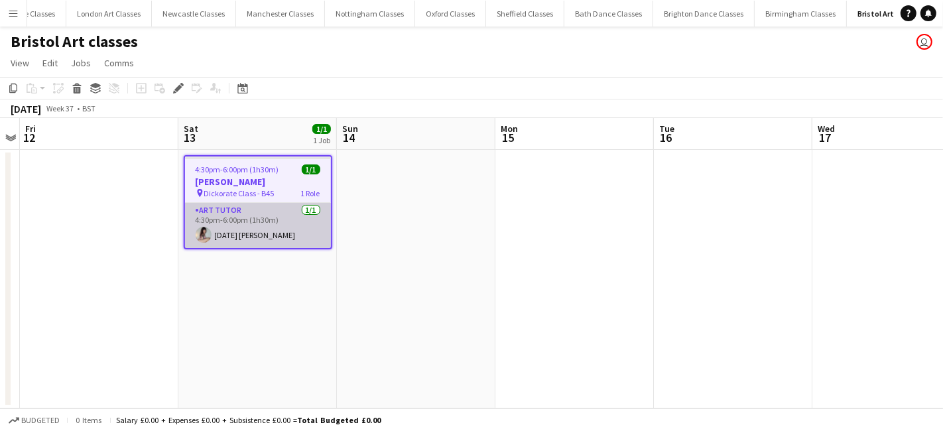
click at [277, 210] on app-card-role "Art Tutor [DATE] 4:30pm-6:00pm (1h30m) [DATE] [PERSON_NAME]" at bounding box center [258, 225] width 146 height 45
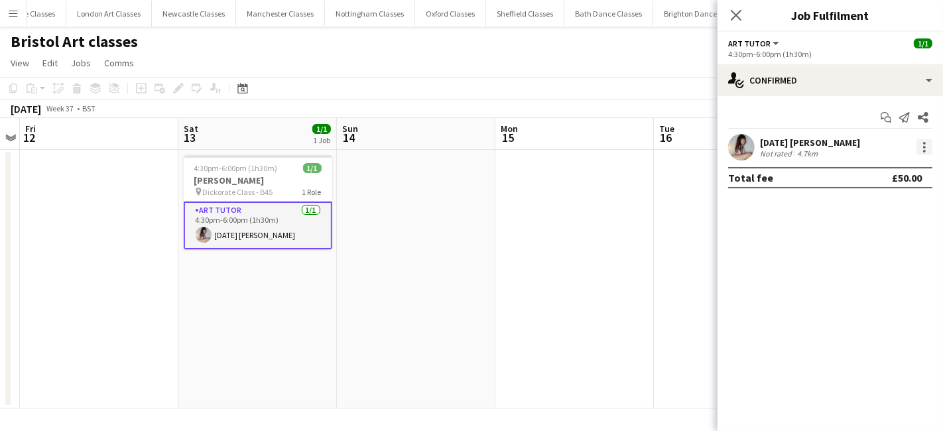
click at [925, 143] on div at bounding box center [924, 143] width 3 height 3
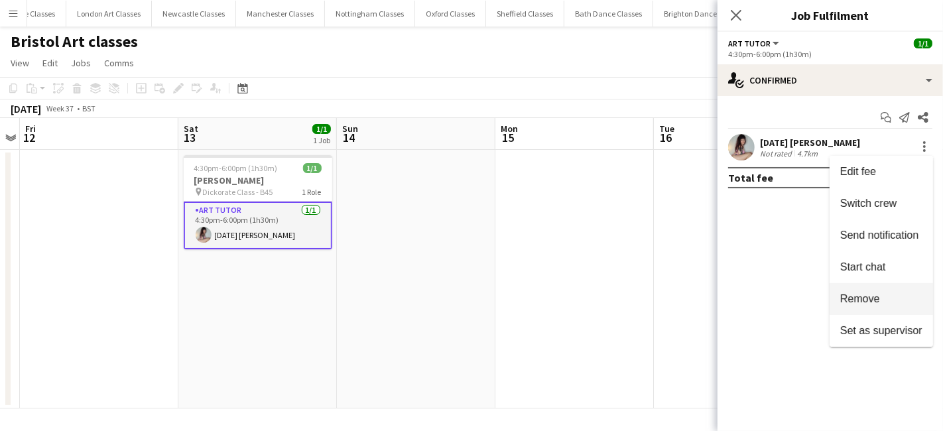
click at [886, 290] on button "Remove" at bounding box center [881, 299] width 103 height 32
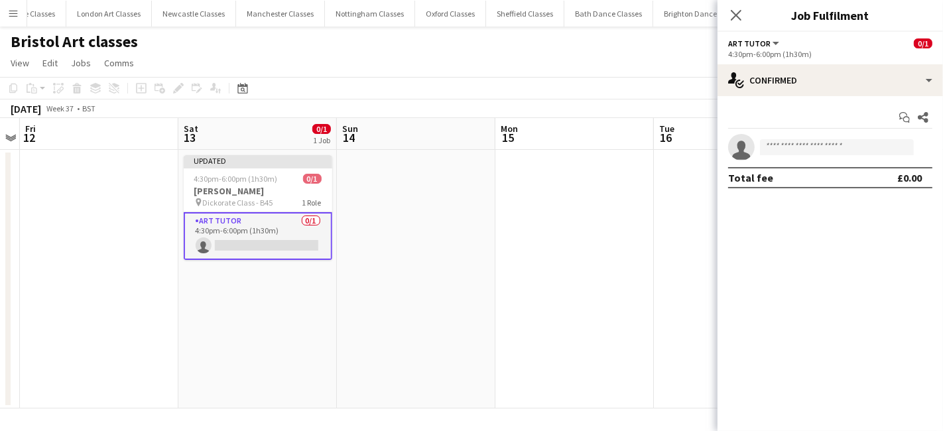
click at [563, 300] on app-date-cell at bounding box center [574, 279] width 159 height 259
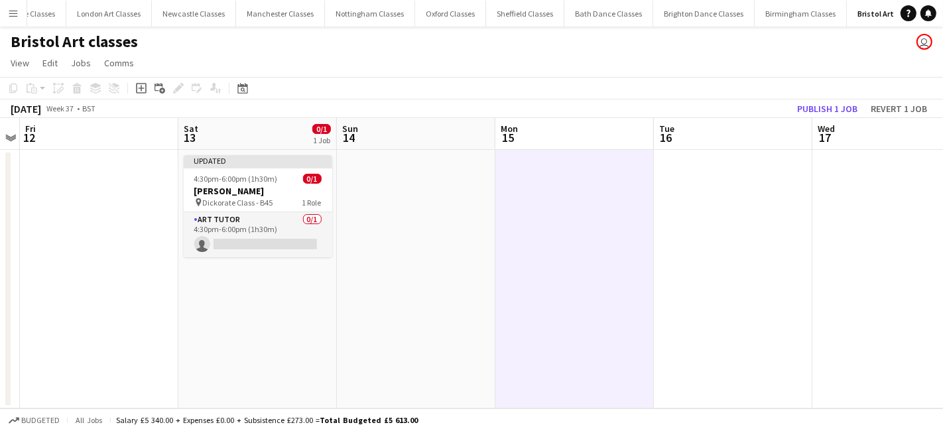
click at [829, 97] on app-toolbar "Copy Paste Paste Ctrl+V Paste with crew Ctrl+Shift+V Paste linked Job [GEOGRAPH…" at bounding box center [471, 88] width 943 height 23
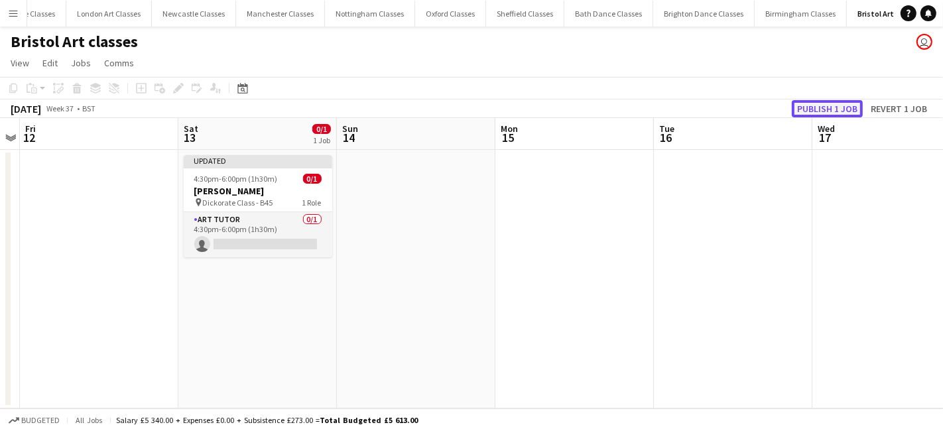
click at [830, 105] on button "Publish 1 job" at bounding box center [827, 108] width 71 height 17
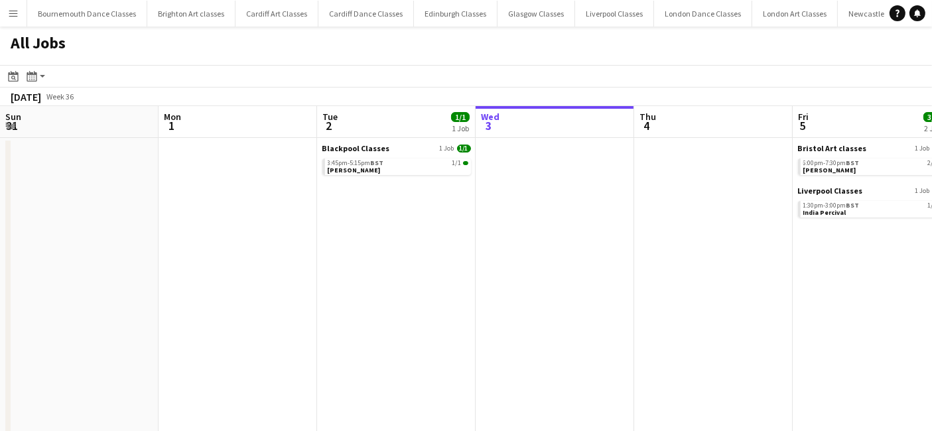
scroll to position [0, 316]
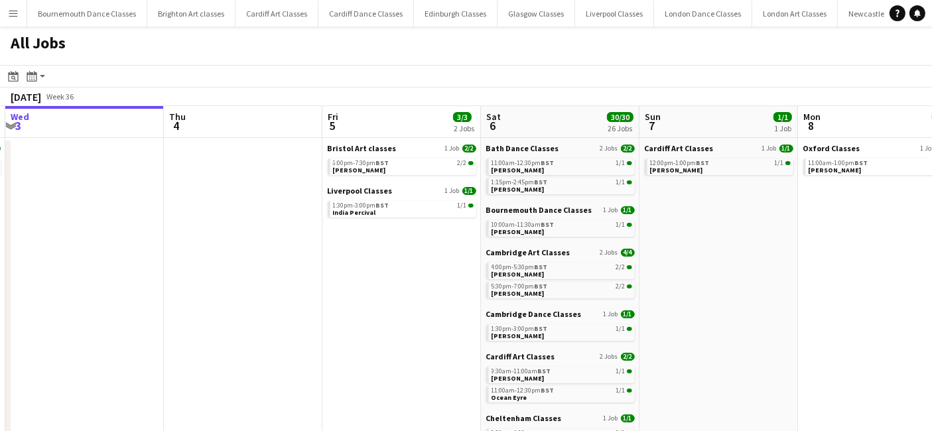
drag, startPoint x: 877, startPoint y: 267, endPoint x: 669, endPoint y: 288, distance: 209.3
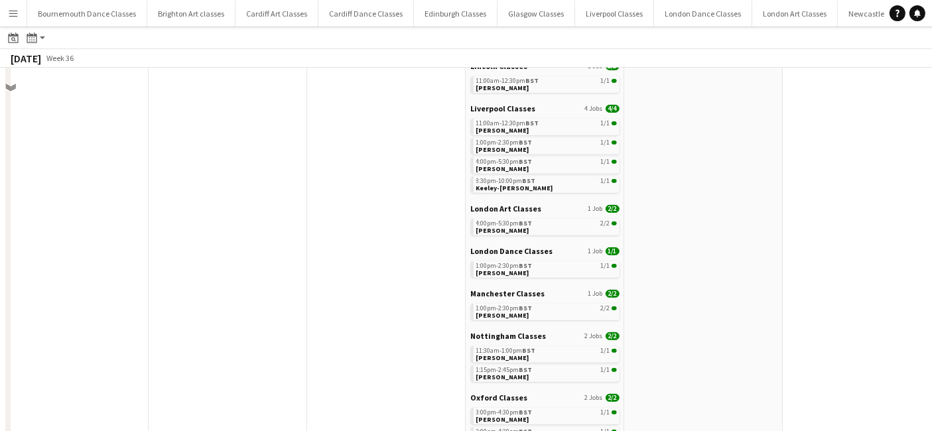
scroll to position [0, 0]
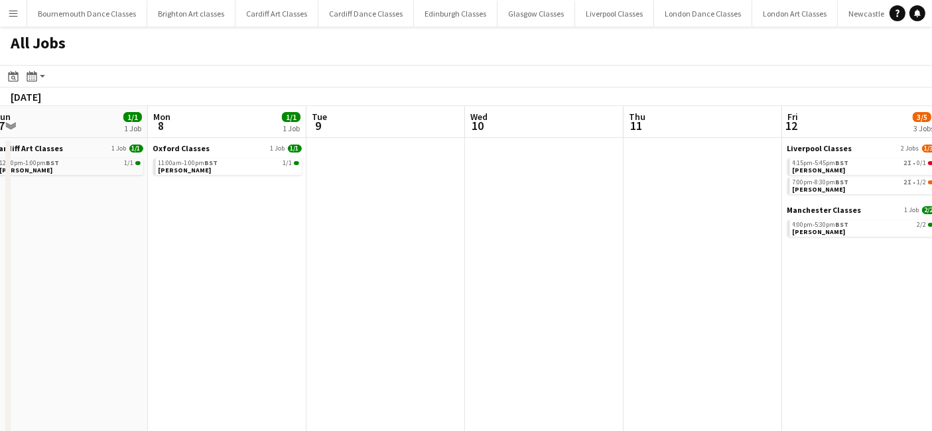
drag, startPoint x: 511, startPoint y: 288, endPoint x: 134, endPoint y: 331, distance: 379.1
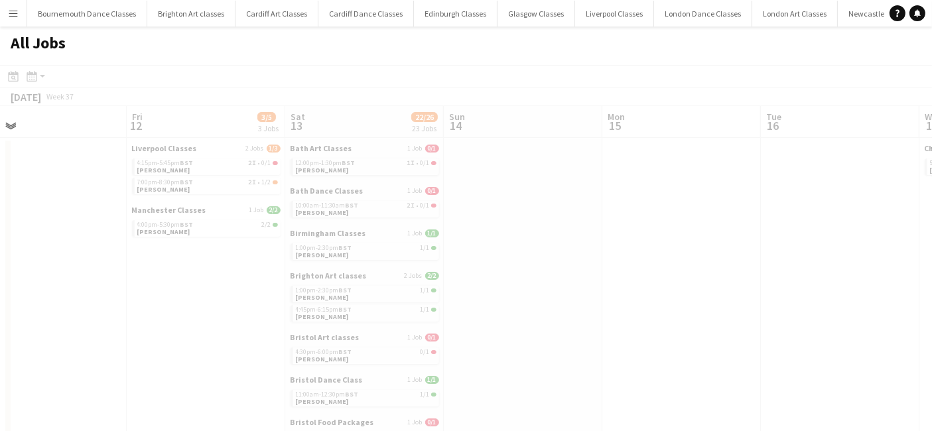
scroll to position [0, 414]
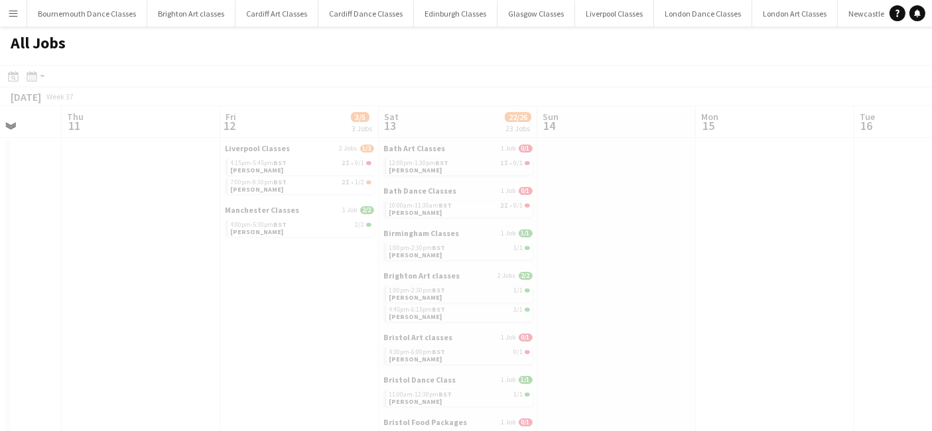
drag, startPoint x: 496, startPoint y: 305, endPoint x: 193, endPoint y: 306, distance: 303.1
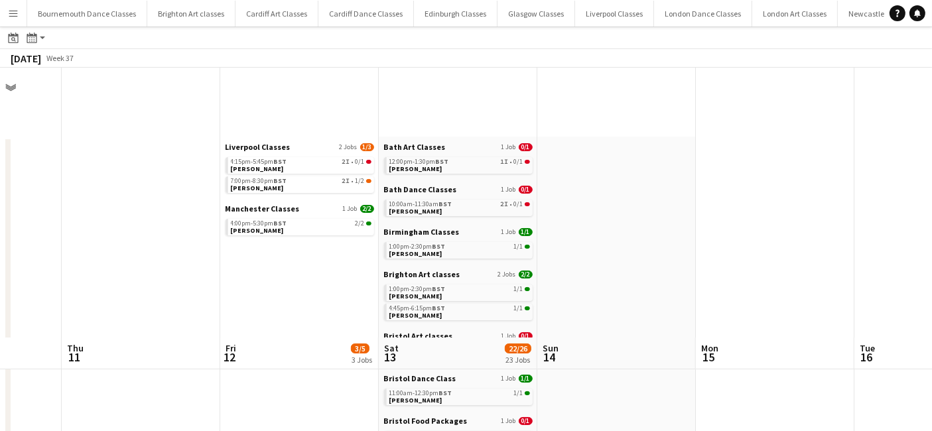
scroll to position [270, 0]
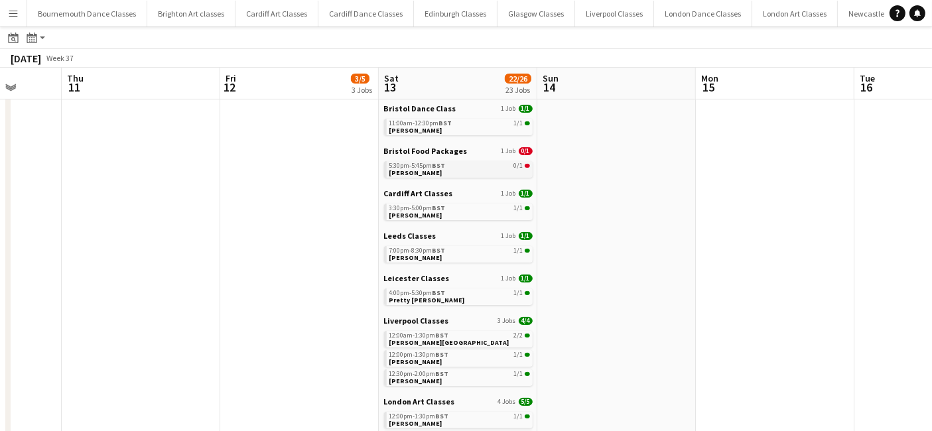
click at [466, 174] on link "5:30pm-5:45pm BST 0/1 Nigel Casey" at bounding box center [459, 168] width 141 height 15
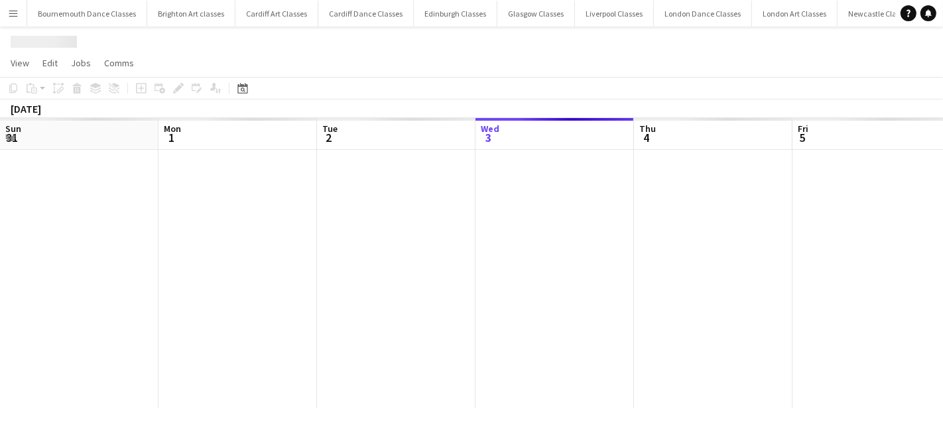
scroll to position [0, 456]
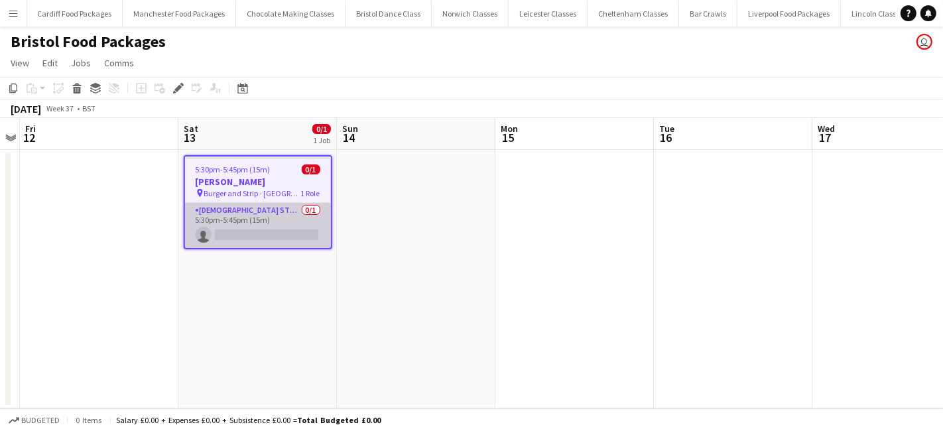
click at [279, 236] on app-card-role "[DEMOGRAPHIC_DATA] Stripper 0/1 5:30pm-5:45pm (15m) single-neutral-actions" at bounding box center [258, 225] width 146 height 45
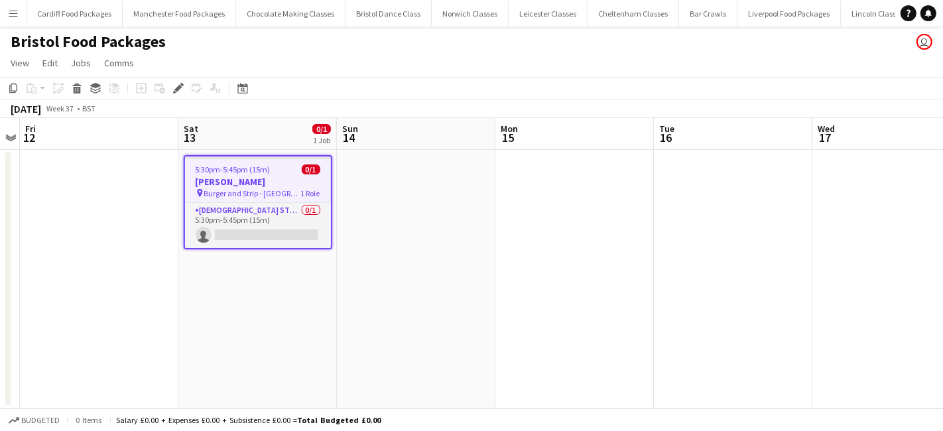
scroll to position [0, 2461]
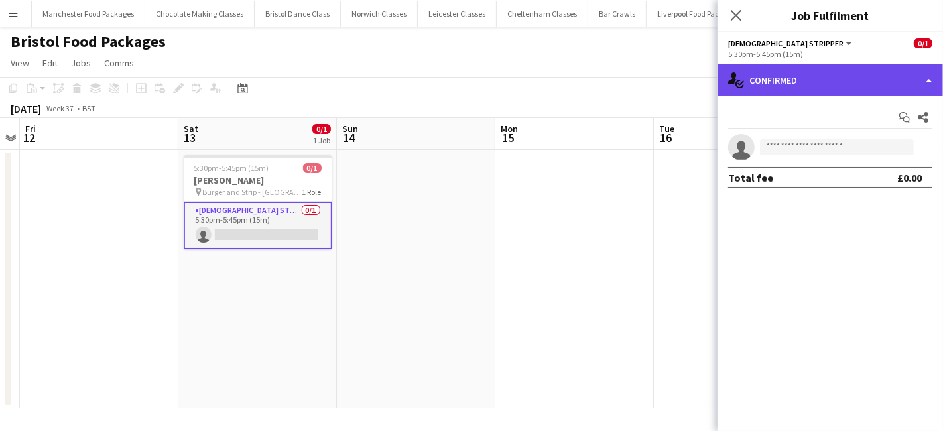
click at [848, 88] on div "single-neutral-actions-check-2 Confirmed" at bounding box center [830, 80] width 225 height 32
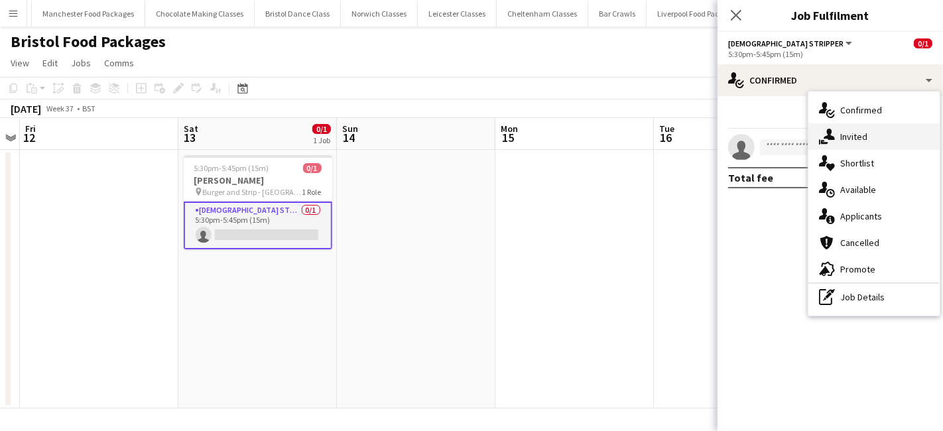
click at [867, 131] on div "single-neutral-actions-share-1 Invited" at bounding box center [873, 136] width 131 height 27
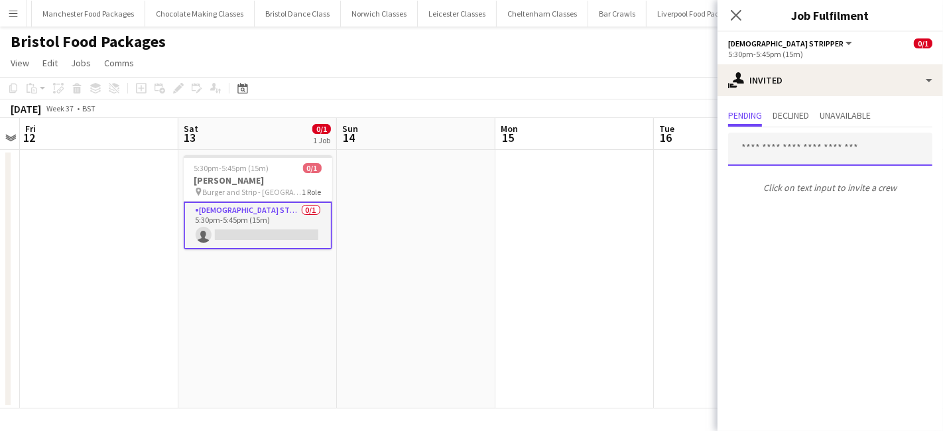
click at [842, 154] on input "text" at bounding box center [830, 149] width 204 height 33
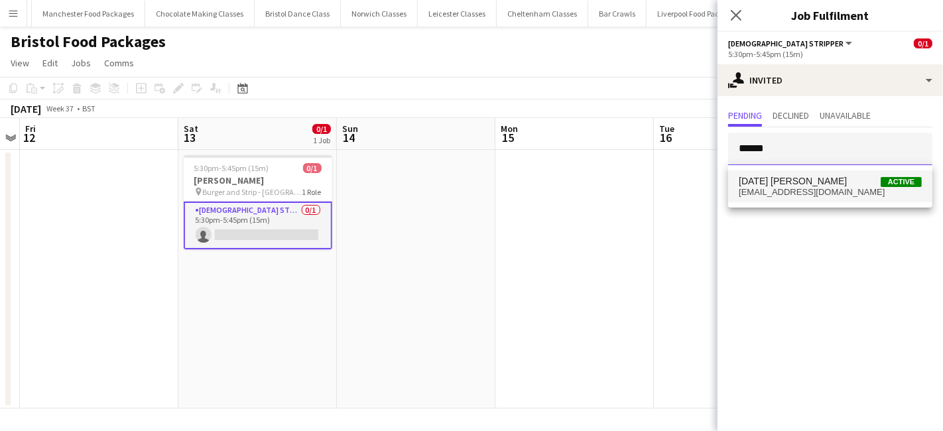
type input "******"
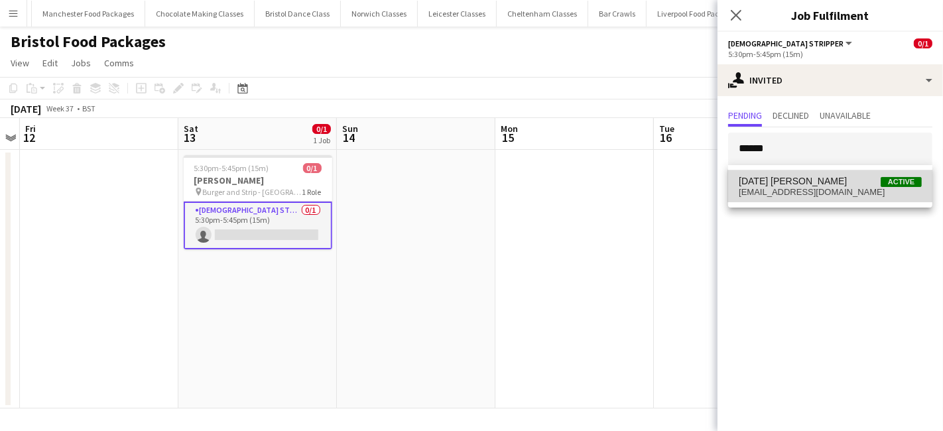
click at [825, 194] on span "tuesdaylaveau@gmail.com" at bounding box center [830, 192] width 183 height 11
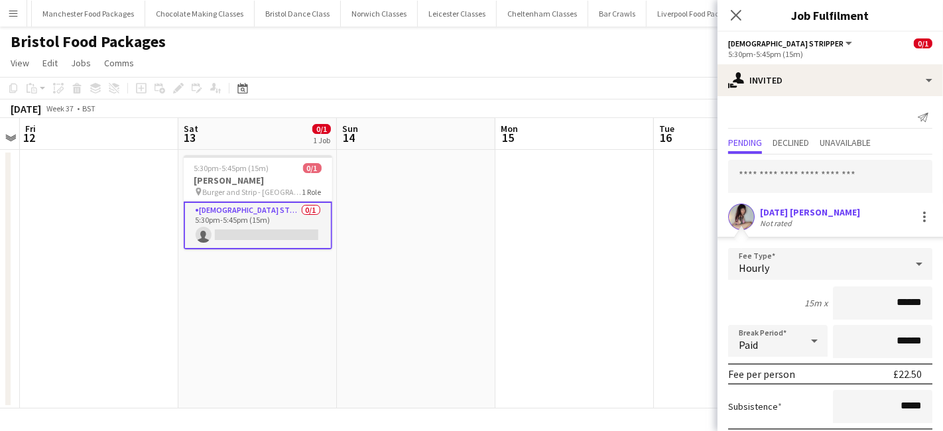
scroll to position [72, 0]
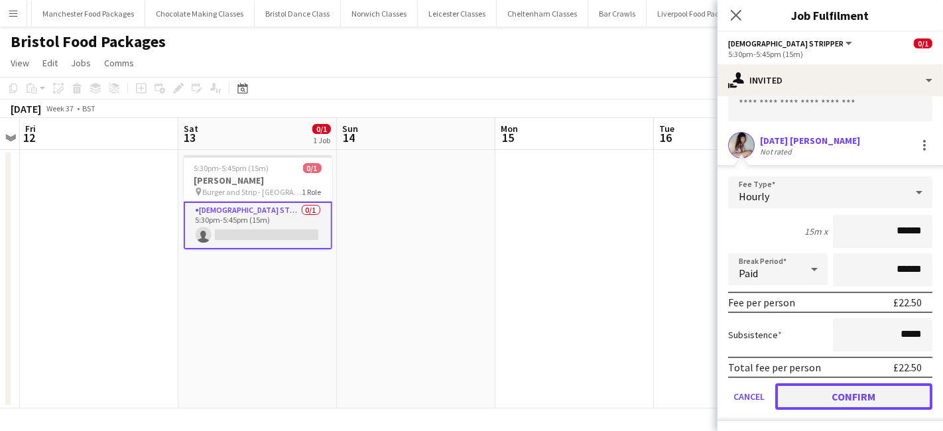
click at [826, 399] on button "Confirm" at bounding box center [853, 396] width 157 height 27
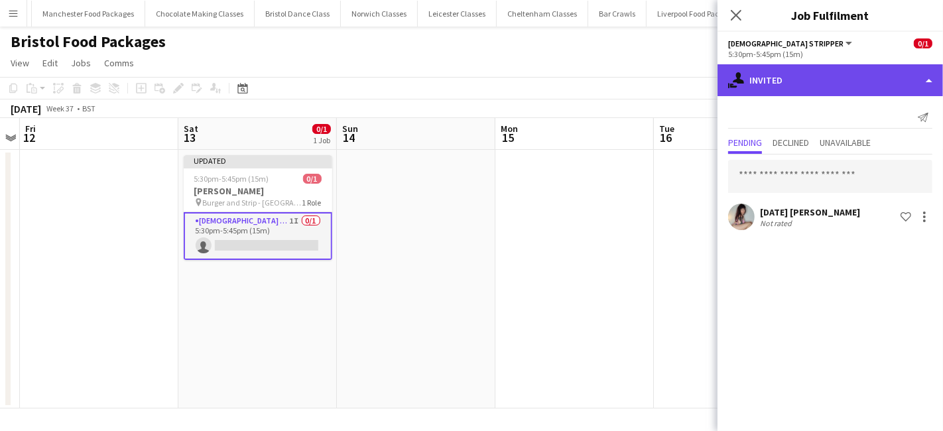
click at [834, 84] on div "single-neutral-actions-share-1 Invited" at bounding box center [830, 80] width 225 height 32
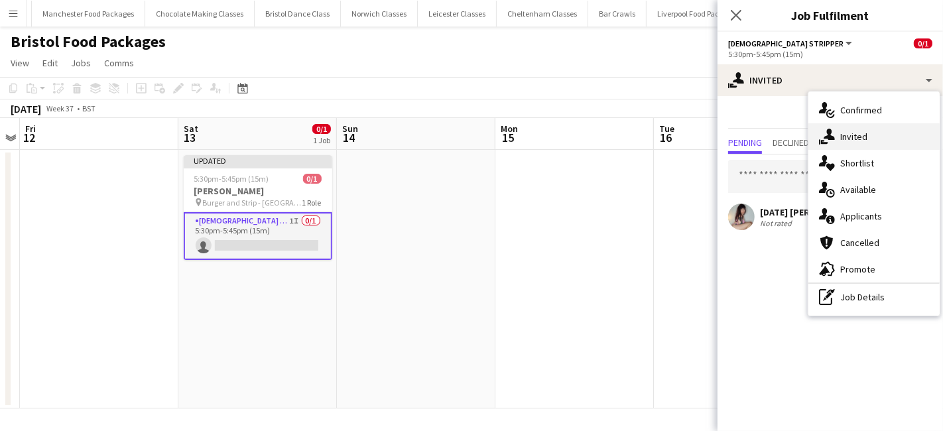
click at [877, 129] on div "single-neutral-actions-share-1 Invited" at bounding box center [873, 136] width 131 height 27
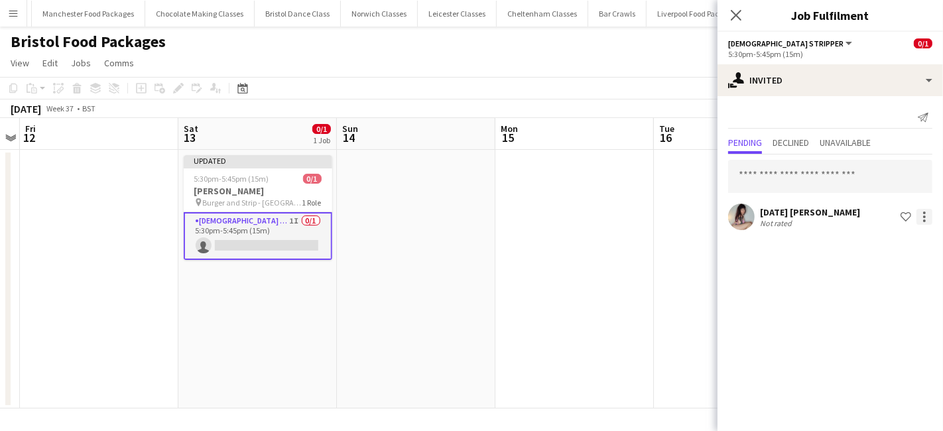
click at [925, 222] on div at bounding box center [925, 217] width 16 height 16
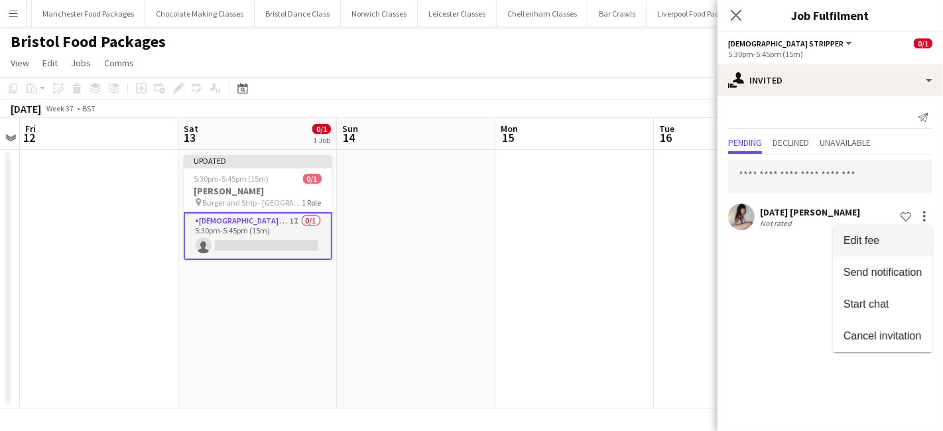
click at [905, 240] on span "Edit fee" at bounding box center [883, 241] width 78 height 12
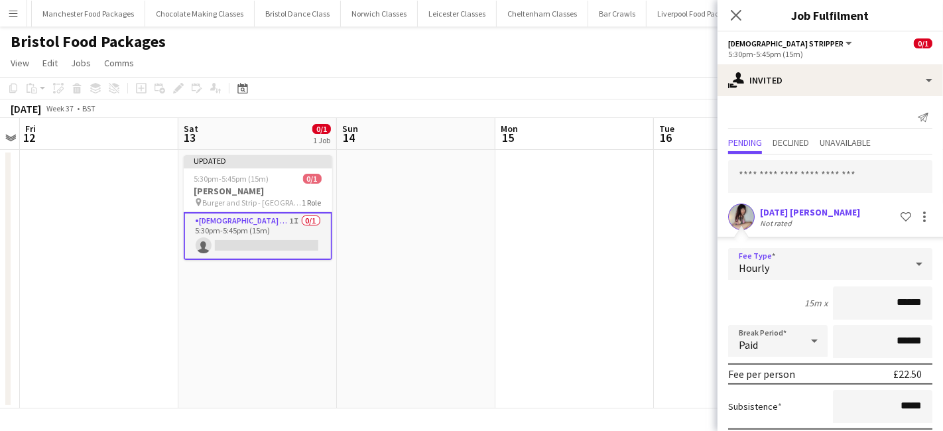
click at [868, 260] on div "Hourly" at bounding box center [817, 264] width 178 height 32
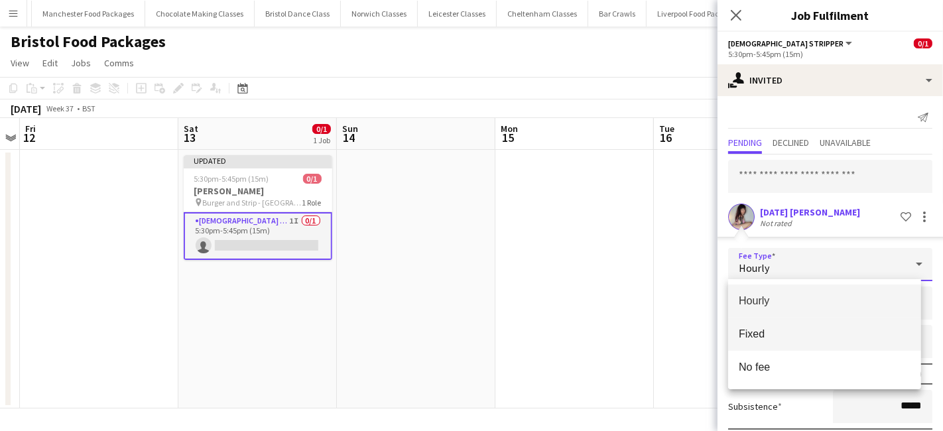
click at [767, 335] on span "Fixed" at bounding box center [825, 334] width 172 height 13
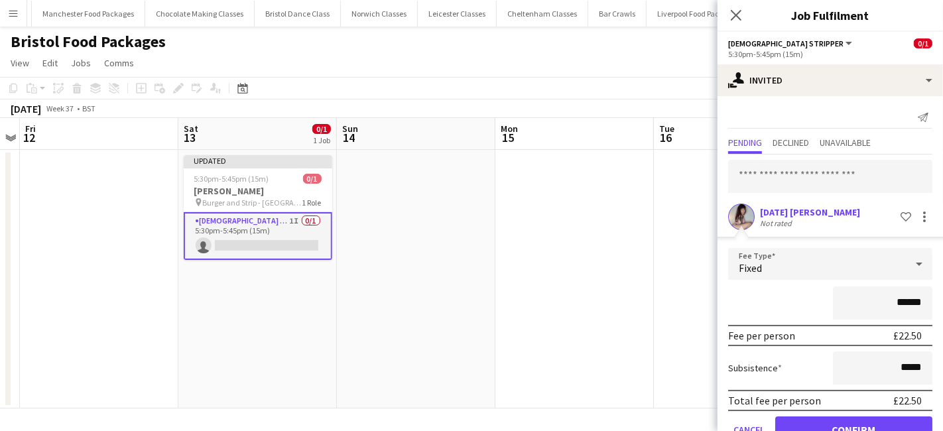
click at [237, 245] on app-card-role "Female Stripper 1I 0/1 5:30pm-5:45pm (15m) single-neutral-actions" at bounding box center [258, 236] width 149 height 48
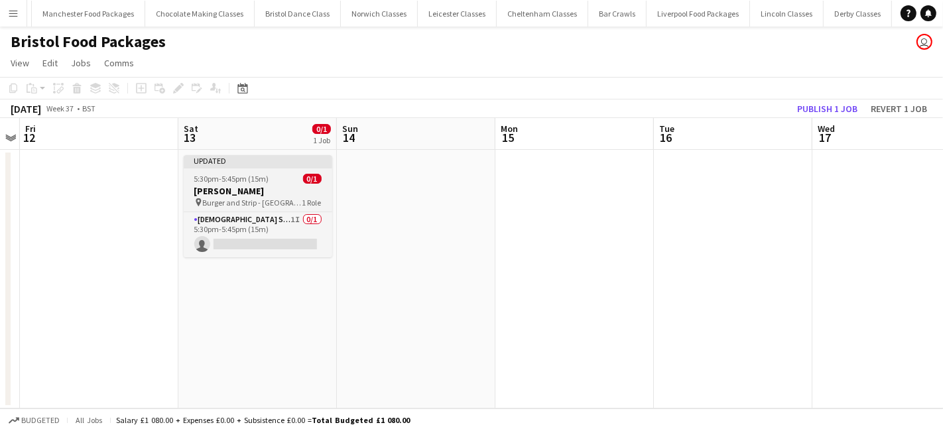
click at [257, 164] on div "Updated" at bounding box center [258, 160] width 149 height 11
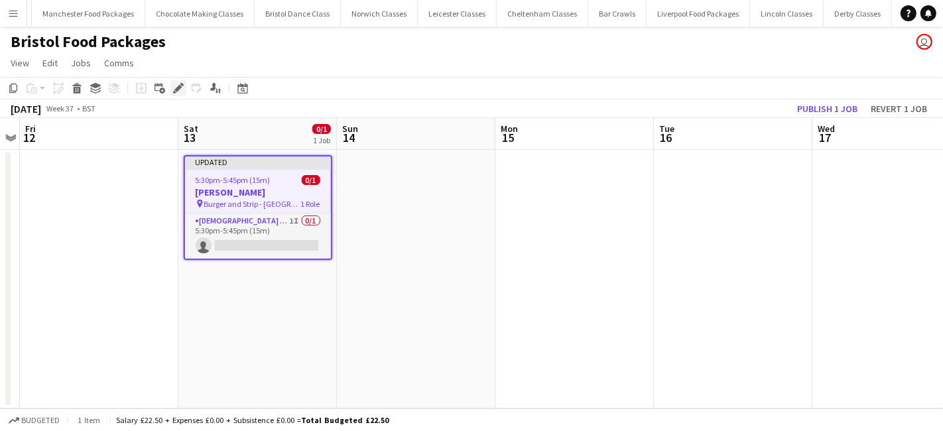
click at [175, 86] on icon "Edit" at bounding box center [178, 88] width 11 height 11
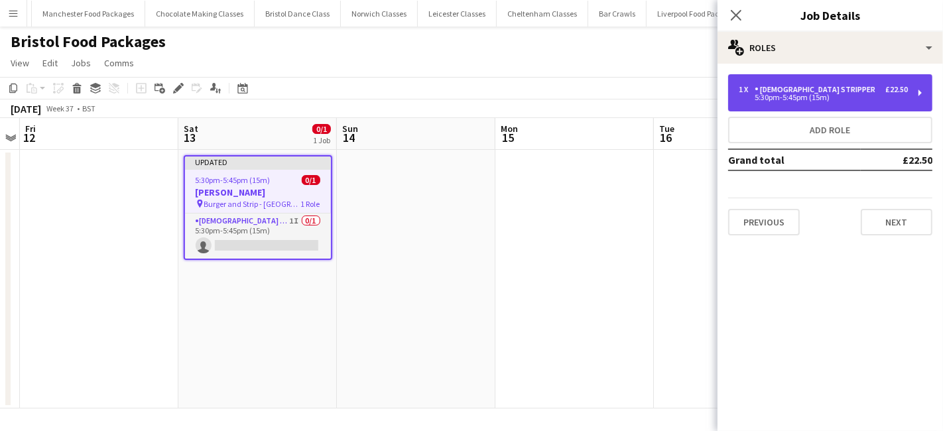
click at [832, 95] on div "5:30pm-5:45pm (15m)" at bounding box center [823, 97] width 169 height 7
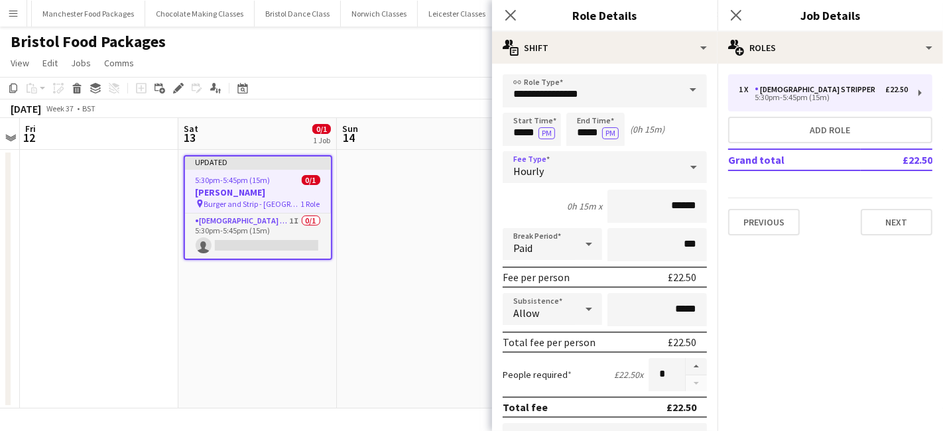
click at [584, 176] on div "Hourly" at bounding box center [592, 167] width 178 height 32
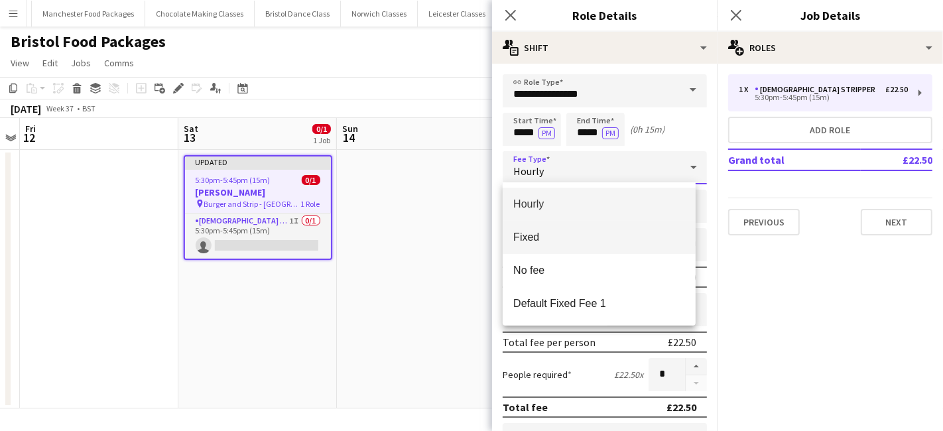
click at [550, 231] on span "Fixed" at bounding box center [599, 237] width 172 height 13
type input "*****"
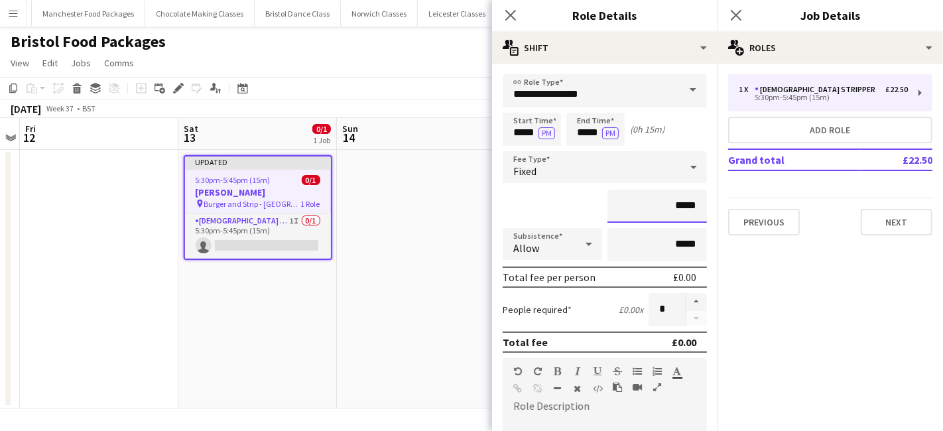
drag, startPoint x: 690, startPoint y: 207, endPoint x: 615, endPoint y: 207, distance: 74.3
click at [615, 207] on input "*****" at bounding box center [657, 206] width 99 height 33
type input "**"
type input "*******"
click at [432, 272] on app-date-cell at bounding box center [416, 279] width 159 height 259
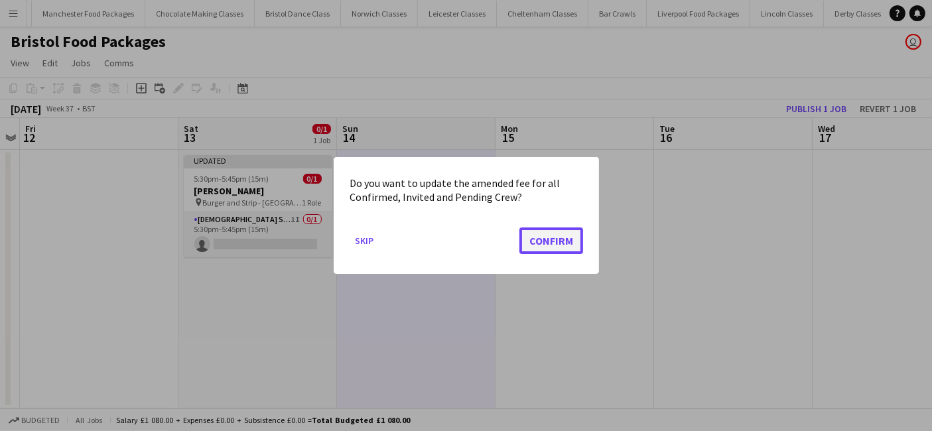
click at [552, 245] on button "Confirm" at bounding box center [551, 240] width 64 height 27
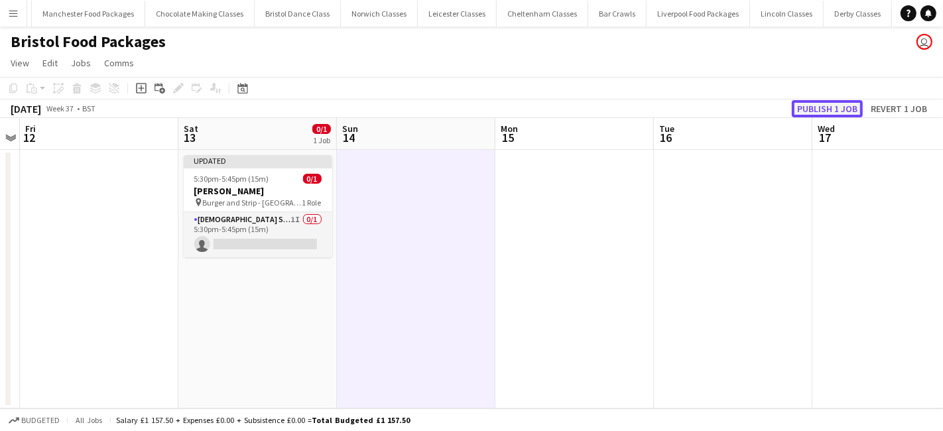
click at [824, 107] on button "Publish 1 job" at bounding box center [827, 108] width 71 height 17
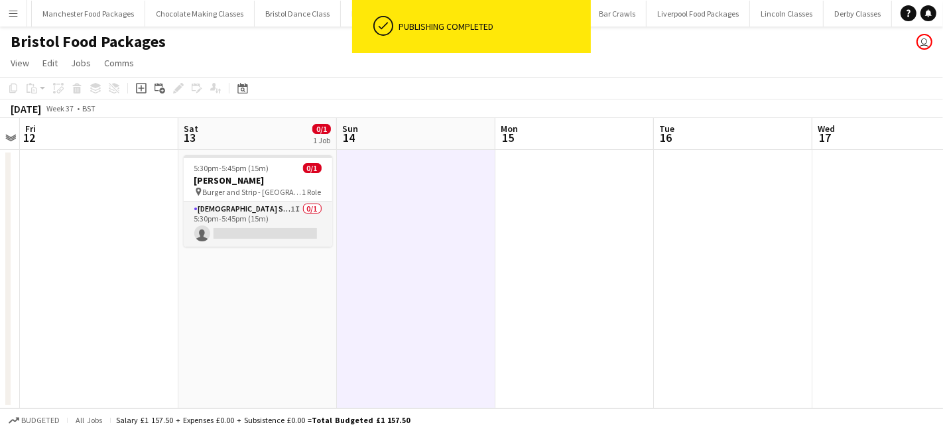
click at [271, 232] on app-card-role "Female Stripper 1I 0/1 5:30pm-5:45pm (15m) single-neutral-actions" at bounding box center [258, 224] width 149 height 45
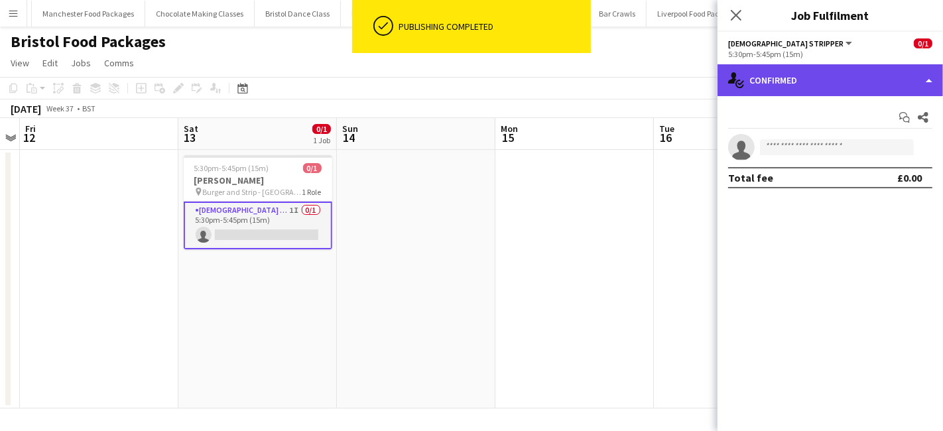
click at [841, 75] on div "single-neutral-actions-check-2 Confirmed" at bounding box center [830, 80] width 225 height 32
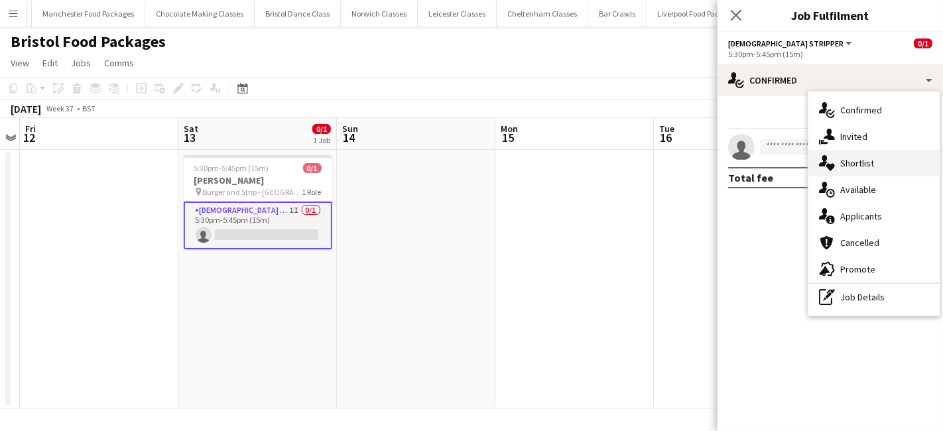
click at [885, 150] on div "single-neutral-actions-heart Shortlist" at bounding box center [873, 163] width 131 height 27
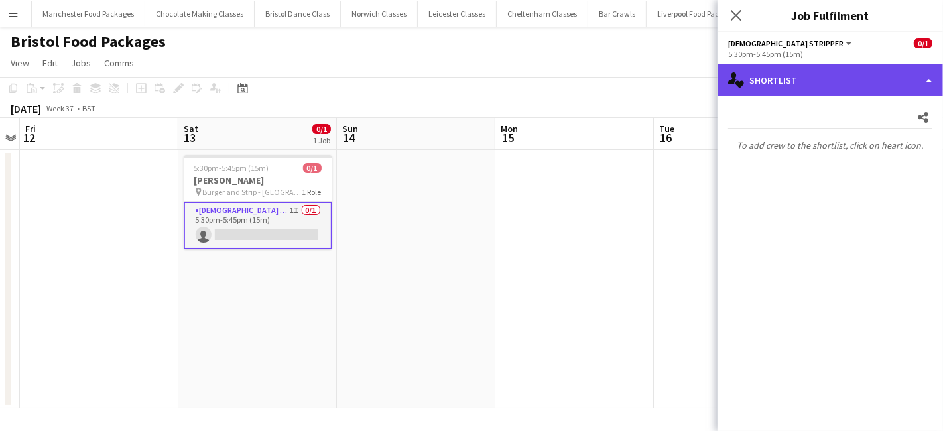
click at [846, 87] on div "single-neutral-actions-heart Shortlist" at bounding box center [830, 80] width 225 height 32
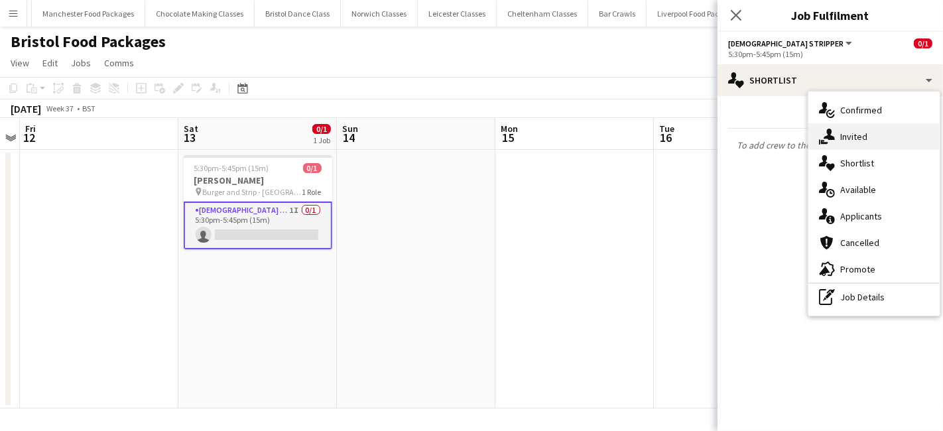
click at [862, 129] on div "single-neutral-actions-share-1 Invited" at bounding box center [873, 136] width 131 height 27
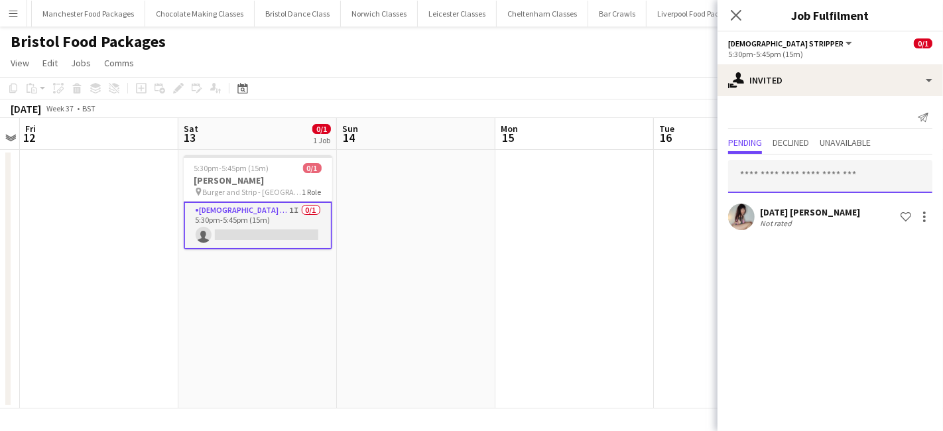
click at [783, 169] on input "text" at bounding box center [830, 176] width 204 height 33
click at [924, 207] on div "Tuesday Laveau Not rated Shortlist crew" at bounding box center [830, 217] width 225 height 27
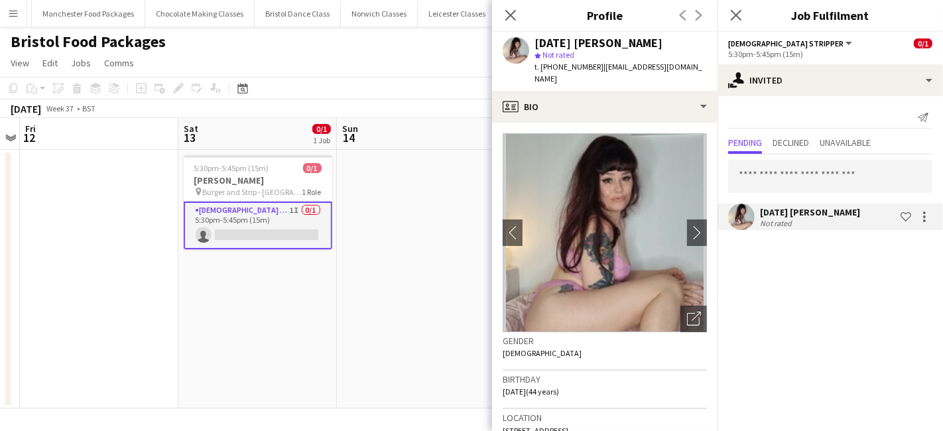
scroll to position [602, 0]
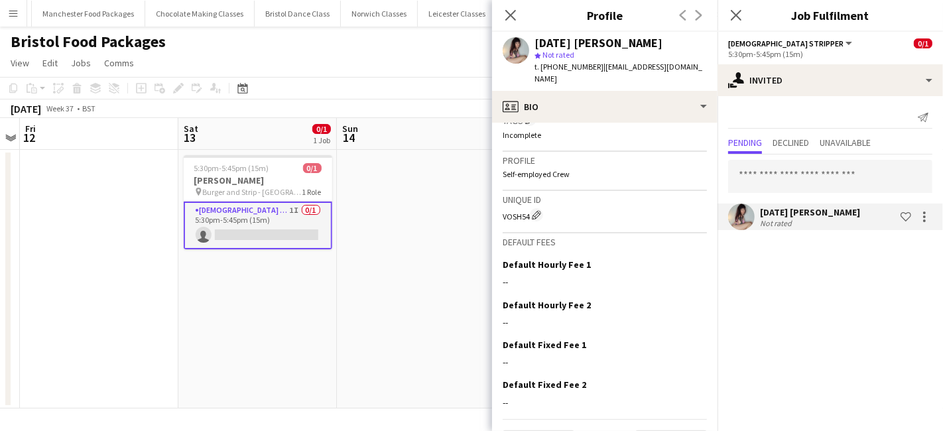
click at [900, 278] on mat-expansion-panel "user-plus Invited Send notification Pending Declined Unavailable Tuesday Laveau…" at bounding box center [830, 263] width 225 height 335
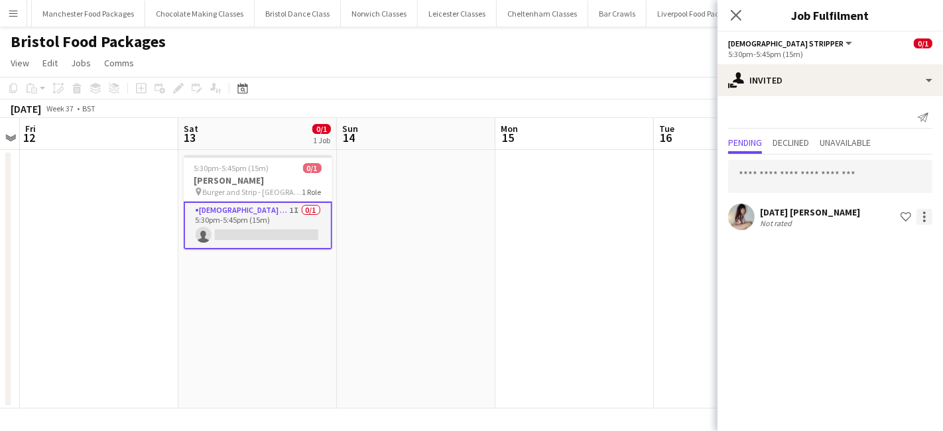
click at [922, 220] on div at bounding box center [925, 217] width 16 height 16
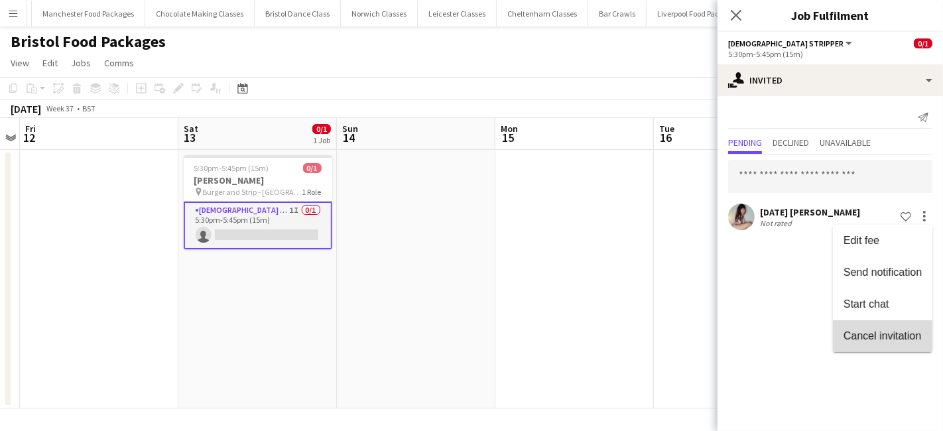
click at [890, 335] on span "Cancel invitation" at bounding box center [883, 335] width 78 height 11
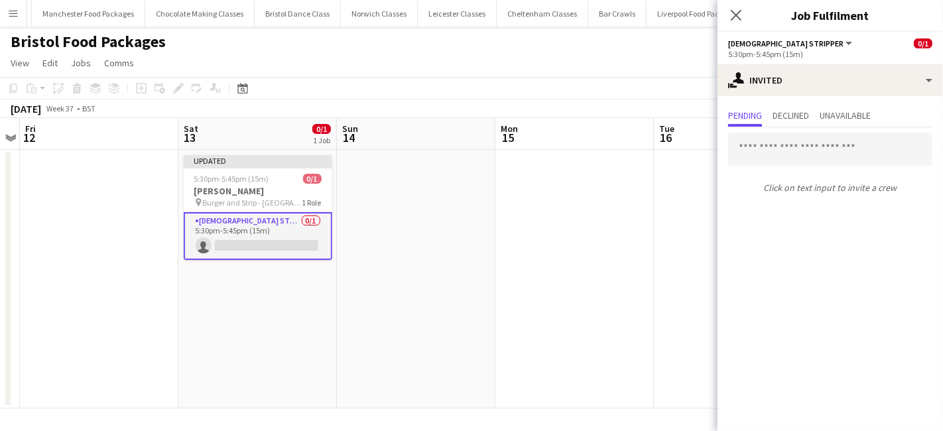
click at [815, 167] on div "Click on text input to invite a crew" at bounding box center [830, 163] width 225 height 72
click at [801, 143] on input "text" at bounding box center [830, 149] width 204 height 33
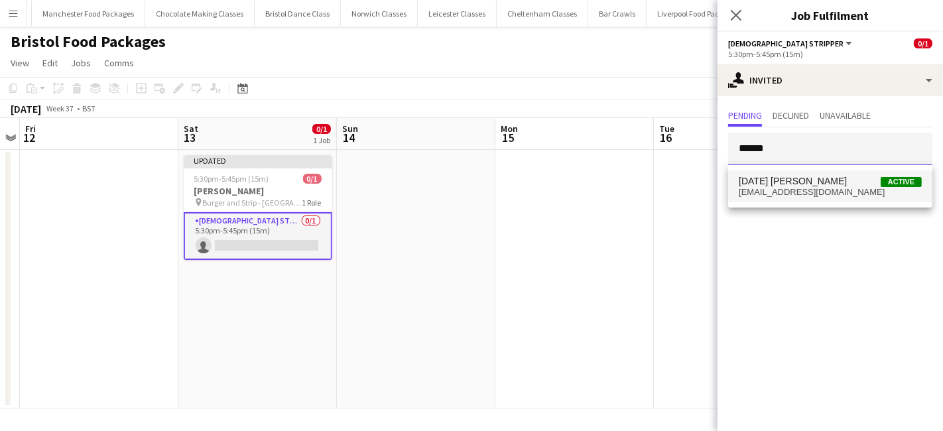
type input "******"
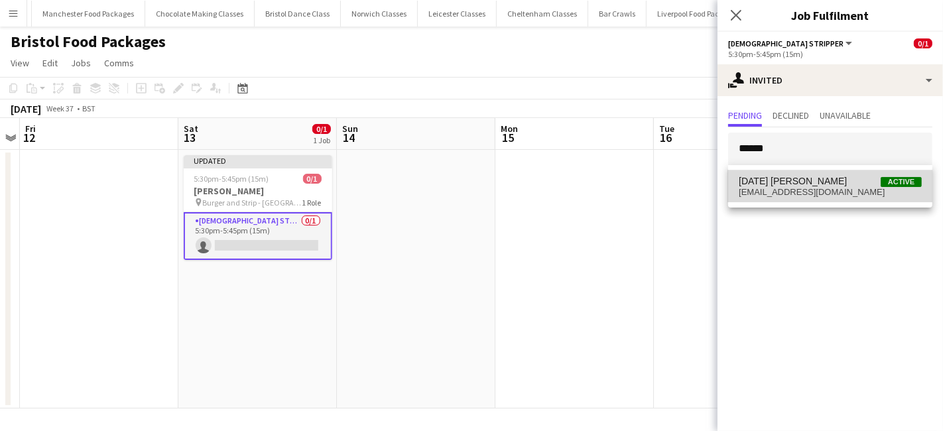
click at [798, 186] on span "[DATE] [PERSON_NAME]" at bounding box center [793, 181] width 108 height 11
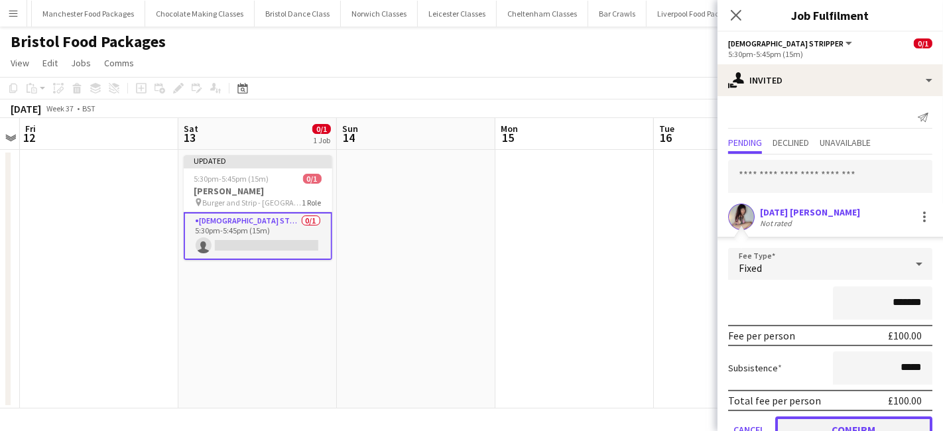
click at [816, 418] on button "Confirm" at bounding box center [853, 429] width 157 height 27
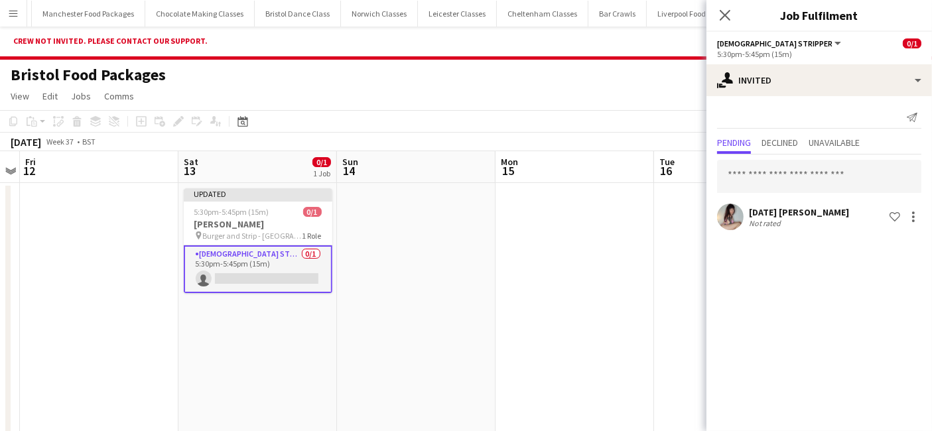
click at [568, 263] on app-date-cell at bounding box center [574, 312] width 159 height 259
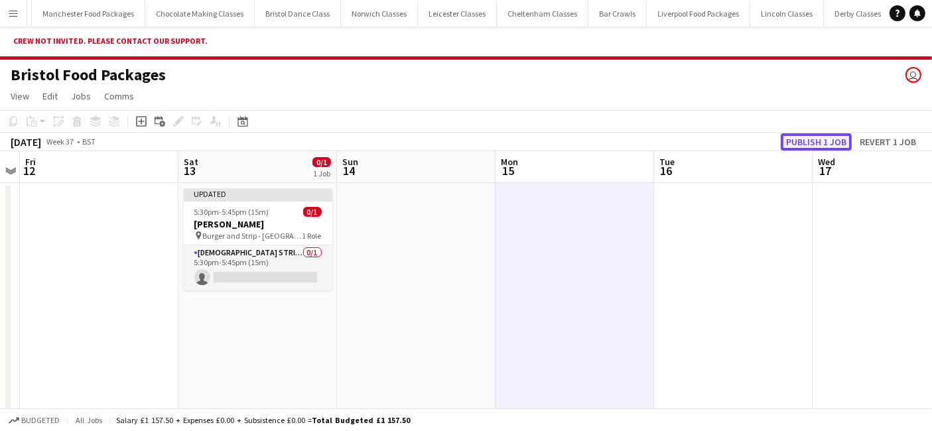
click at [828, 138] on button "Publish 1 job" at bounding box center [816, 141] width 71 height 17
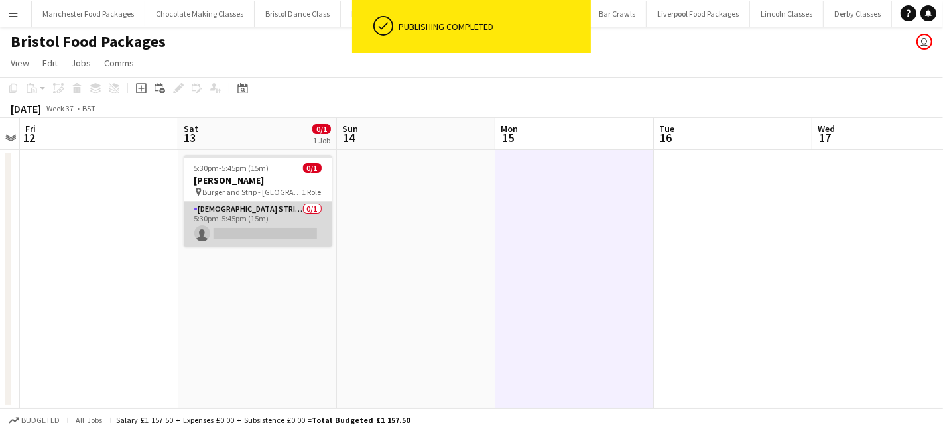
click at [237, 224] on app-card-role "Female Stripper 0/1 5:30pm-5:45pm (15m) single-neutral-actions" at bounding box center [258, 224] width 149 height 45
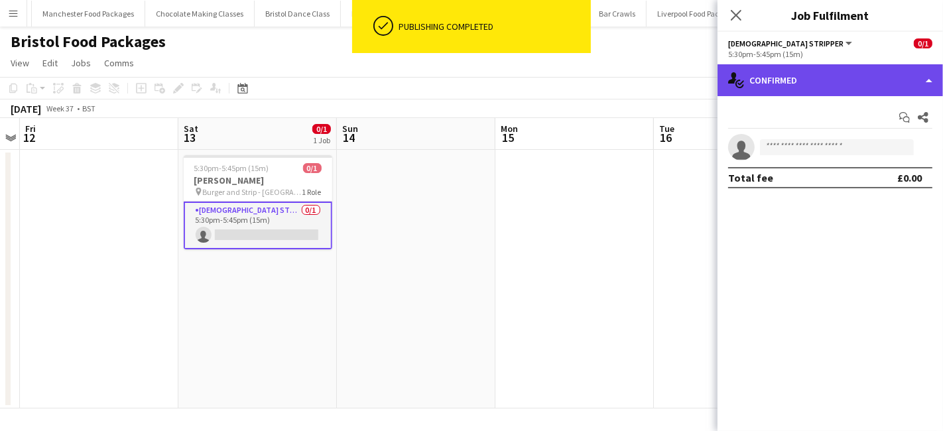
click at [828, 78] on div "single-neutral-actions-check-2 Confirmed" at bounding box center [830, 80] width 225 height 32
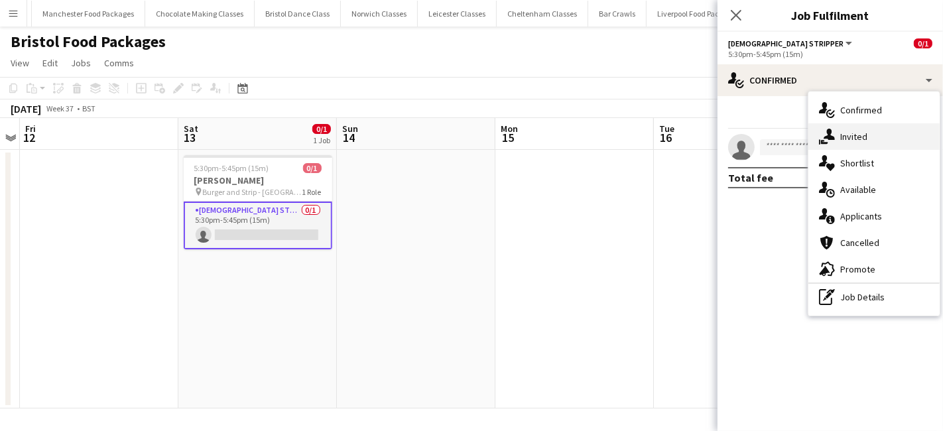
click at [856, 133] on span "Invited" at bounding box center [853, 137] width 27 height 12
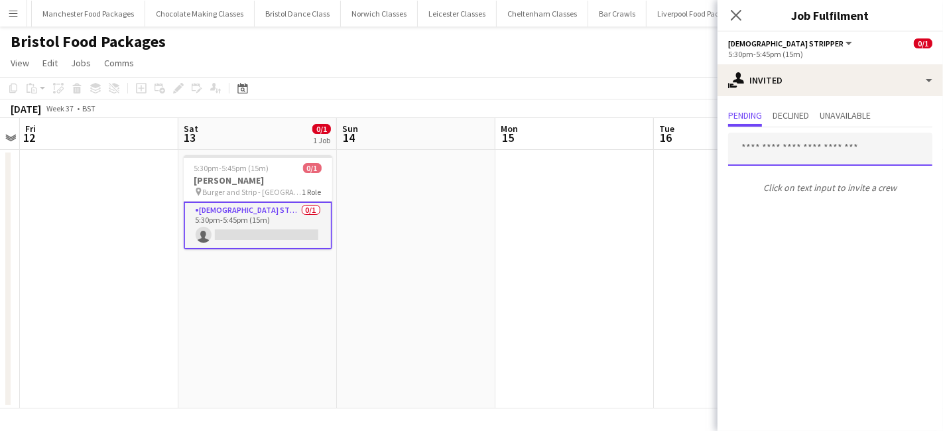
click at [820, 154] on input "text" at bounding box center [830, 149] width 204 height 33
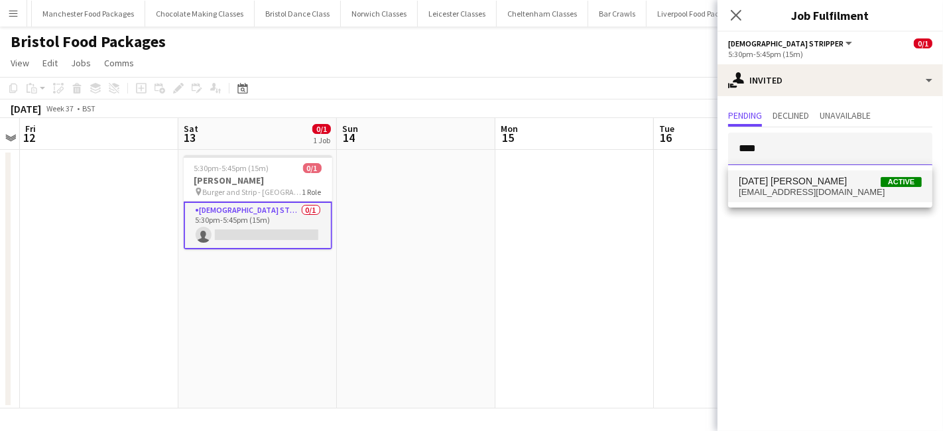
type input "****"
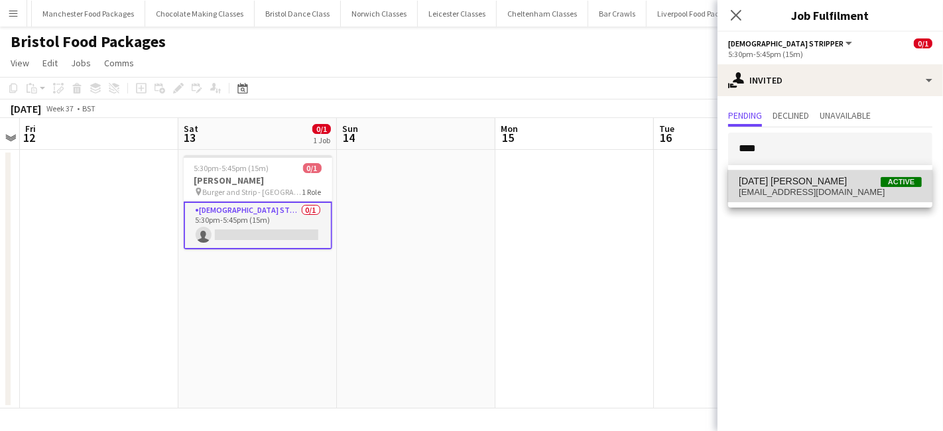
click at [805, 201] on mat-option "Tuesday Laveau Active tuesdaylaveau@gmail.com" at bounding box center [830, 186] width 204 height 32
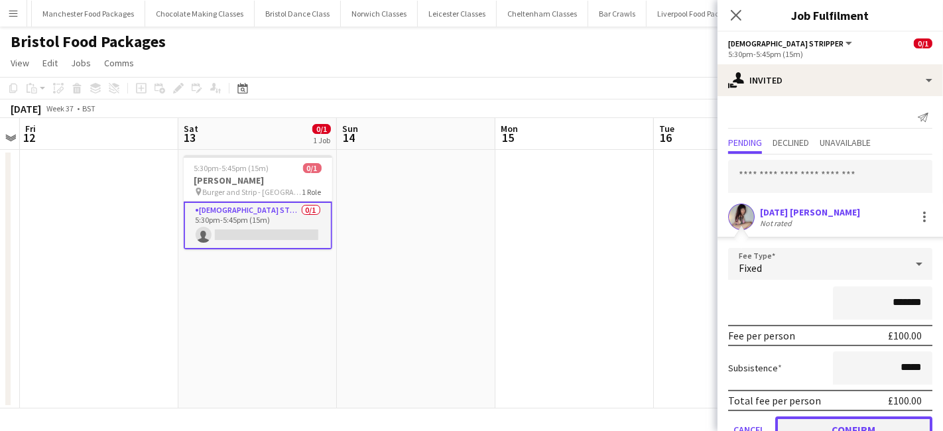
click at [826, 428] on button "Confirm" at bounding box center [853, 429] width 157 height 27
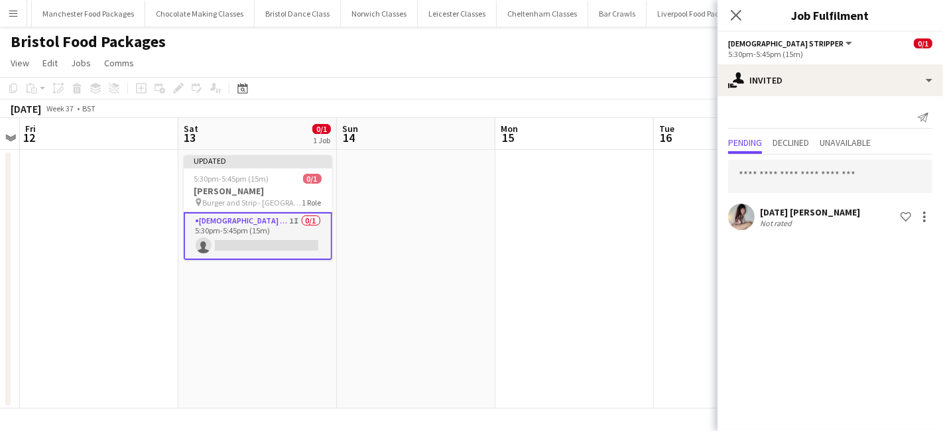
click at [555, 332] on app-date-cell at bounding box center [574, 279] width 159 height 259
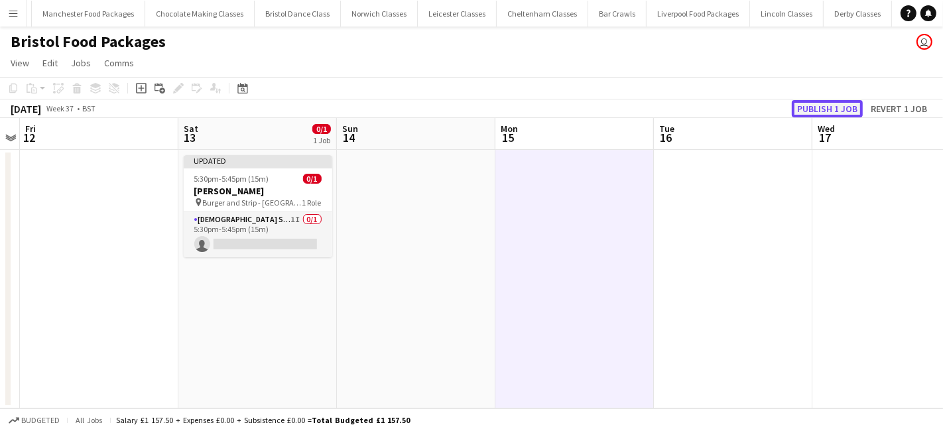
click at [836, 108] on button "Publish 1 job" at bounding box center [827, 108] width 71 height 17
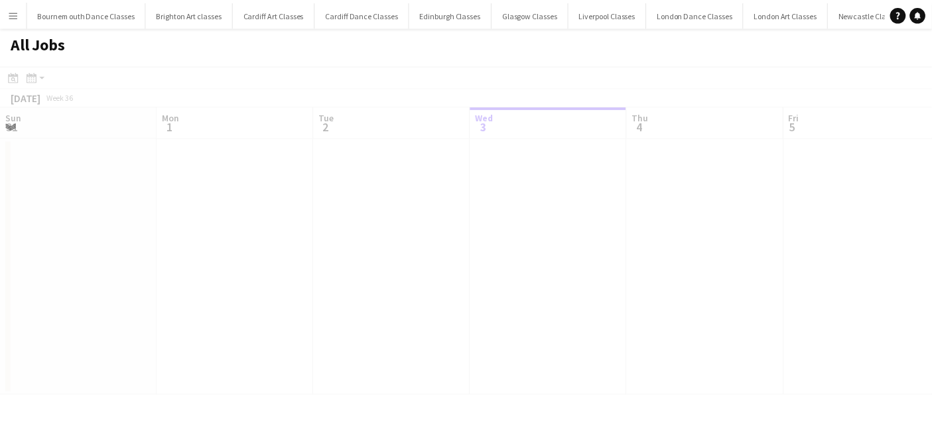
scroll to position [0, 316]
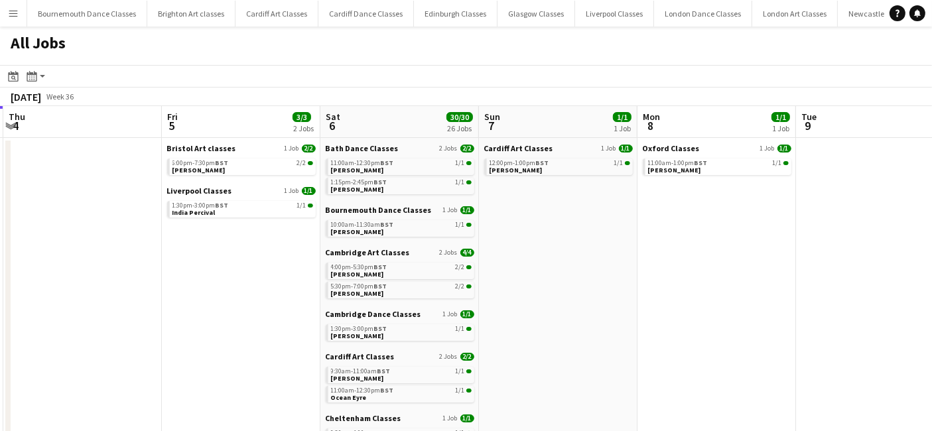
drag, startPoint x: 513, startPoint y: 324, endPoint x: 40, endPoint y: 339, distance: 473.1
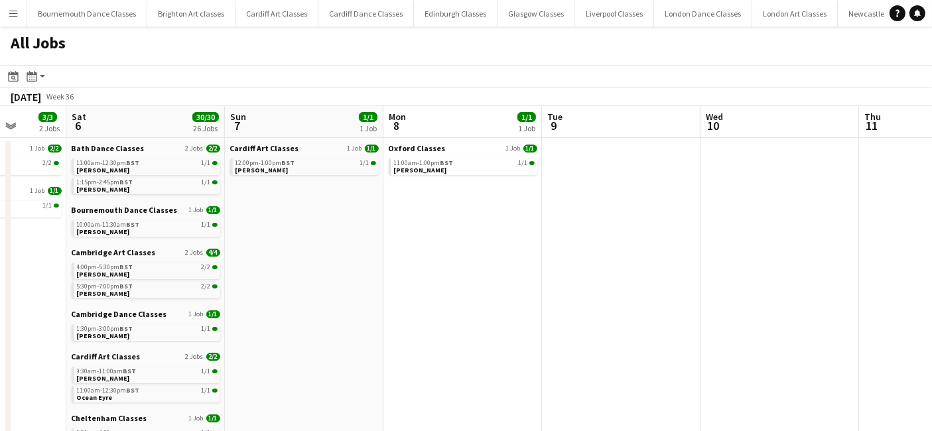
drag, startPoint x: 539, startPoint y: 306, endPoint x: 68, endPoint y: 306, distance: 470.9
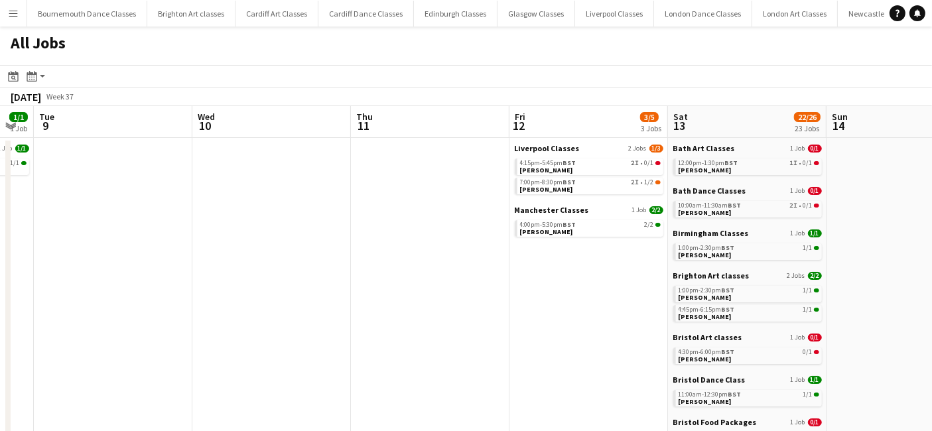
scroll to position [0, 485]
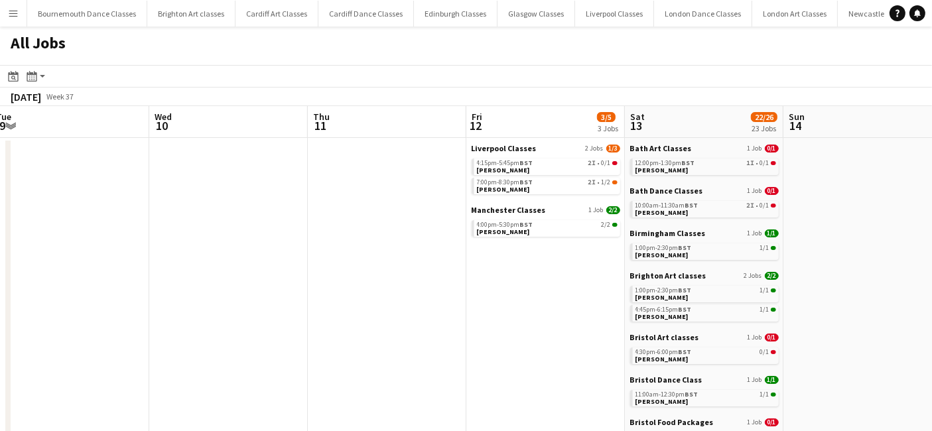
drag, startPoint x: 379, startPoint y: 265, endPoint x: 45, endPoint y: 259, distance: 333.7
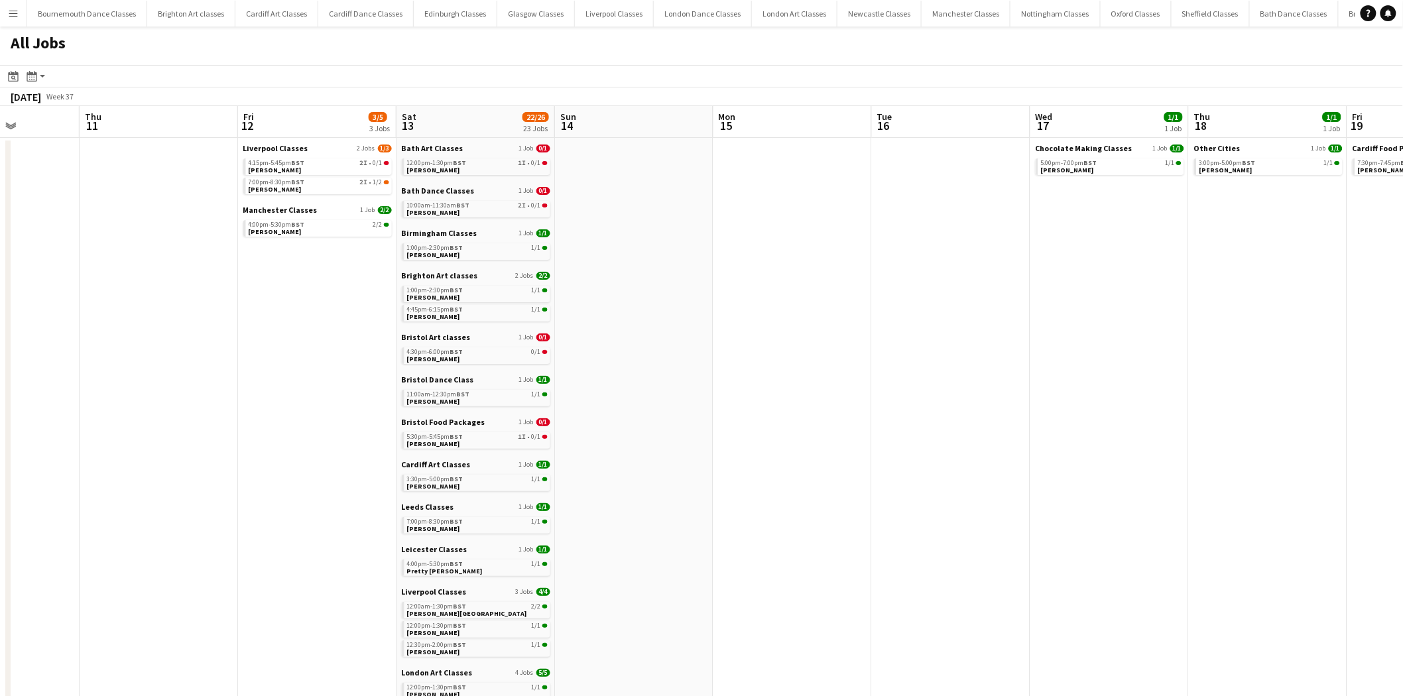
drag, startPoint x: 571, startPoint y: 261, endPoint x: 818, endPoint y: 298, distance: 250.2
click at [818, 298] on app-calendar-viewport "Mon 8 1/1 1 Job Tue 9 Wed 10 Thu 11 Fri 12 3/5 3 Jobs Sat 13 22/26 23 Jobs Sun …" at bounding box center [701, 594] width 1403 height 977
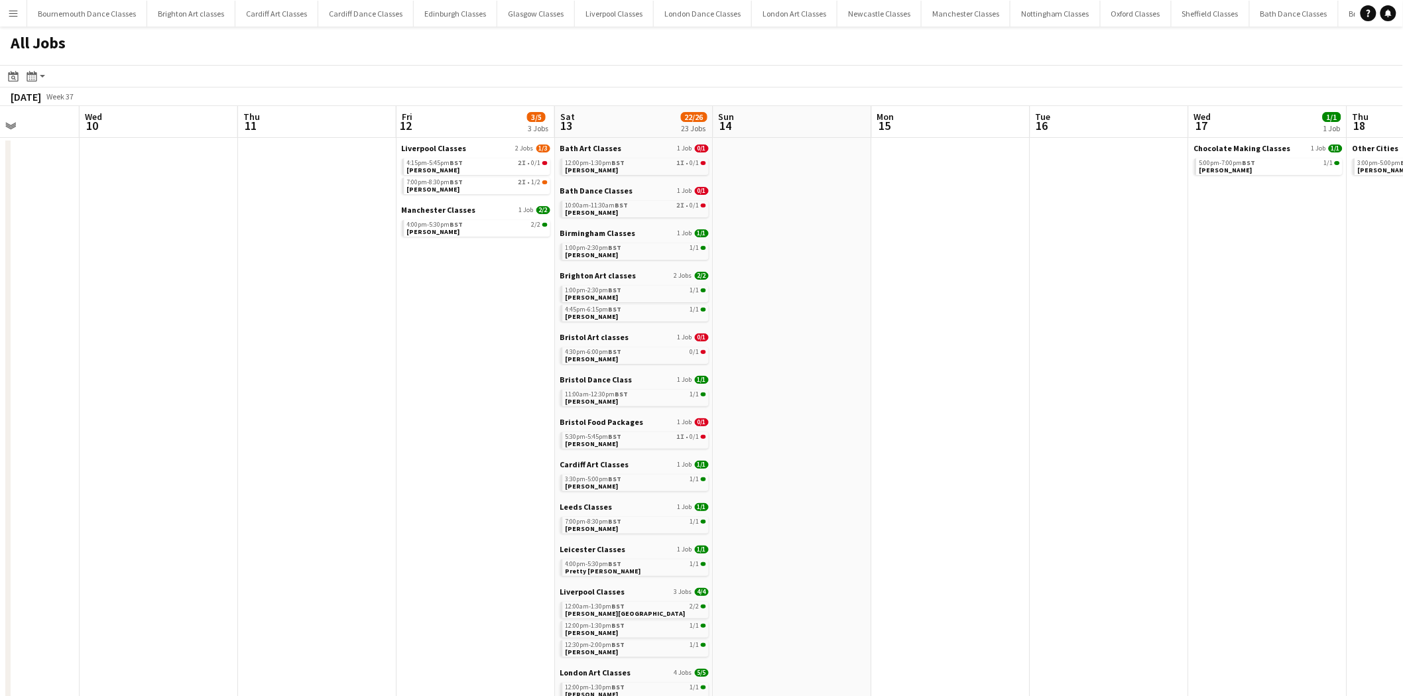
scroll to position [0, 395]
click at [621, 166] on span "BST" at bounding box center [619, 163] width 13 height 9
click at [602, 430] on link "5:30pm-5:45pm BST 1I • 0/1 Nigel Casey" at bounding box center [636, 439] width 141 height 15
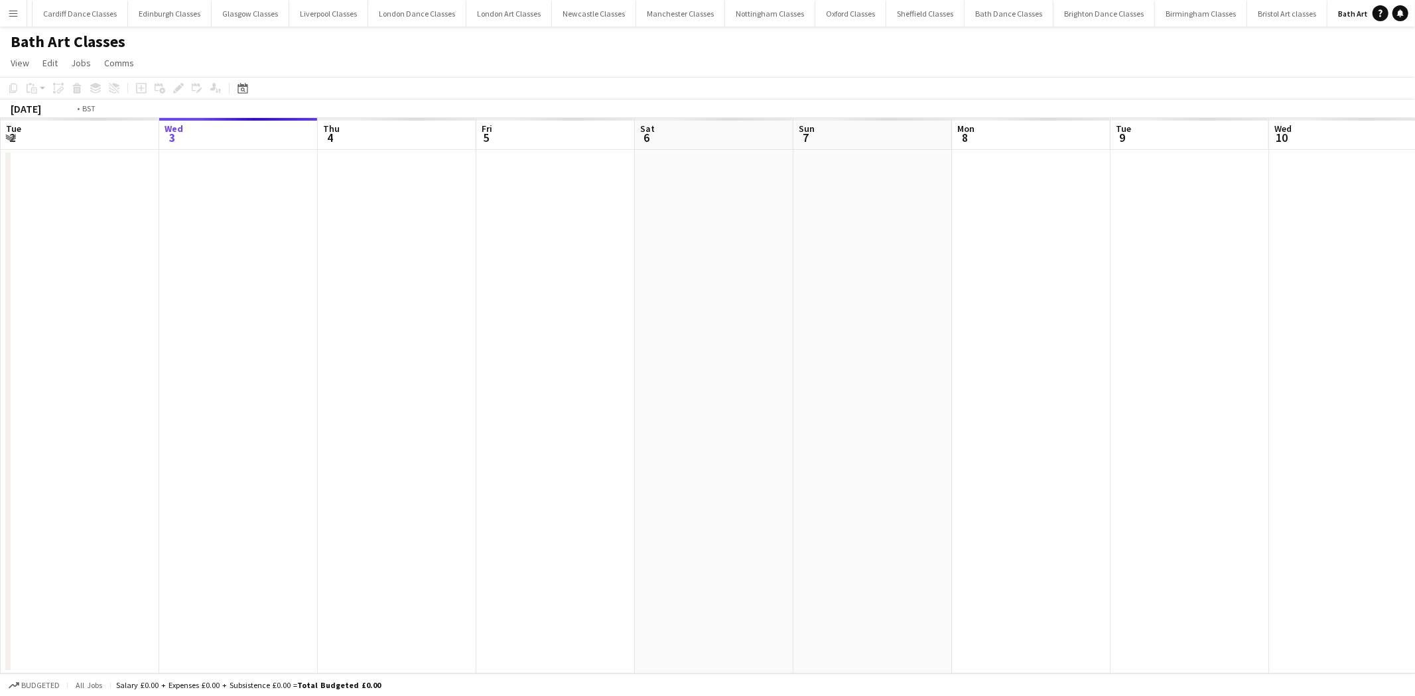
scroll to position [0, 293]
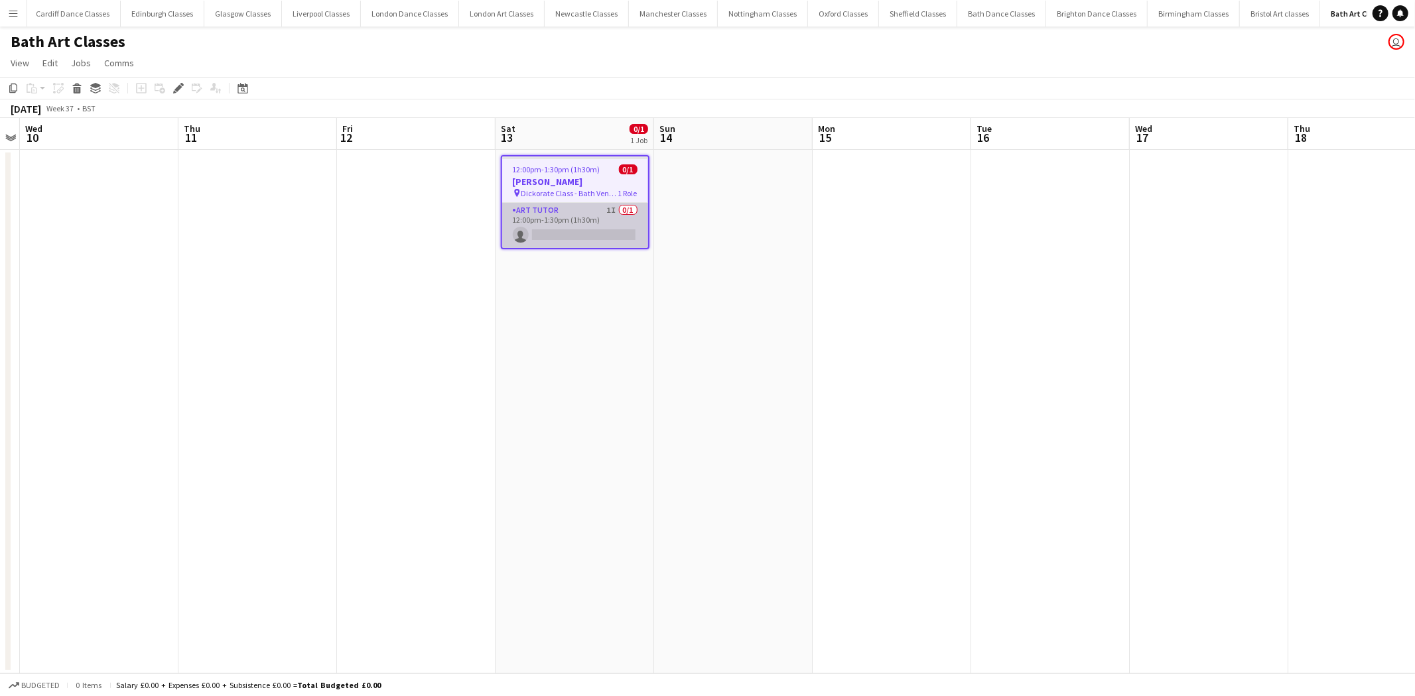
click at [566, 218] on app-card-role "Art Tutor 1I 0/1 12:00pm-1:30pm (1h30m) single-neutral-actions" at bounding box center [575, 225] width 146 height 45
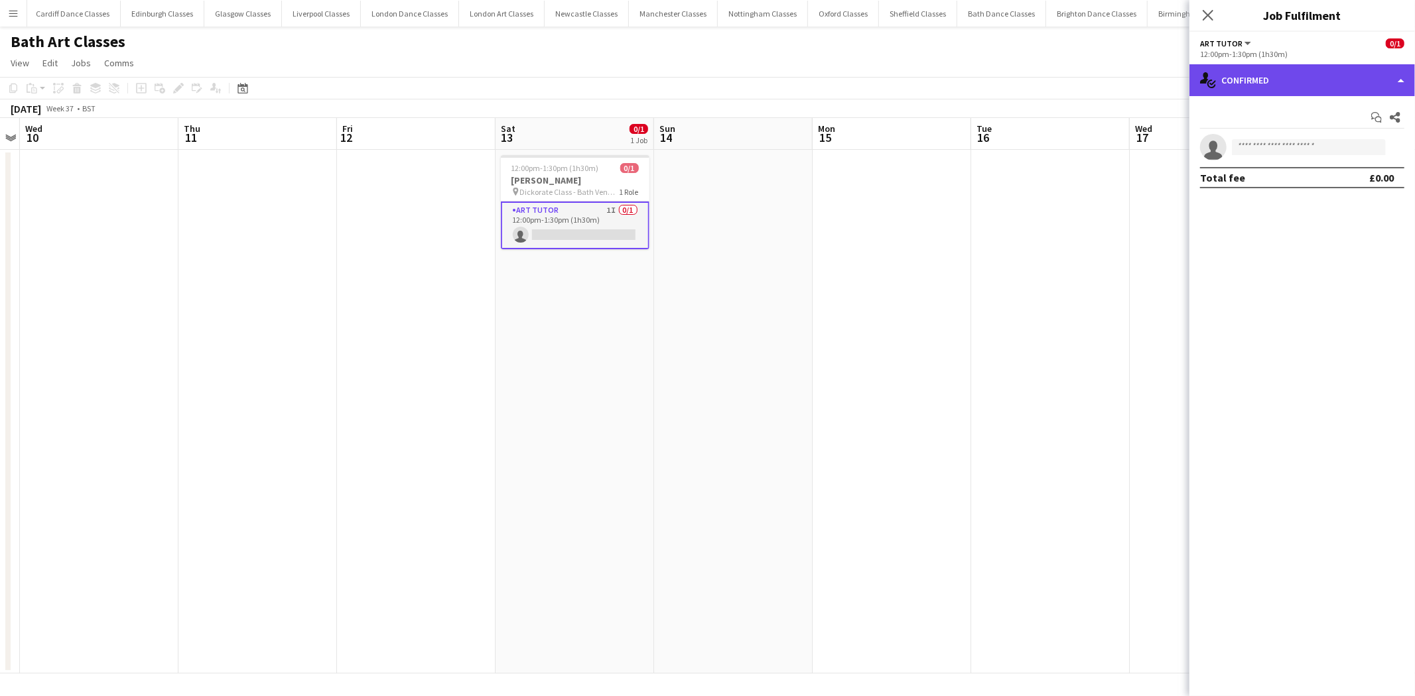
click at [1315, 73] on div "single-neutral-actions-check-2 Confirmed" at bounding box center [1301, 80] width 225 height 32
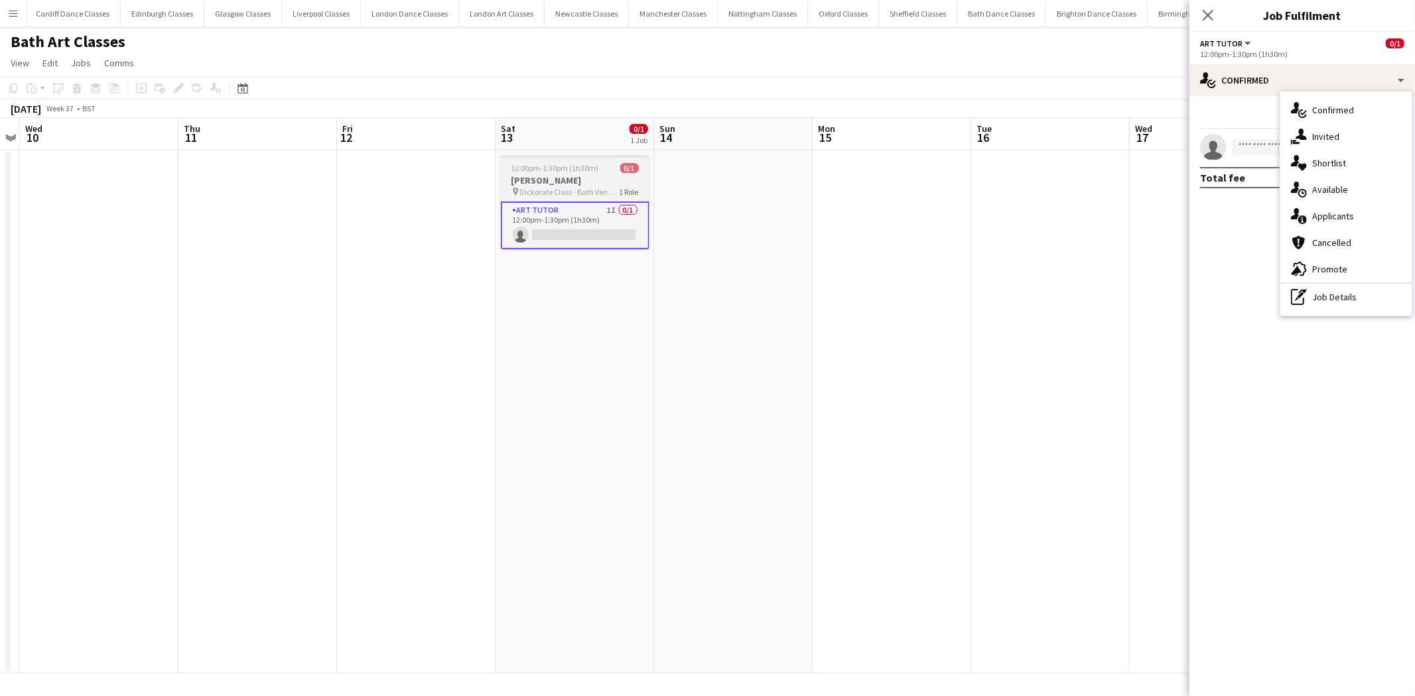
click at [596, 182] on h3 "[PERSON_NAME]" at bounding box center [575, 180] width 149 height 12
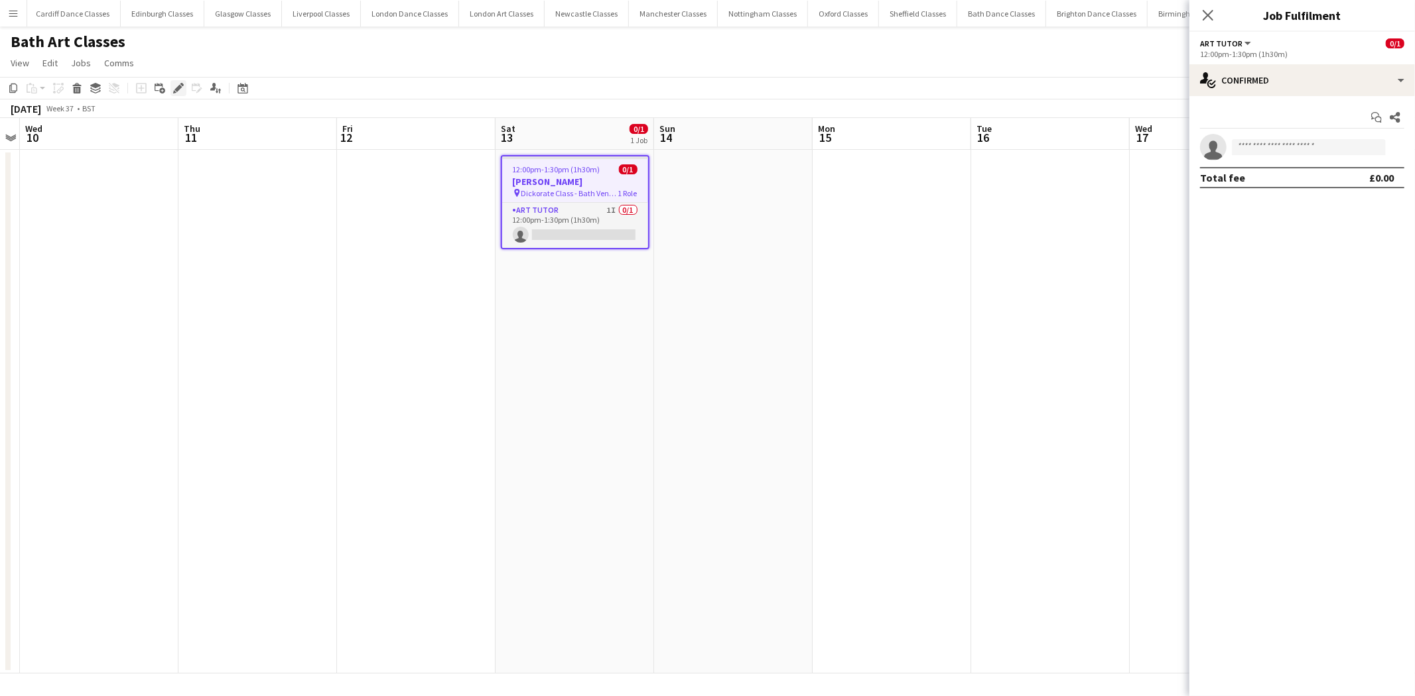
click at [175, 81] on div "Edit" at bounding box center [178, 88] width 16 height 16
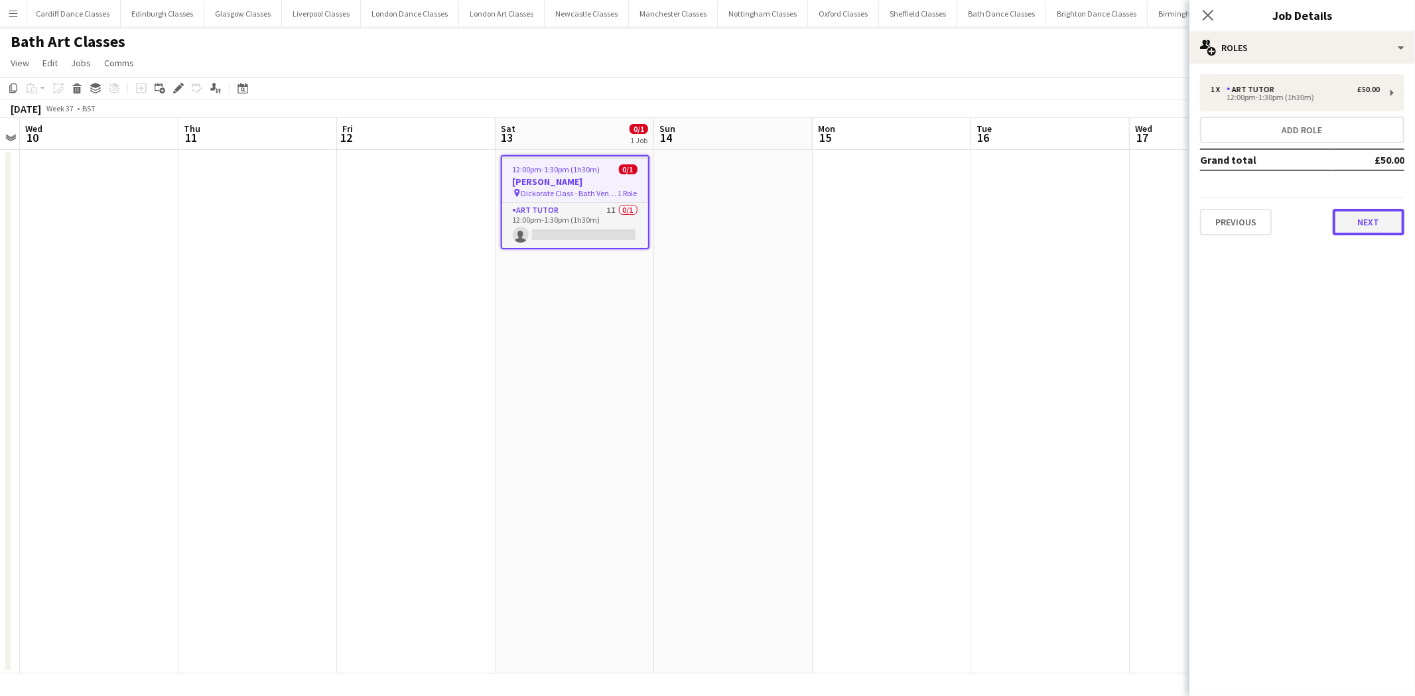
click at [1375, 220] on button "Next" at bounding box center [1368, 222] width 72 height 27
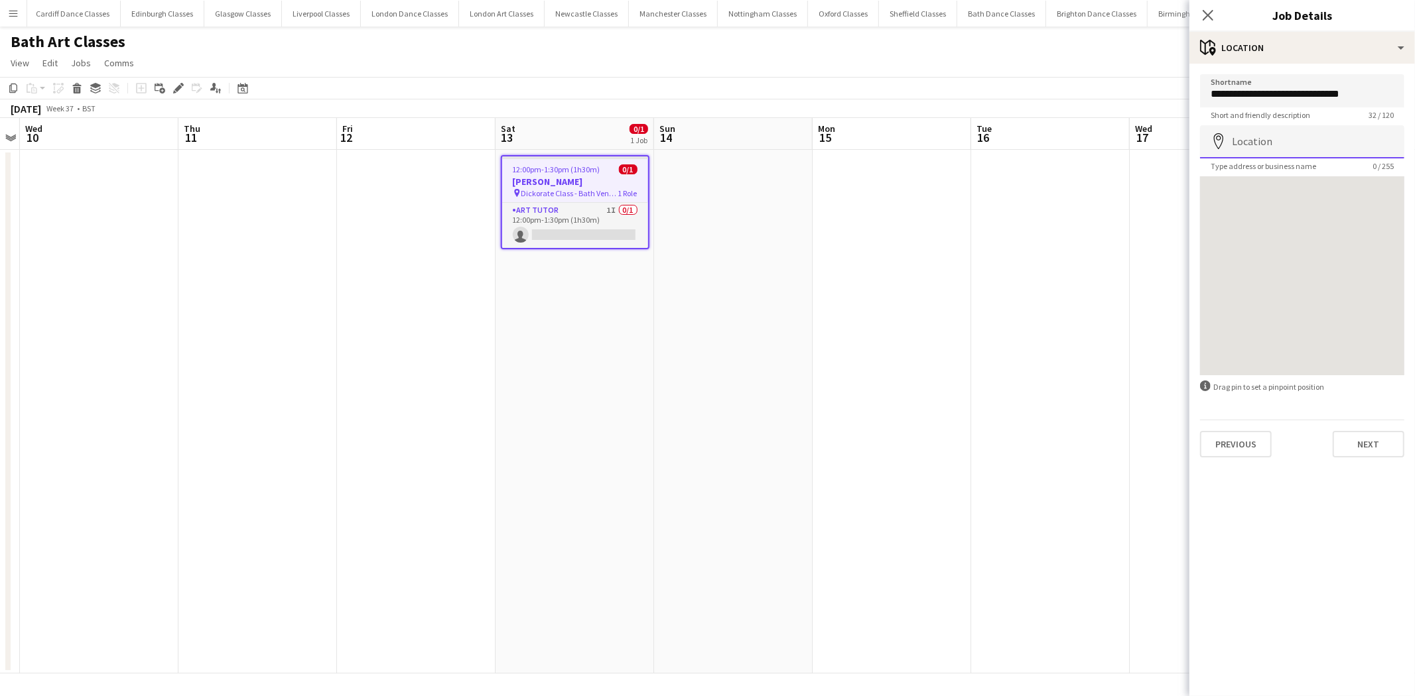
click at [1287, 145] on input "Location" at bounding box center [1302, 141] width 204 height 33
click at [1361, 90] on input "**********" at bounding box center [1302, 90] width 204 height 33
type input "**********"
click at [1295, 139] on input "Location" at bounding box center [1302, 141] width 204 height 33
type input "**********"
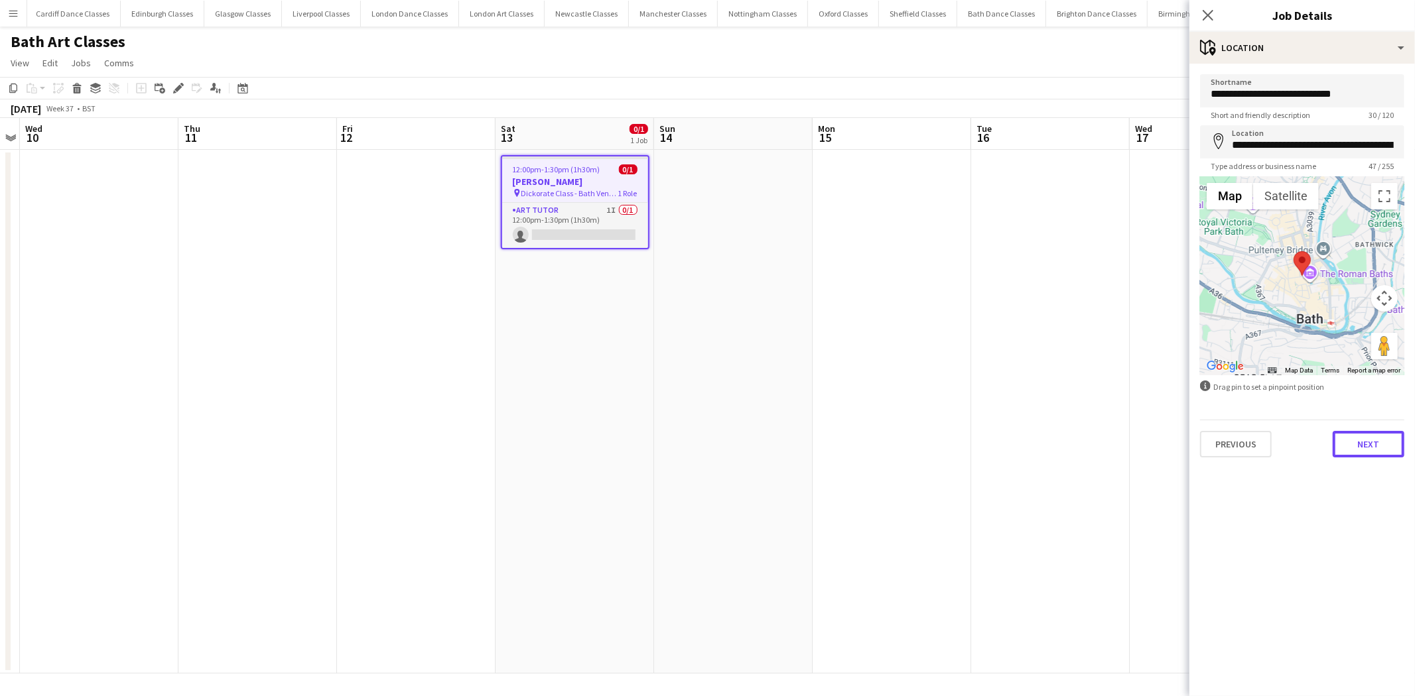
drag, startPoint x: 1356, startPoint y: 453, endPoint x: 1348, endPoint y: 449, distance: 8.3
click at [1356, 453] on button "Next" at bounding box center [1368, 444] width 72 height 27
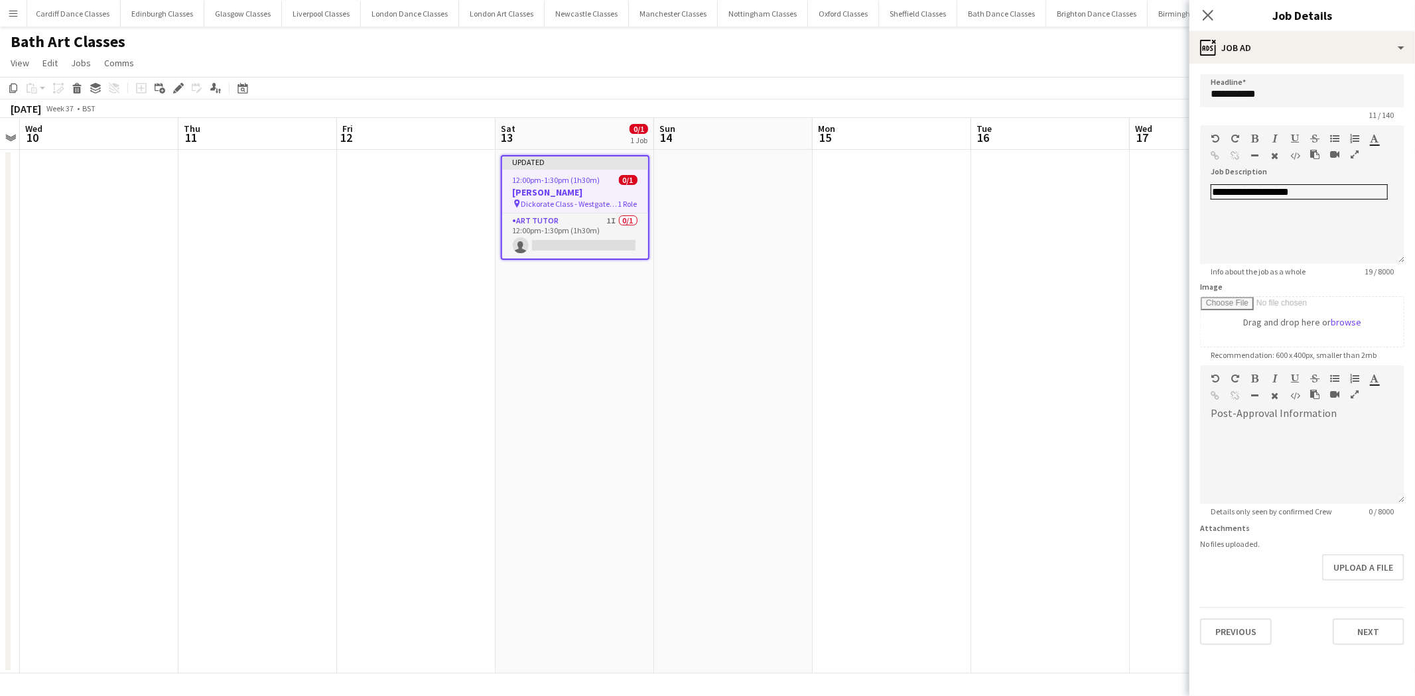
click at [1076, 322] on app-date-cell at bounding box center [1050, 412] width 159 height 524
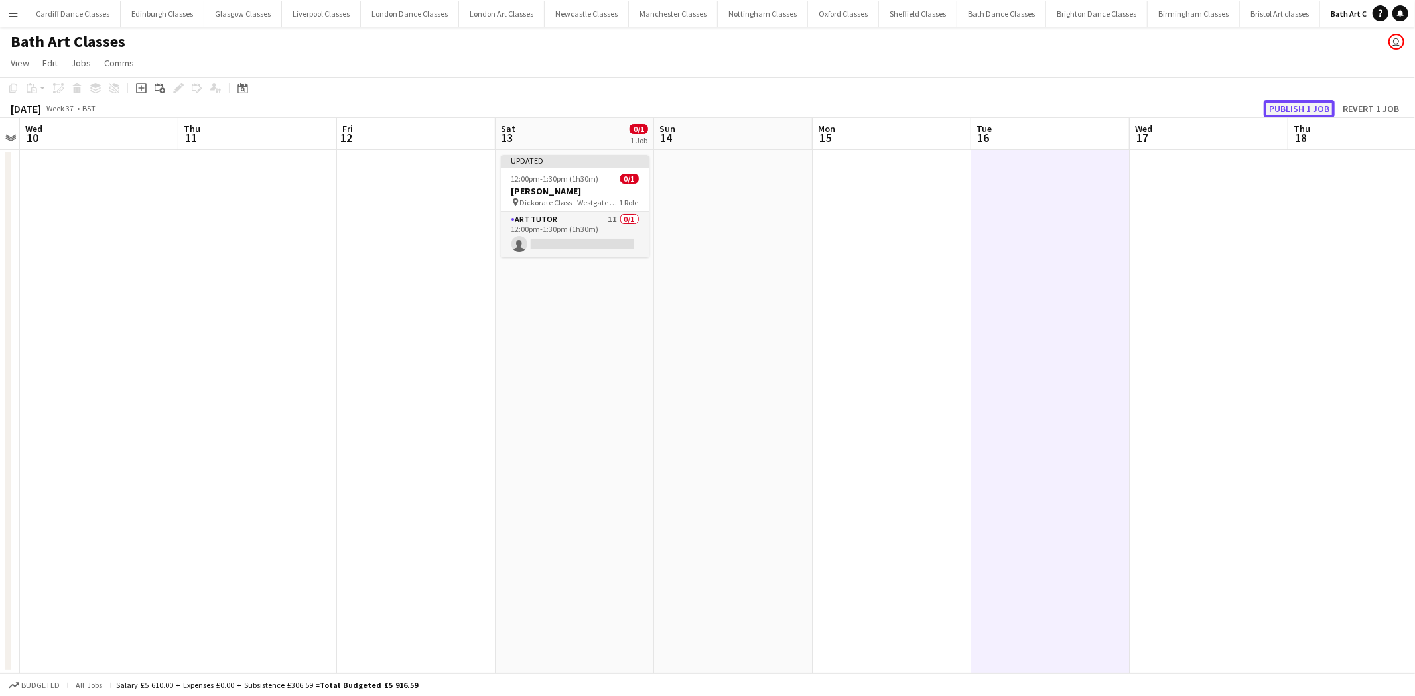
click at [1290, 107] on button "Publish 1 job" at bounding box center [1298, 108] width 71 height 17
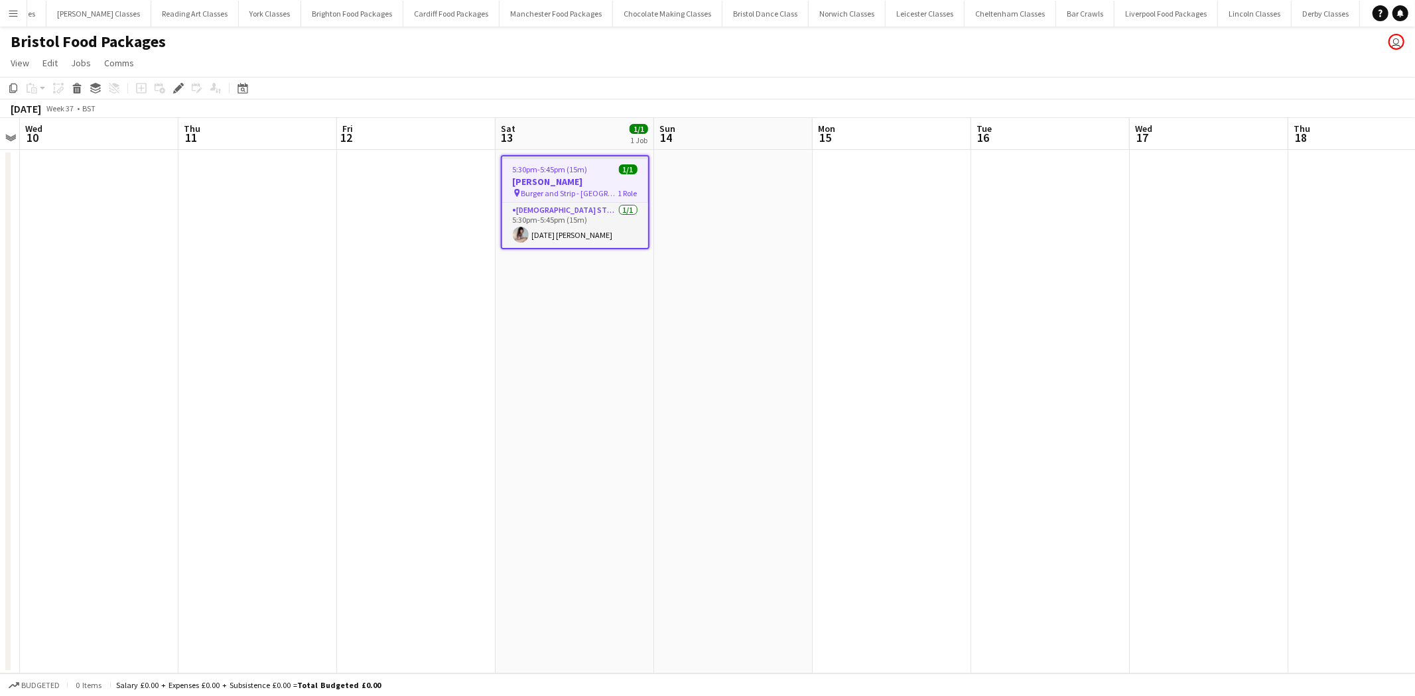
scroll to position [0, 1998]
click at [575, 170] on span "5:30pm-5:45pm (15m)" at bounding box center [550, 169] width 75 height 10
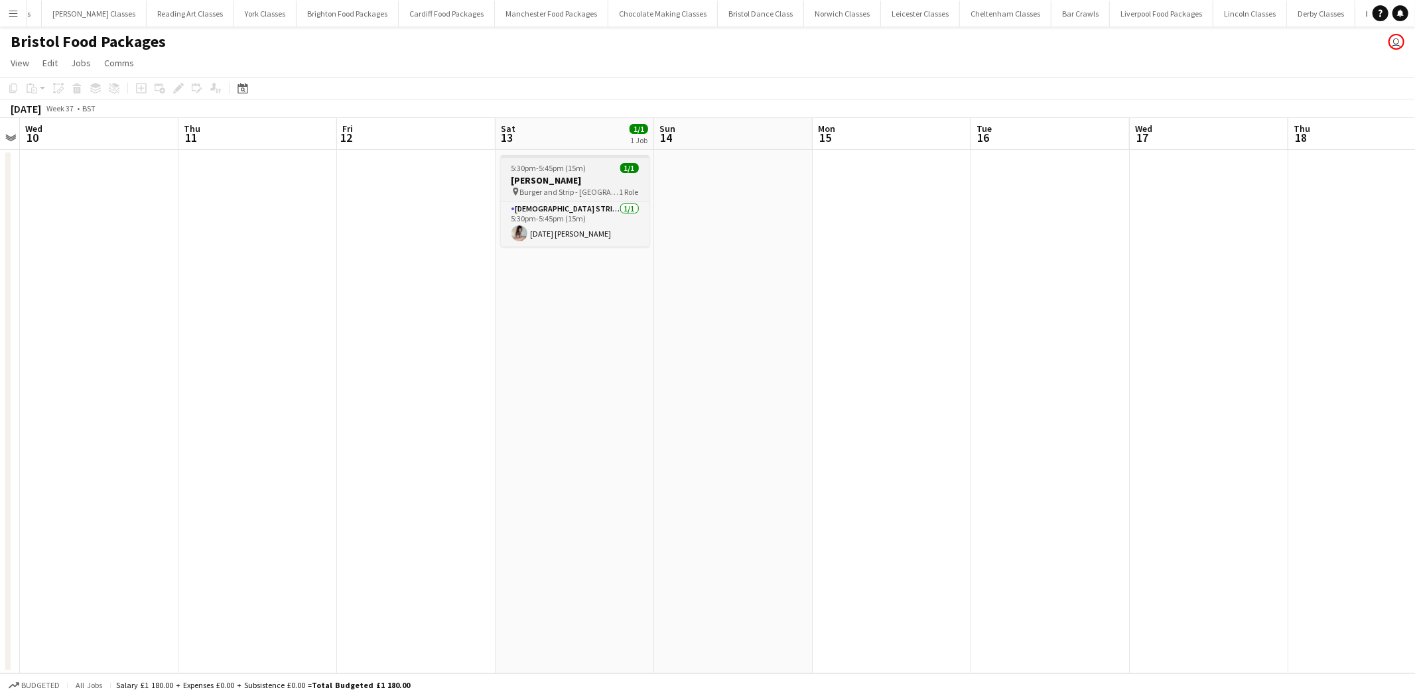
click at [575, 169] on span "5:30pm-5:45pm (15m)" at bounding box center [548, 168] width 75 height 10
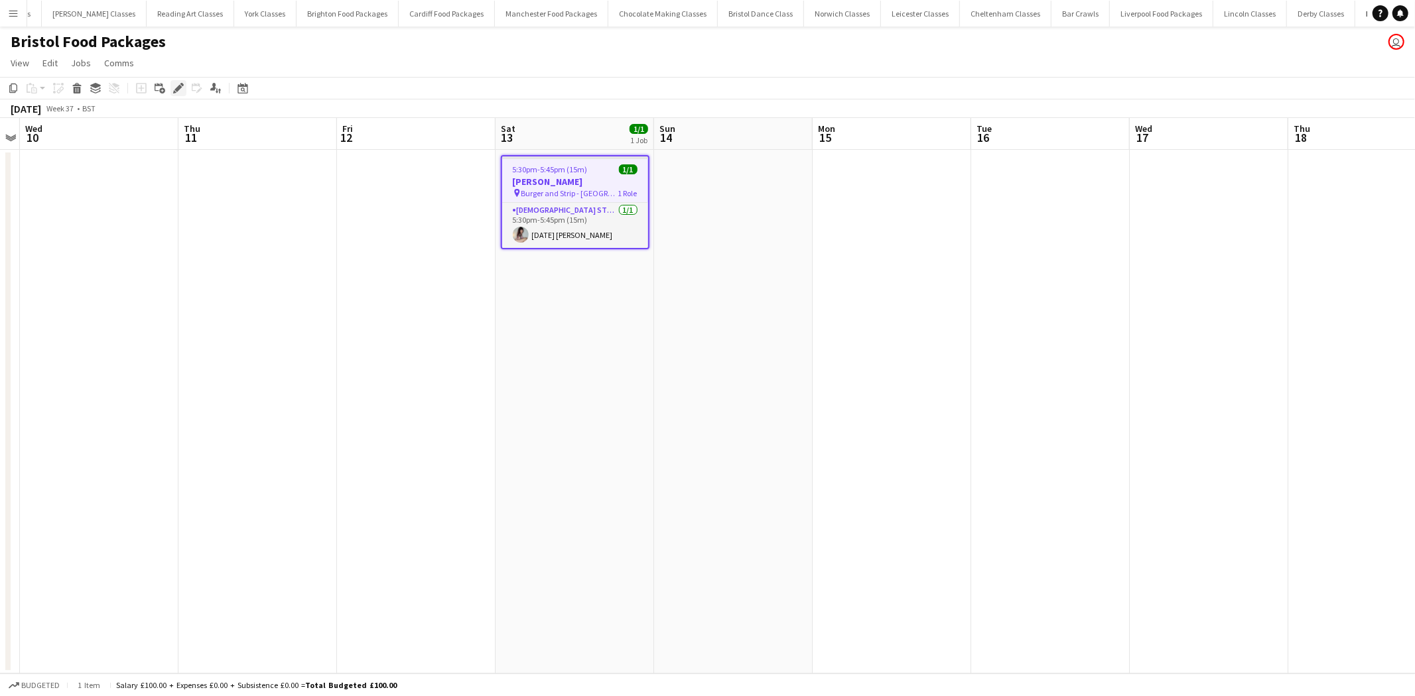
click at [176, 84] on icon "Edit" at bounding box center [178, 88] width 11 height 11
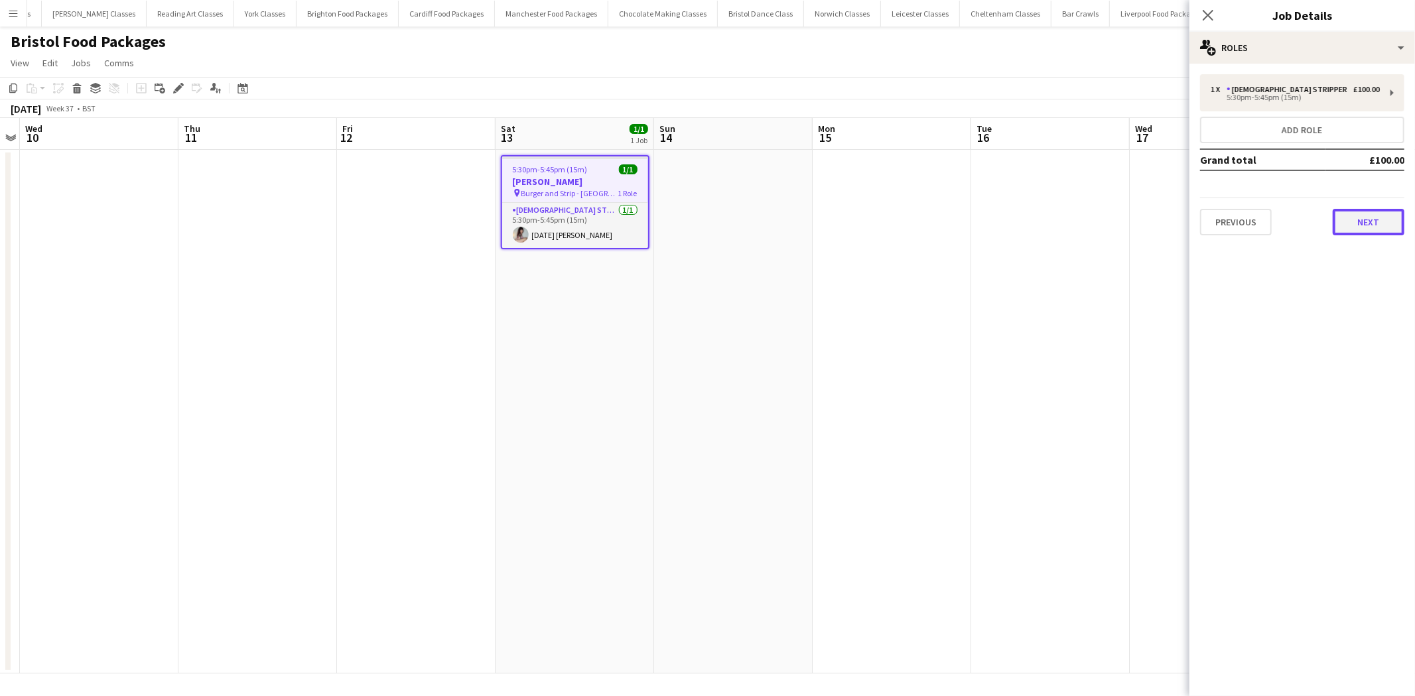
click at [1375, 211] on button "Next" at bounding box center [1368, 222] width 72 height 27
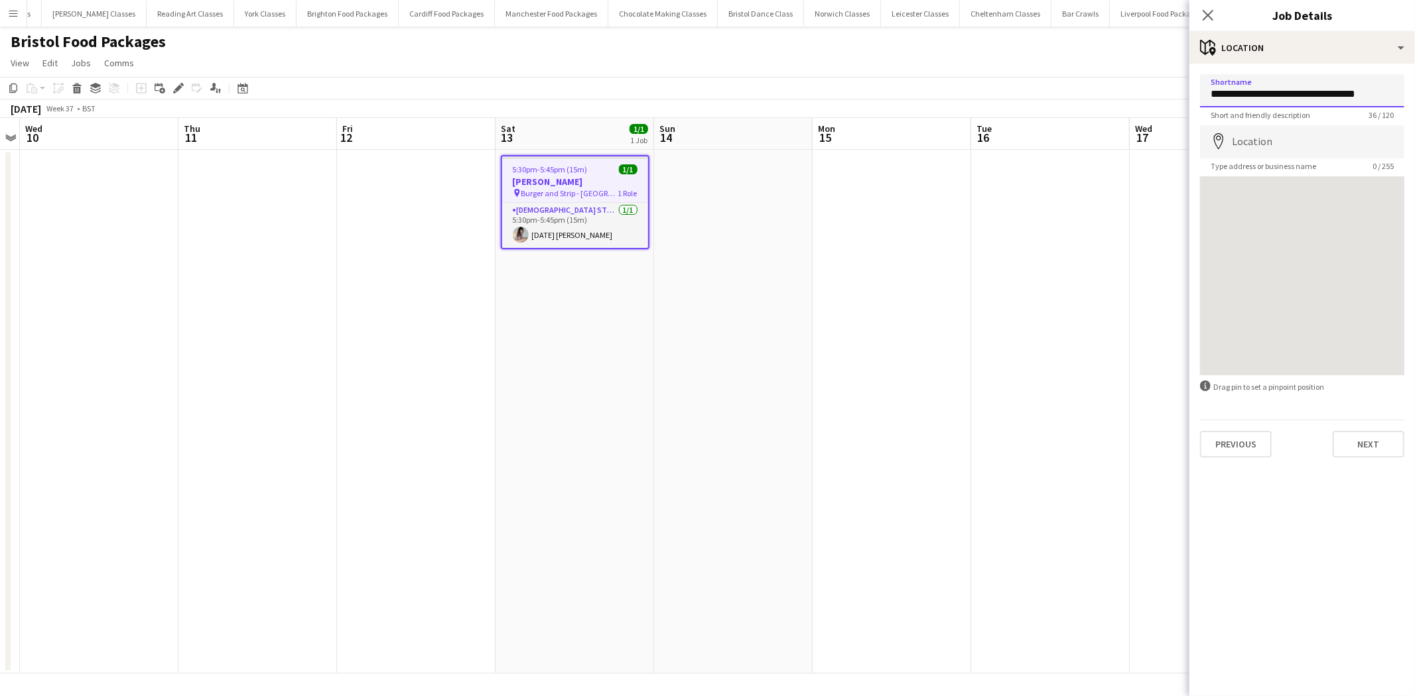
click at [1373, 88] on input "**********" at bounding box center [1302, 90] width 204 height 33
type input "**********"
click at [1320, 143] on input "Location" at bounding box center [1302, 141] width 204 height 33
type input "**********"
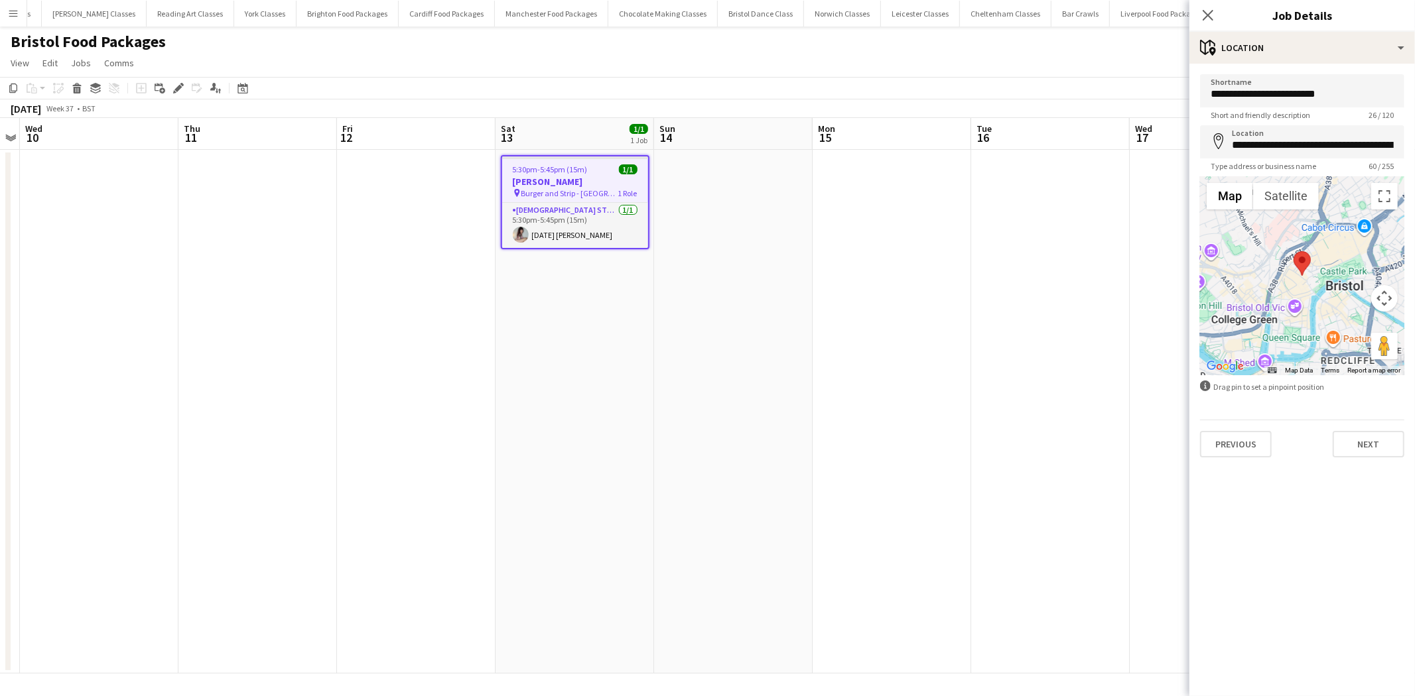
click at [1367, 459] on div "**********" at bounding box center [1301, 266] width 225 height 405
click at [1369, 452] on button "Next" at bounding box center [1368, 444] width 72 height 27
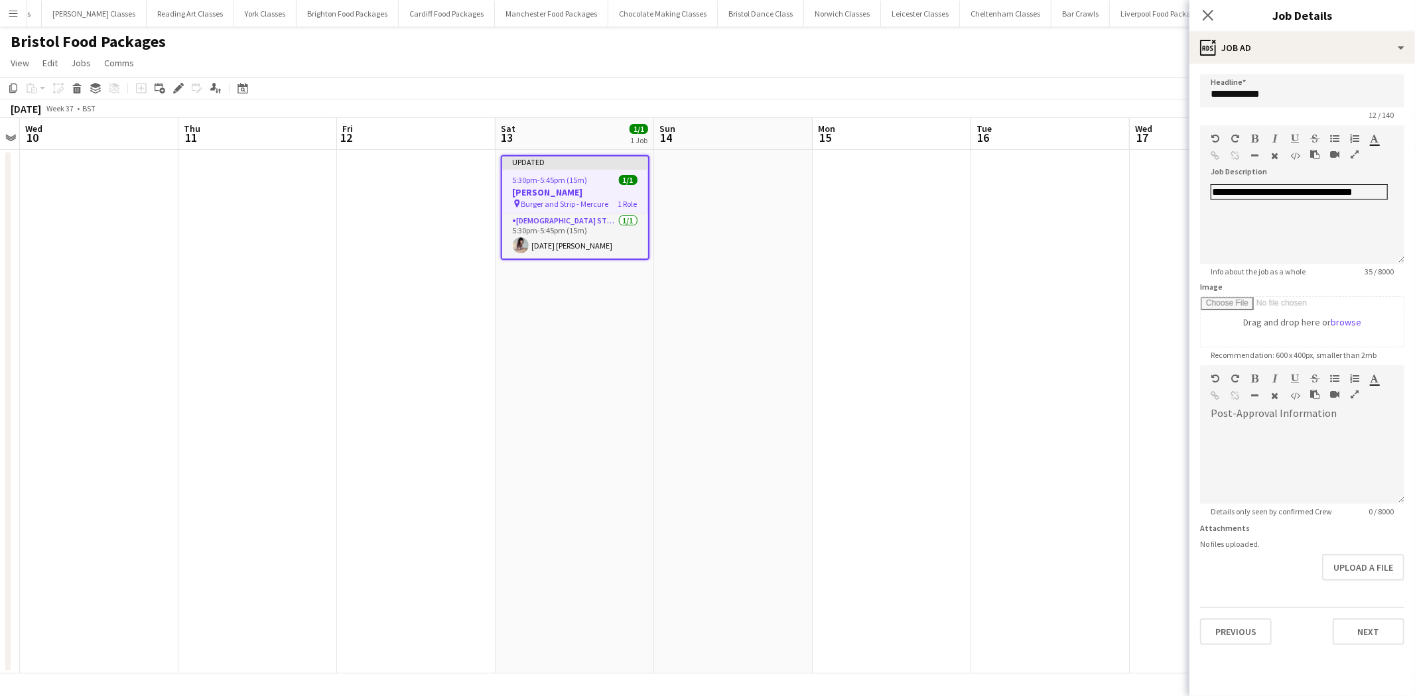
click at [869, 430] on app-date-cell at bounding box center [891, 412] width 159 height 524
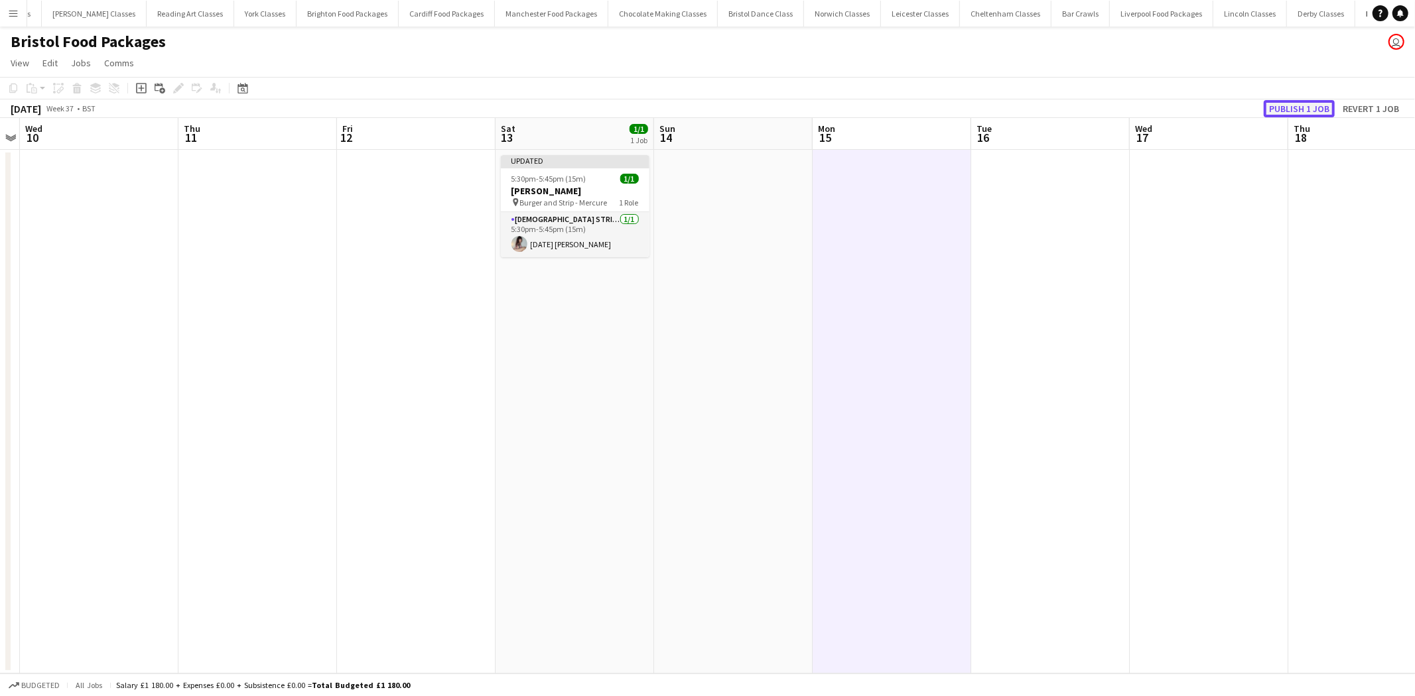
click at [1316, 104] on button "Publish 1 job" at bounding box center [1298, 108] width 71 height 17
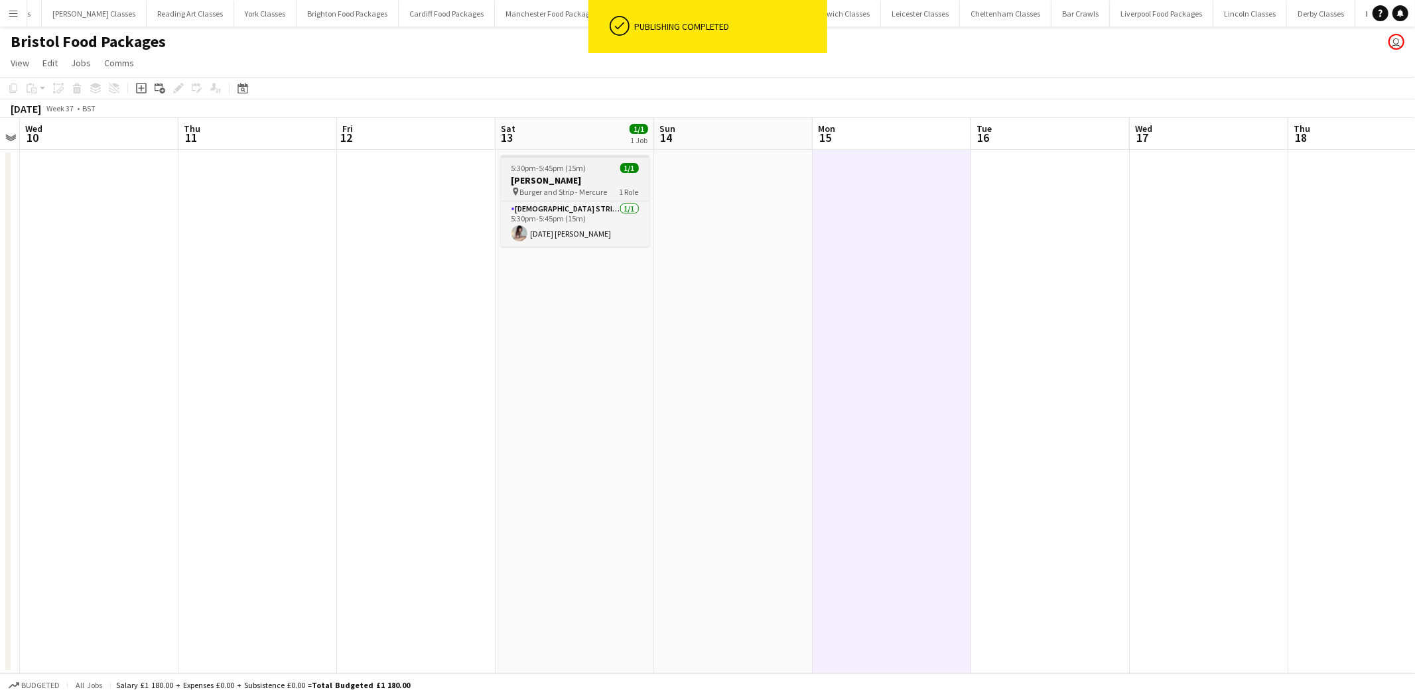
click at [572, 189] on span "Burger and Strip - Mercure" at bounding box center [564, 192] width 88 height 10
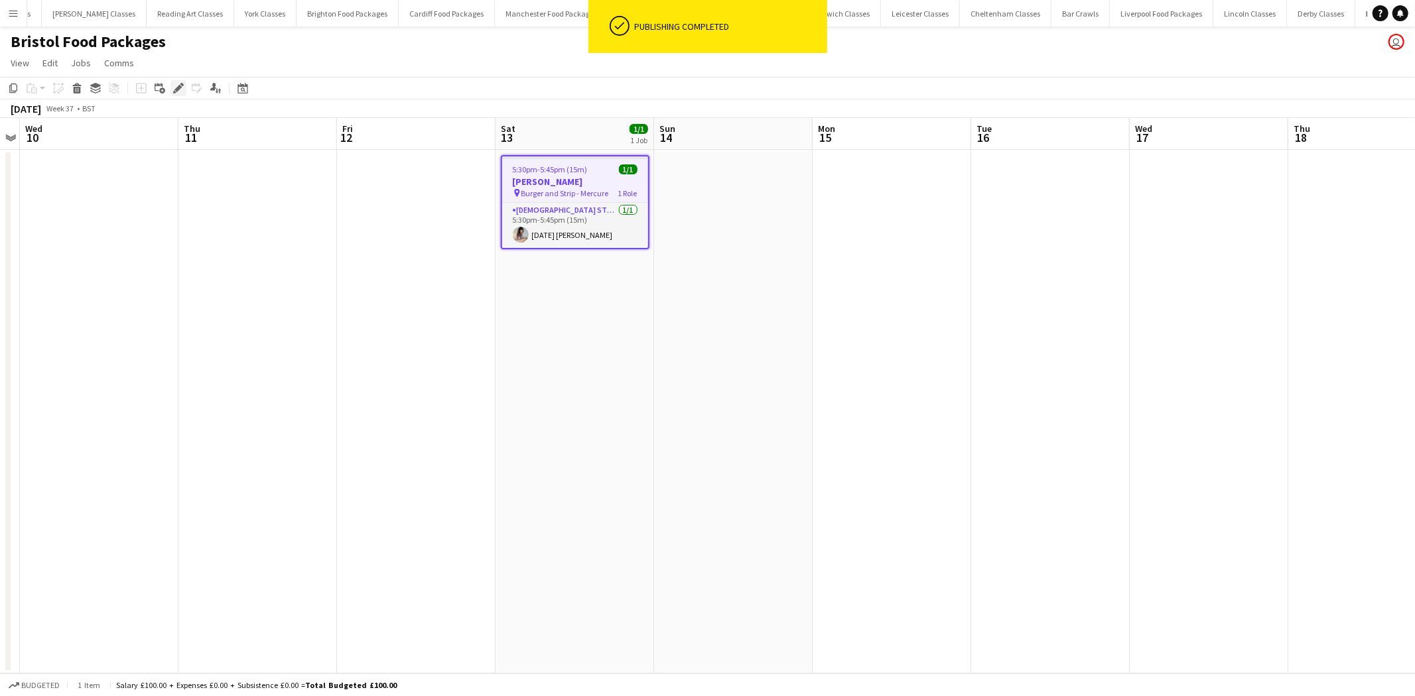
click at [174, 83] on icon "Edit" at bounding box center [178, 88] width 11 height 11
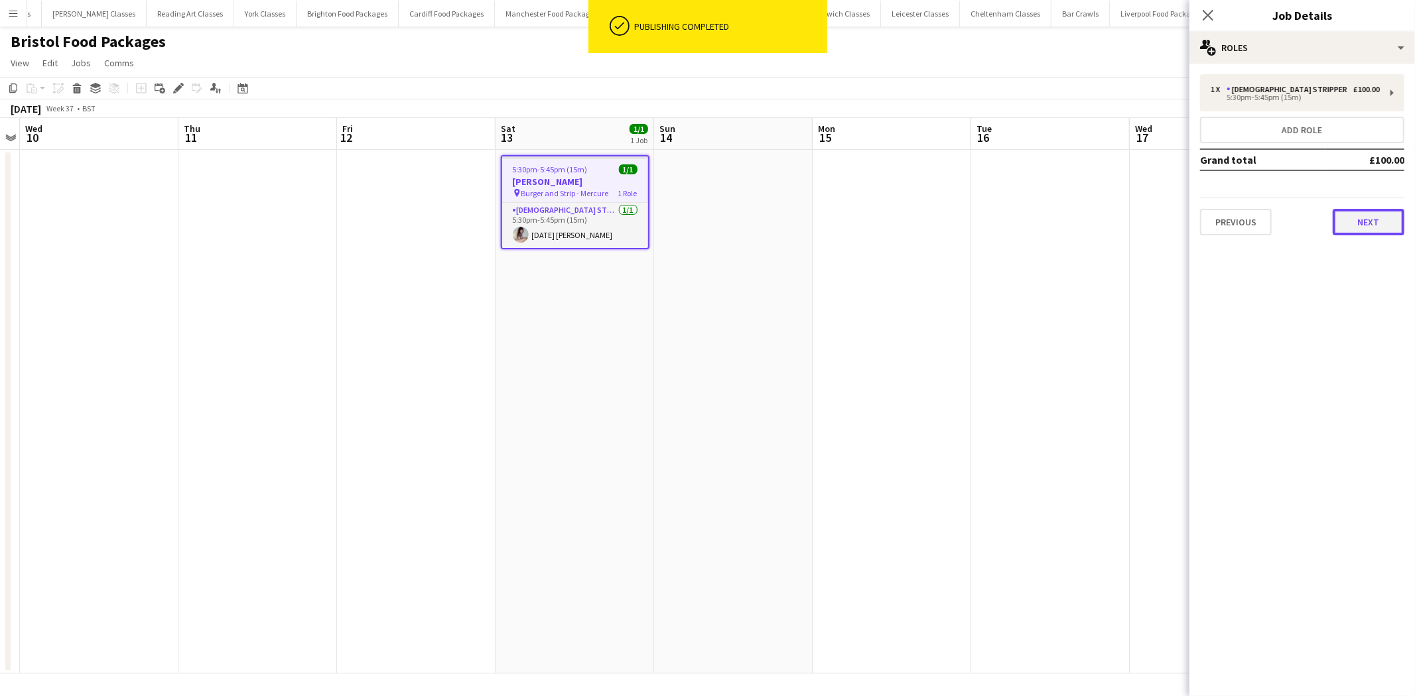
click at [1394, 224] on button "Next" at bounding box center [1368, 222] width 72 height 27
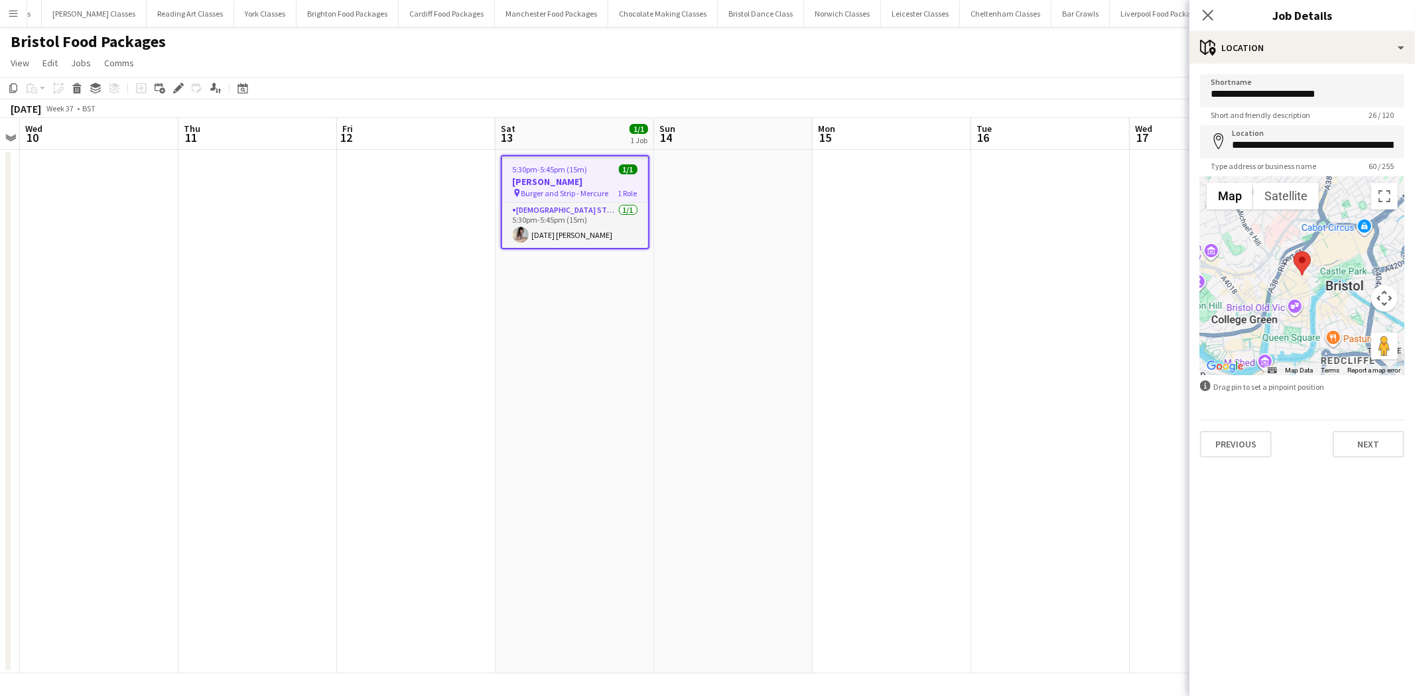
click at [1016, 239] on app-date-cell at bounding box center [1050, 412] width 159 height 524
